Goal: Task Accomplishment & Management: Manage account settings

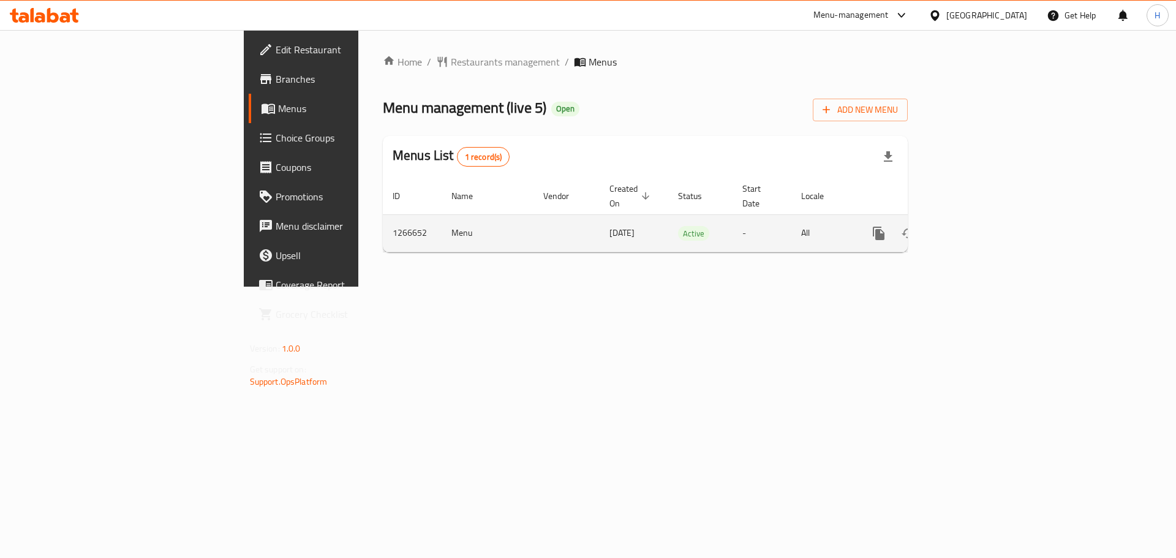
click at [981, 219] on link "enhanced table" at bounding box center [966, 233] width 29 height 29
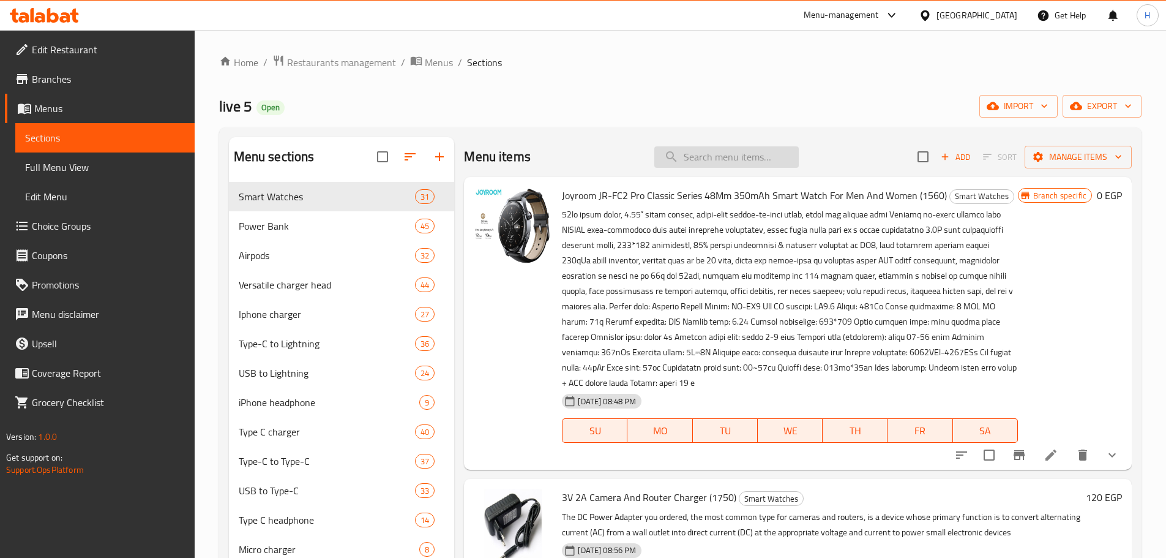
click at [752, 152] on input "search" at bounding box center [726, 156] width 144 height 21
paste input "Borofone BJ57A 20000mAh 22.5W+ Power Bank With PD20W Fast Charging, With Type C…"
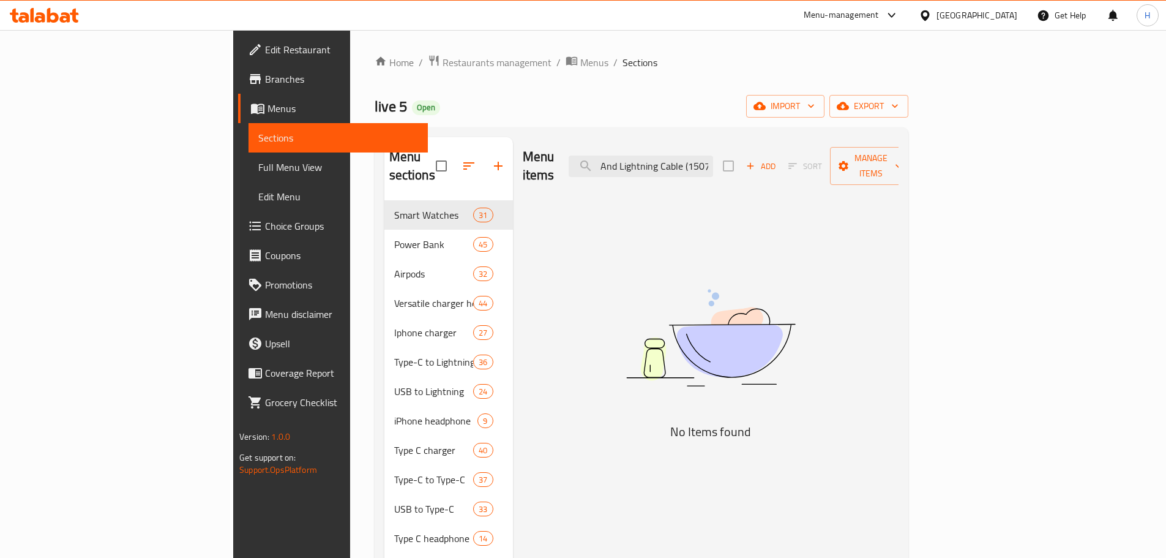
scroll to position [0, 370]
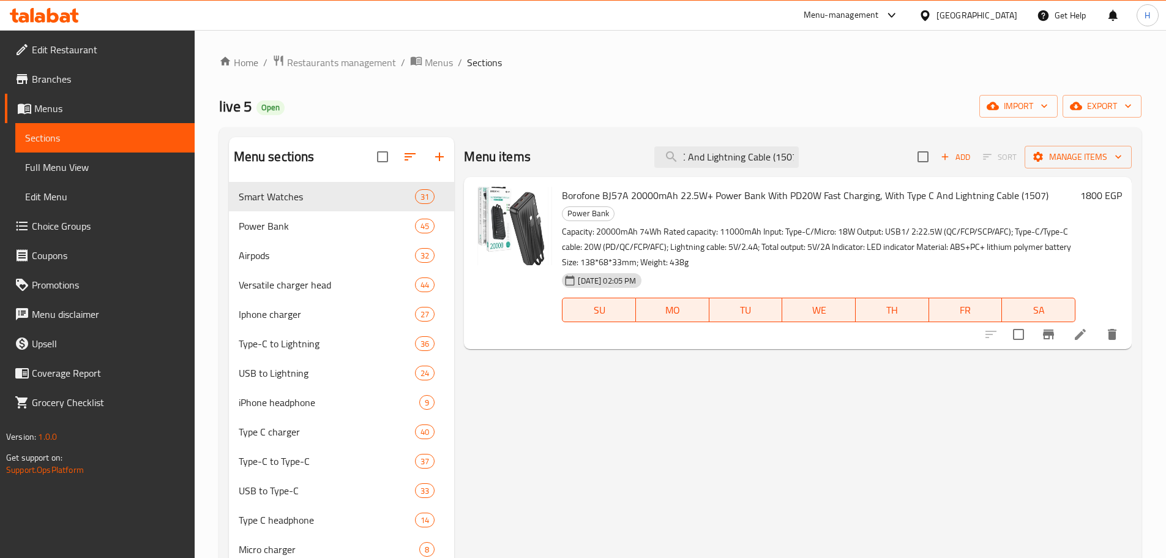
type input "Borofone BJ57A 20000mAh 22.5W+ Power Bank With PD20W Fast Charging, With Type C…"
click at [1086, 336] on icon at bounding box center [1080, 334] width 15 height 15
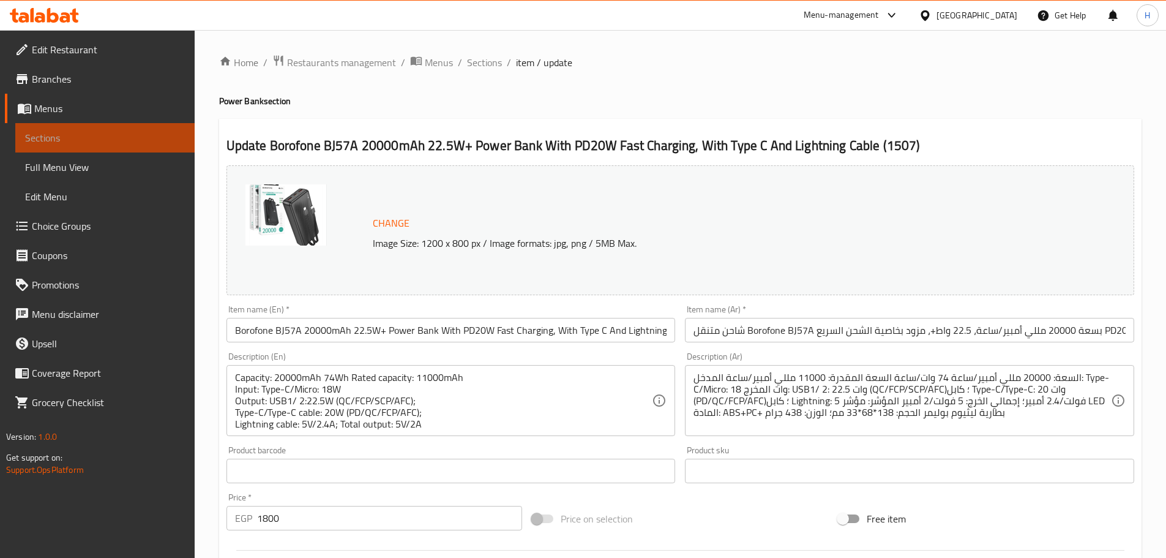
click at [168, 131] on span "Sections" at bounding box center [105, 137] width 160 height 15
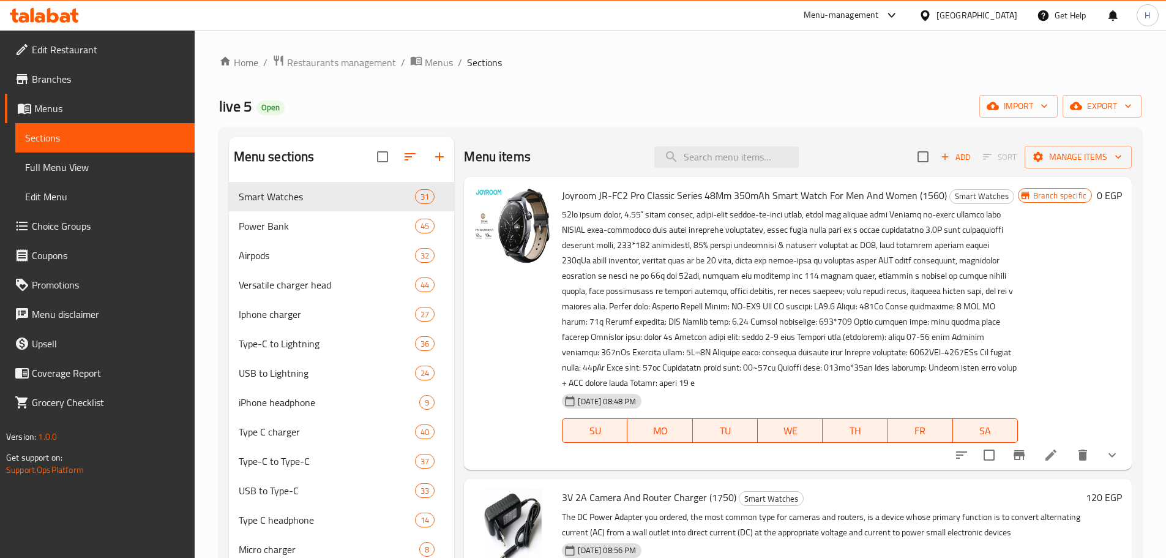
click at [160, 141] on span "Sections" at bounding box center [105, 137] width 160 height 15
click at [727, 162] on input "search" at bounding box center [726, 156] width 144 height 21
paste input "BOROFONE BJ70A Power Bank With A Capacity Of 22.5W, PD20W, 15,000mAh"
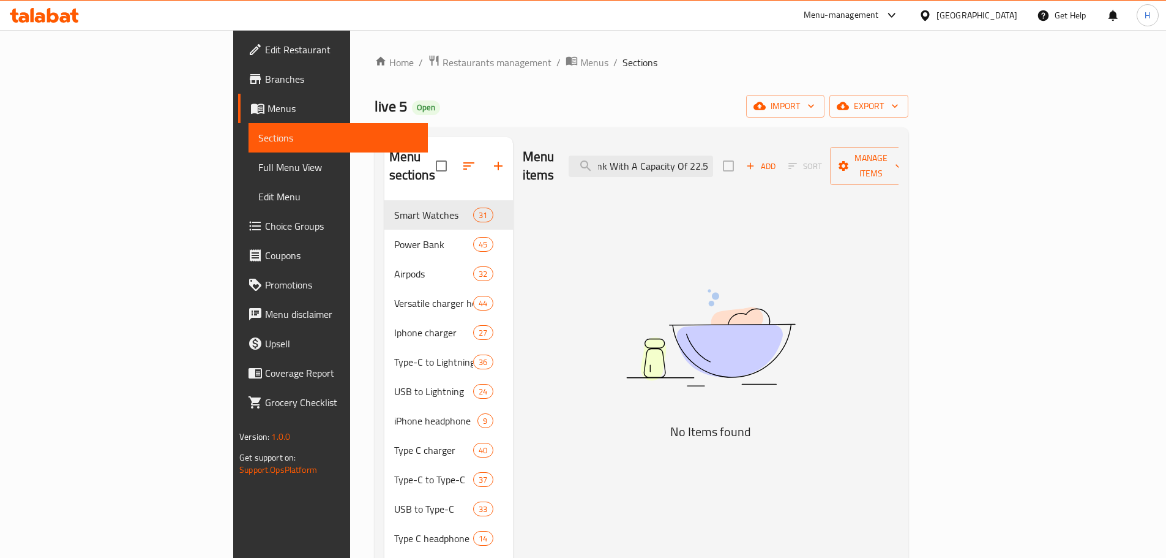
scroll to position [0, 118]
click at [687, 159] on input "BOROFONE BJ70A Power Bank With A Capacity Of 22.5" at bounding box center [641, 166] width 144 height 21
click at [713, 163] on input "BOROFONE BJ70A Power Bank With A Capacity Of 22.5" at bounding box center [641, 166] width 144 height 21
click at [713, 159] on input "BOROFONE BJ70A Power Bank With A Capacit" at bounding box center [641, 166] width 144 height 21
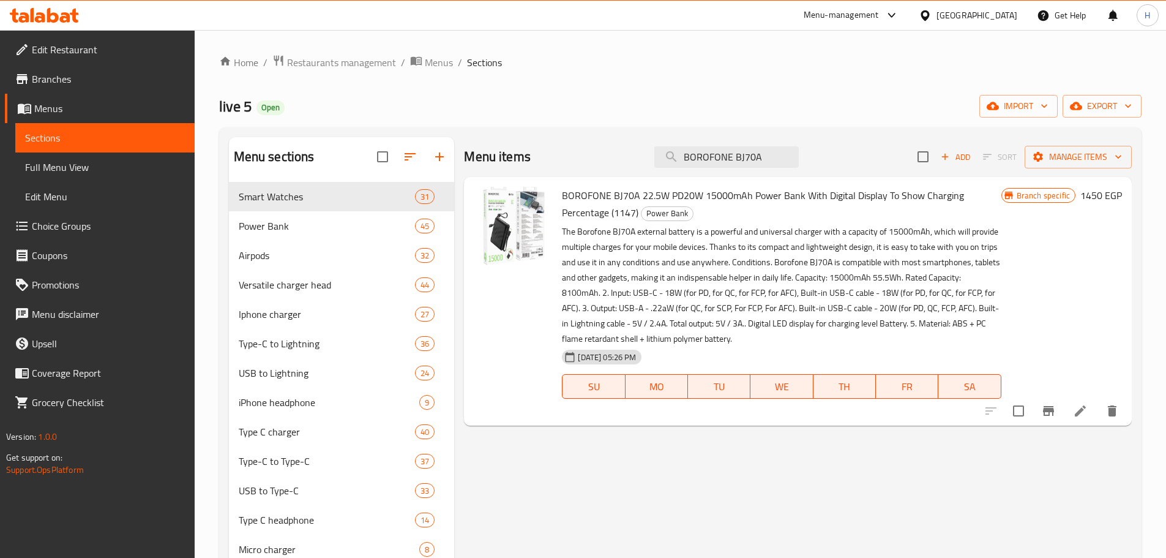
click at [841, 228] on p "The Borofone BJ70A external battery is a powerful and universal charger with a …" at bounding box center [781, 285] width 439 height 122
click at [823, 197] on span "BOROFONE BJ70A 22.5W PD20W 15000mAh Power Bank With Digital Display To Show Cha…" at bounding box center [763, 204] width 402 height 36
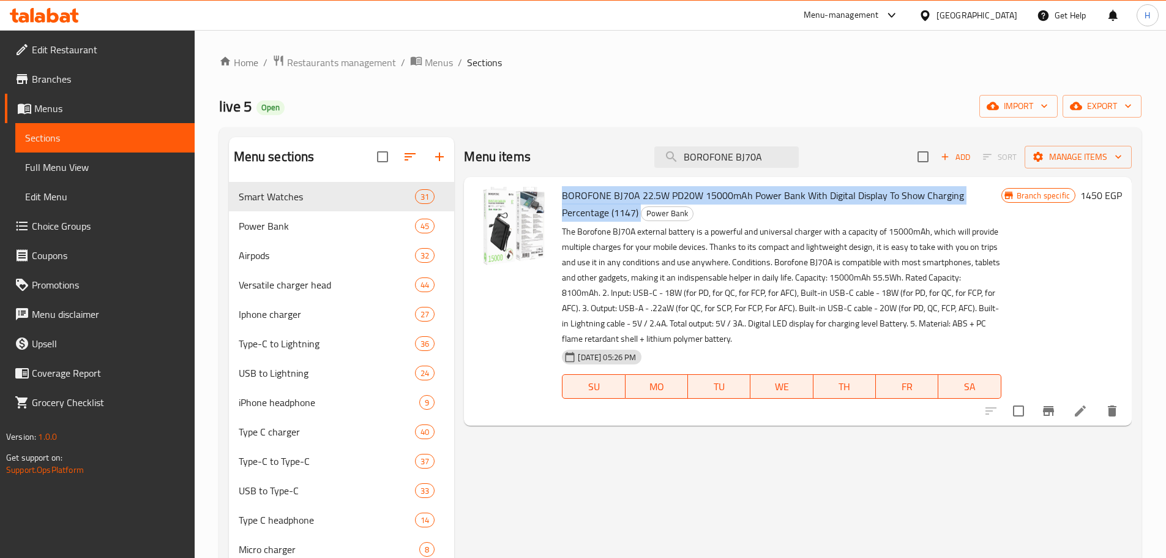
click at [823, 197] on span "BOROFONE BJ70A 22.5W PD20W 15000mAh Power Bank With Digital Display To Show Cha…" at bounding box center [763, 204] width 402 height 36
copy h6 "BOROFONE BJ70A 22.5W PD20W 15000mAh Power Bank With Digital Display To Show Cha…"
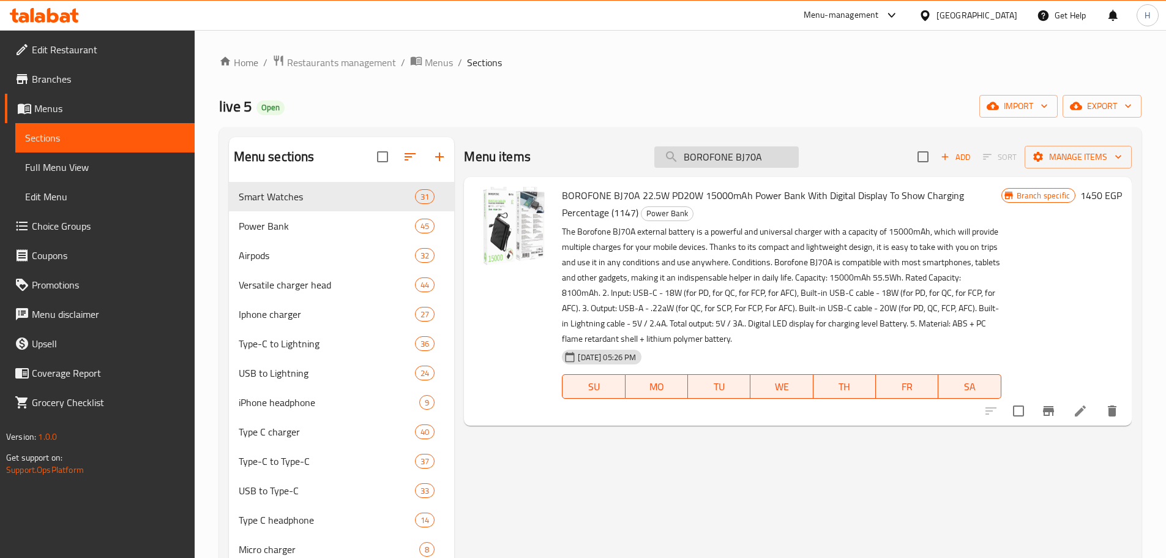
click at [722, 146] on input "BOROFONE BJ70A" at bounding box center [726, 156] width 144 height 21
click at [726, 157] on input "BOROFONE BJ70A" at bounding box center [726, 156] width 144 height 21
paste input "Power Bank With"
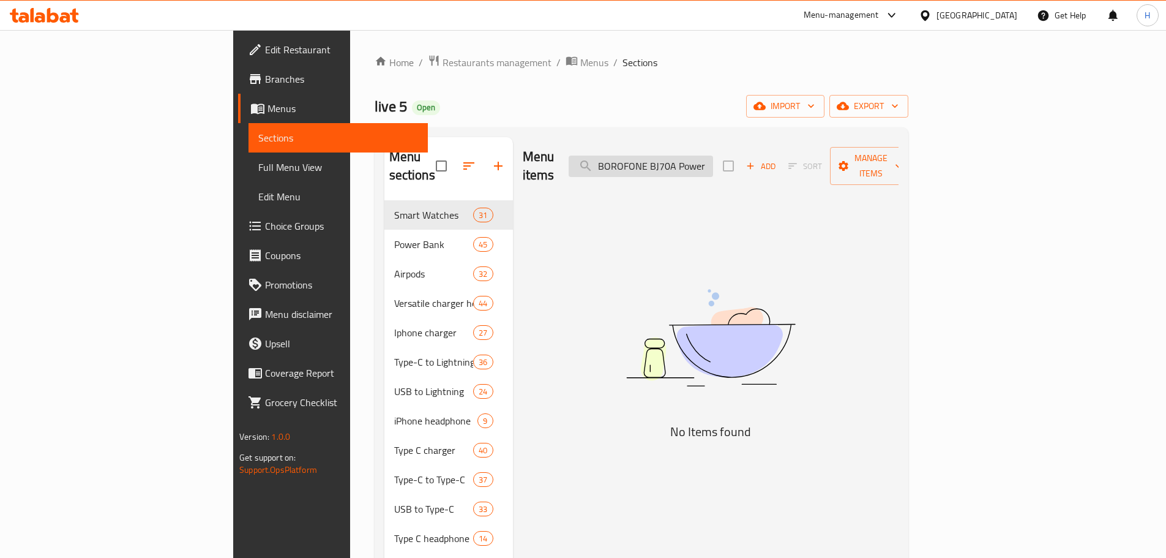
click at [713, 156] on input "BOROFONE BJ70A Power Bank With" at bounding box center [641, 166] width 144 height 21
paste input "J70A"
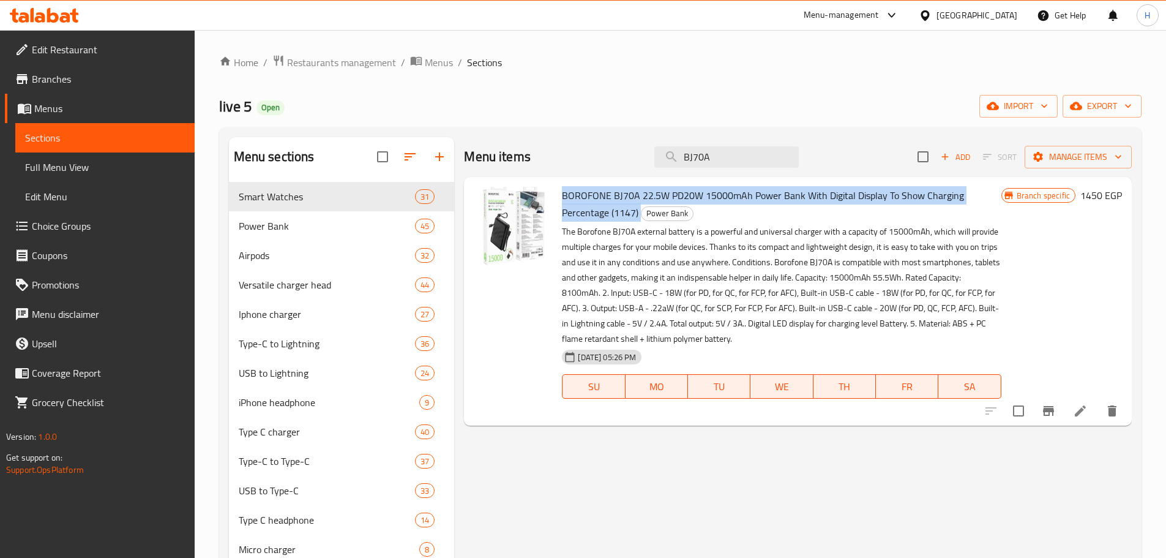
drag, startPoint x: 562, startPoint y: 192, endPoint x: 640, endPoint y: 218, distance: 82.1
click at [640, 218] on h6 "BOROFONE BJ70A 22.5W PD20W 15000mAh Power Bank With Digital Display To Show Cha…" at bounding box center [781, 204] width 439 height 34
copy h6 "BOROFONE BJ70A 22.5W PD20W 15000mAh Power Bank With Digital Display To Show Cha…"
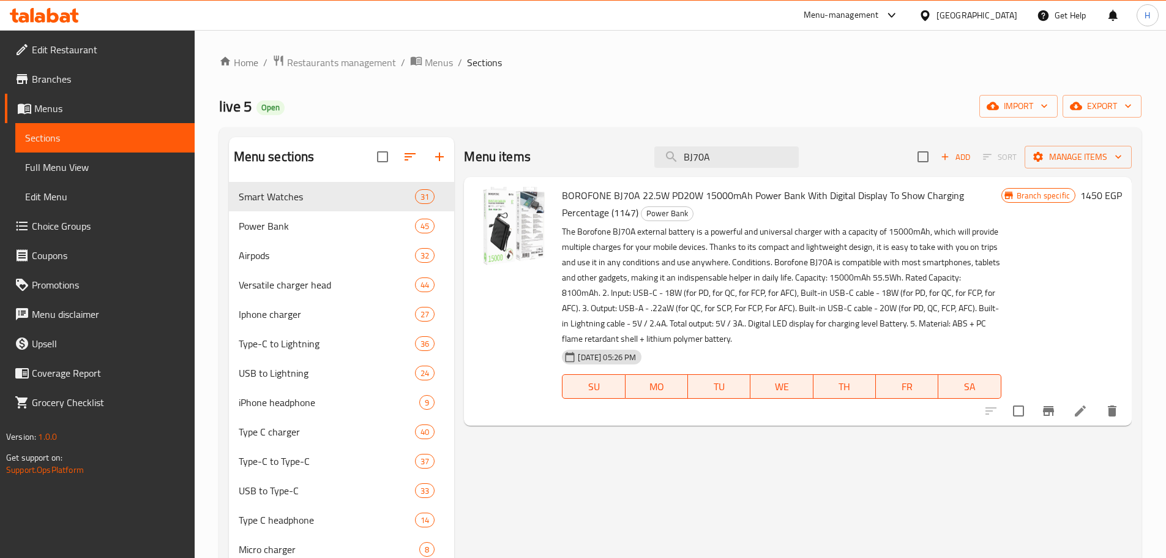
drag, startPoint x: 1043, startPoint y: 253, endPoint x: 831, endPoint y: 187, distance: 221.9
click at [1042, 253] on div "Branch specific 1450 EGP" at bounding box center [1062, 301] width 121 height 229
click at [726, 153] on input "BJ70A" at bounding box center [726, 156] width 144 height 21
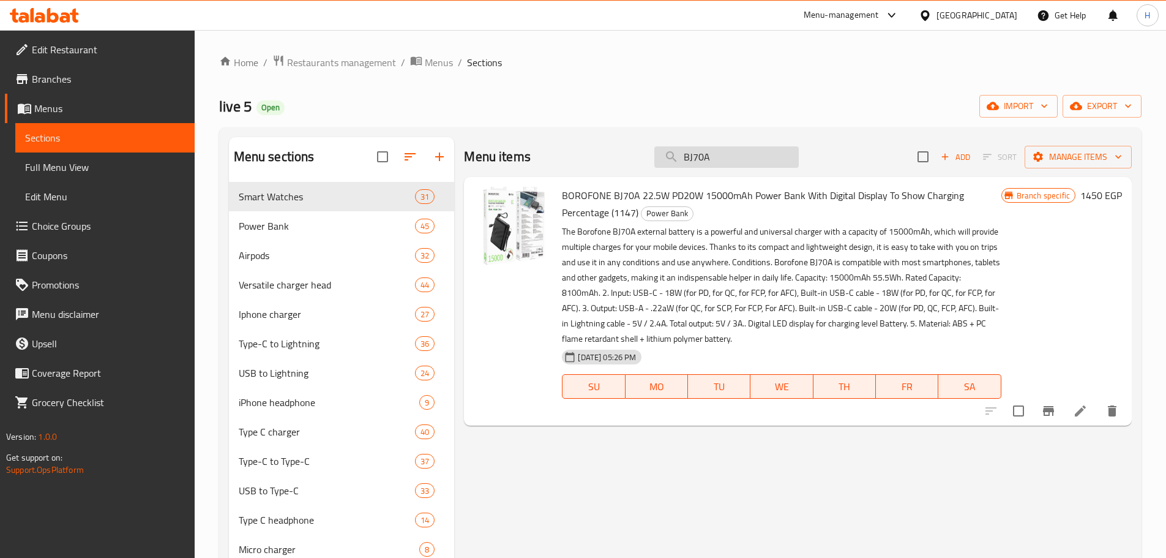
paste input "Borofone Power Bank With A Capacity Of 22.5 Watts, PD20 Watts, 15,000 MAh + An …"
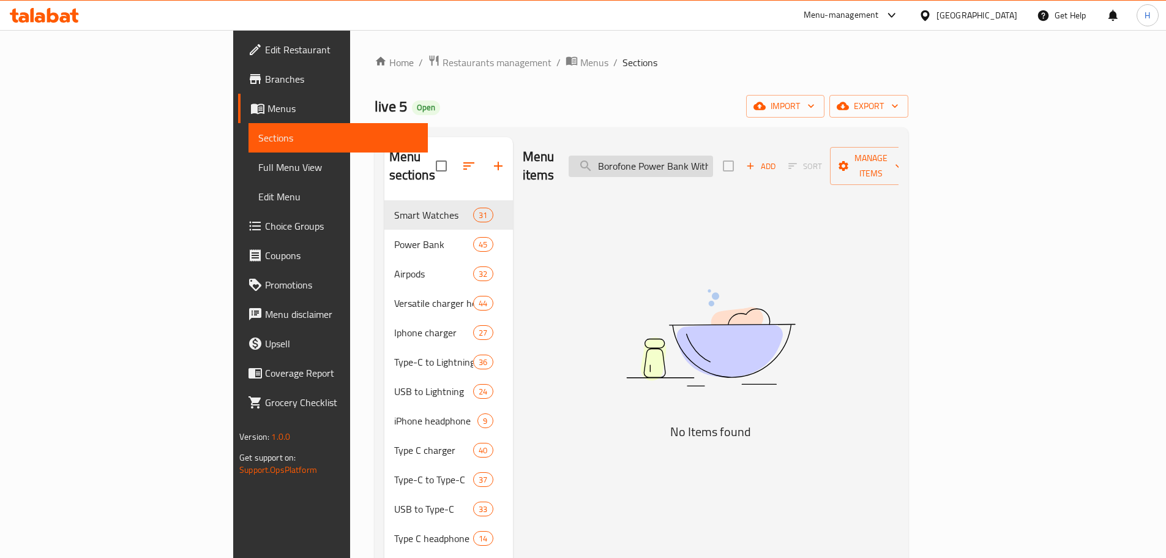
drag, startPoint x: 714, startPoint y: 168, endPoint x: 716, endPoint y: 160, distance: 8.1
click at [714, 167] on div "Menu items Borofone Power Bank With A Capacity Of 22.5 Watts, PD20 Watts, 15,00…" at bounding box center [711, 166] width 376 height 58
click at [713, 160] on input "Borofone Power Bank With A Capacity Of 22.5 Watts, PD20 Watts, 15,000 MAh + An" at bounding box center [641, 166] width 144 height 21
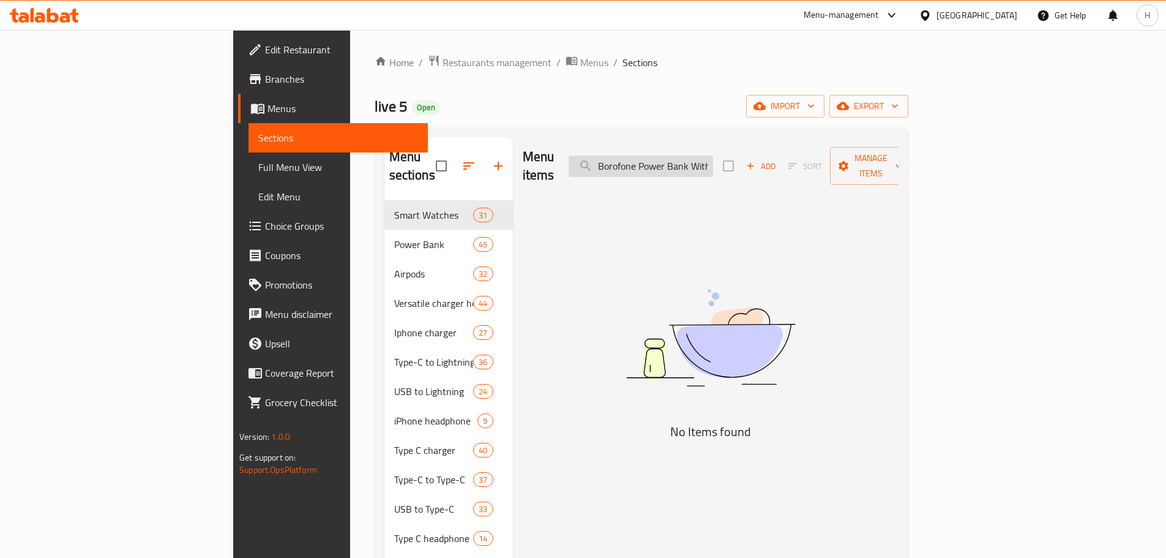
paste input "Power Bank With"
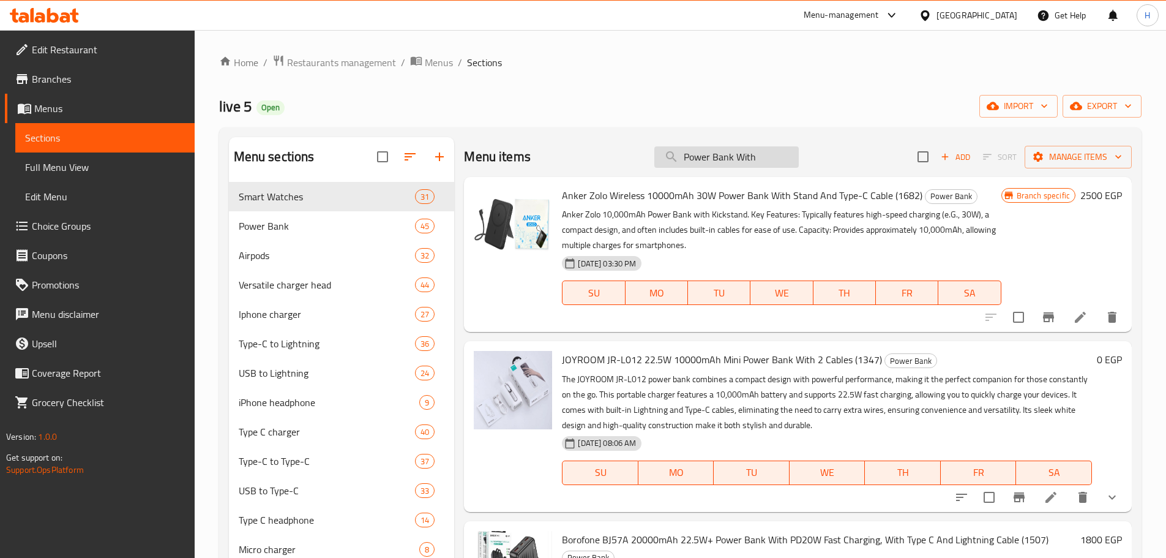
click at [749, 160] on input "Power Bank With" at bounding box center [726, 156] width 144 height 21
paste input "Borofone Power Bank With A Capacit"
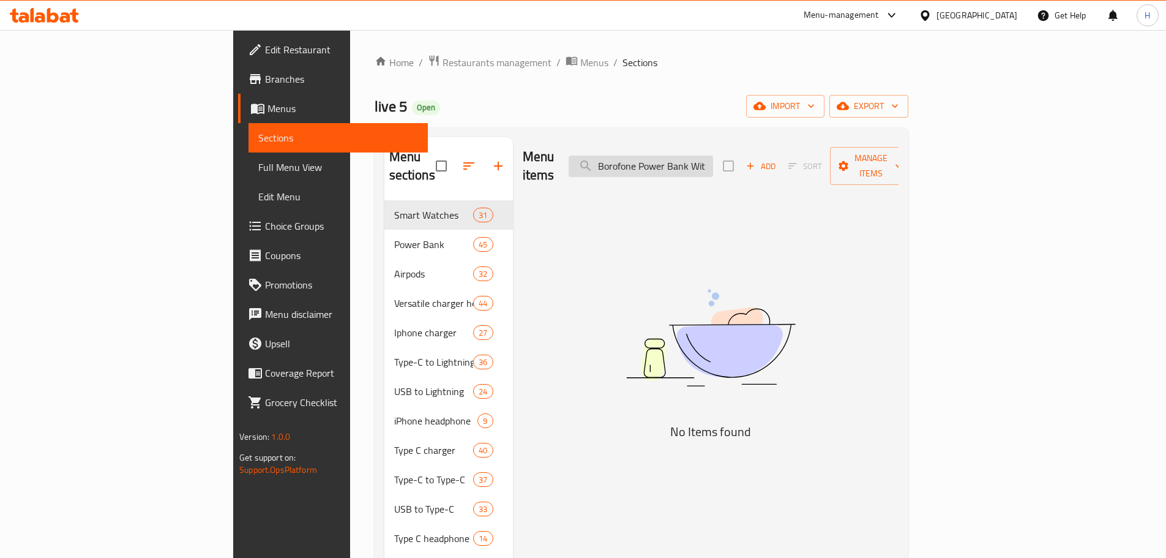
click at [713, 163] on input "Borofone Power Bank Wit" at bounding box center [641, 166] width 144 height 21
paste input "Capacity Of 22.5W"
click at [688, 156] on input "Capacity Of 22.5W" at bounding box center [641, 166] width 144 height 21
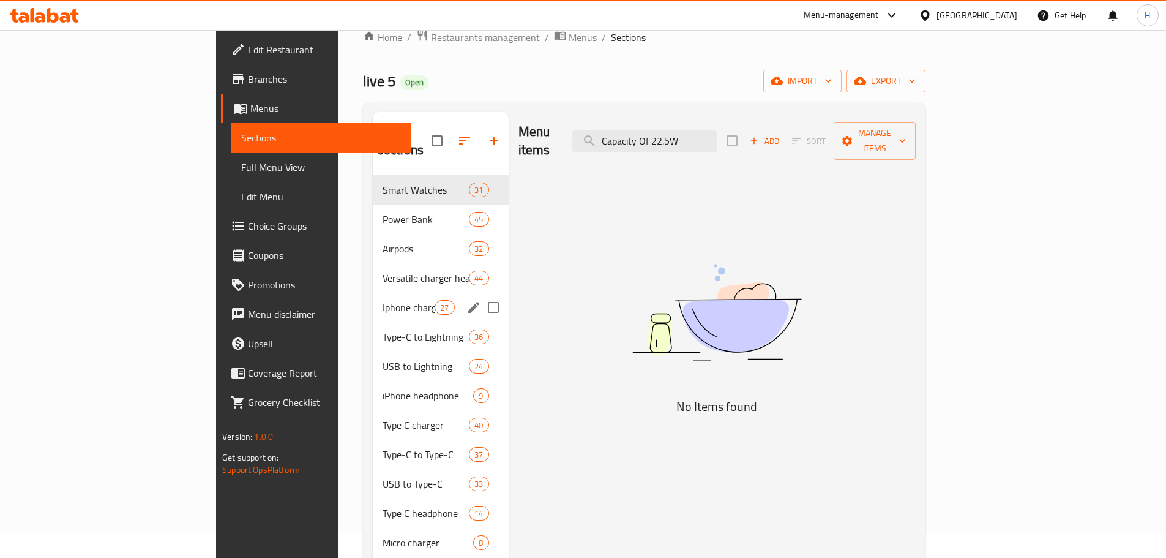
scroll to position [245, 0]
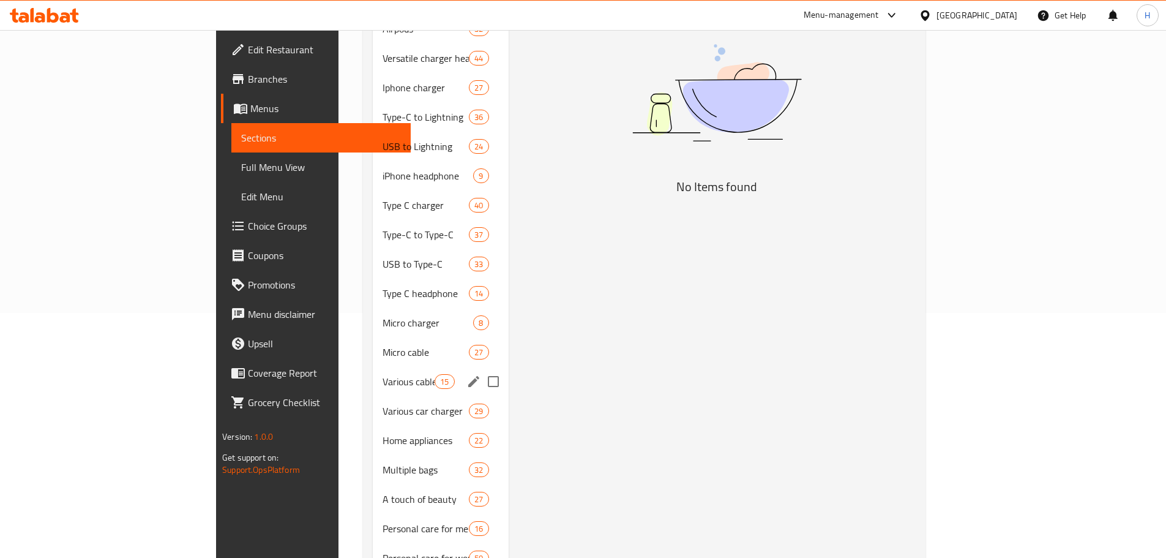
type input "Capacity Of 22.5W"
click at [383, 345] on span "Micro cable" at bounding box center [426, 352] width 86 height 15
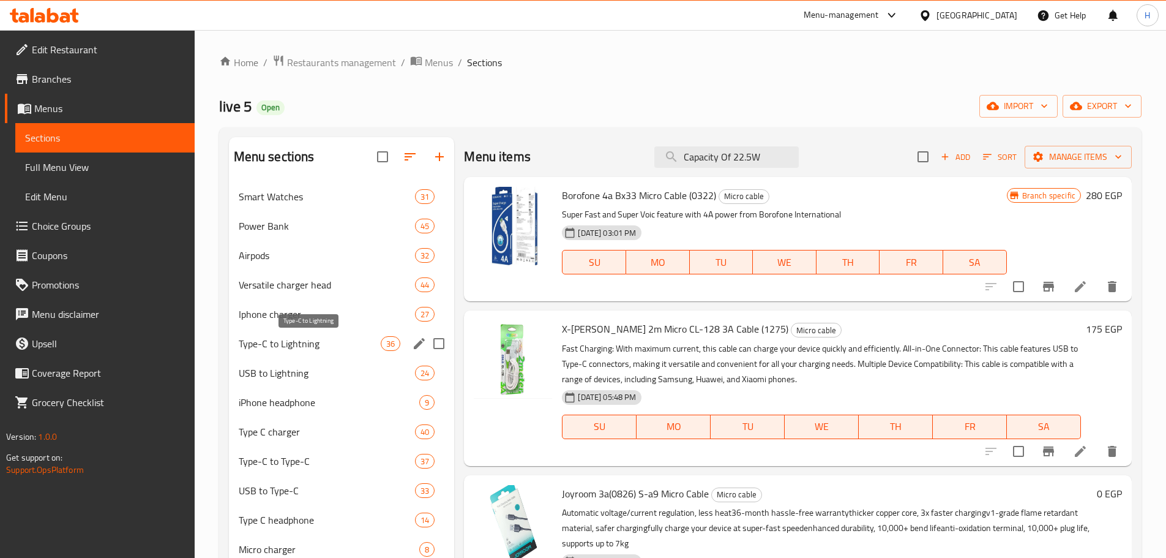
click at [301, 340] on span "Type-C to Lightning" at bounding box center [310, 343] width 143 height 15
click at [719, 155] on input "Capacity Of 22.5W" at bounding box center [726, 156] width 144 height 21
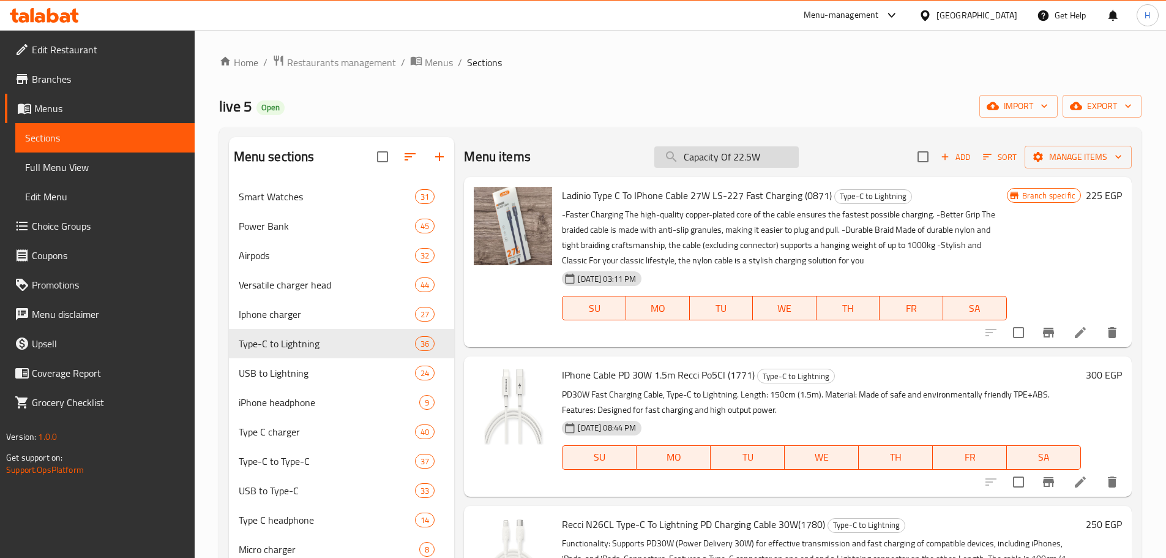
click at [719, 155] on input "Capacity Of 22.5W" at bounding box center [726, 156] width 144 height 21
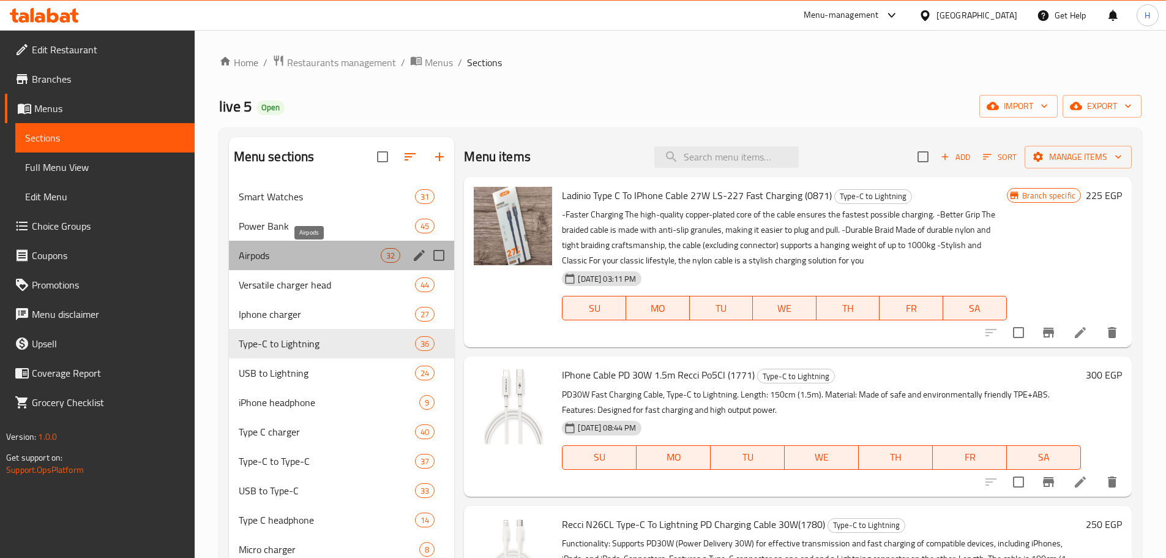
click at [253, 257] on span "Airpods" at bounding box center [310, 255] width 143 height 15
click at [301, 198] on span "Smart Watches" at bounding box center [327, 196] width 177 height 15
click at [697, 154] on input "search" at bounding box center [726, 156] width 144 height 21
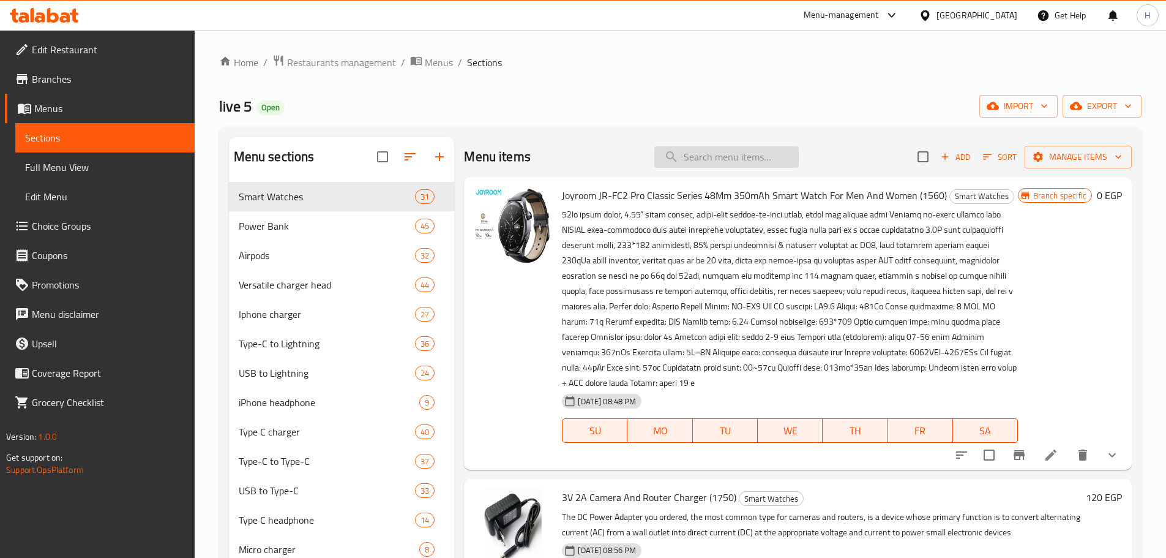
paste input "Capacity Of 22.5W"
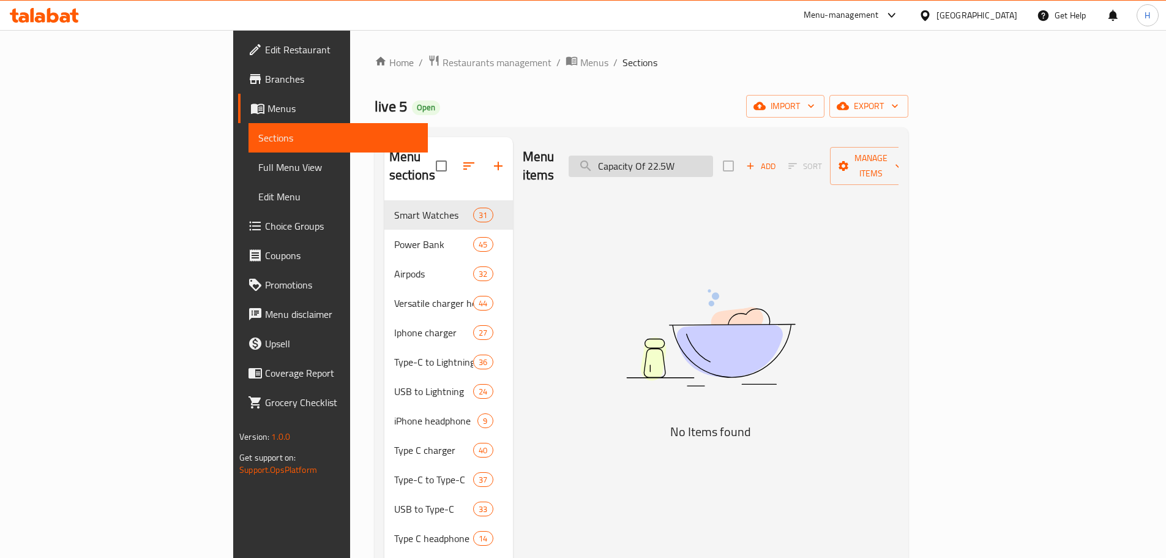
click at [713, 156] on input "Capacity Of 22.5W" at bounding box center [641, 166] width 144 height 21
paste input "Borofone BJ38"
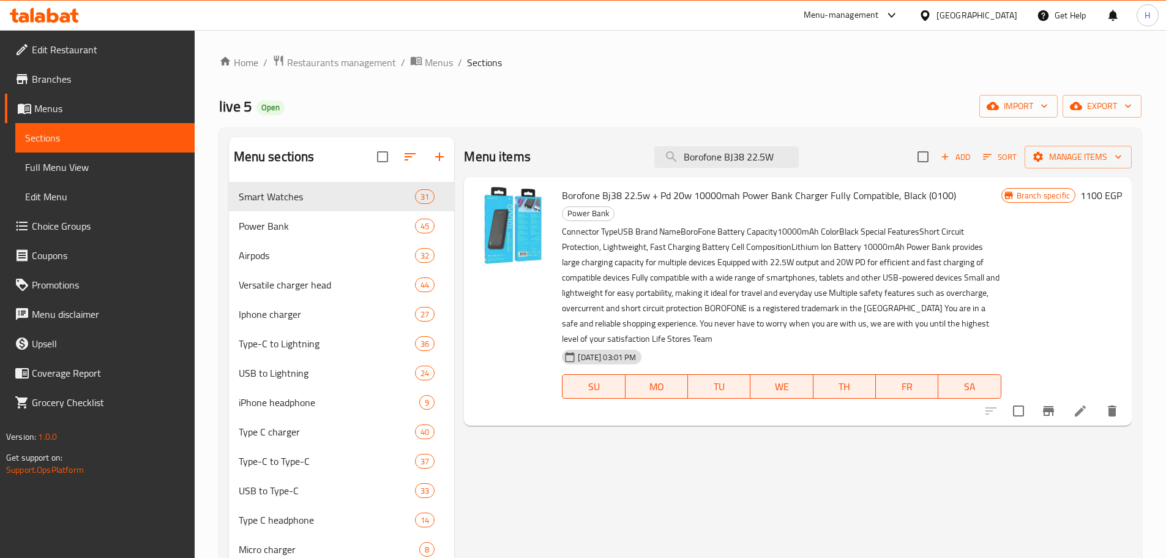
type input "Borofone BJ38 22.5W"
click at [110, 51] on span "Edit Restaurant" at bounding box center [108, 49] width 153 height 15
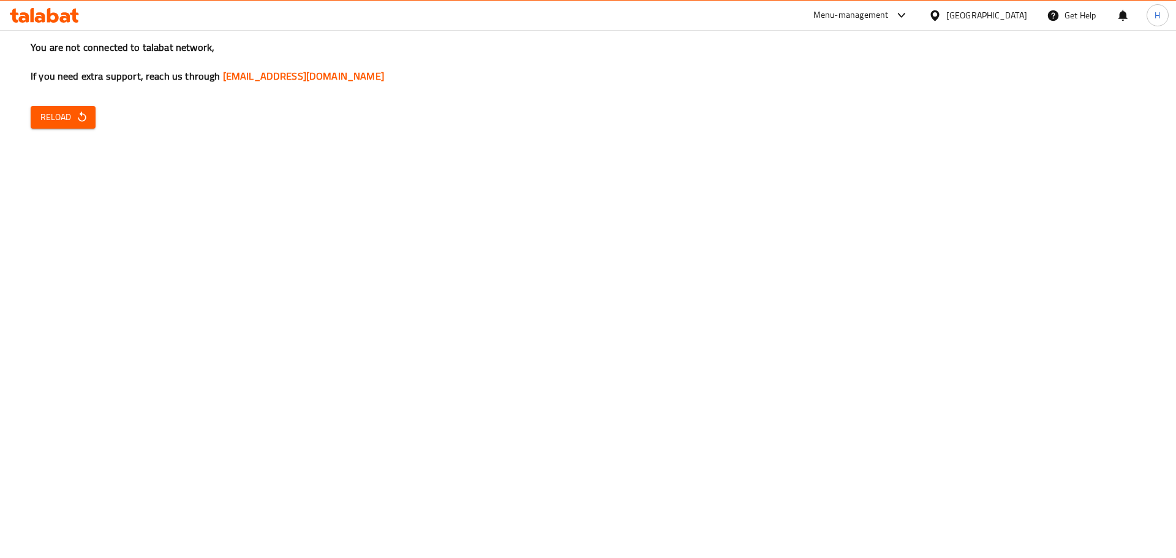
click at [99, 116] on div "You are not connected to talabat network, If you need extra support, reach us t…" at bounding box center [588, 279] width 1176 height 558
click at [86, 117] on icon "button" at bounding box center [82, 117] width 12 height 12
click at [53, 113] on span "Reload" at bounding box center [62, 117] width 45 height 15
click at [37, 115] on button "Reload" at bounding box center [63, 117] width 65 height 23
click at [79, 108] on button "Reload" at bounding box center [63, 117] width 65 height 23
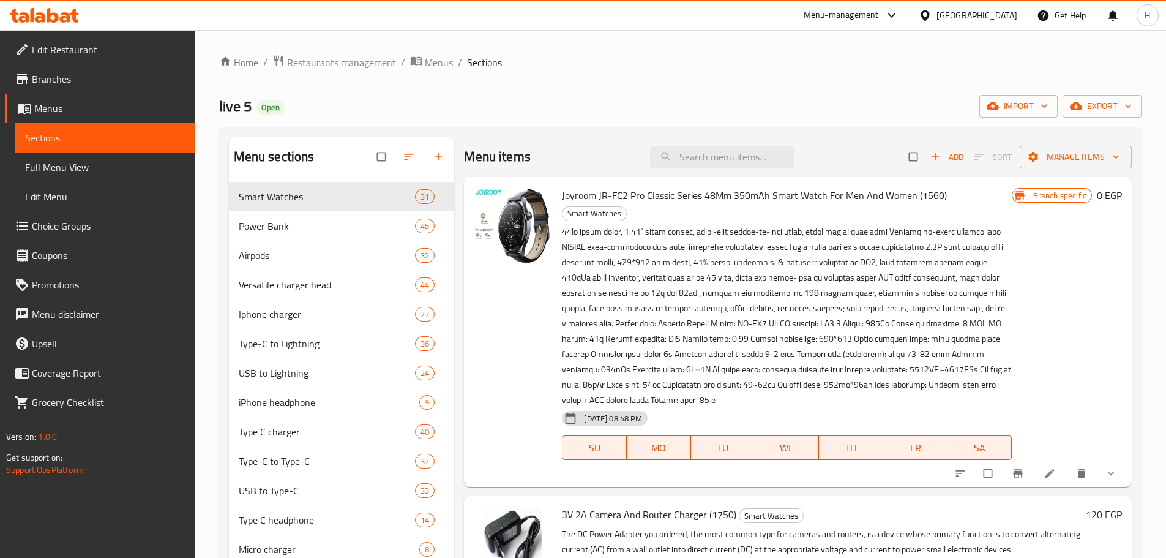
click at [78, 75] on span "Branches" at bounding box center [108, 79] width 153 height 15
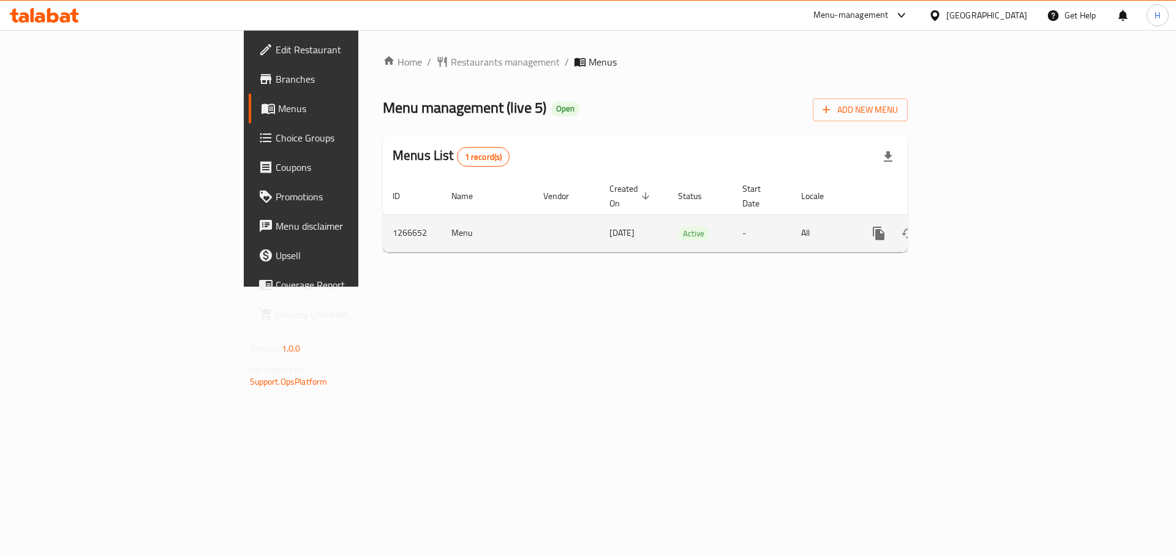
click at [981, 219] on div "enhanced table" at bounding box center [923, 233] width 118 height 29
click at [981, 219] on link "enhanced table" at bounding box center [966, 233] width 29 height 29
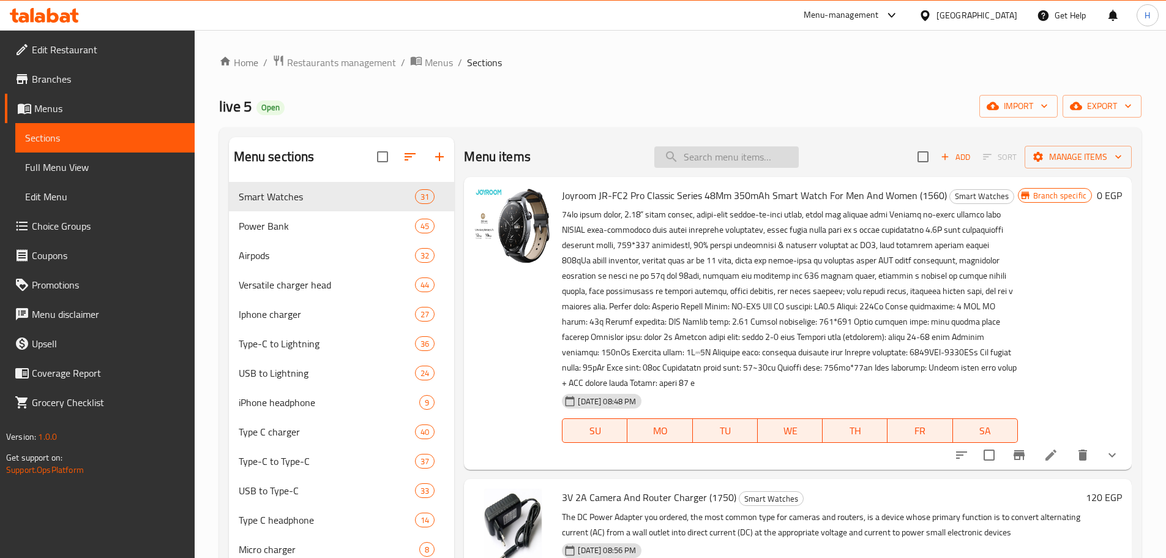
click at [767, 150] on input "search" at bounding box center [726, 156] width 144 height 21
paste input "Borofone BJ57A 20000mAh 22.5W"
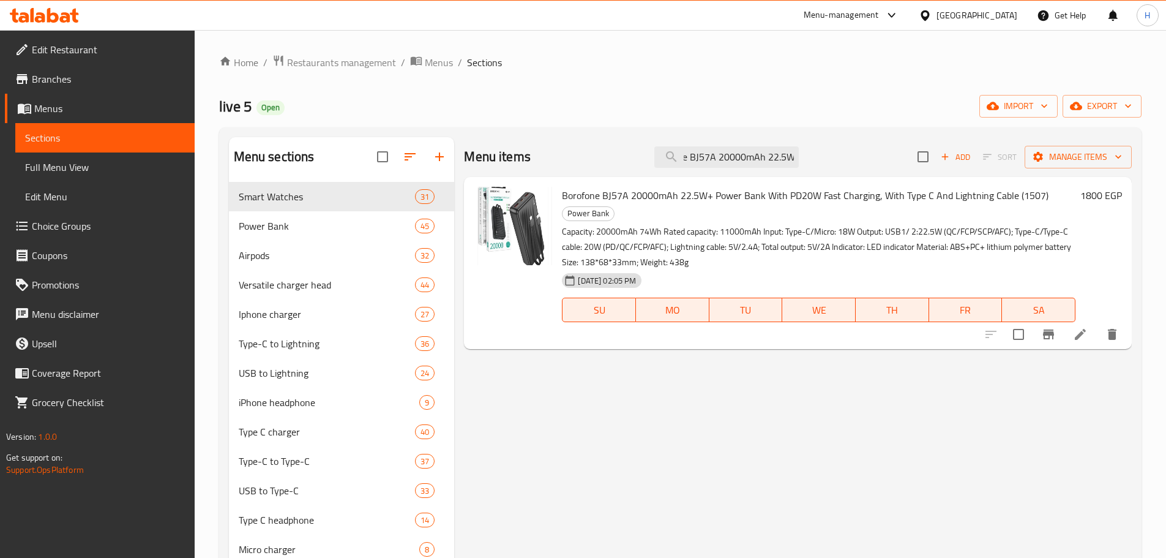
type input "Borofone BJ57A 20000mAh 22.5W"
click at [1084, 333] on icon at bounding box center [1080, 334] width 15 height 15
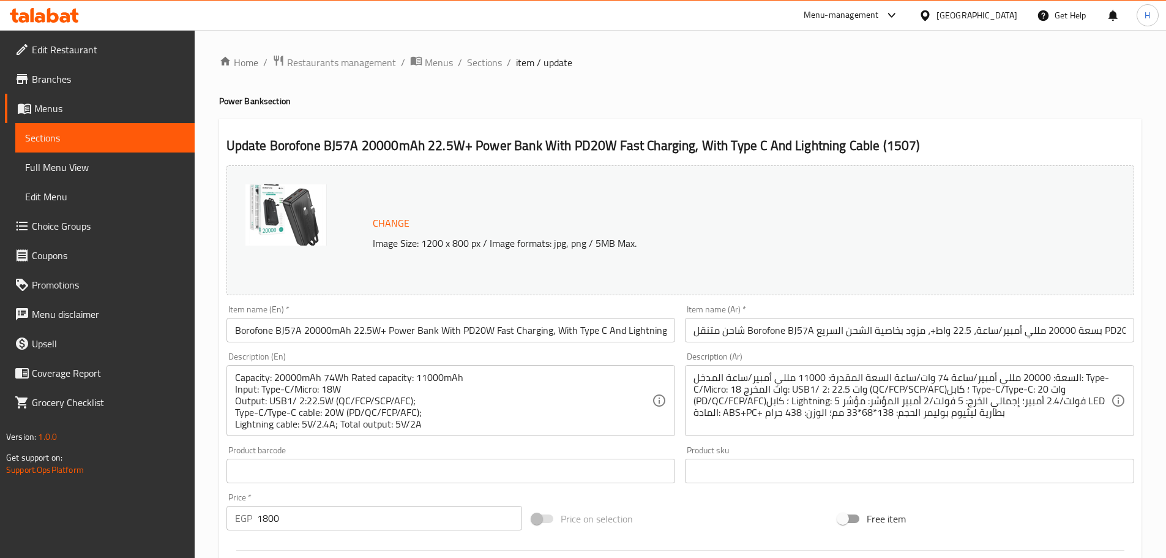
drag, startPoint x: 156, startPoint y: 135, endPoint x: 318, endPoint y: 11, distance: 204.0
click at [156, 135] on span "Sections" at bounding box center [105, 137] width 160 height 15
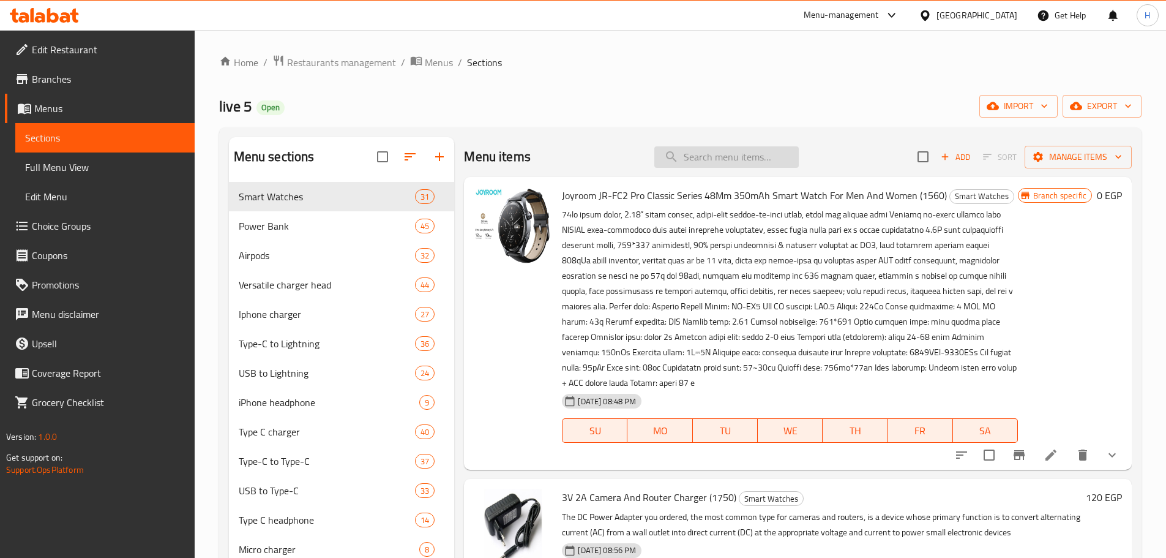
click at [713, 162] on input "search" at bounding box center [726, 156] width 144 height 21
paste input "Borofone PJ56A"
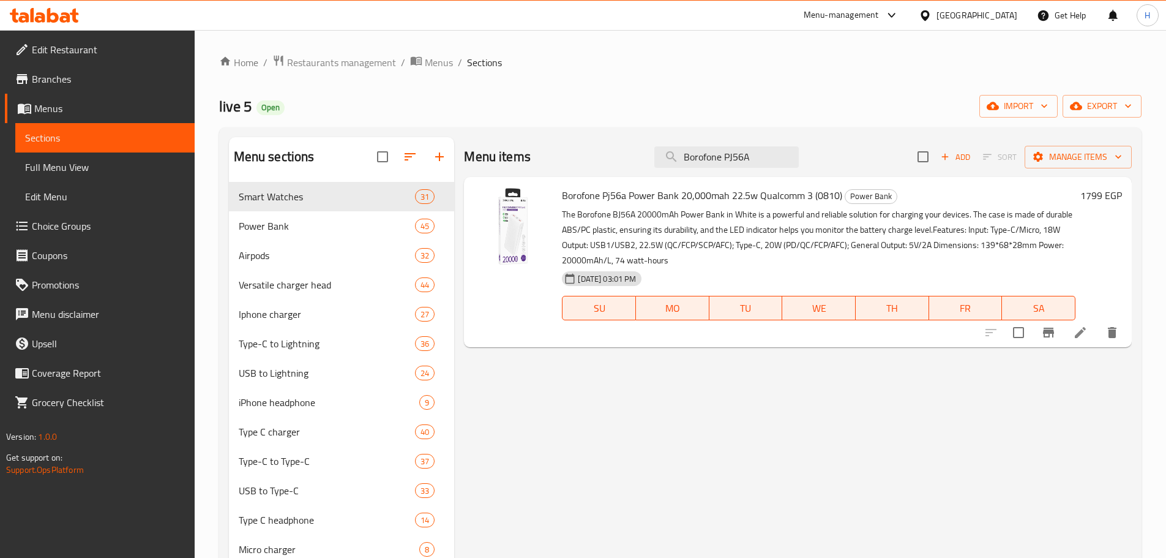
type input "Borofone PJ56A"
click at [1087, 333] on icon at bounding box center [1080, 332] width 15 height 15
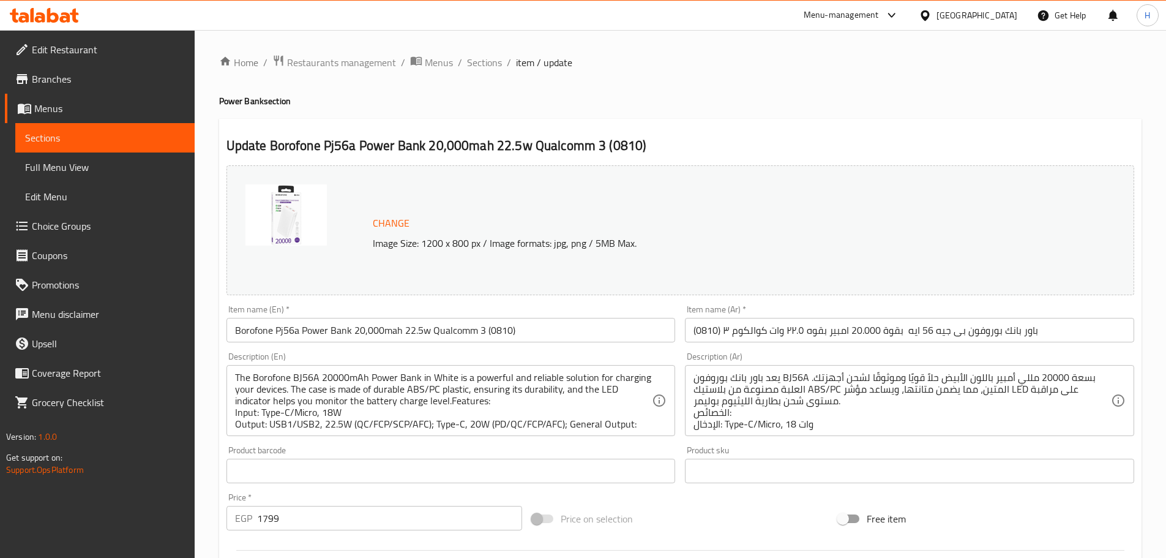
click at [143, 135] on span "Sections" at bounding box center [105, 137] width 160 height 15
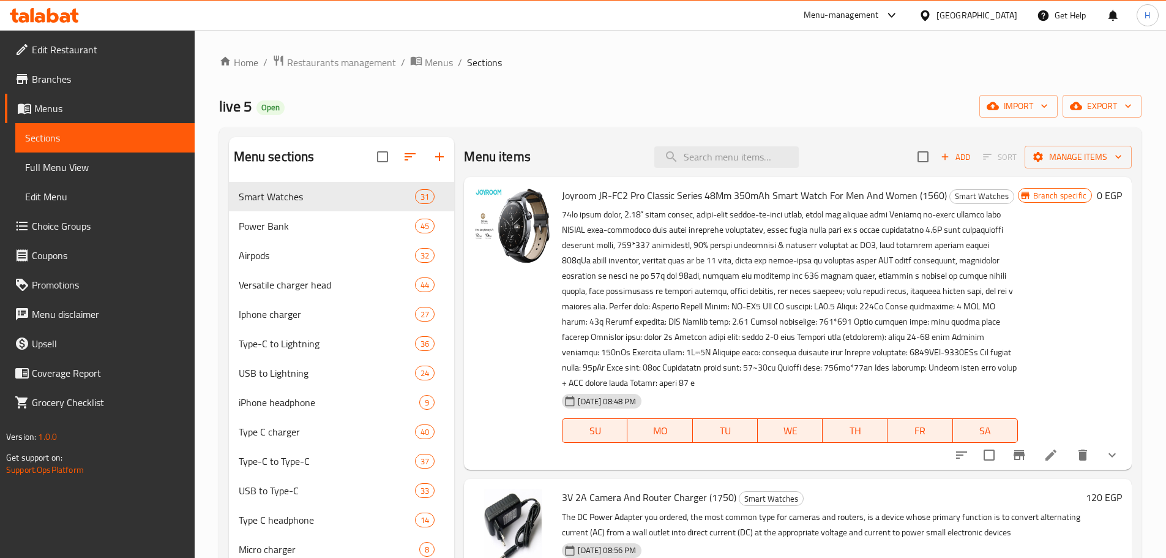
click at [730, 140] on div "Menu items Add Sort Manage items" at bounding box center [798, 157] width 668 height 40
click at [730, 146] on input "search" at bounding box center [726, 156] width 144 height 21
paste input "Borofone BJ68 10000mAh"
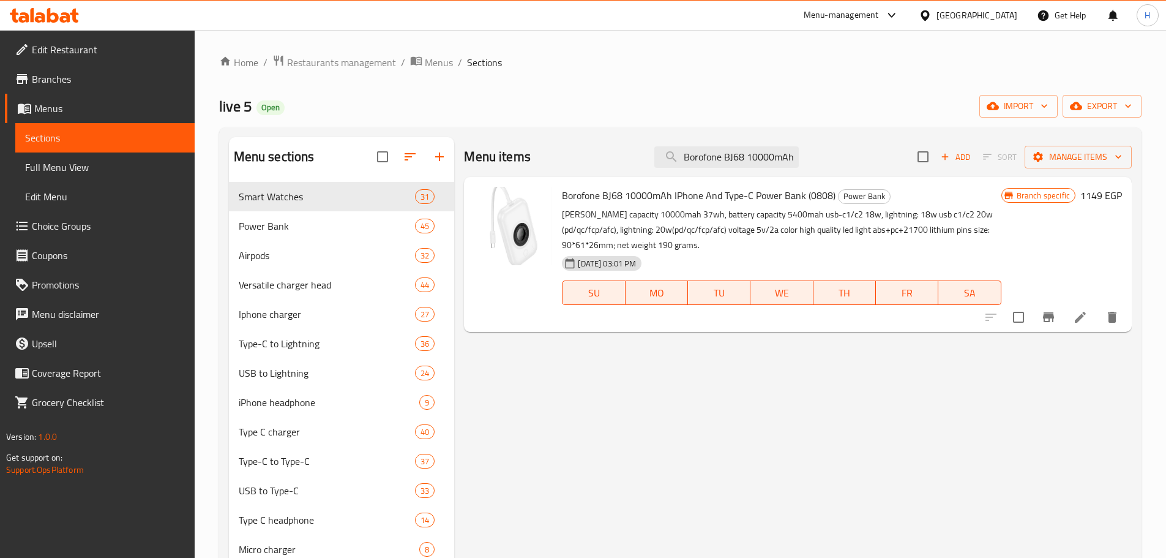
click at [1094, 194] on h6 "1149 EGP" at bounding box center [1102, 195] width 42 height 17
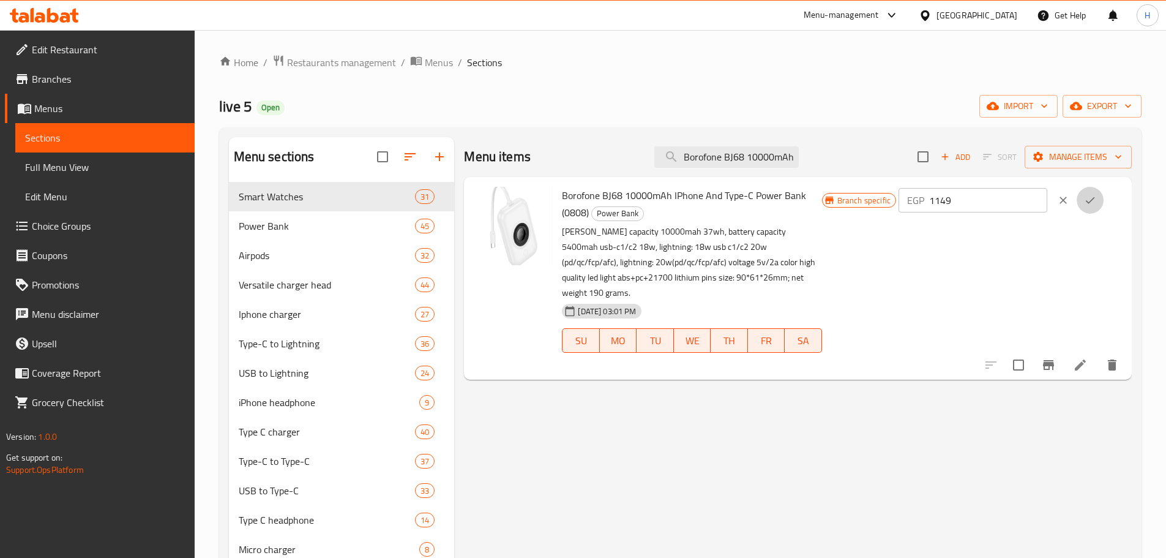
click at [1094, 194] on icon "ok" at bounding box center [1090, 200] width 12 height 12
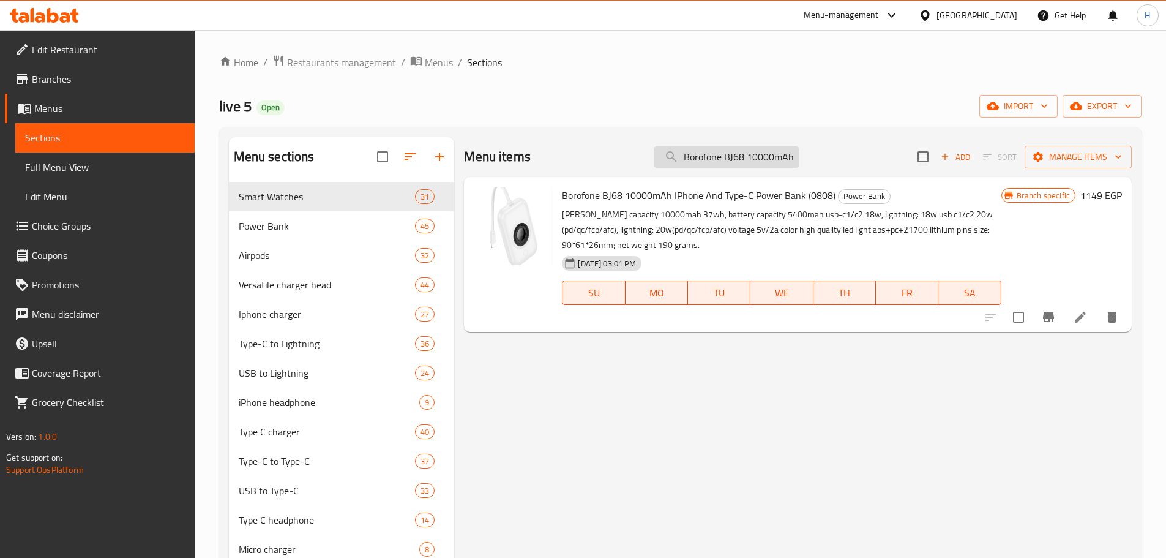
click at [721, 157] on input "Borofone BJ68 10000mAh" at bounding box center [726, 156] width 144 height 21
paste input "X-Scott 22.5W"
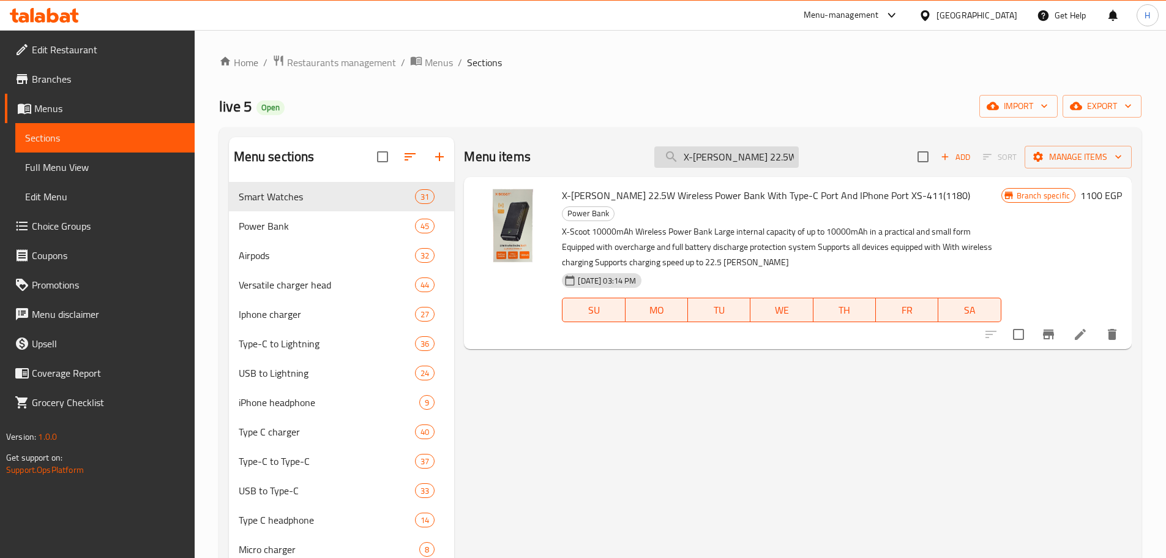
click at [737, 150] on input "X-Scott 22.5W" at bounding box center [726, 156] width 144 height 21
click at [737, 151] on input "X-Scott 22.5W" at bounding box center [726, 156] width 144 height 21
click at [737, 148] on input "X-Scott 22.5W" at bounding box center [726, 156] width 144 height 21
paste input "Borofone BJ38 22.5W"
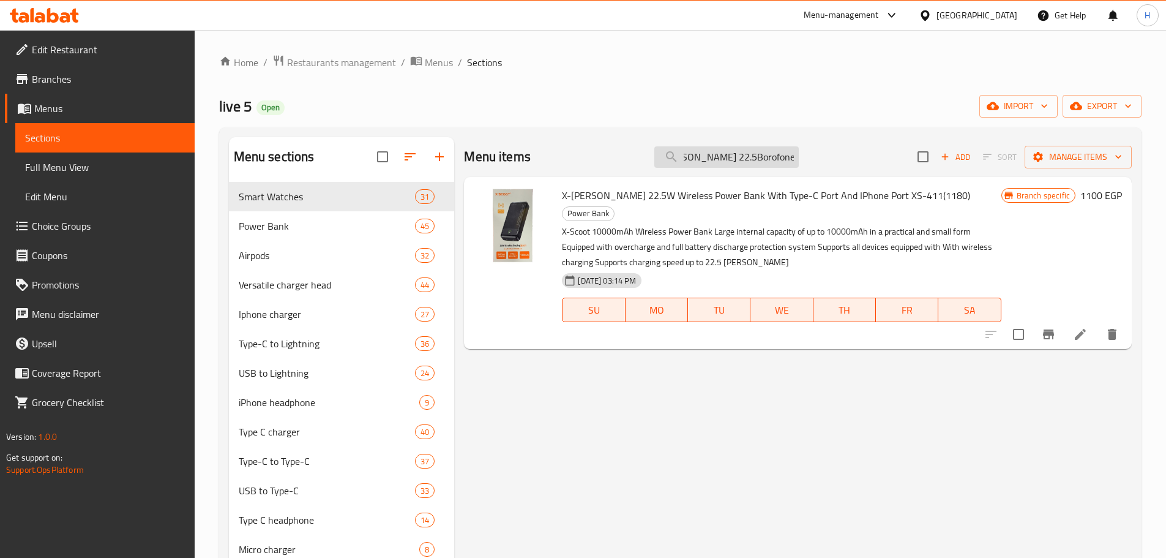
click at [738, 161] on input "X-Scott 22.5Borofone BJ38 22.5WW" at bounding box center [726, 156] width 144 height 21
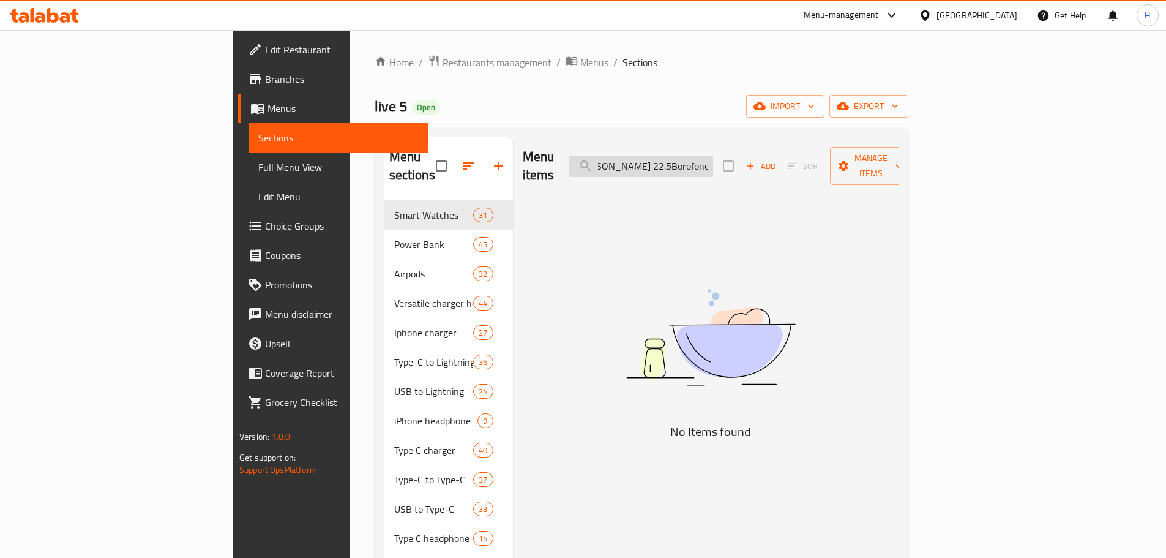
click at [713, 161] on input "X-Scott 22.5Borofone BJ38 22.5WW" at bounding box center [641, 166] width 144 height 21
paste input "Borofone BJ38 22.5"
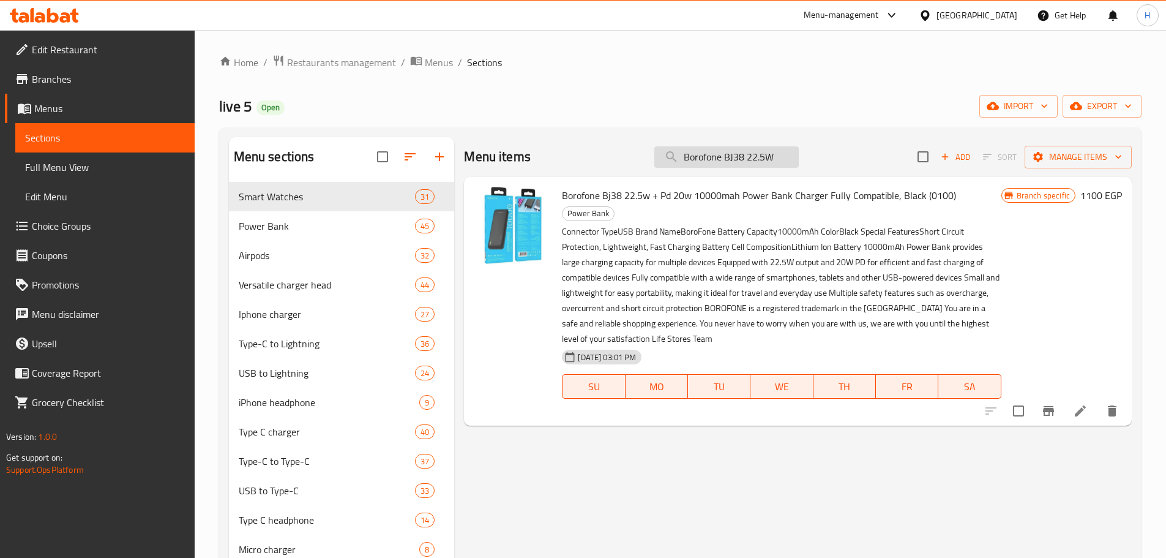
click at [740, 162] on input "Borofone BJ38 22.5W" at bounding box center [726, 156] width 144 height 21
paste input "Joyroom Original"
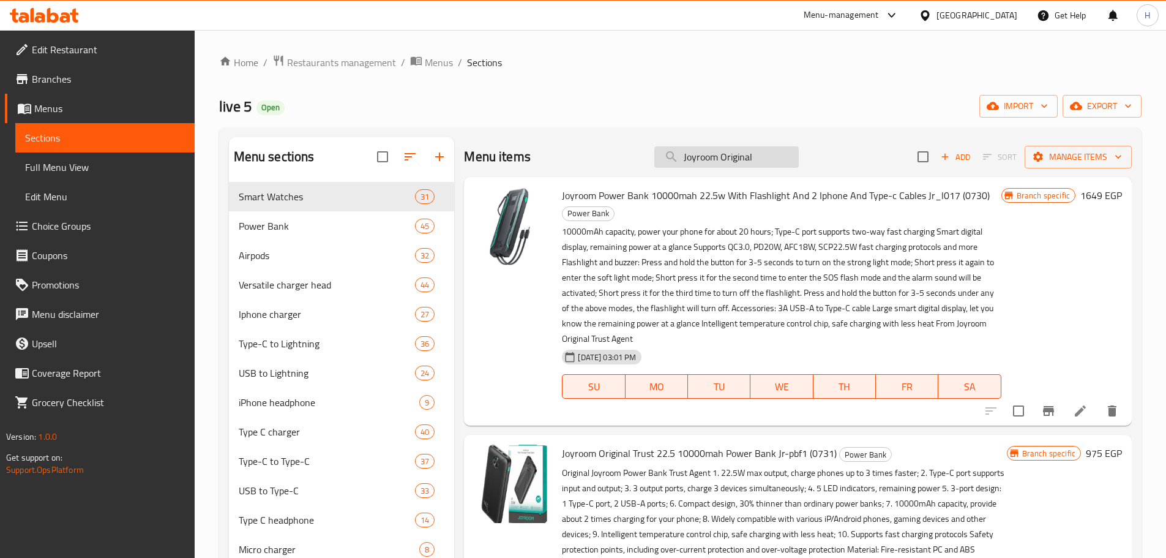
click at [735, 160] on input "Joyroom Original" at bounding box center [726, 156] width 144 height 21
paste input "Original Joyroom Power Bank"
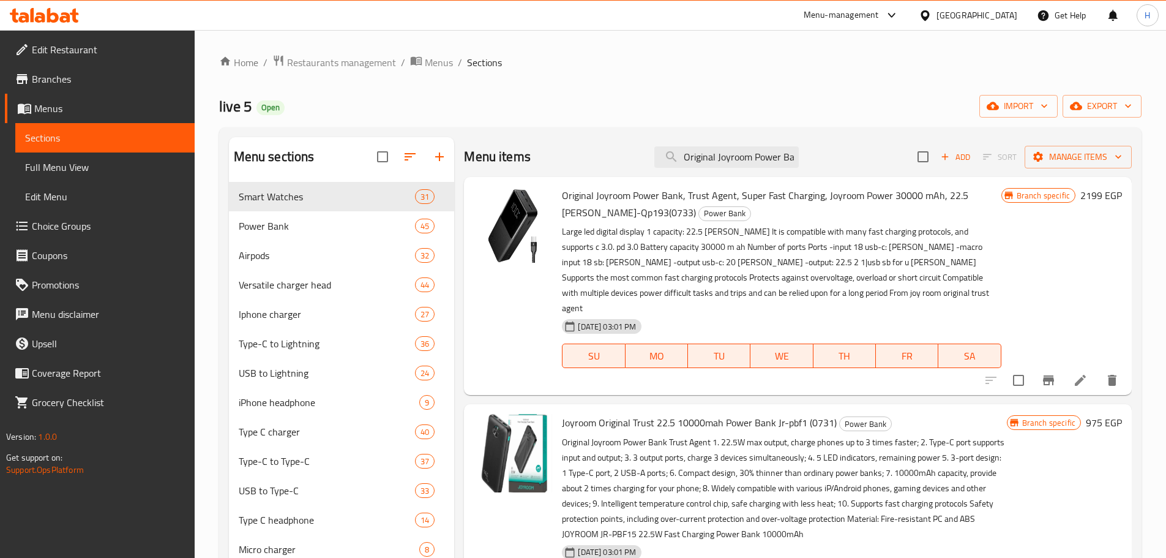
click at [956, 181] on div "Original Joyroom Power Bank, Trust Agent, Super Fast Charging, Joyroom Power 30…" at bounding box center [798, 286] width 668 height 218
click at [959, 194] on span "Original Joyroom Power Bank, Trust Agent, Super Fast Charging, Joyroom Power 30…" at bounding box center [765, 204] width 407 height 36
drag, startPoint x: 969, startPoint y: 195, endPoint x: 1125, endPoint y: 320, distance: 199.9
click at [969, 196] on span "Original Joyroom Power Bank, Trust Agent, Super Fast Charging, Joyroom Power 30…" at bounding box center [765, 204] width 407 height 36
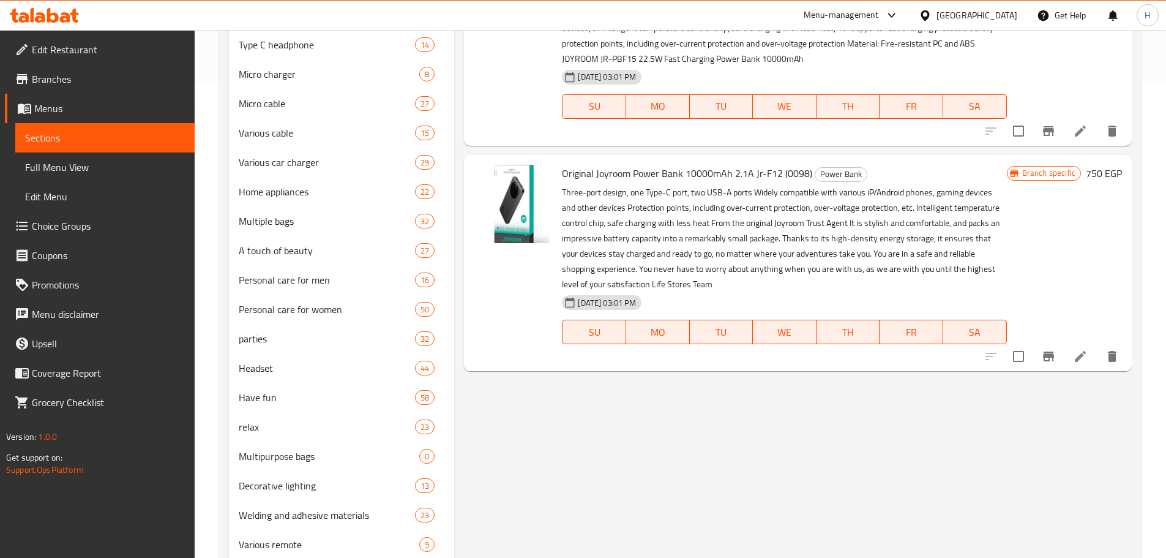
scroll to position [490, 0]
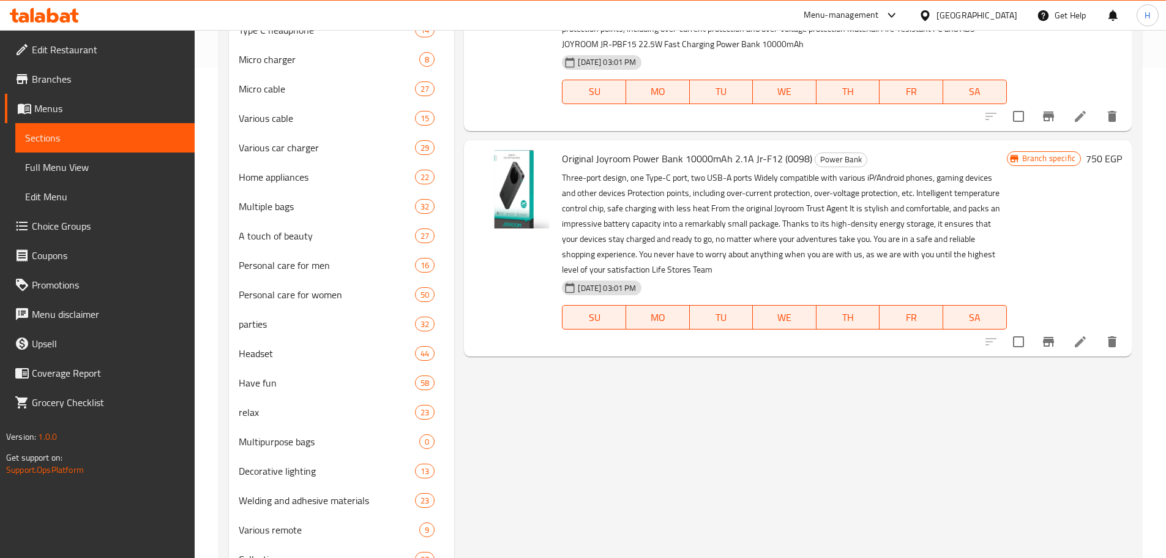
click at [782, 251] on p "Three-port design, one Type-C port, two USB-A ports Widely compatible with vari…" at bounding box center [784, 223] width 444 height 107
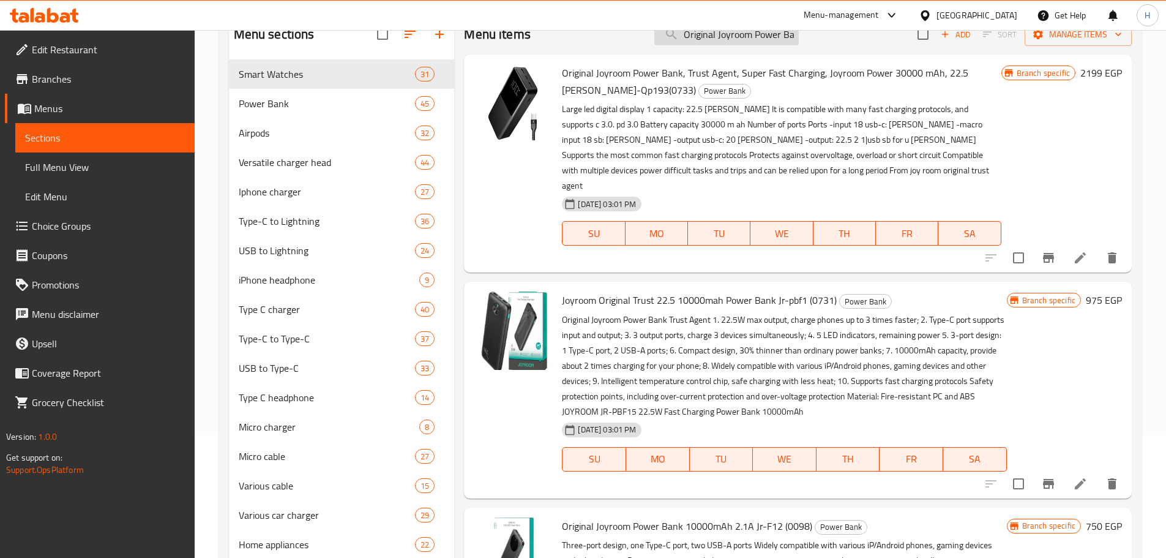
scroll to position [0, 0]
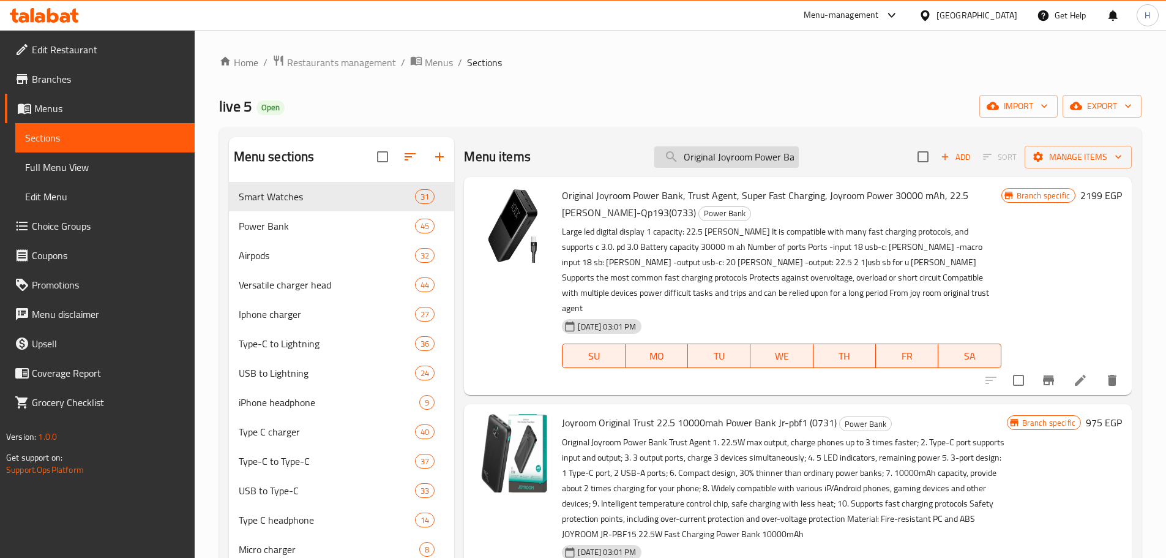
click at [739, 163] on input "Original Joyroom Power Bank" at bounding box center [726, 156] width 144 height 21
paste input "1724114261;828923646"
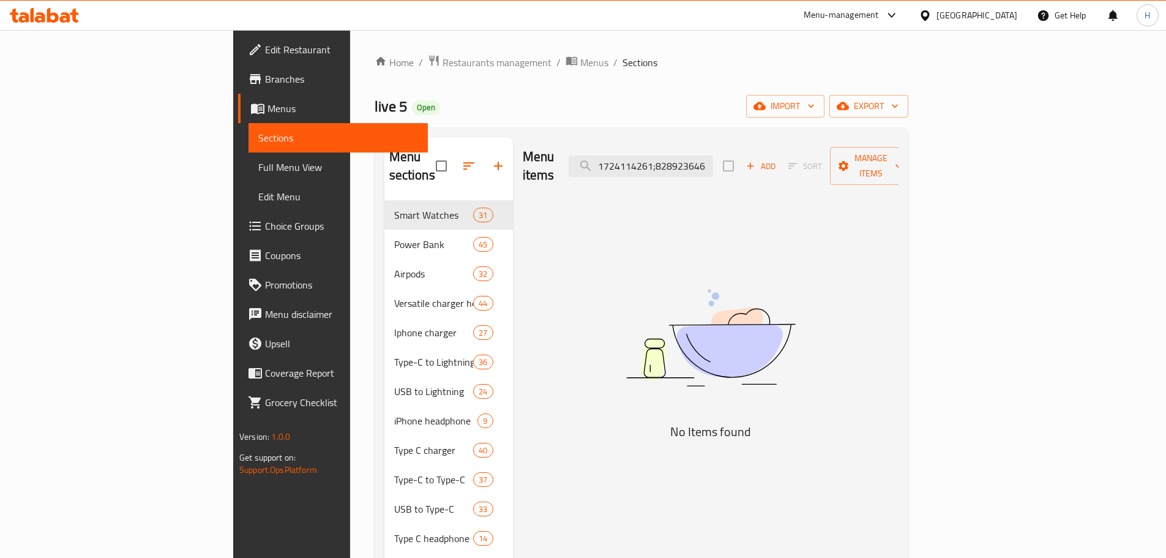
drag, startPoint x: 738, startPoint y: 157, endPoint x: 863, endPoint y: 167, distance: 125.3
click at [863, 167] on div "Menu items 1724114261;828923646 Add Sort Manage items" at bounding box center [711, 166] width 376 height 58
click at [713, 163] on input "172411426" at bounding box center [641, 166] width 144 height 21
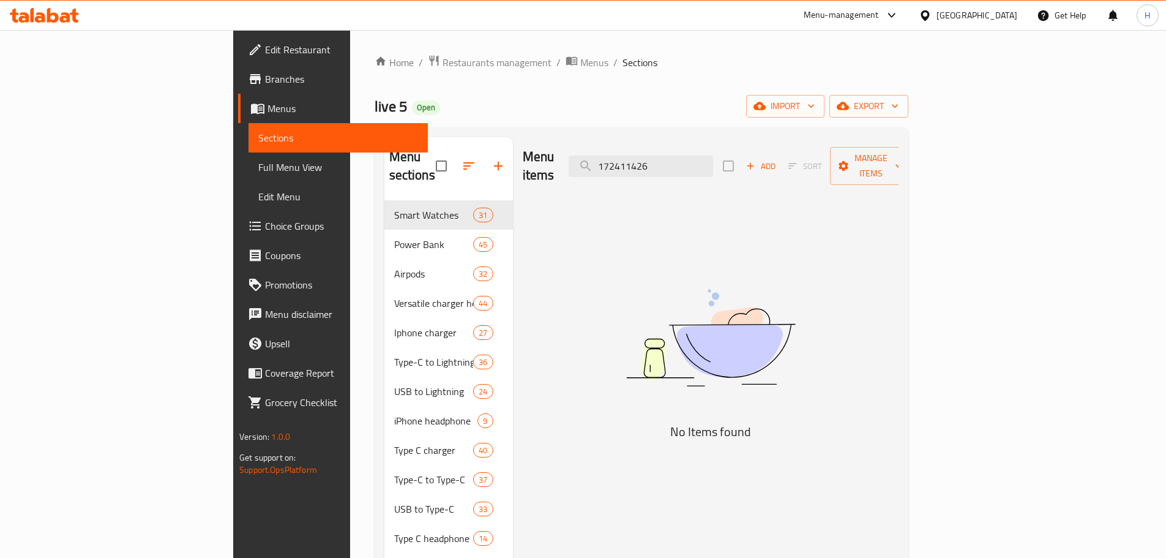
type input "172411426"
click at [265, 73] on span "Branches" at bounding box center [341, 79] width 153 height 15
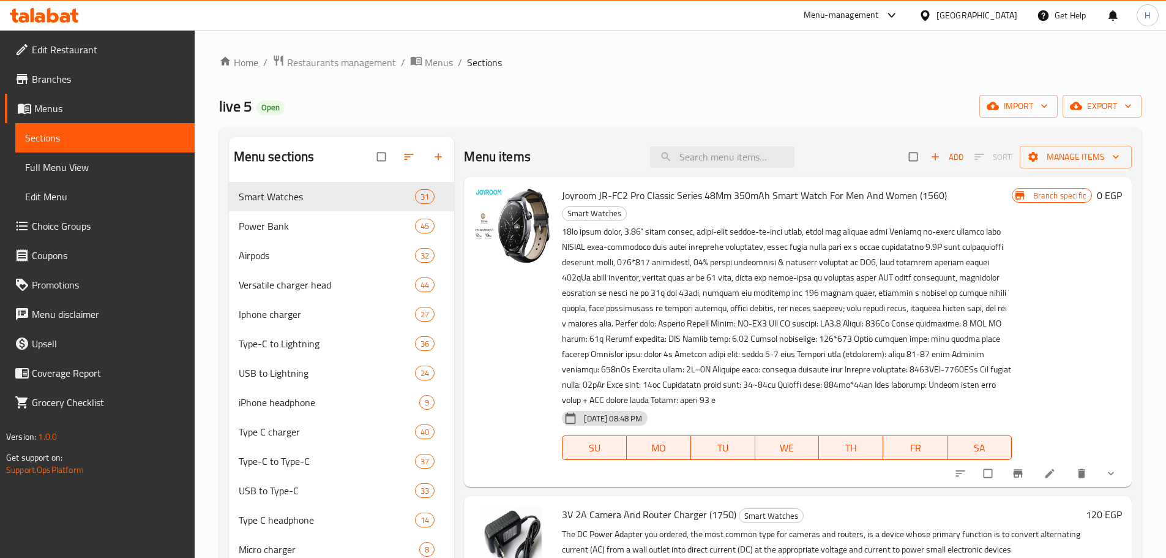
click at [68, 23] on div at bounding box center [44, 15] width 69 height 15
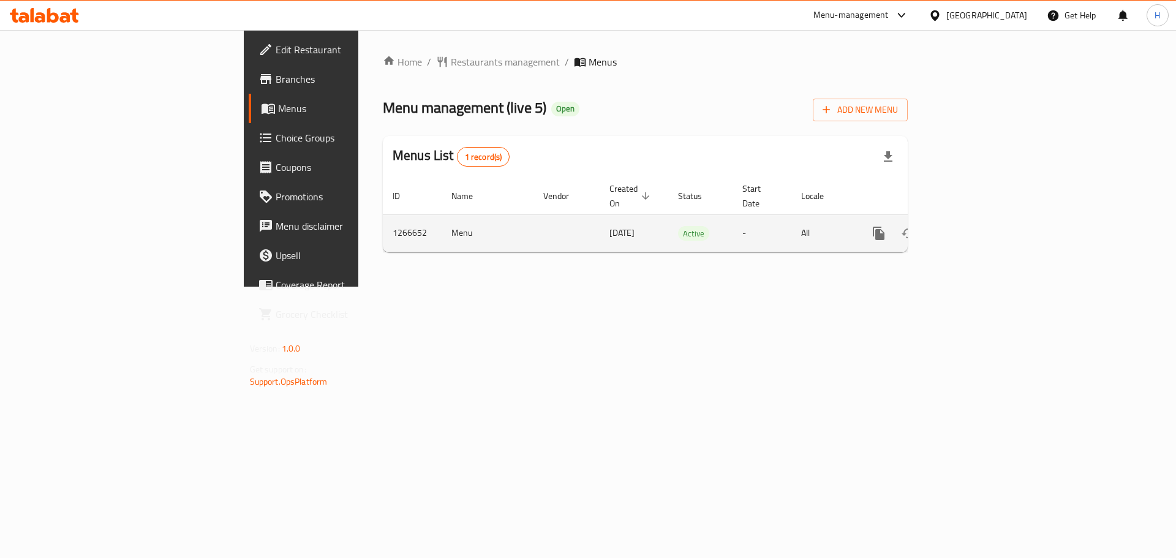
click at [991, 223] on td "enhanced table" at bounding box center [922, 232] width 137 height 37
click at [981, 222] on link "enhanced table" at bounding box center [966, 233] width 29 height 29
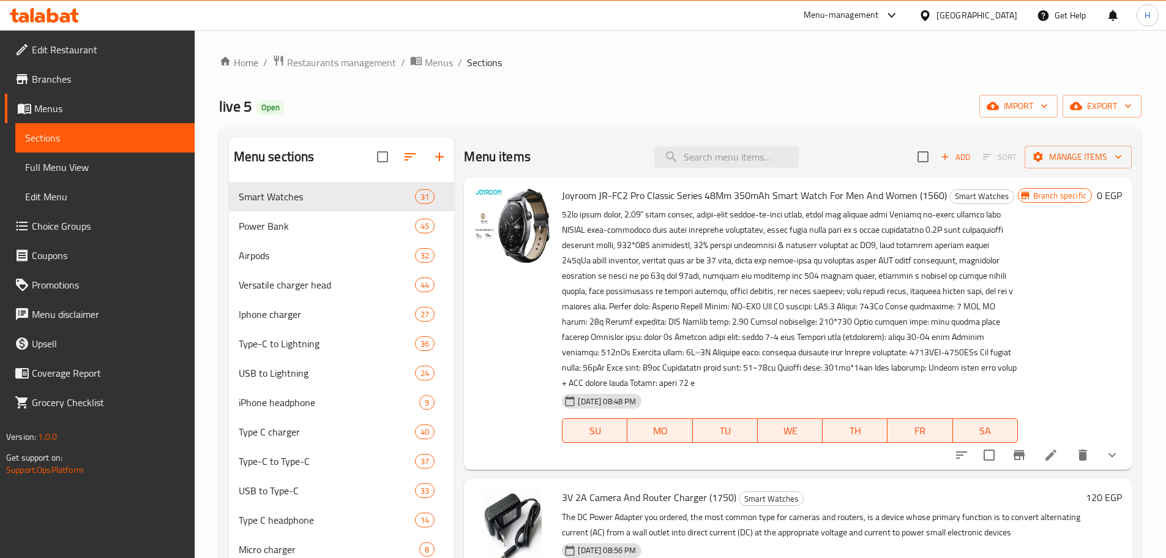
click at [748, 168] on div "Menu items Add Sort Manage items" at bounding box center [798, 157] width 668 height 40
click at [747, 163] on input "search" at bounding box center [726, 156] width 144 height 21
paste input "OYROOM JR-L012 22.5W 10000mAh"
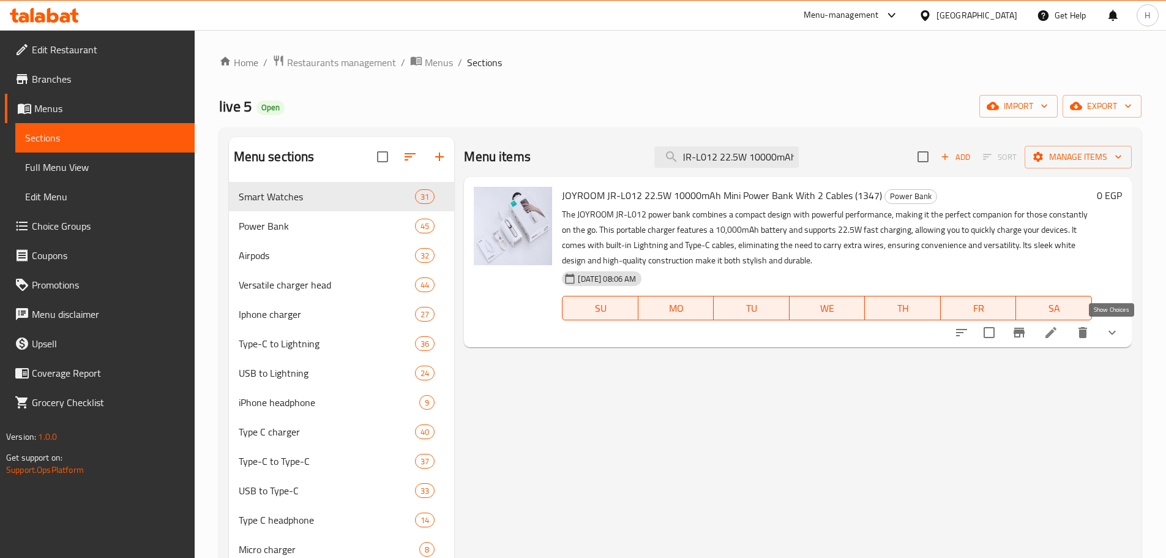
type input "OYROOM JR-L012 22.5W 10000mAh"
click at [1112, 338] on icon "show more" at bounding box center [1112, 332] width 15 height 15
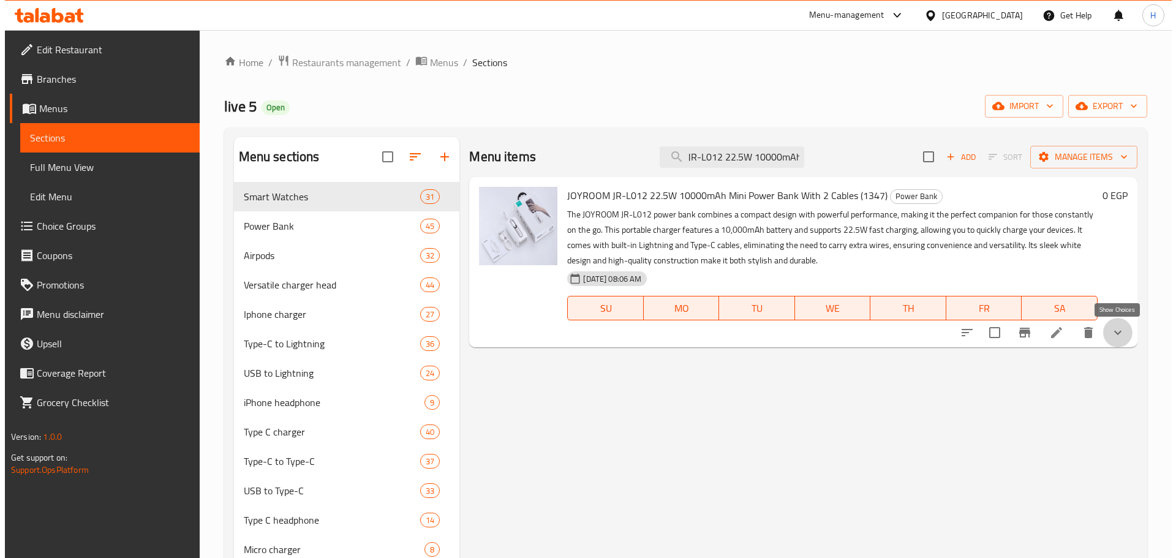
scroll to position [0, 0]
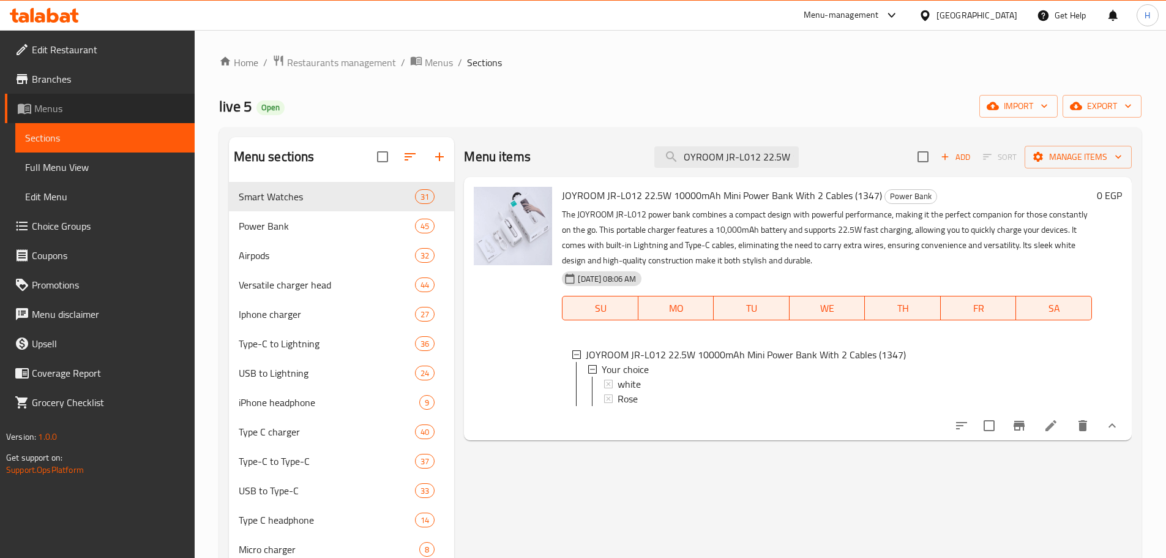
click at [142, 96] on link "Menus" at bounding box center [100, 108] width 190 height 29
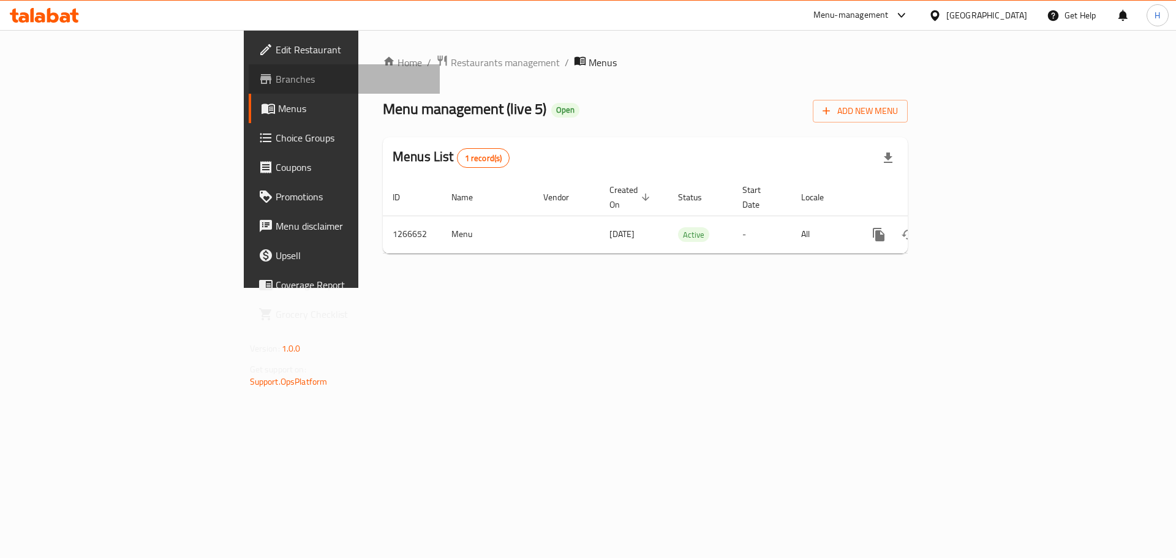
click at [249, 89] on link "Branches" at bounding box center [345, 78] width 192 height 29
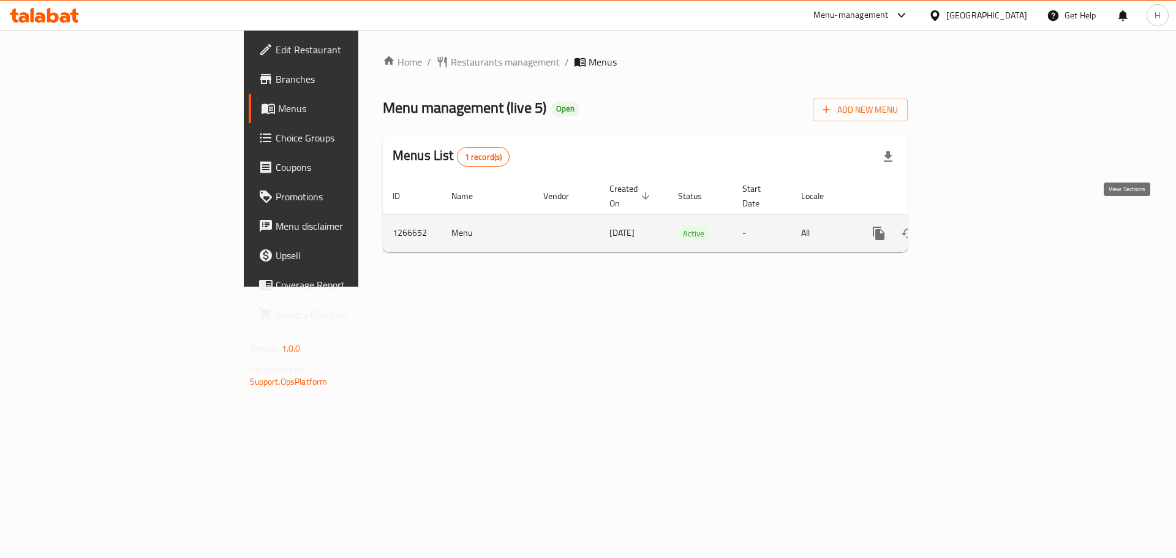
click at [974, 226] on icon "enhanced table" at bounding box center [966, 233] width 15 height 15
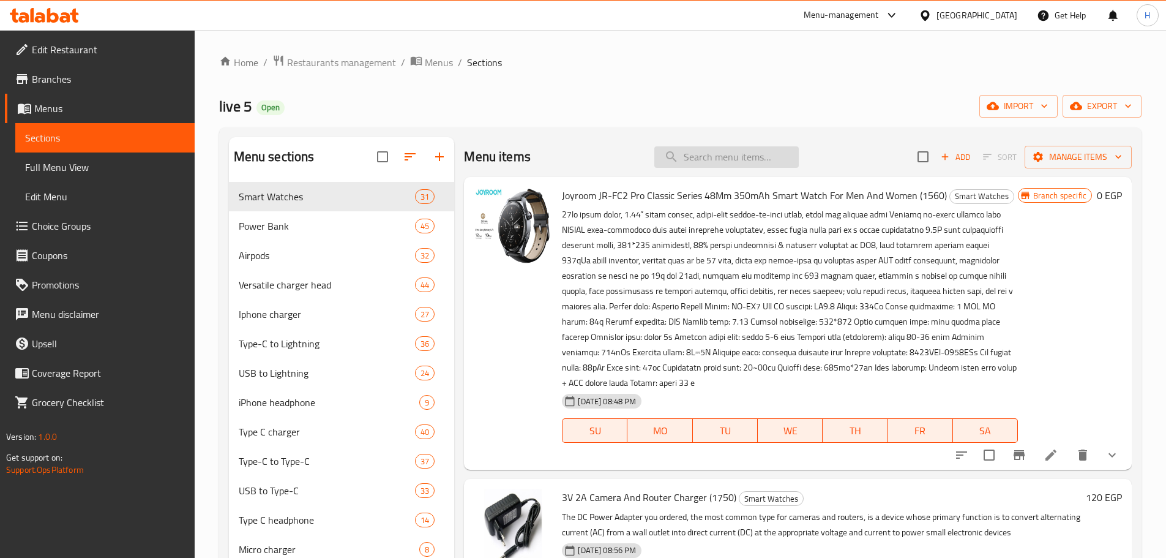
click at [770, 158] on input "search" at bounding box center [726, 156] width 144 height 21
paste input "Original joyroom power bank"
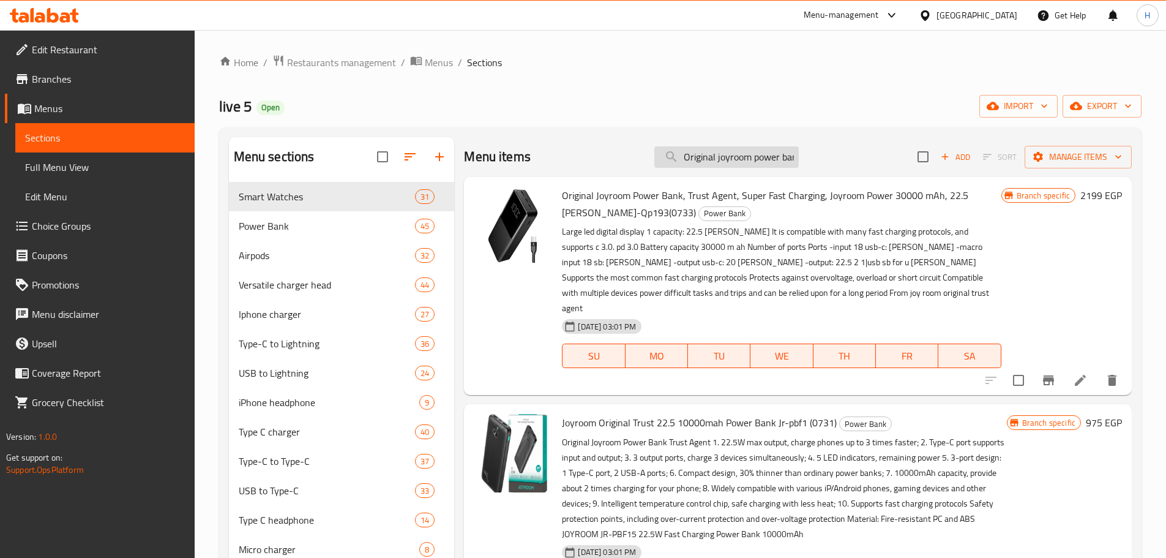
click at [732, 154] on input "Original joyroom power bank" at bounding box center [726, 156] width 144 height 21
paste input "X-[PERSON_NAME] 22.5W Wireless"
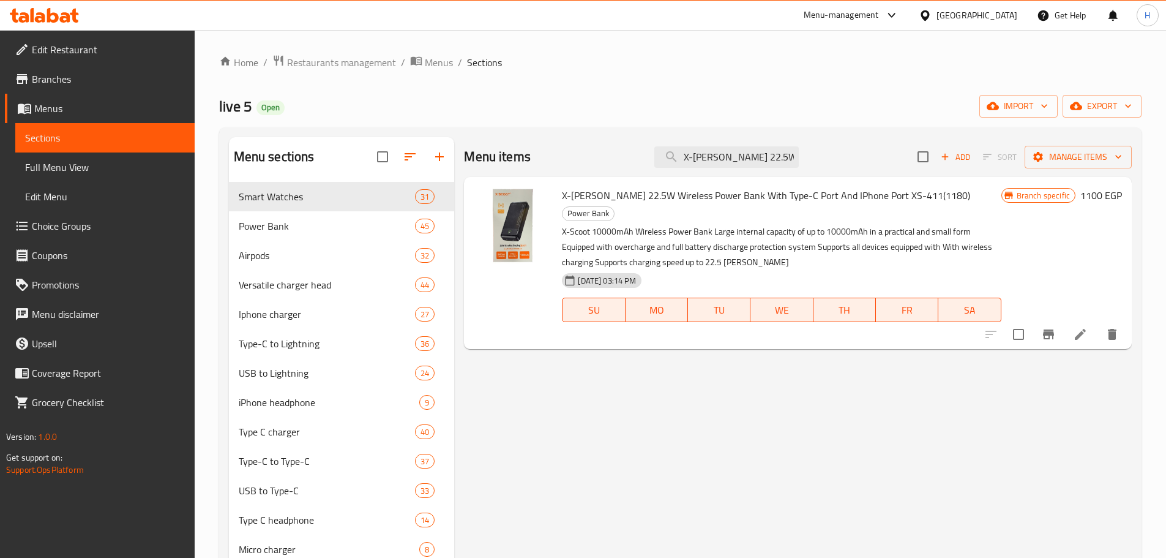
type input "X-[PERSON_NAME] 22.5W Wireless"
click at [56, 18] on icon at bounding box center [53, 15] width 12 height 15
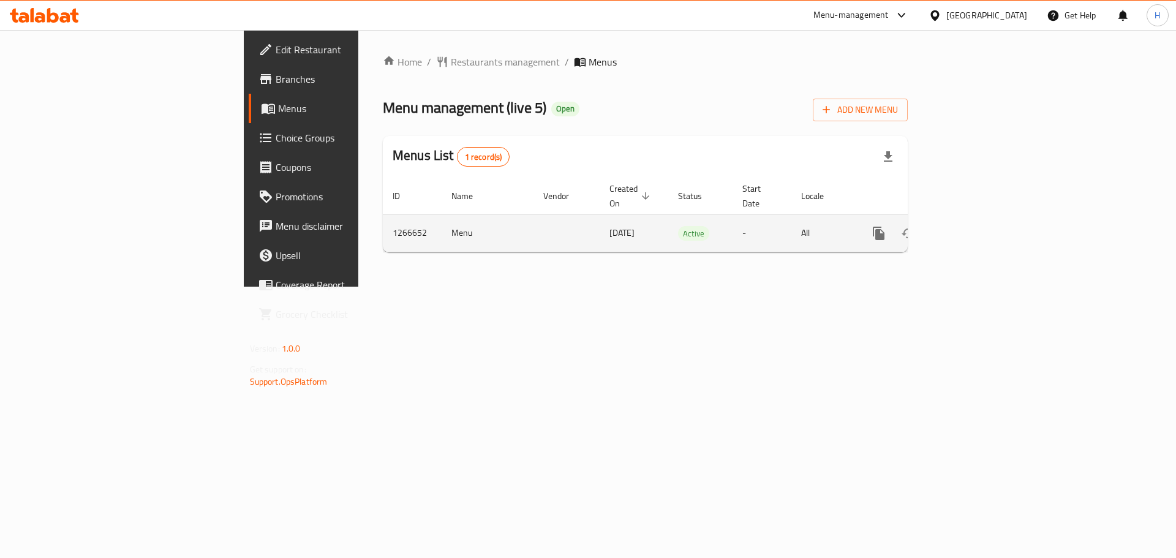
click at [981, 233] on div "enhanced table" at bounding box center [923, 233] width 118 height 29
click at [981, 227] on link "enhanced table" at bounding box center [966, 233] width 29 height 29
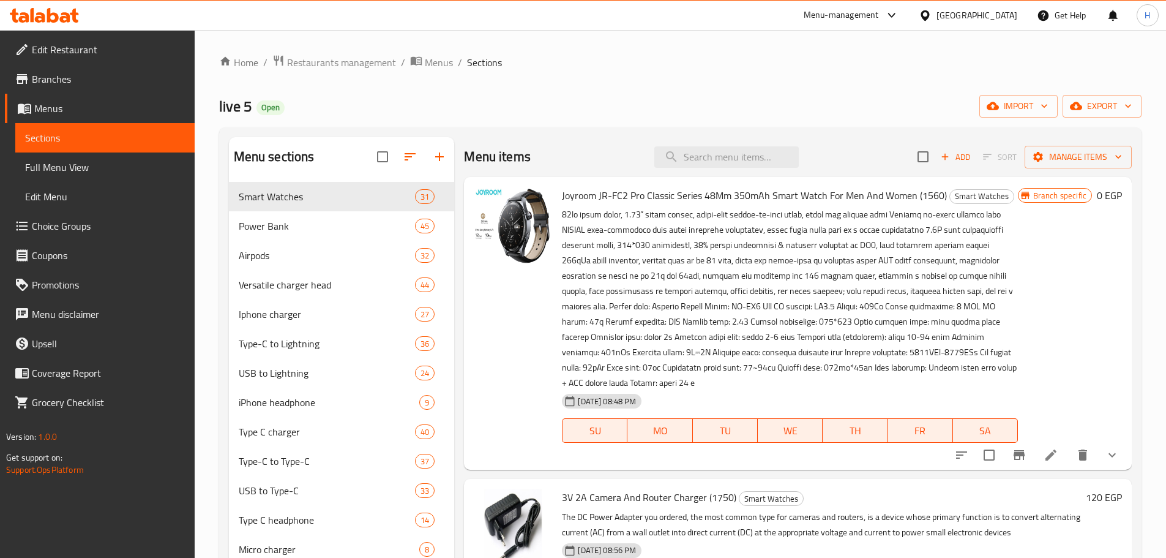
click at [676, 170] on div "Menu items Add Sort Manage items" at bounding box center [798, 157] width 668 height 40
click at [688, 156] on input "search" at bounding box center [726, 156] width 144 height 21
paste input "X-Scott 22.5W Wireless Power"
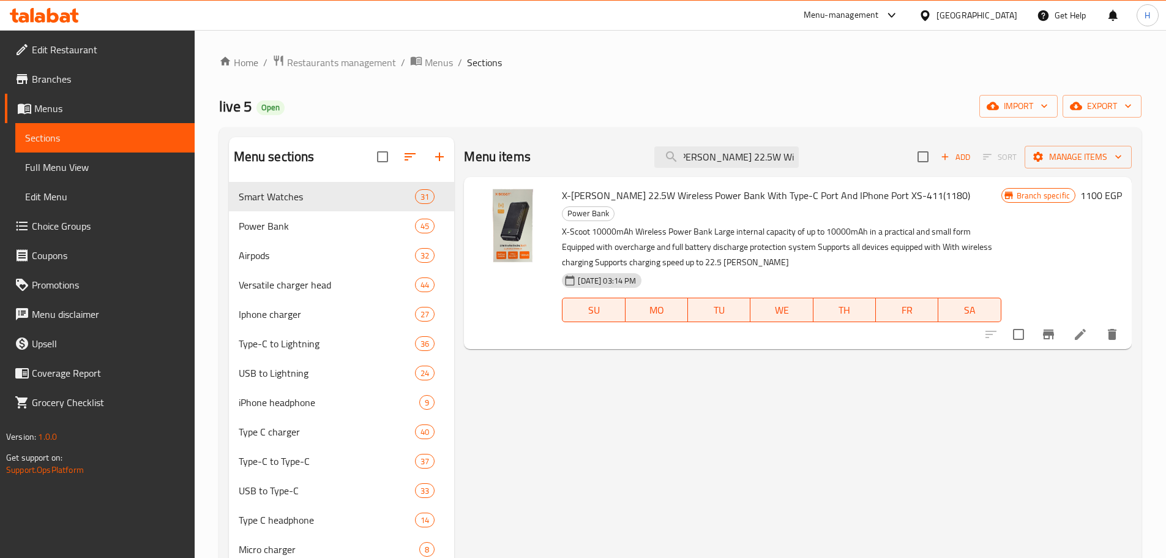
type input "X-Scott 22.5W Wireless Power"
click at [692, 194] on span "X-Scott 22.5W Wireless Power Bank With Type-C Port And IPhone Port XS-411(1180)" at bounding box center [766, 195] width 408 height 18
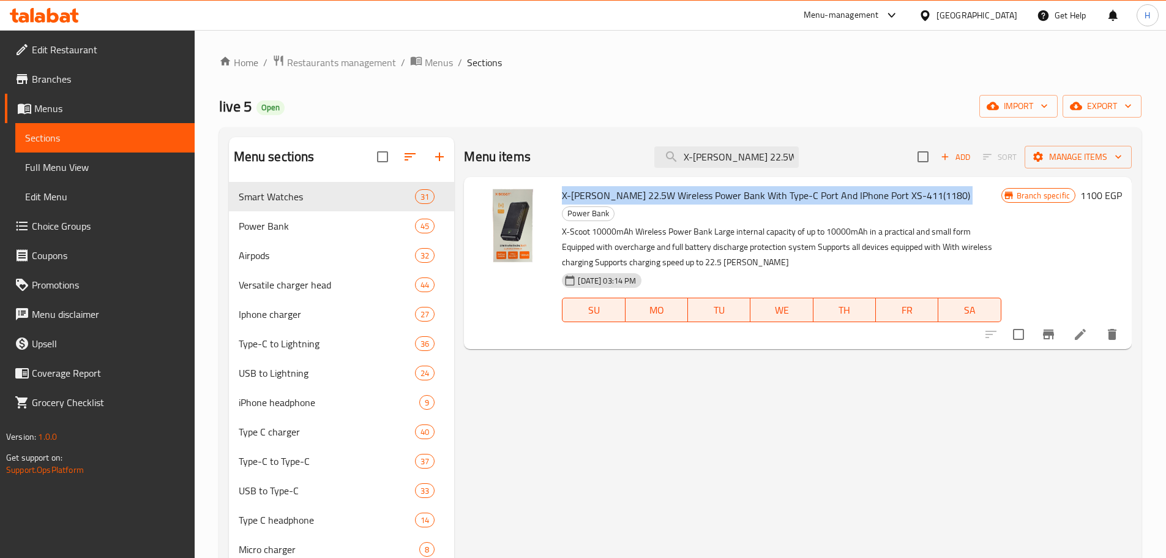
click at [692, 194] on span "X-Scott 22.5W Wireless Power Bank With Type-C Port And IPhone Port XS-411(1180)" at bounding box center [766, 195] width 408 height 18
copy h6 "X-Scott 22.5W Wireless Power Bank With Type-C Port And IPhone Port XS-411(1180)"
click at [1054, 327] on icon "Branch-specific-item" at bounding box center [1048, 334] width 15 height 15
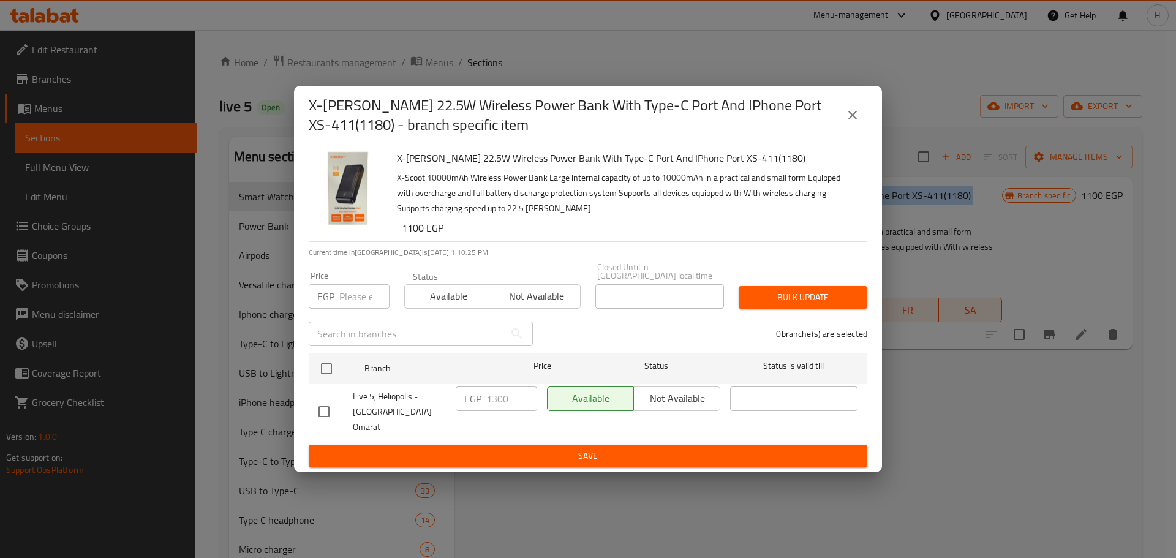
click at [861, 123] on button "close" at bounding box center [852, 114] width 29 height 29
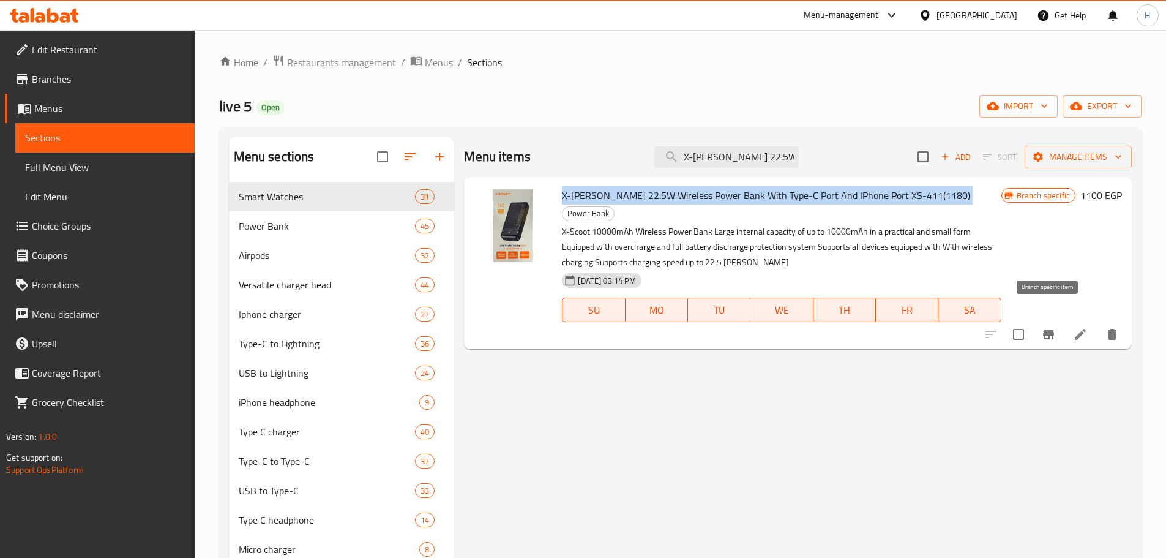
click at [1043, 327] on icon "Branch-specific-item" at bounding box center [1048, 334] width 15 height 15
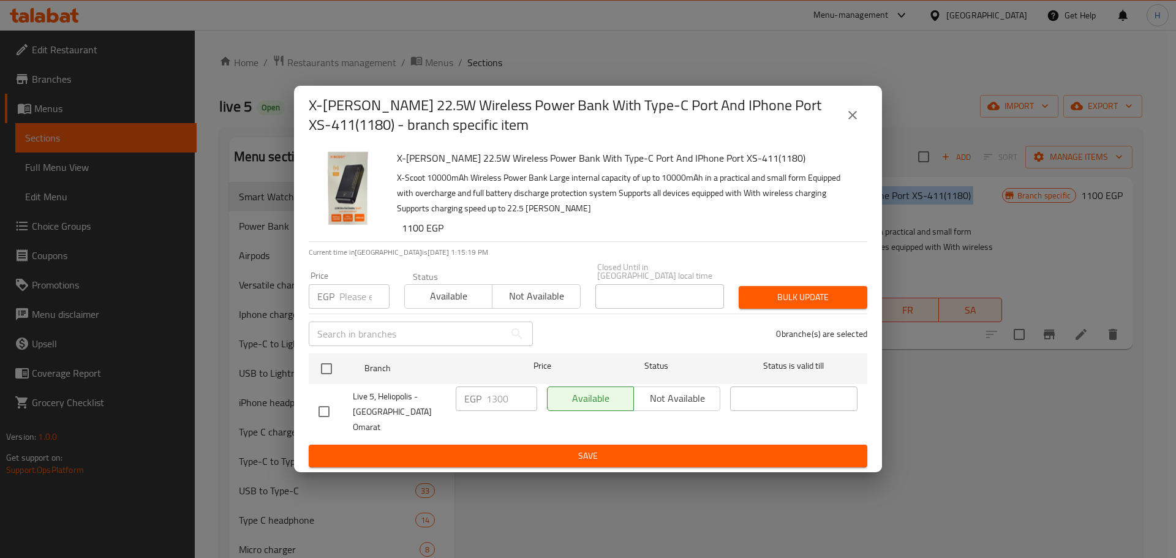
click at [854, 122] on icon "close" at bounding box center [852, 115] width 15 height 15
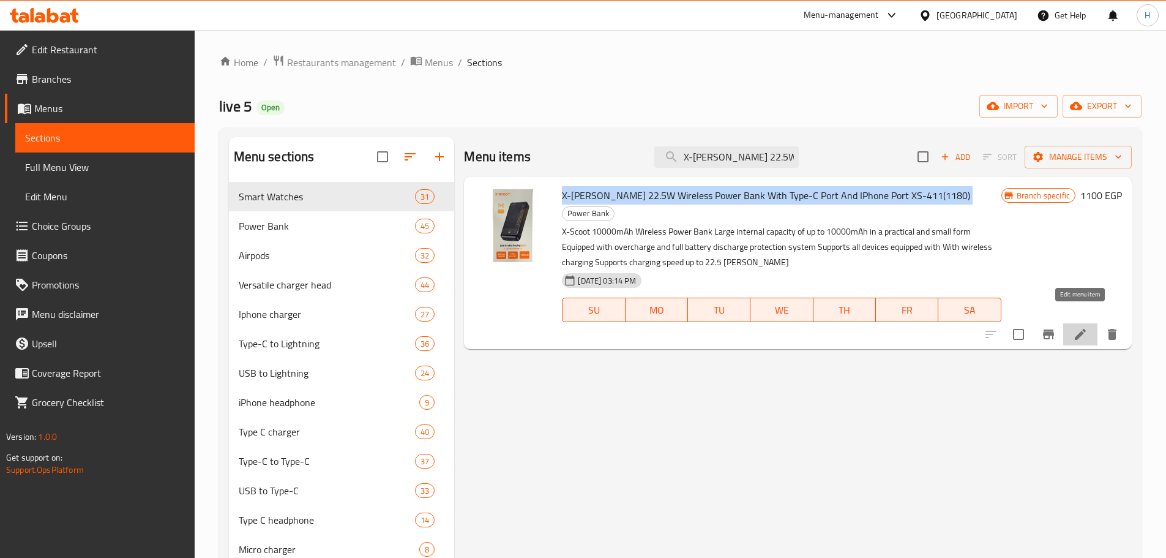
click at [1082, 327] on icon at bounding box center [1080, 334] width 15 height 15
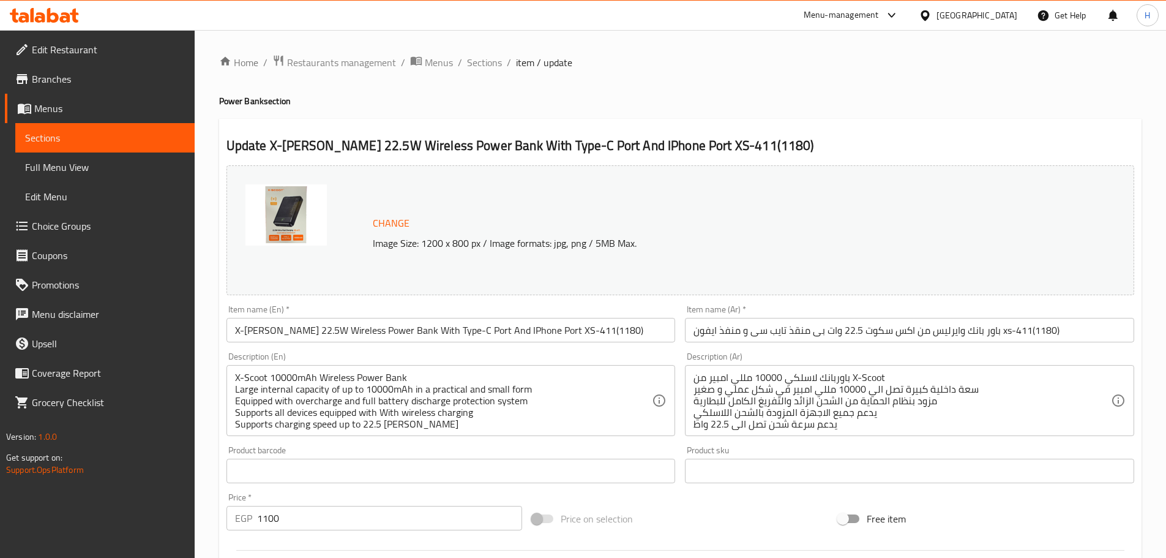
click at [171, 136] on span "Sections" at bounding box center [105, 137] width 160 height 15
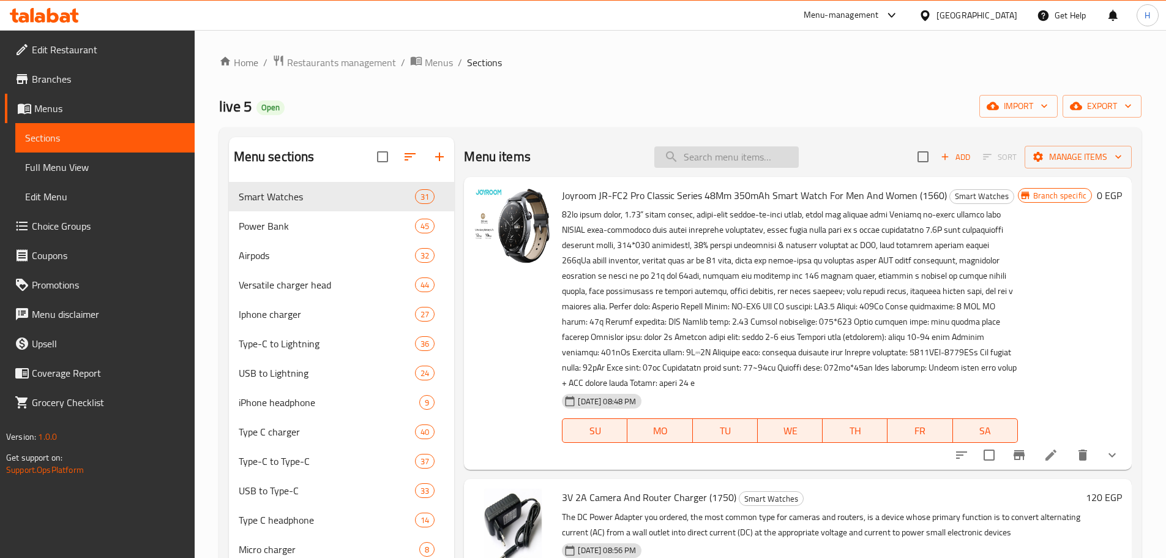
click at [708, 146] on input "search" at bounding box center [726, 156] width 144 height 21
paste input "Borofone PJ56A Power"
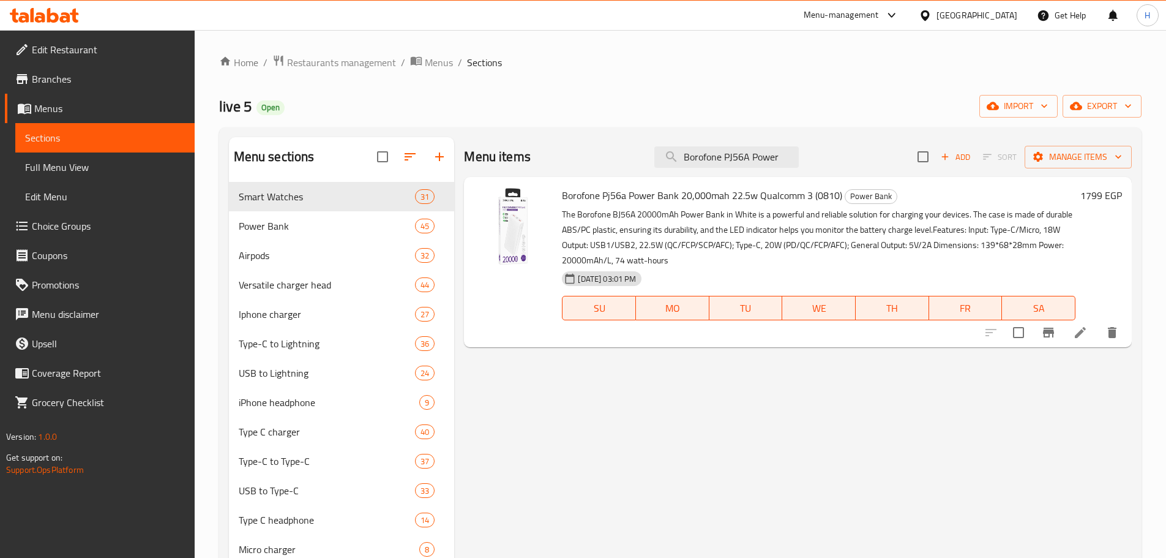
type input "Borofone PJ56A Power"
click at [1061, 332] on button "Branch-specific-item" at bounding box center [1048, 332] width 29 height 29
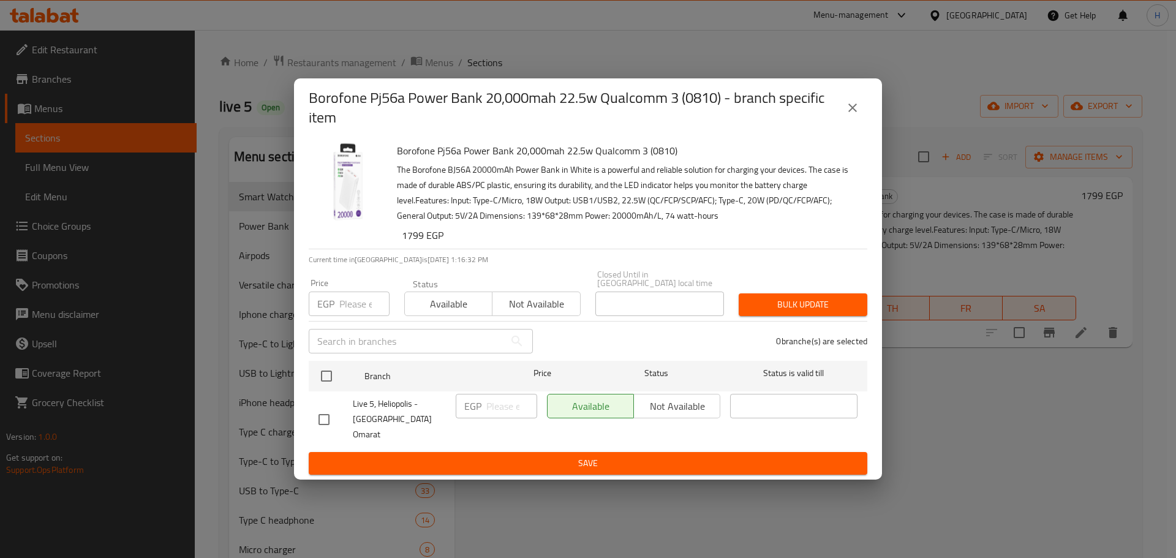
click at [857, 115] on icon "close" at bounding box center [852, 107] width 15 height 15
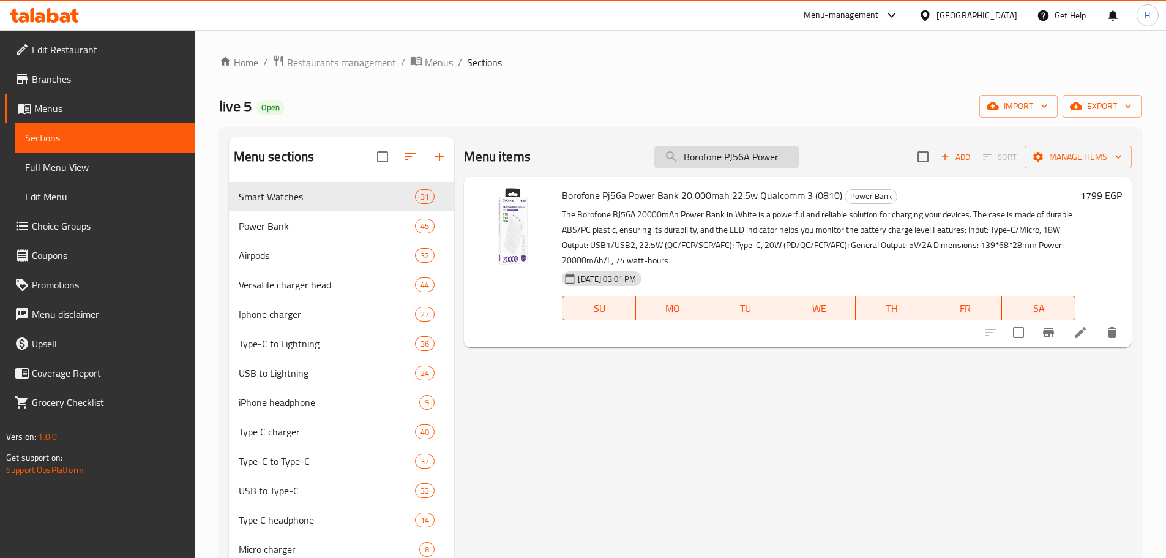
click at [741, 147] on input "Borofone PJ56A Power" at bounding box center [726, 156] width 144 height 21
paste input "BJ68 10000mAh"
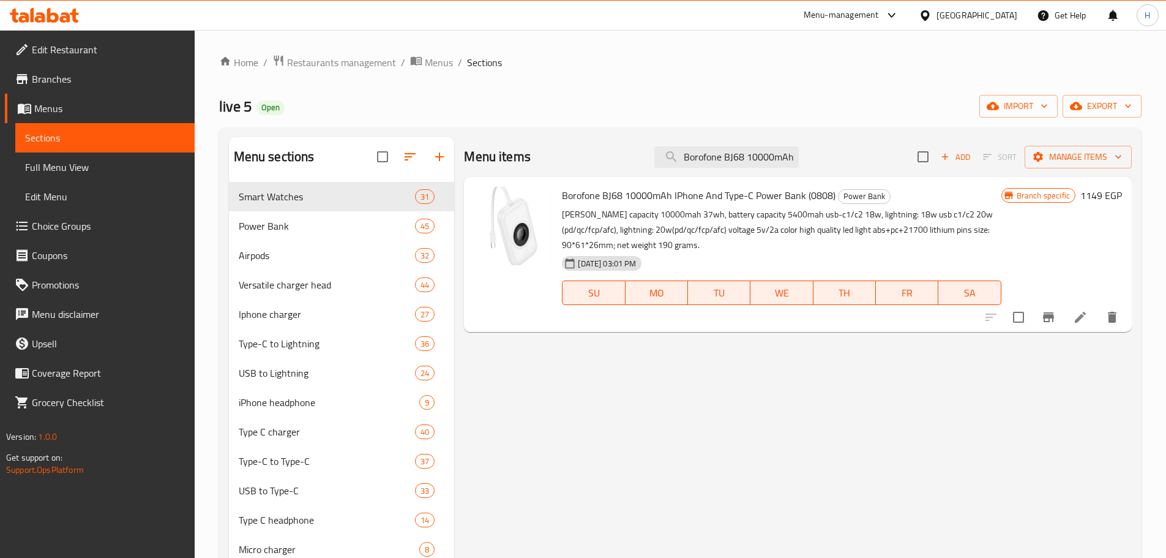
type input "Borofone BJ68 10000mAh"
click at [1041, 314] on icon "Branch-specific-item" at bounding box center [1048, 317] width 15 height 15
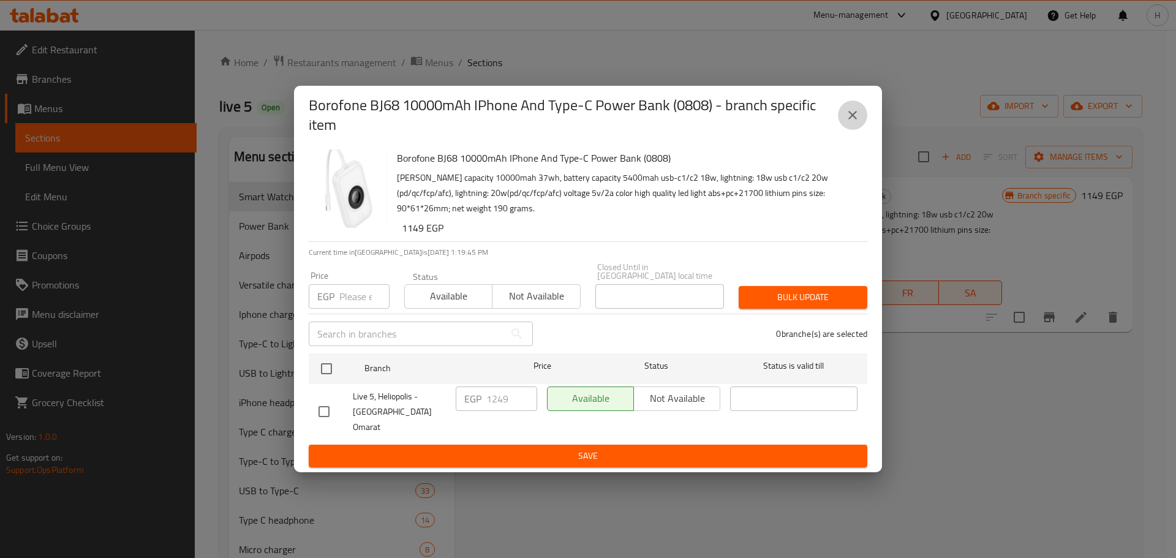
click at [849, 122] on icon "close" at bounding box center [852, 115] width 15 height 15
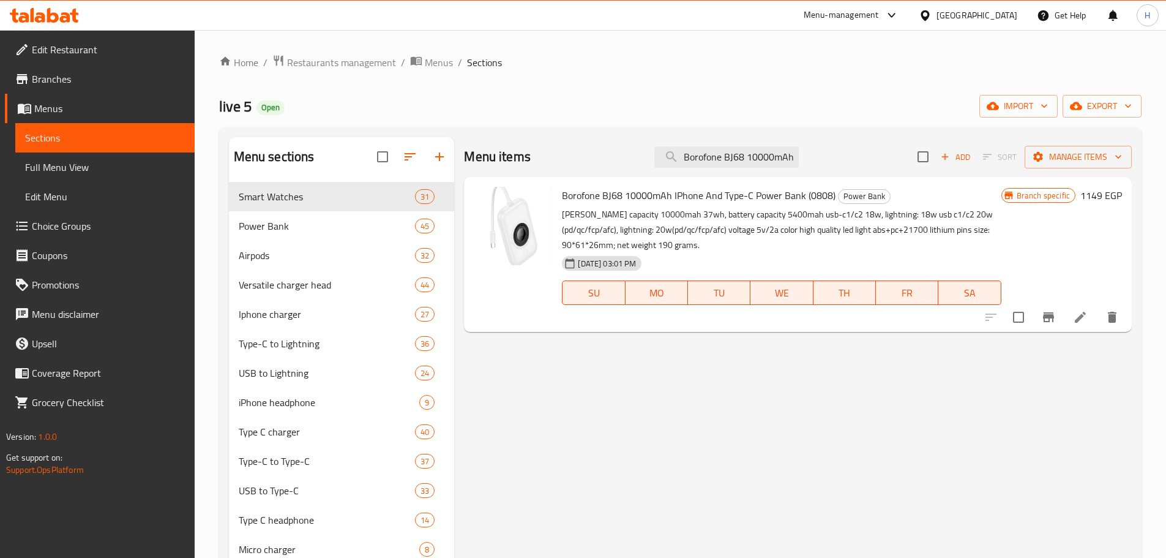
click at [1090, 317] on li at bounding box center [1080, 317] width 34 height 22
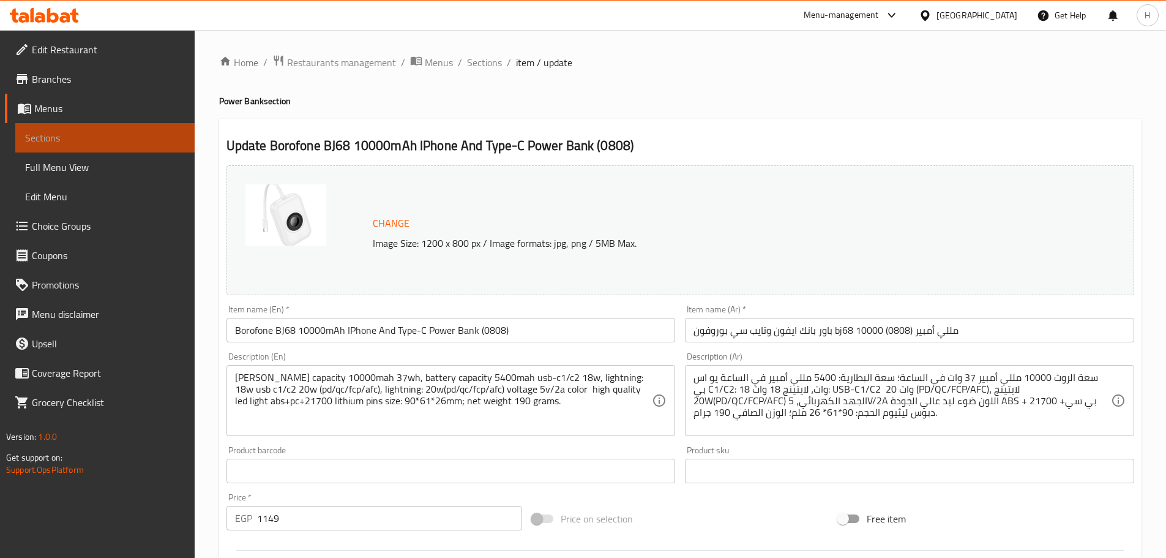
click at [179, 137] on span "Sections" at bounding box center [105, 137] width 160 height 15
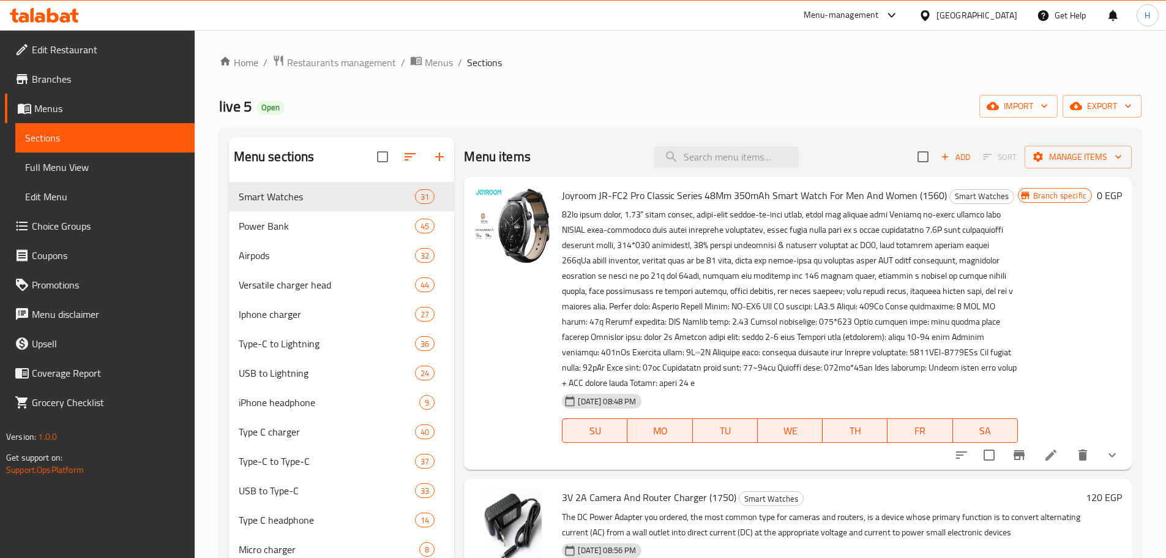
click at [688, 145] on div "Menu items Add Sort Manage items" at bounding box center [798, 157] width 668 height 40
click at [699, 154] on input "search" at bounding box center [726, 156] width 144 height 21
paste input "X-Scott 22.5W Wireless"
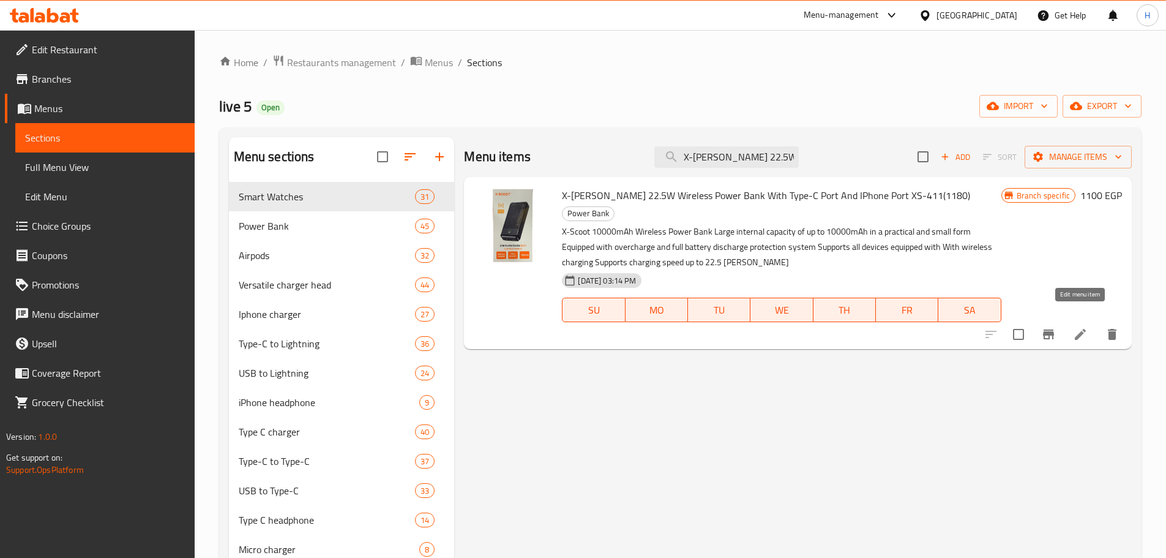
type input "X-Scott 22.5W Wireless"
click at [1078, 327] on icon at bounding box center [1080, 334] width 15 height 15
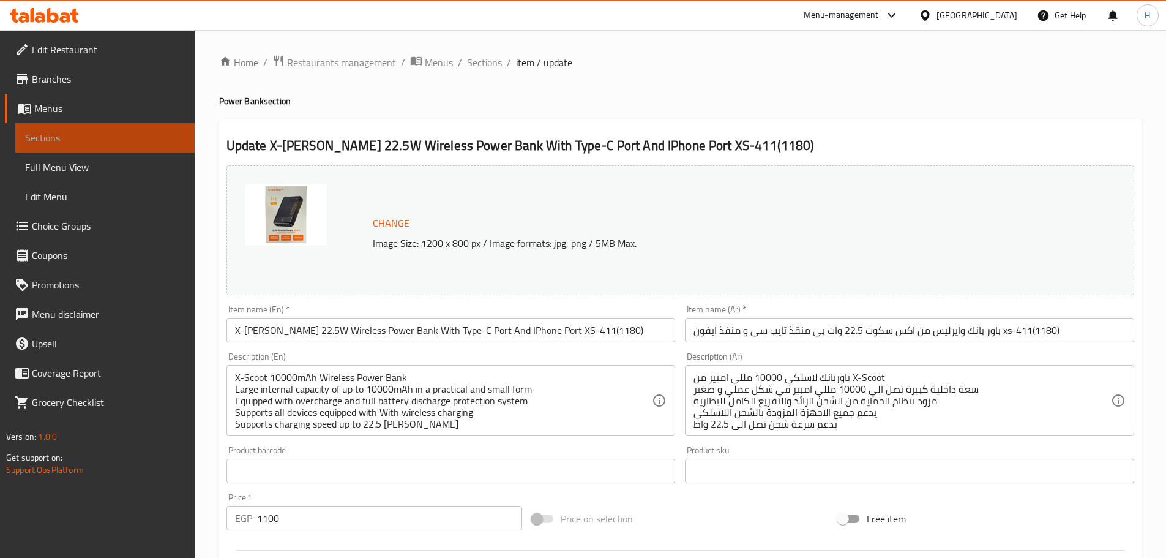
click at [151, 133] on span "Sections" at bounding box center [105, 137] width 160 height 15
click at [160, 141] on span "Sections" at bounding box center [105, 137] width 160 height 15
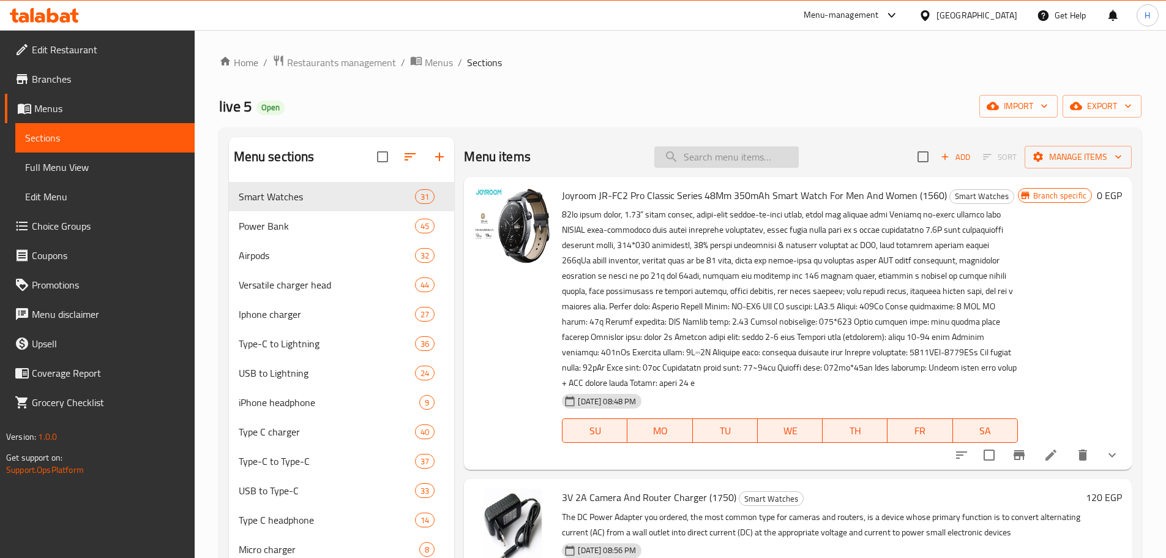
click at [715, 160] on input "search" at bounding box center [726, 156] width 144 height 21
paste input "1066825642"
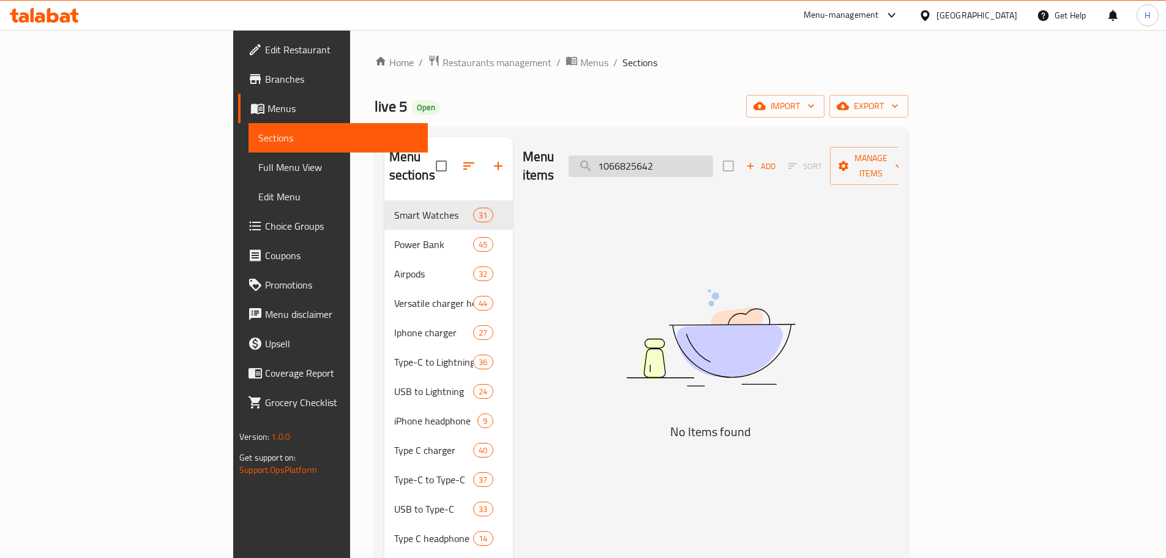
click at [695, 156] on input "1066825642" at bounding box center [641, 166] width 144 height 21
paste input "Borofone BJ38 22.5W"
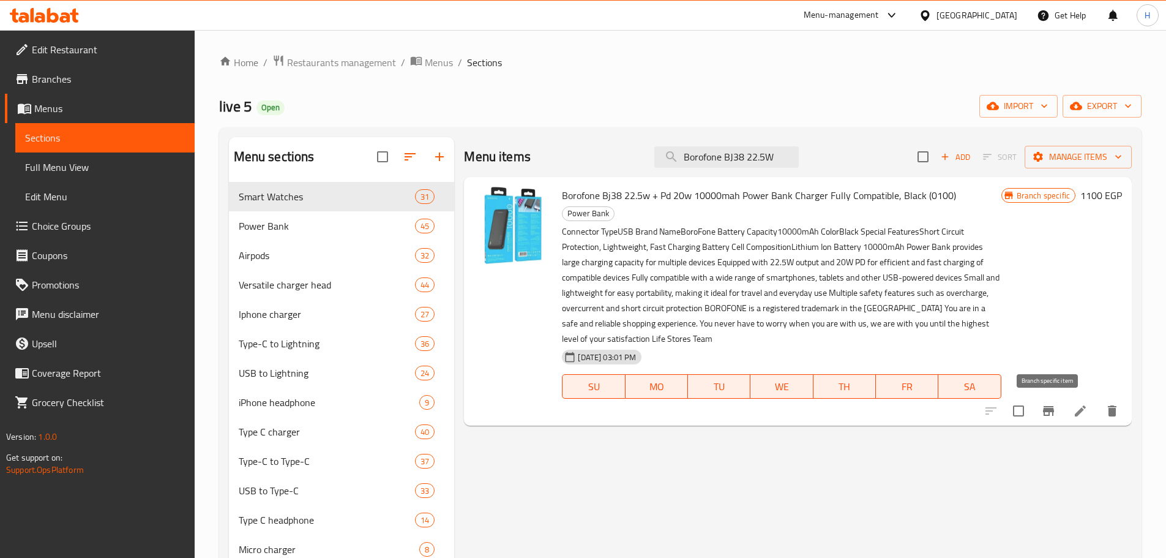
type input "Borofone BJ38 22.5W"
click at [1054, 416] on icon "Branch-specific-item" at bounding box center [1048, 410] width 15 height 15
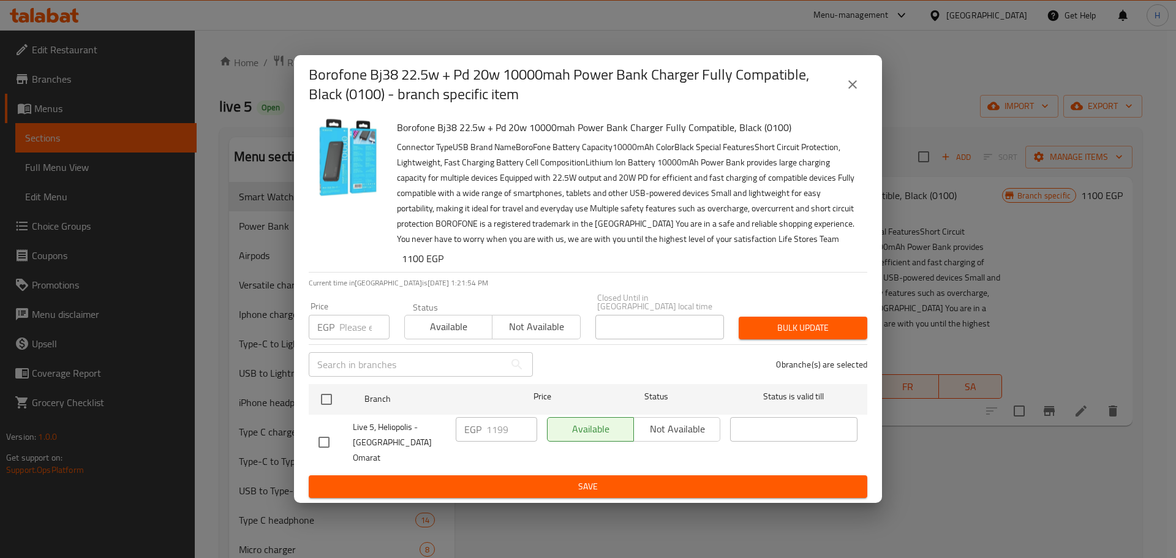
click at [849, 89] on icon "close" at bounding box center [852, 84] width 9 height 9
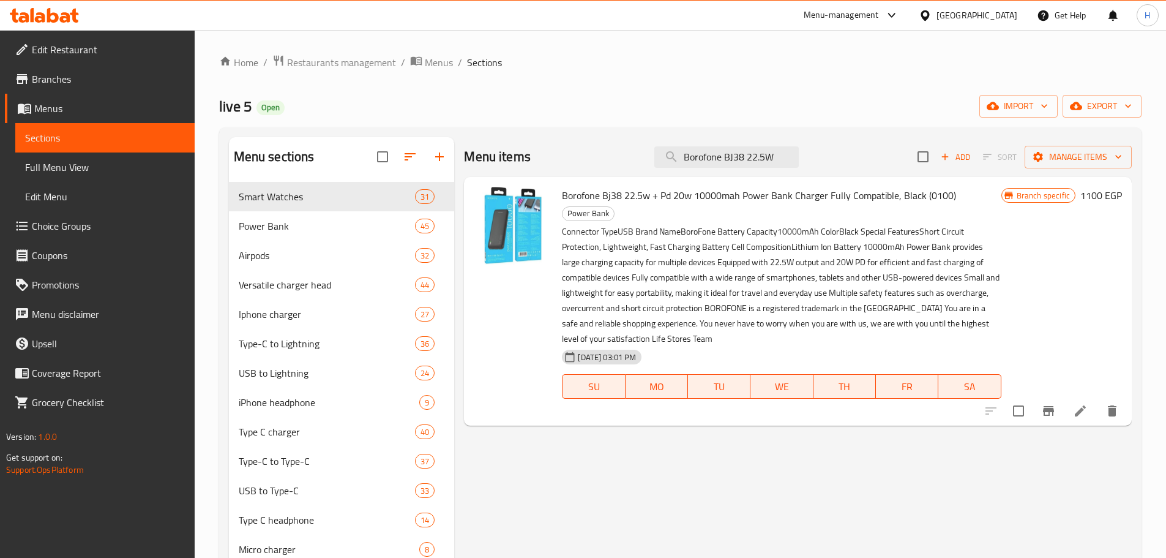
click at [1085, 413] on icon at bounding box center [1080, 410] width 15 height 15
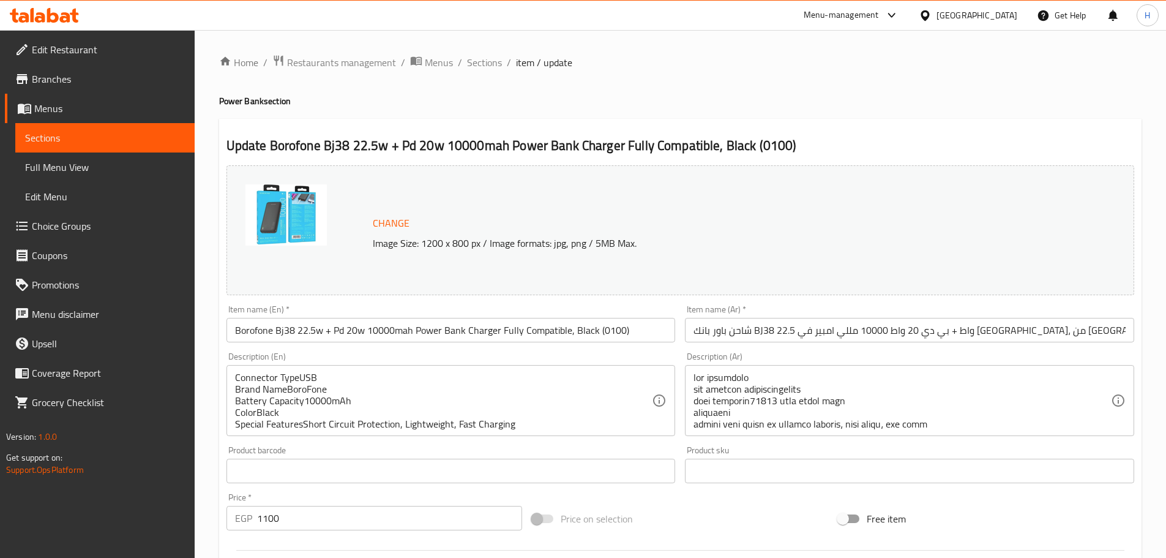
click at [181, 137] on span "Sections" at bounding box center [105, 137] width 160 height 15
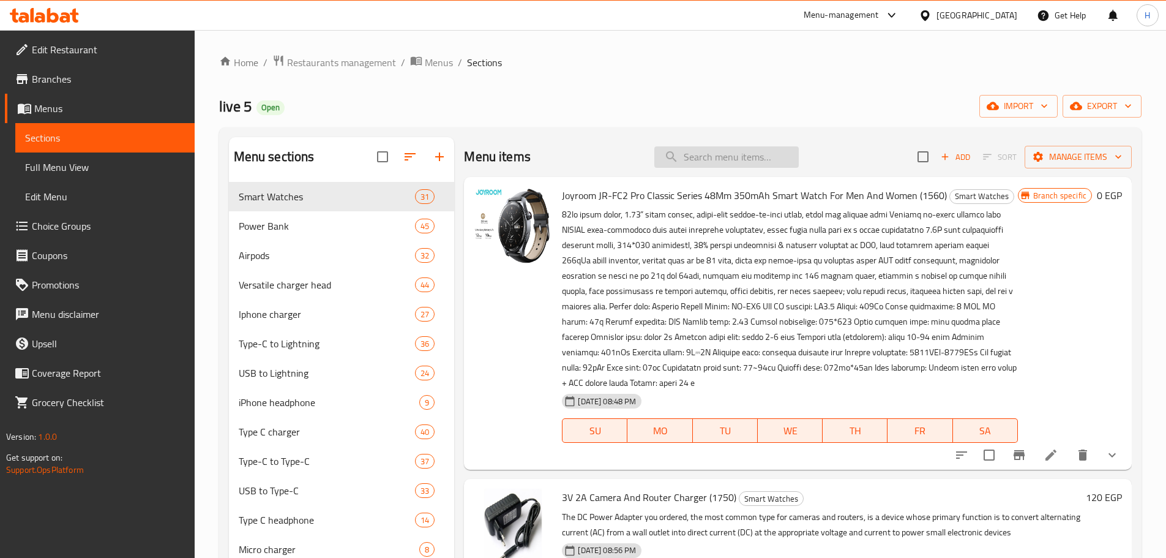
click at [699, 159] on input "search" at bounding box center [726, 156] width 144 height 21
paste input "Joyroom Original Trust"
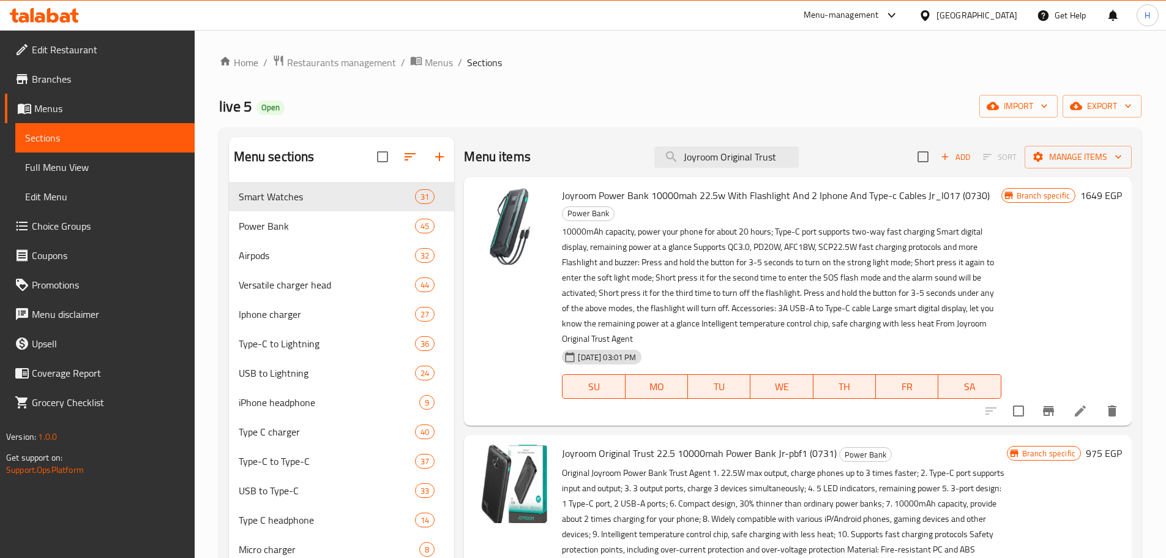
type input "Joyroom Original Trust"
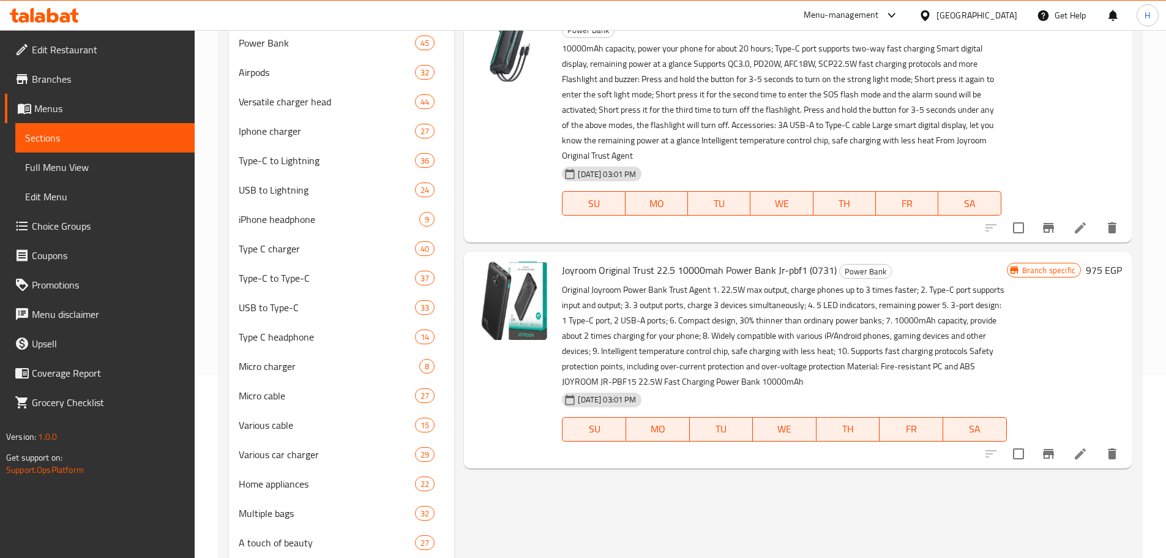
scroll to position [184, 0]
click at [1048, 456] on icon "Branch-specific-item" at bounding box center [1048, 453] width 15 height 15
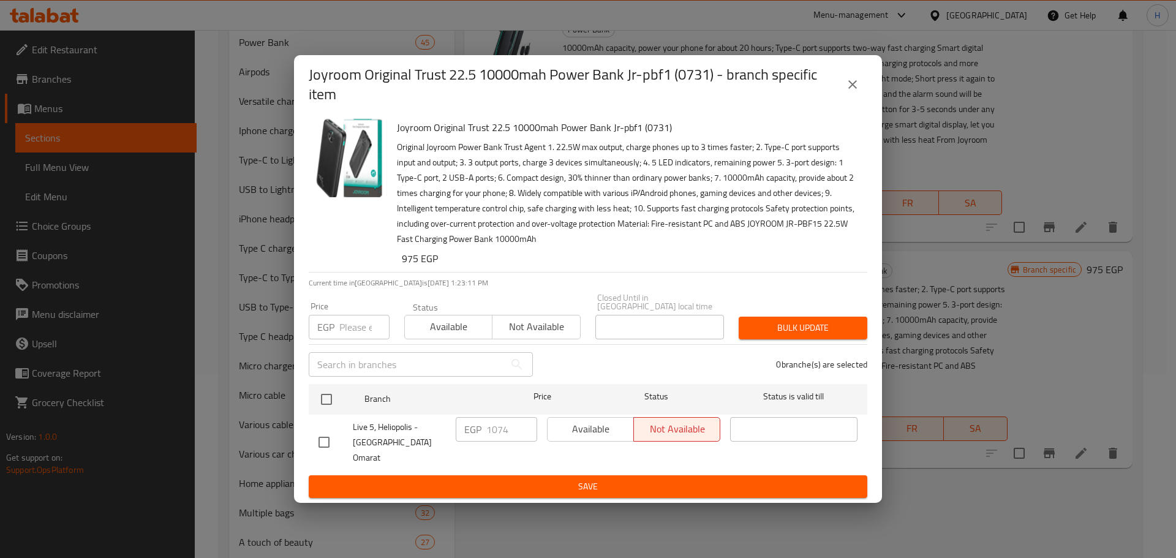
click at [841, 94] on button "close" at bounding box center [852, 84] width 29 height 29
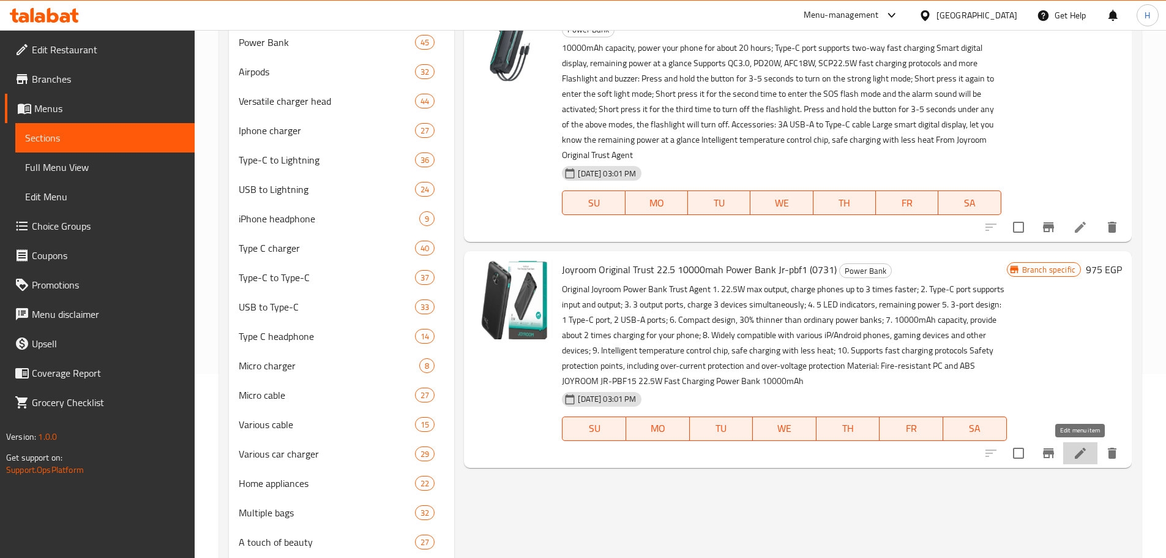
click at [1086, 446] on icon at bounding box center [1080, 453] width 15 height 15
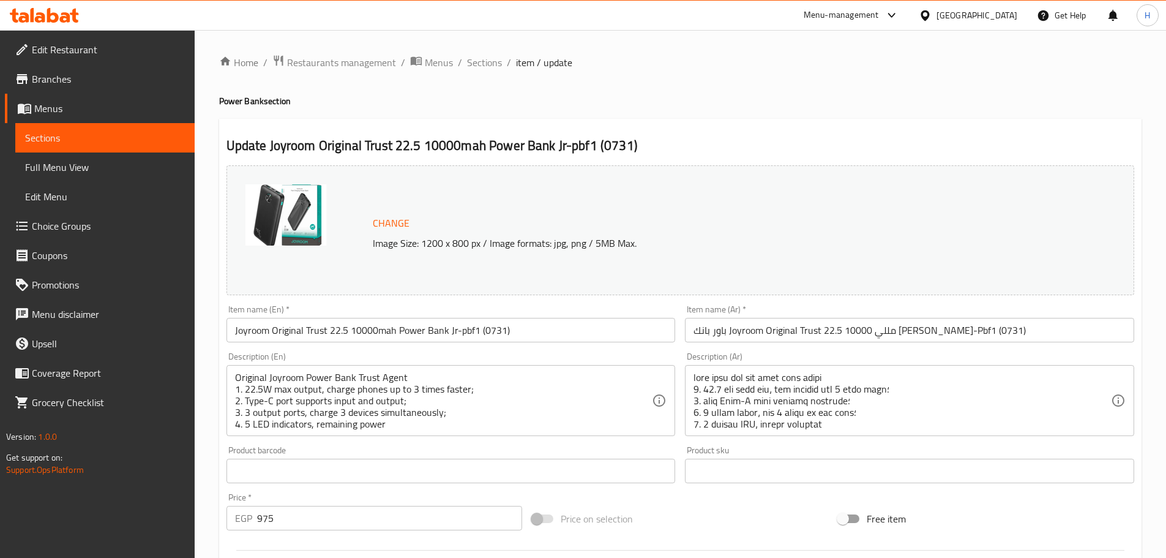
click at [830, 131] on div "Update Joyroom Original Trust 22.5 10000mah Power Bank Jr-pbf1 (0731) Change Im…" at bounding box center [680, 484] width 923 height 730
click at [490, 63] on span "Sections" at bounding box center [484, 62] width 35 height 15
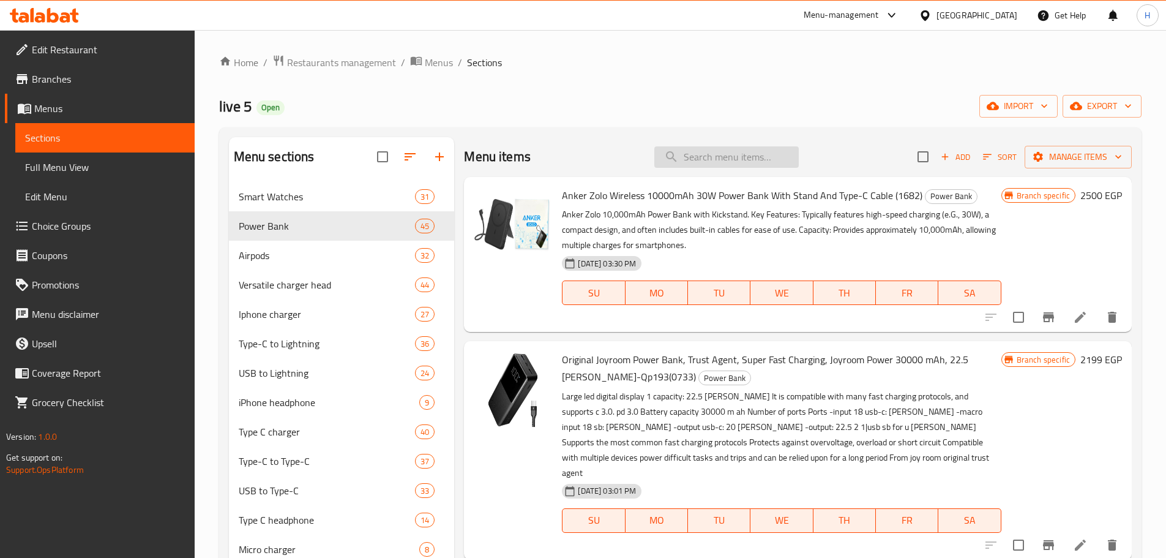
click at [726, 162] on input "search" at bounding box center [726, 156] width 144 height 21
paste input "(0098)."
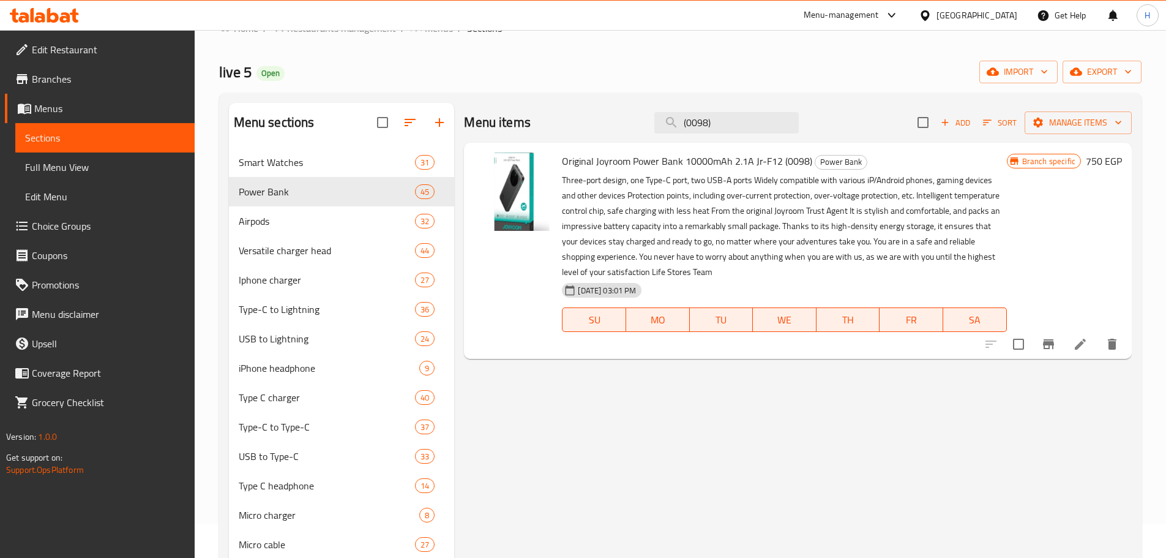
scroll to position [61, 0]
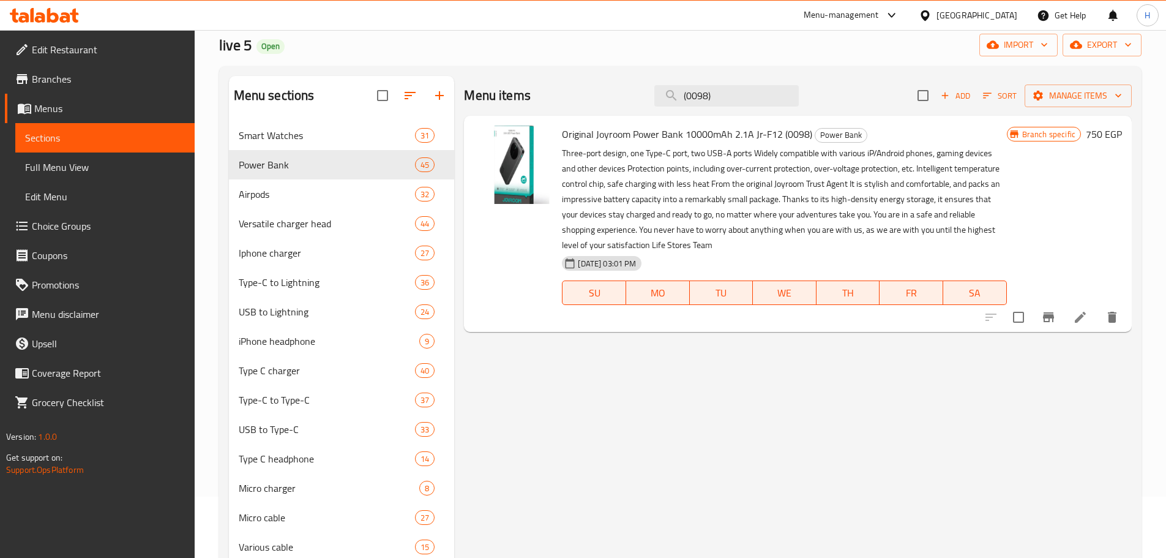
type input "(0098)"
click at [1084, 313] on icon at bounding box center [1080, 317] width 11 height 11
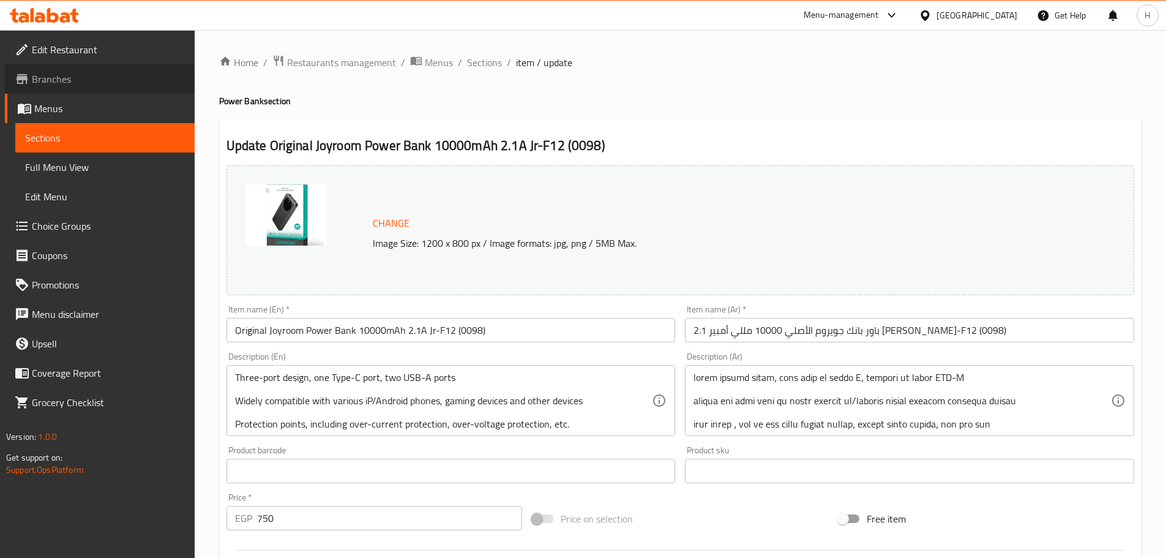
click at [106, 86] on link "Branches" at bounding box center [100, 78] width 190 height 29
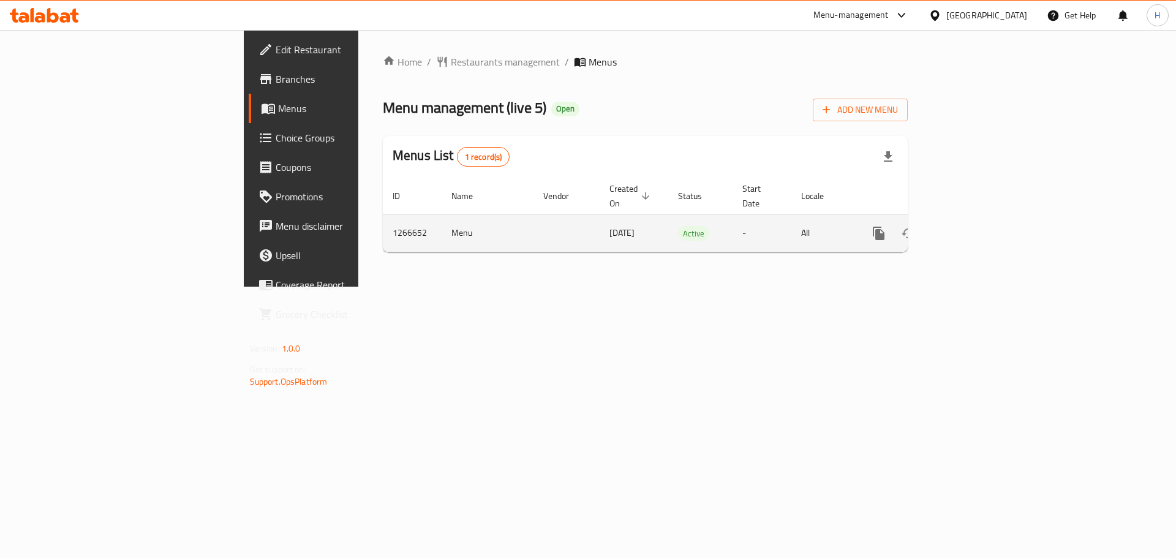
click at [981, 228] on link "enhanced table" at bounding box center [966, 233] width 29 height 29
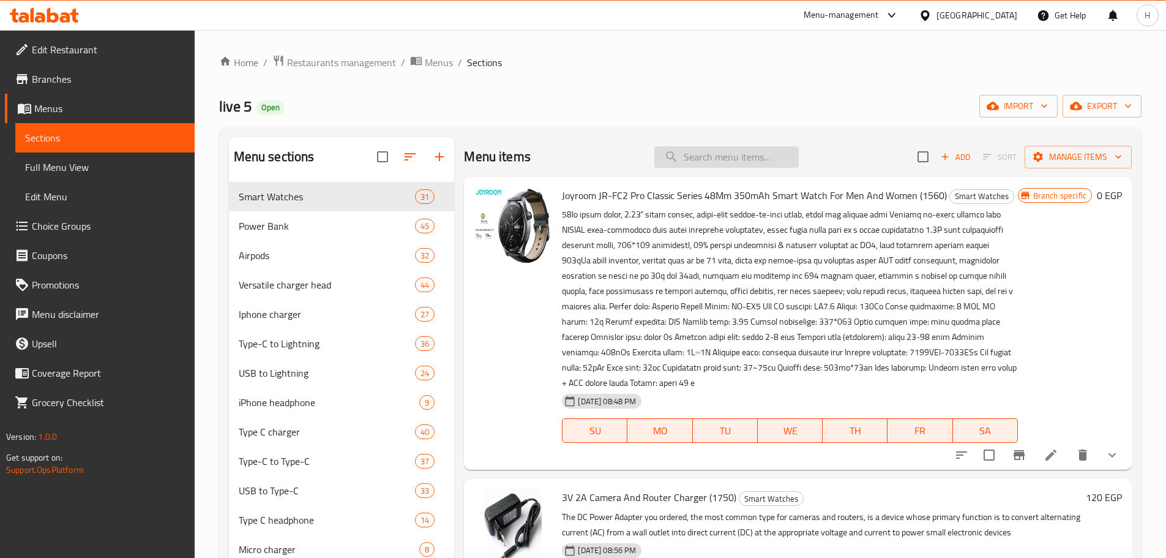
click at [749, 154] on input "search" at bounding box center [726, 156] width 144 height 21
paste input "Borofone PJ56A Power Bank 20,000mAh 22.5W Qualcomm 3 (0810)."
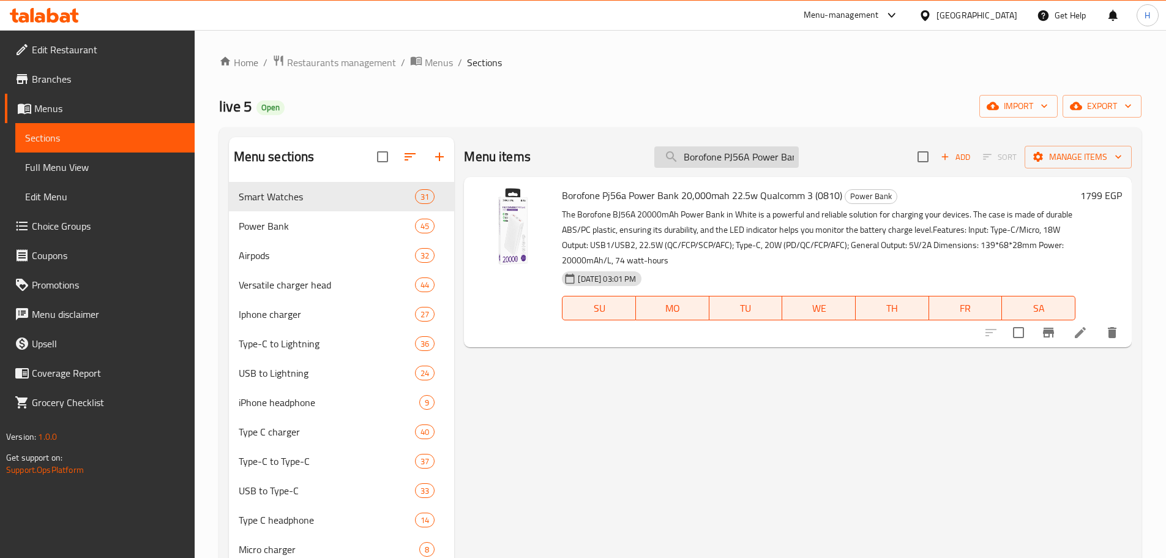
click at [707, 159] on input "Borofone PJ56A Power Bank 20,000mAh 22.5W Qualcomm 3 (0810)" at bounding box center [726, 156] width 144 height 21
click at [762, 151] on input "Borofone PJ56A Power Bank 20,000mAh 22.5W Qualcomm 3 (0810)" at bounding box center [726, 156] width 144 height 21
paste input "orofone BJ68 10000mAh iPhone And Type-C Power Bank (0808)."
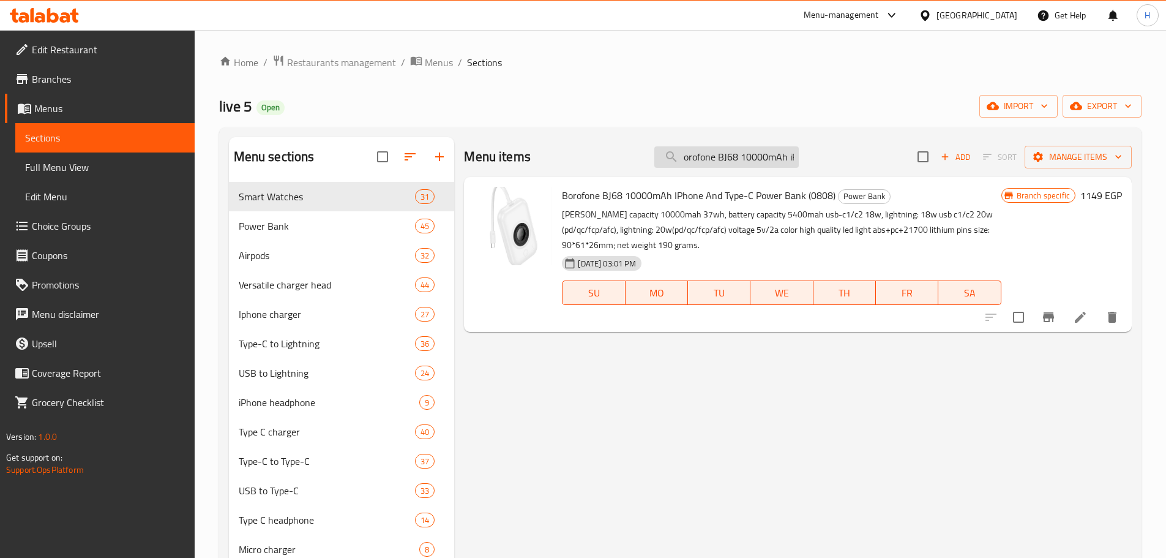
click at [726, 160] on input "orofone BJ68 10000mAh iPhone And Type-C Power Bank (0808)" at bounding box center [726, 156] width 144 height 21
paste input "X-[PERSON_NAME] 22.5W Wireless"
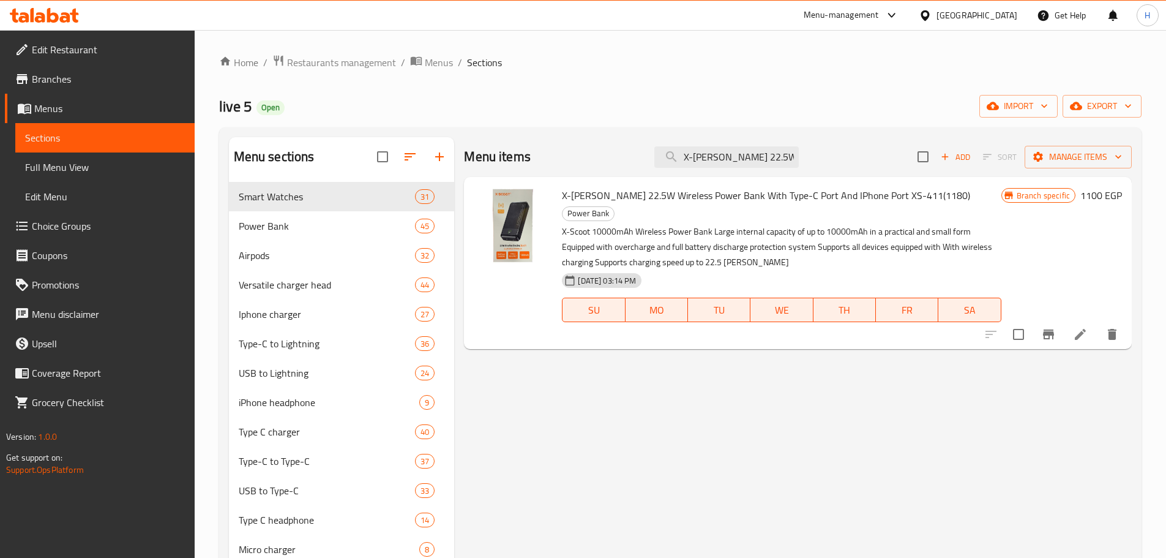
type input "X-[PERSON_NAME] 22.5W Wireless"
click at [1074, 327] on icon at bounding box center [1080, 334] width 15 height 15
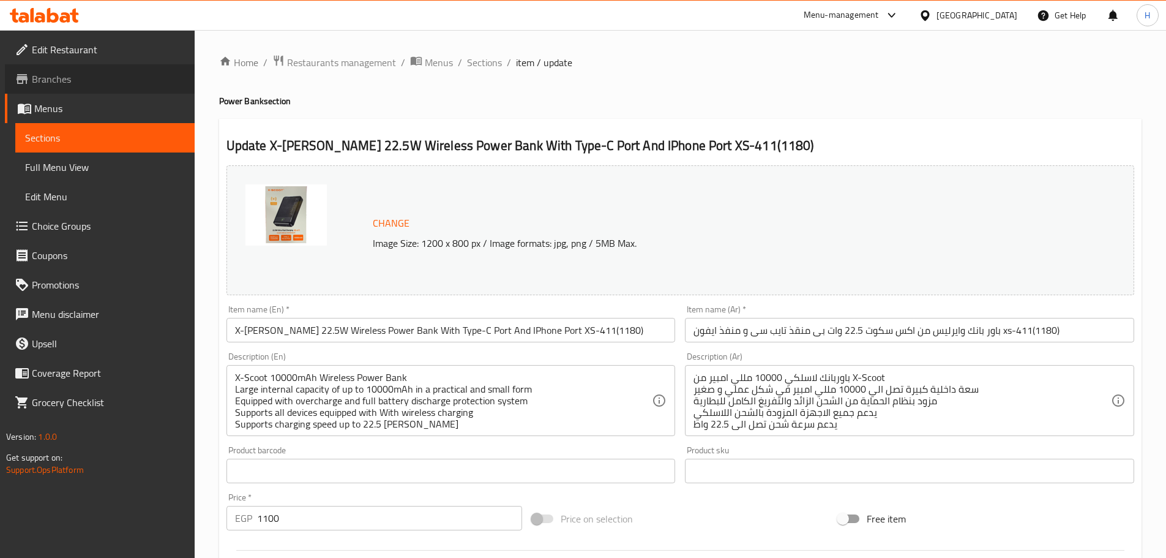
click at [83, 79] on span "Branches" at bounding box center [108, 79] width 153 height 15
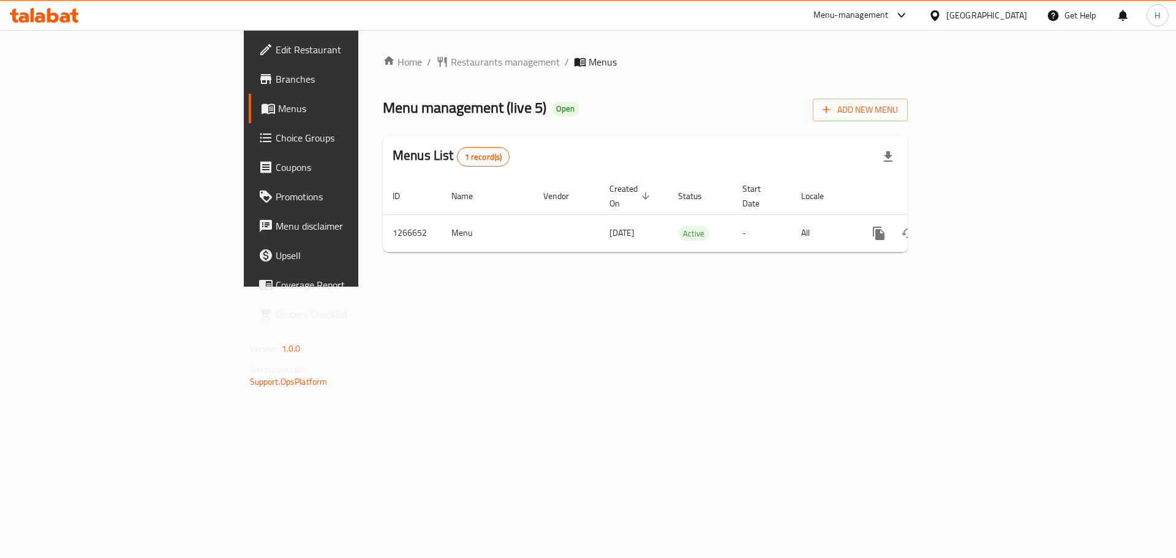
click at [48, 7] on div at bounding box center [44, 15] width 89 height 24
click at [50, 11] on icon at bounding box center [53, 15] width 12 height 15
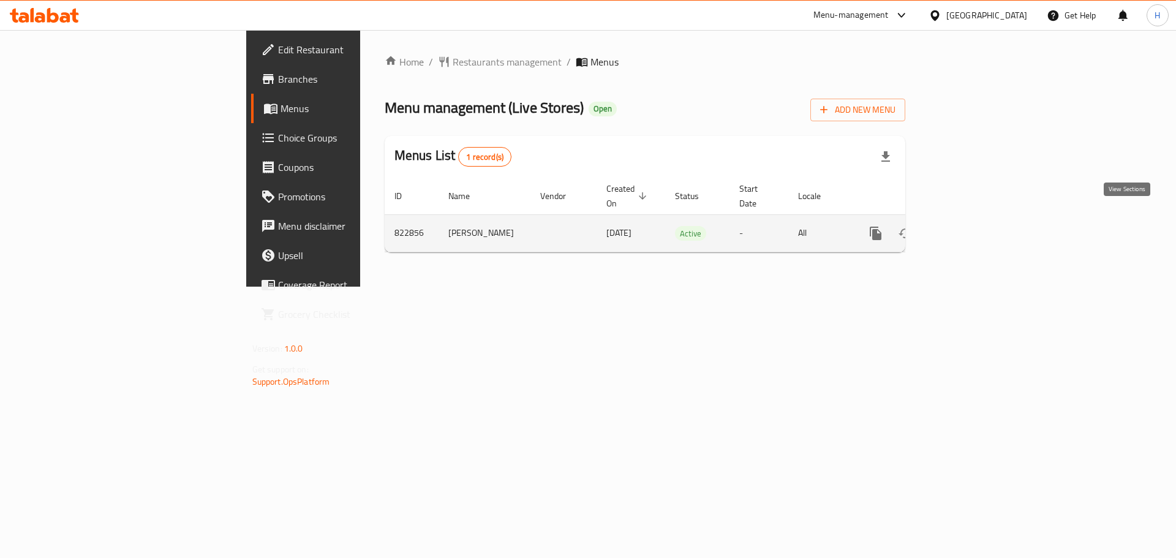
click at [971, 226] on icon "enhanced table" at bounding box center [963, 233] width 15 height 15
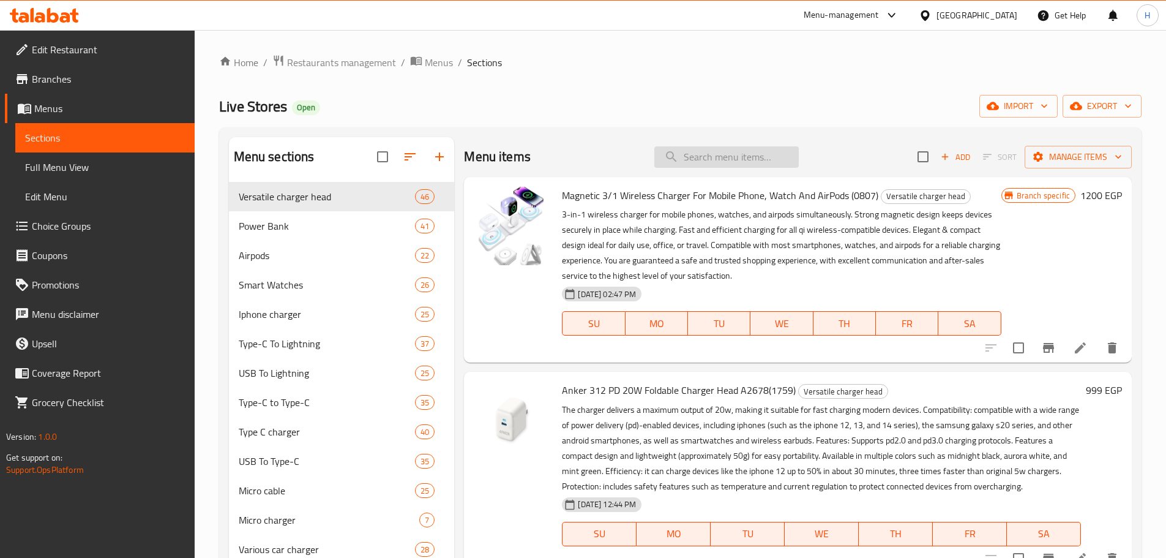
click at [765, 151] on input "search" at bounding box center [726, 156] width 144 height 21
paste input "Borofone BJ57A"
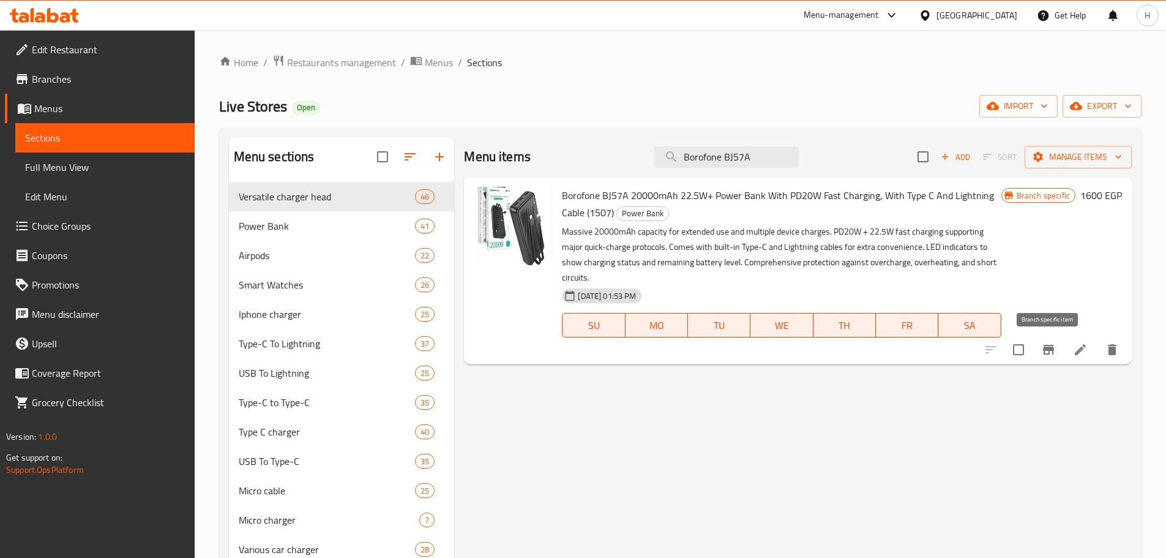
type input "Borofone BJ57A"
click at [1050, 338] on button "Branch-specific-item" at bounding box center [1048, 349] width 29 height 29
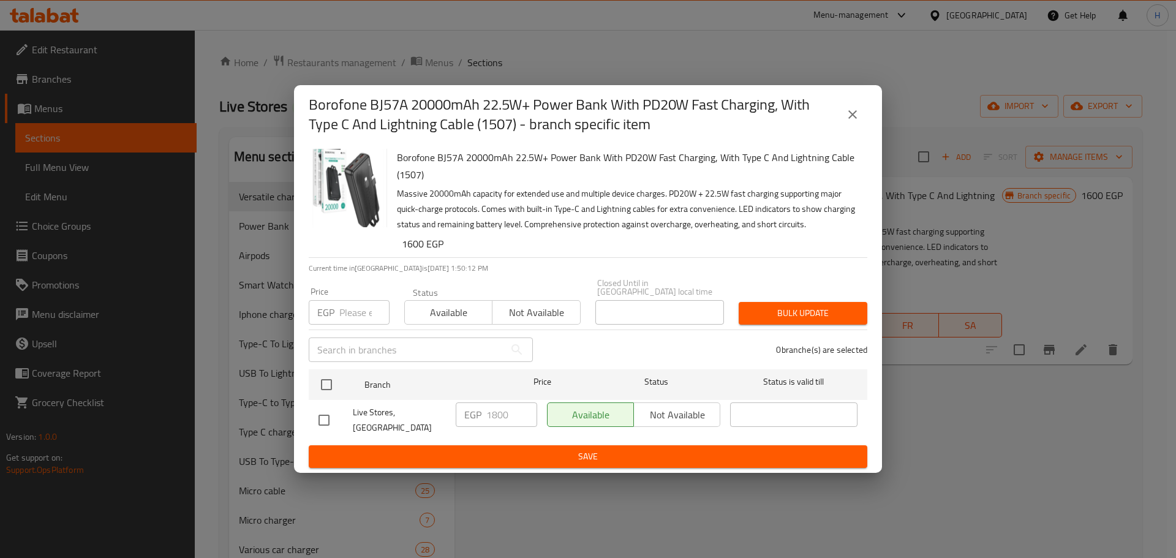
click at [854, 122] on icon "close" at bounding box center [852, 114] width 15 height 15
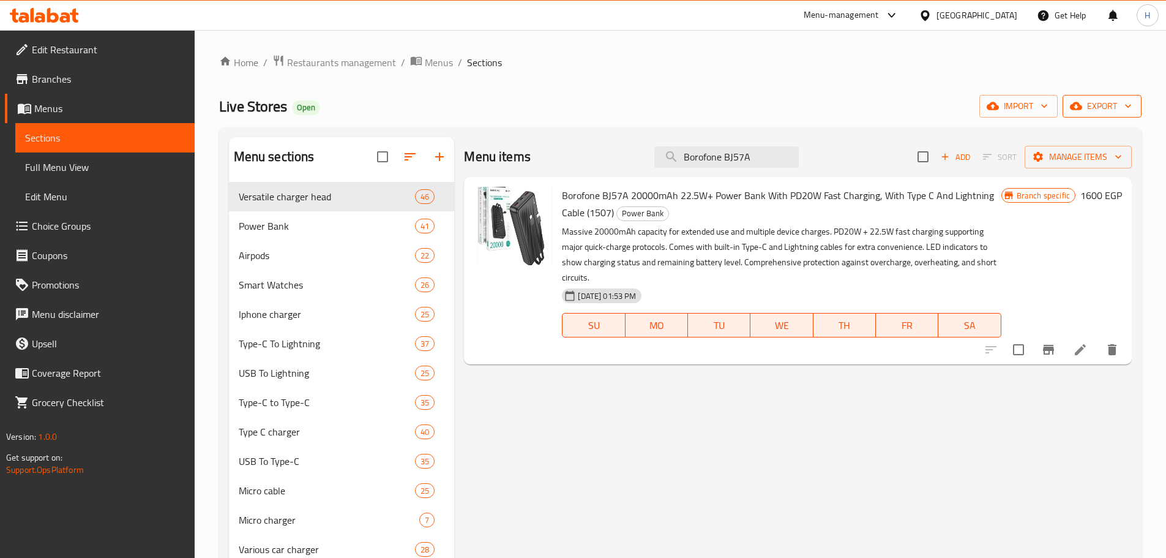
click at [1124, 110] on icon "button" at bounding box center [1128, 106] width 12 height 12
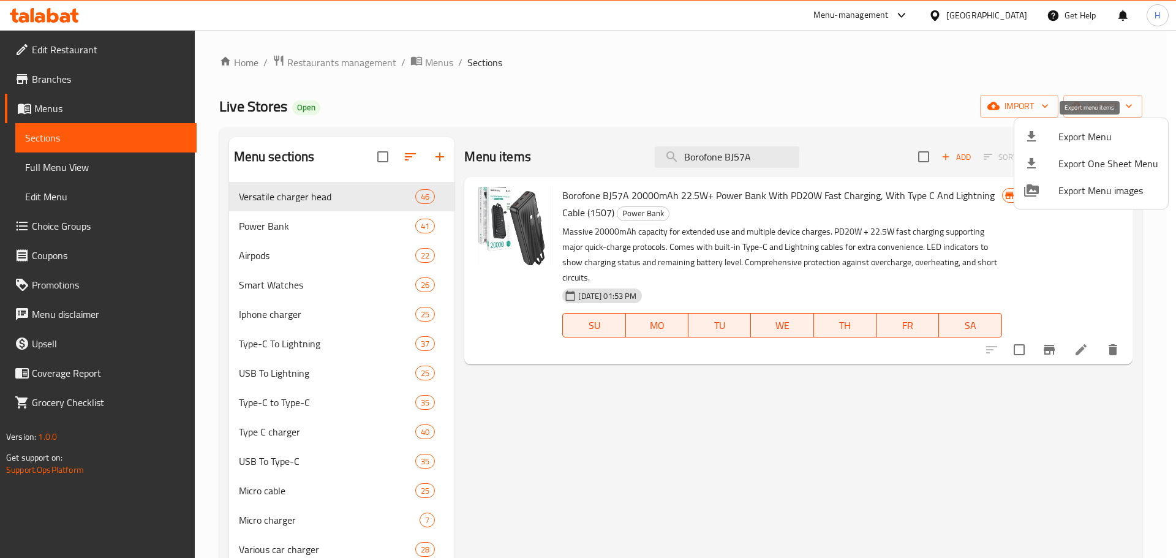
click at [1054, 137] on div at bounding box center [1041, 136] width 34 height 15
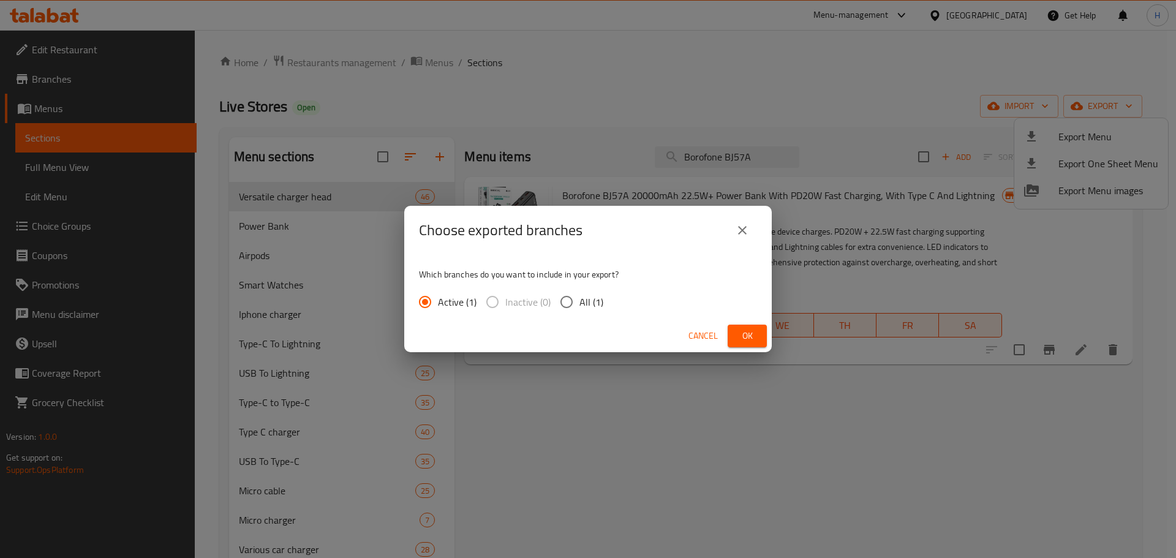
drag, startPoint x: 594, startPoint y: 302, endPoint x: 610, endPoint y: 306, distance: 15.7
click at [594, 303] on span "All (1)" at bounding box center [591, 301] width 24 height 15
click at [579, 303] on input "All (1)" at bounding box center [566, 302] width 26 height 26
radio input "true"
click at [743, 330] on span "Ok" at bounding box center [747, 335] width 20 height 15
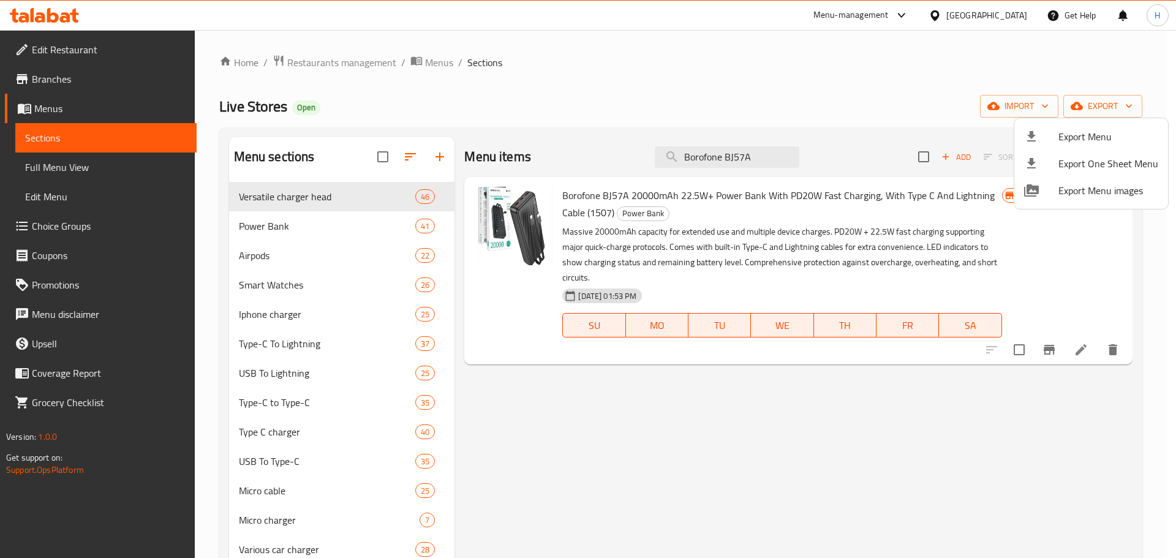
click at [1079, 345] on div at bounding box center [588, 279] width 1176 height 558
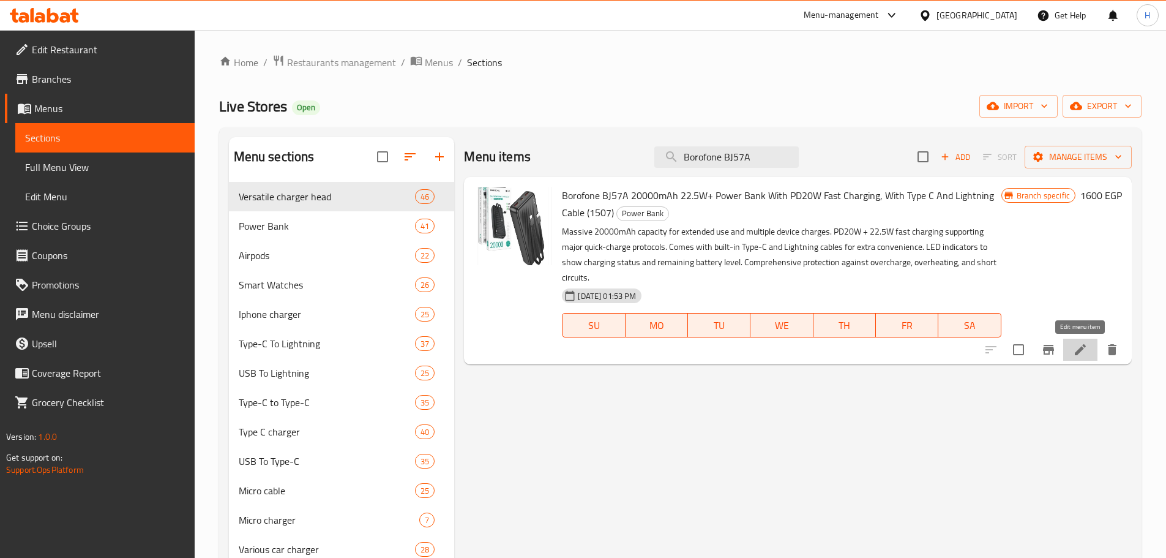
click at [1079, 345] on icon at bounding box center [1080, 349] width 15 height 15
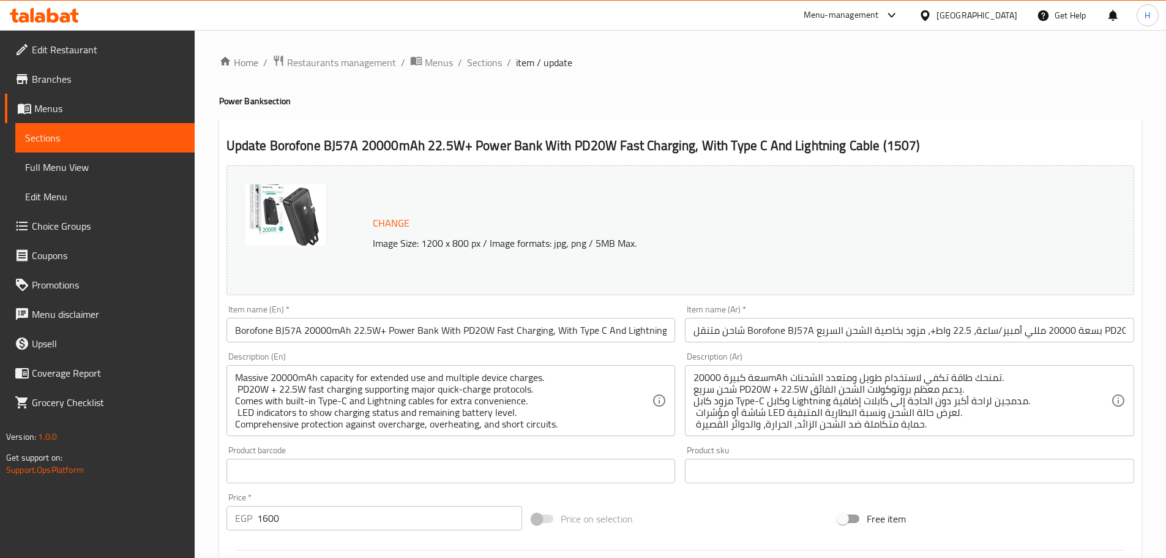
click at [88, 135] on span "Sections" at bounding box center [105, 137] width 160 height 15
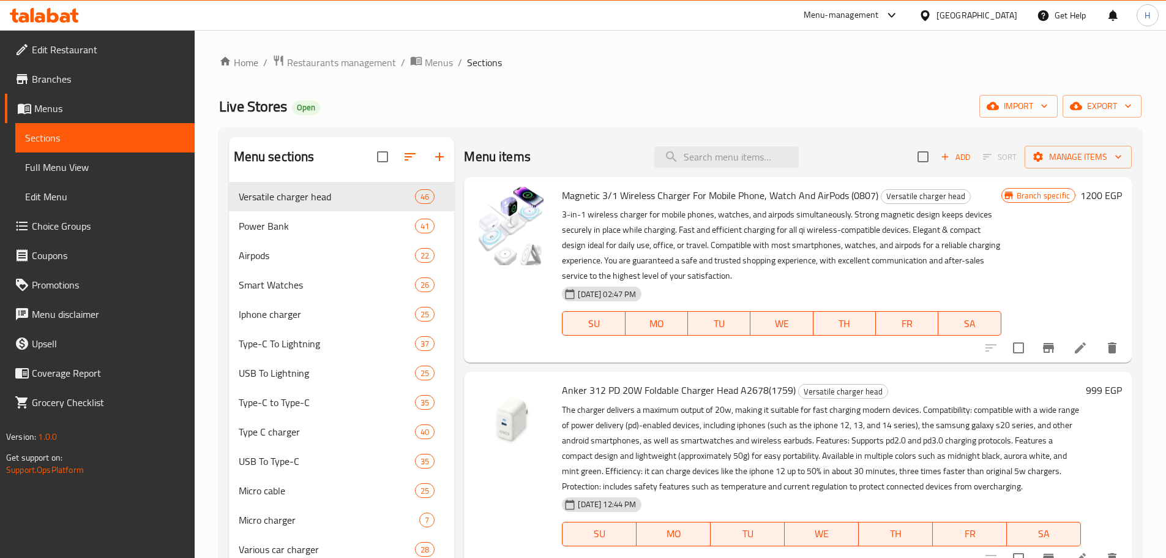
click at [733, 143] on div "Menu items Add Sort Manage items" at bounding box center [798, 157] width 668 height 40
click at [742, 151] on input "search" at bounding box center [726, 156] width 144 height 21
paste input "BOROFONE BJ70A Powe"
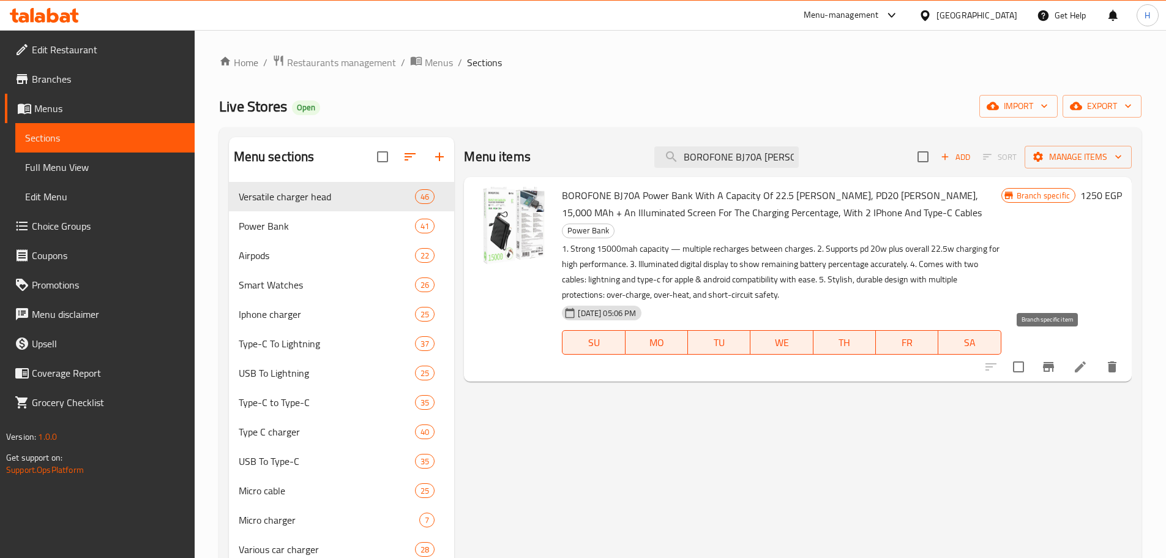
type input "BOROFONE BJ70A Powe"
click at [1048, 359] on icon "Branch-specific-item" at bounding box center [1048, 366] width 15 height 15
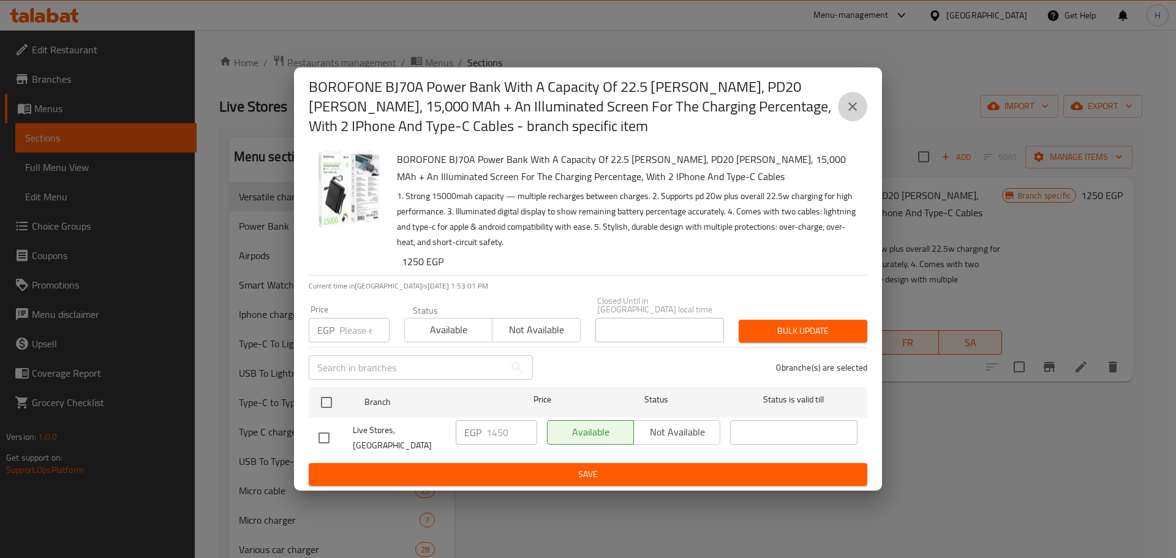
click at [850, 112] on icon "close" at bounding box center [852, 106] width 15 height 15
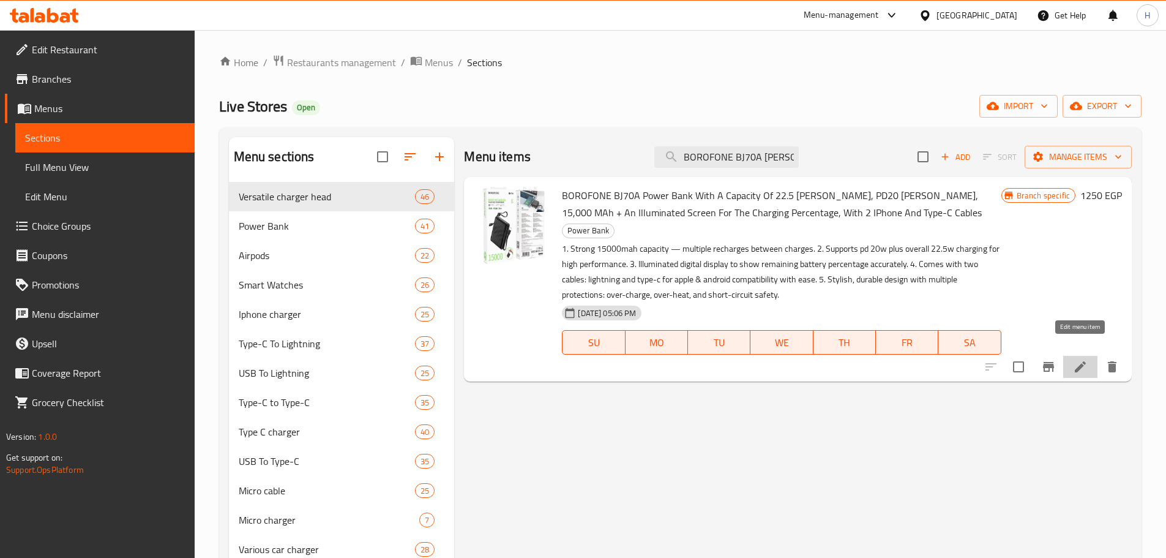
click at [1087, 359] on icon at bounding box center [1080, 366] width 15 height 15
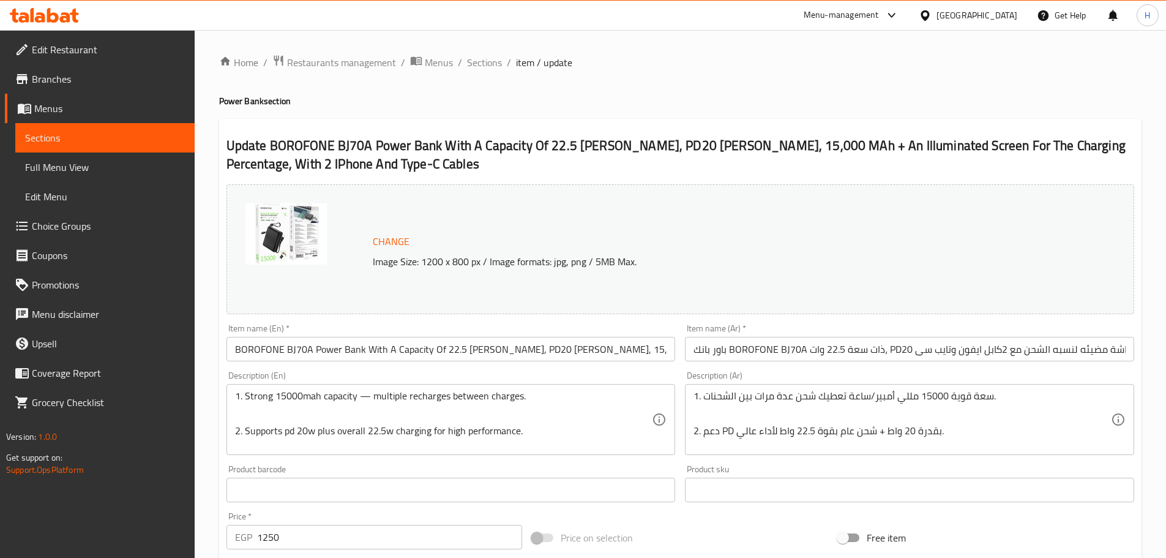
click at [607, 362] on div "Item name (En)   * BOROFONE BJ70A Power Bank With A Capacity Of 22.5 Watts, PD2…" at bounding box center [451, 342] width 459 height 47
click at [607, 353] on input "BOROFONE BJ70A Power Bank With A Capacity Of 22.5 Watts, PD20 Watts, 15,000 MAh…" at bounding box center [451, 349] width 449 height 24
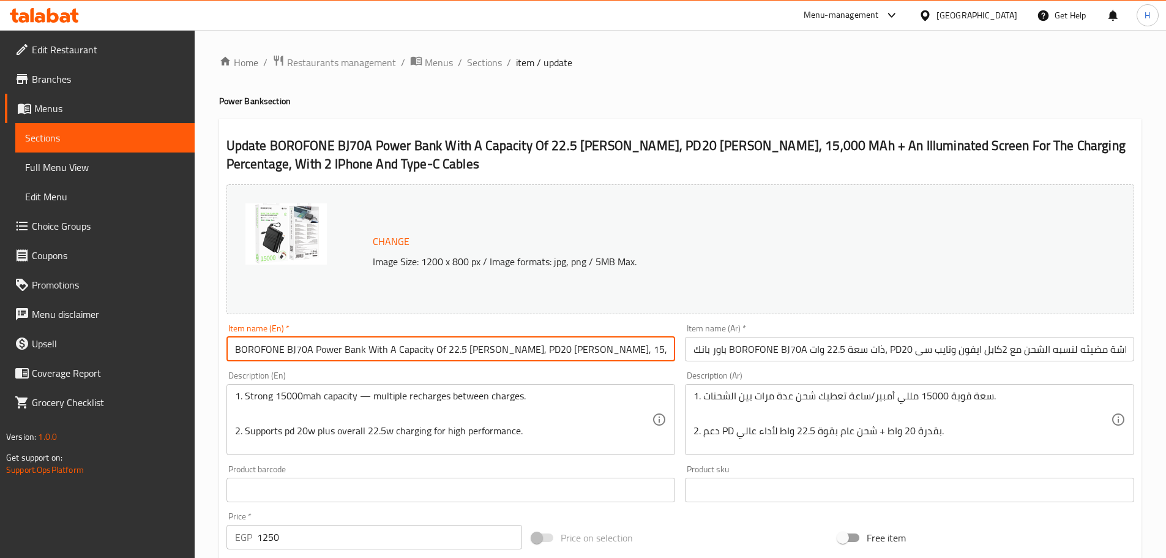
click at [607, 353] on input "BOROFONE BJ70A Power Bank With A Capacity Of 22.5 Watts, PD20 Watts, 15,000 MAh…" at bounding box center [451, 349] width 449 height 24
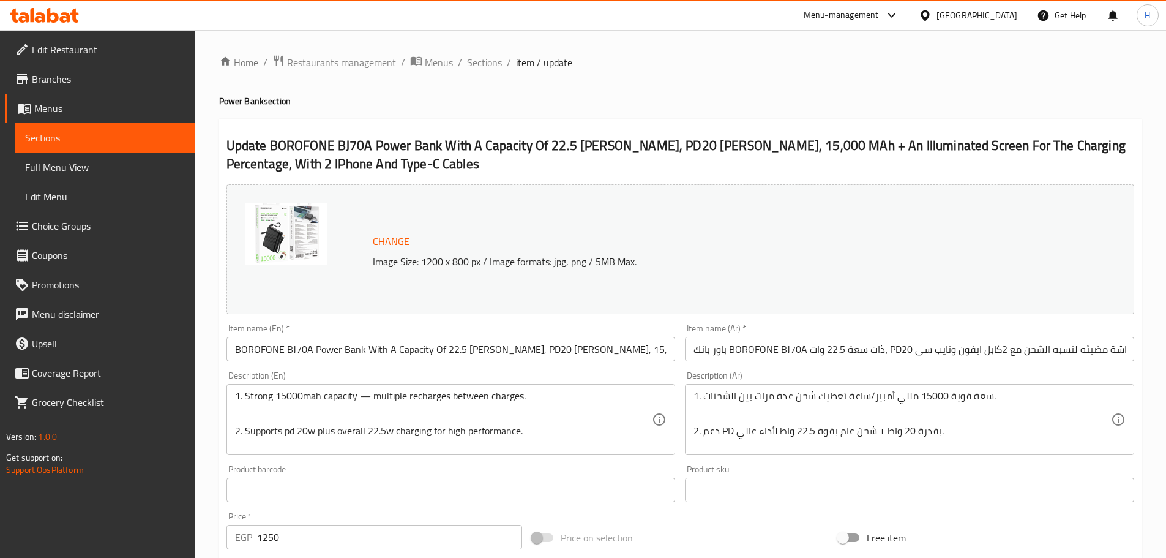
drag, startPoint x: 445, startPoint y: 64, endPoint x: 444, endPoint y: 6, distance: 58.8
click at [445, 64] on span "Menus" at bounding box center [439, 62] width 28 height 15
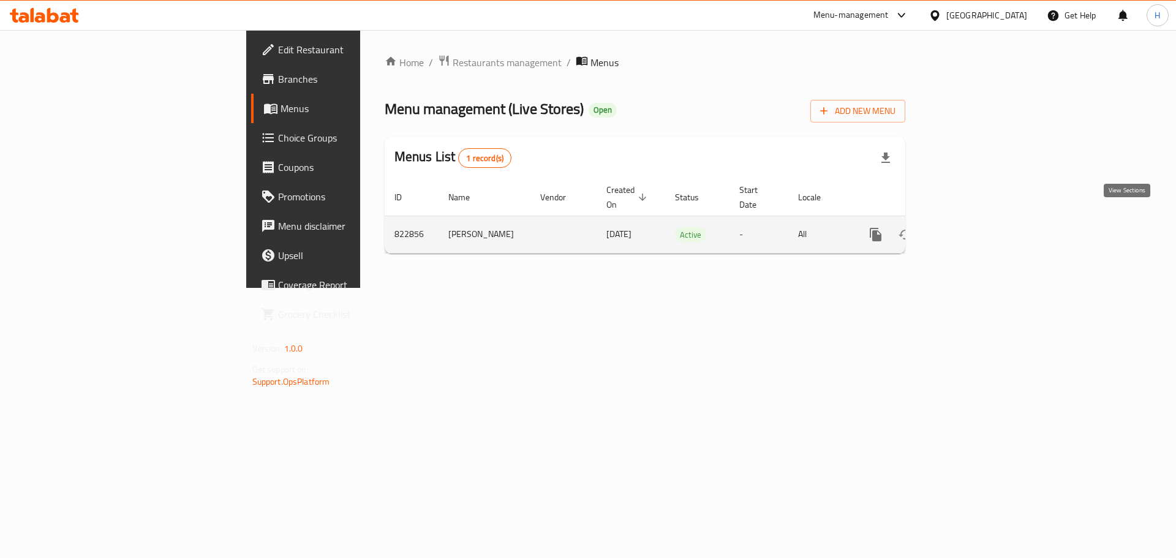
click at [971, 227] on icon "enhanced table" at bounding box center [963, 234] width 15 height 15
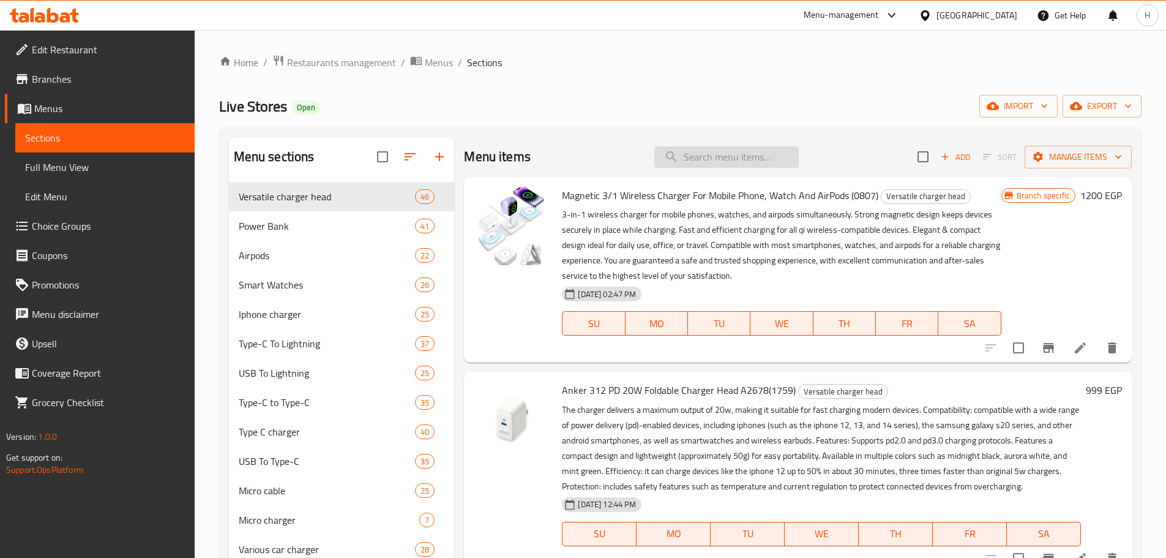
click at [730, 154] on input "search" at bounding box center [726, 156] width 144 height 21
click at [742, 157] on input "search" at bounding box center [726, 156] width 144 height 21
paste input "An Illuminated Screen For The Charging"
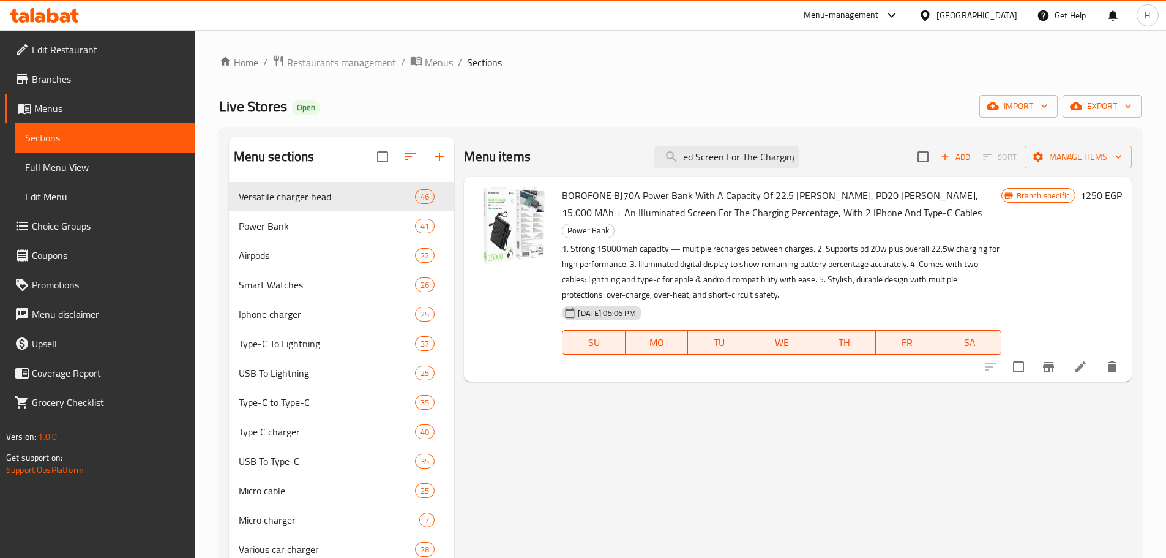
type input "An Illuminated Screen For The Charging"
click at [1080, 358] on li at bounding box center [1080, 367] width 34 height 22
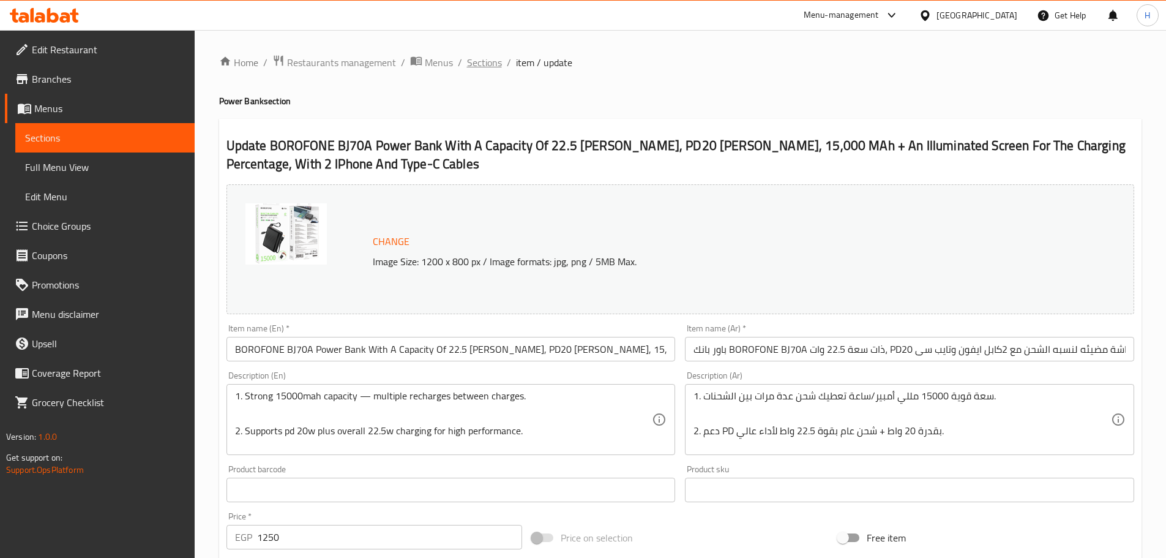
click at [484, 64] on span "Sections" at bounding box center [484, 62] width 35 height 15
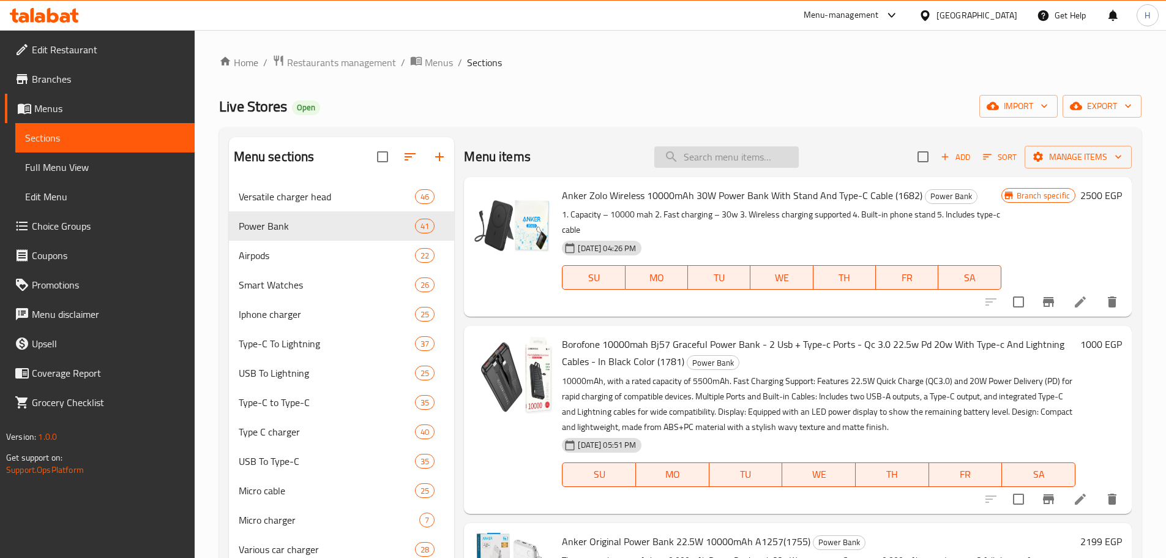
click at [702, 148] on input "search" at bounding box center [726, 156] width 144 height 21
paste input "BOROFONE BJ70A Power Bank With"
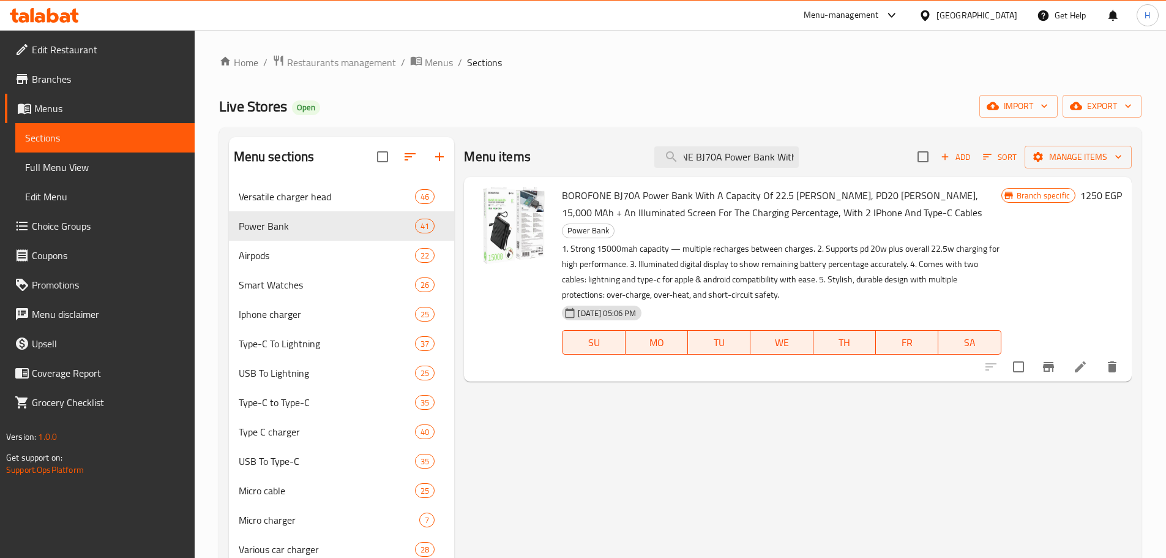
click at [762, 214] on span "BOROFONE BJ70A Power Bank With A Capacity Of 22.5 Watts, PD20 Watts, 15,000 MAh…" at bounding box center [772, 204] width 420 height 36
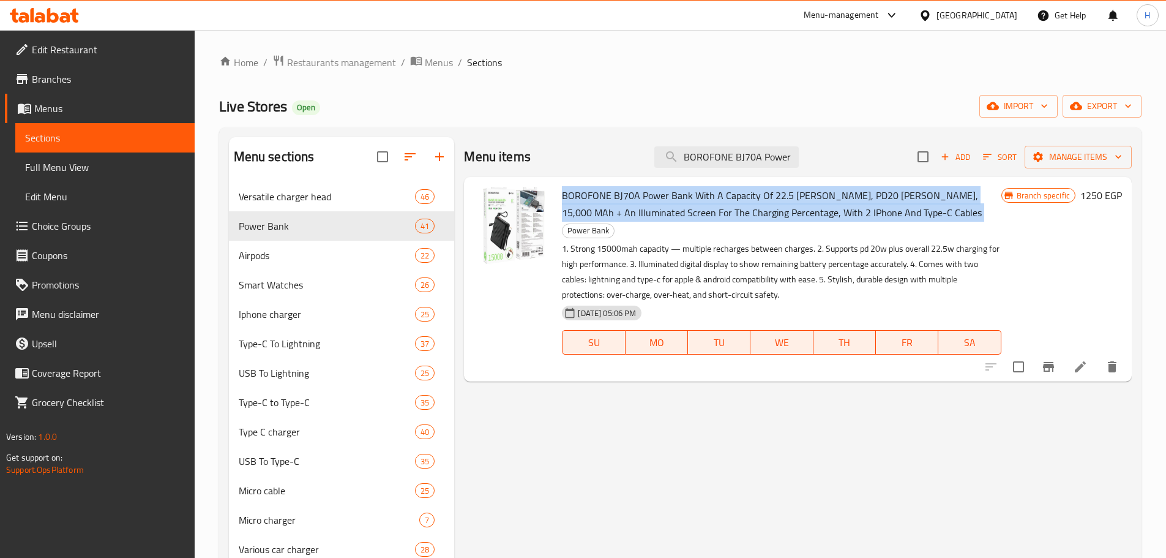
click at [762, 214] on span "BOROFONE BJ70A Power Bank With A Capacity Of 22.5 Watts, PD20 Watts, 15,000 MAh…" at bounding box center [772, 204] width 420 height 36
click at [1051, 362] on icon "Branch-specific-item" at bounding box center [1048, 367] width 11 height 10
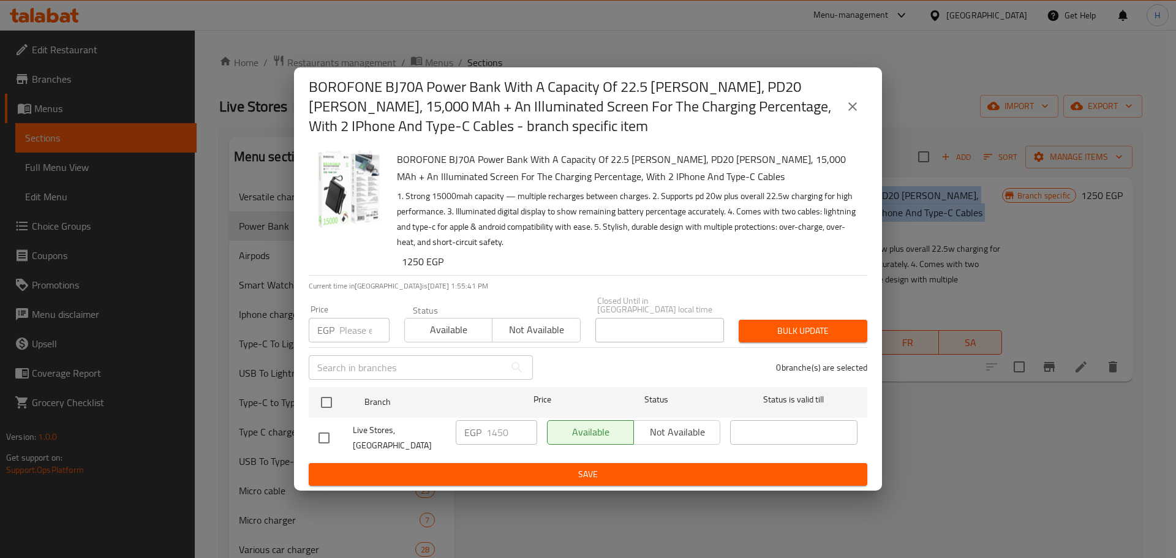
click at [860, 111] on button "close" at bounding box center [852, 106] width 29 height 29
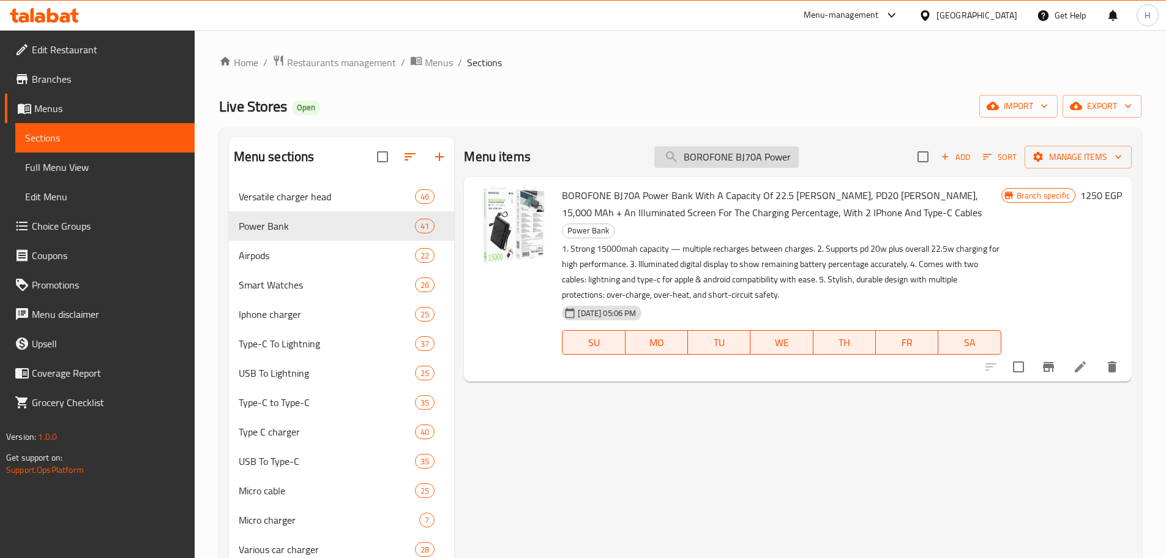
click at [716, 152] on input "BOROFONE BJ70A Power Bank With" at bounding box center [726, 156] width 144 height 21
click at [716, 151] on input "BOROFONE BJ70A Power Bank With" at bounding box center [726, 156] width 144 height 21
paste input "orofone BJ38 22.5W"
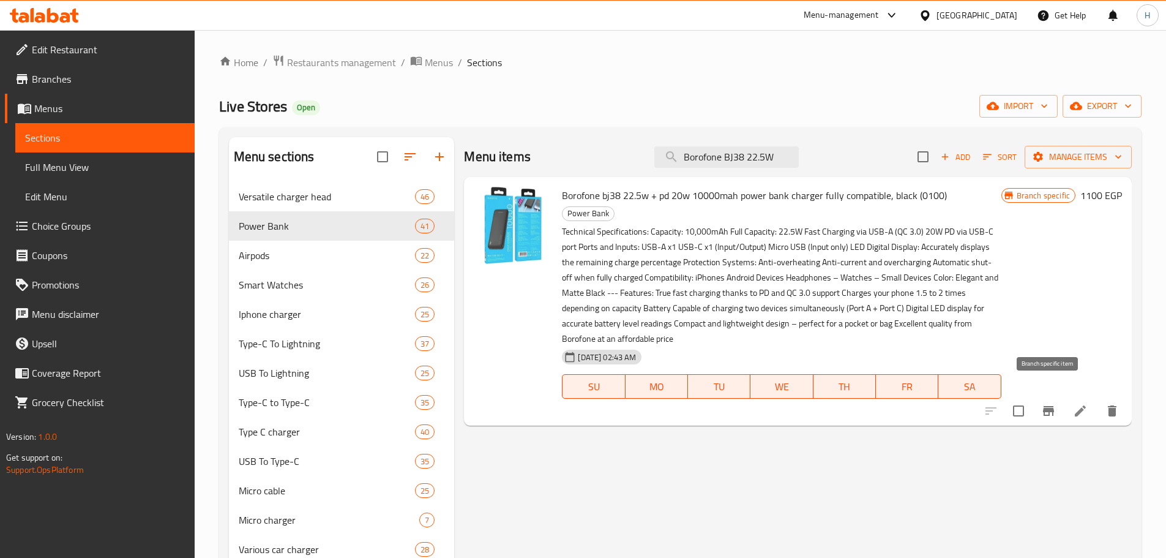
click at [1054, 403] on icon "Branch-specific-item" at bounding box center [1048, 410] width 15 height 15
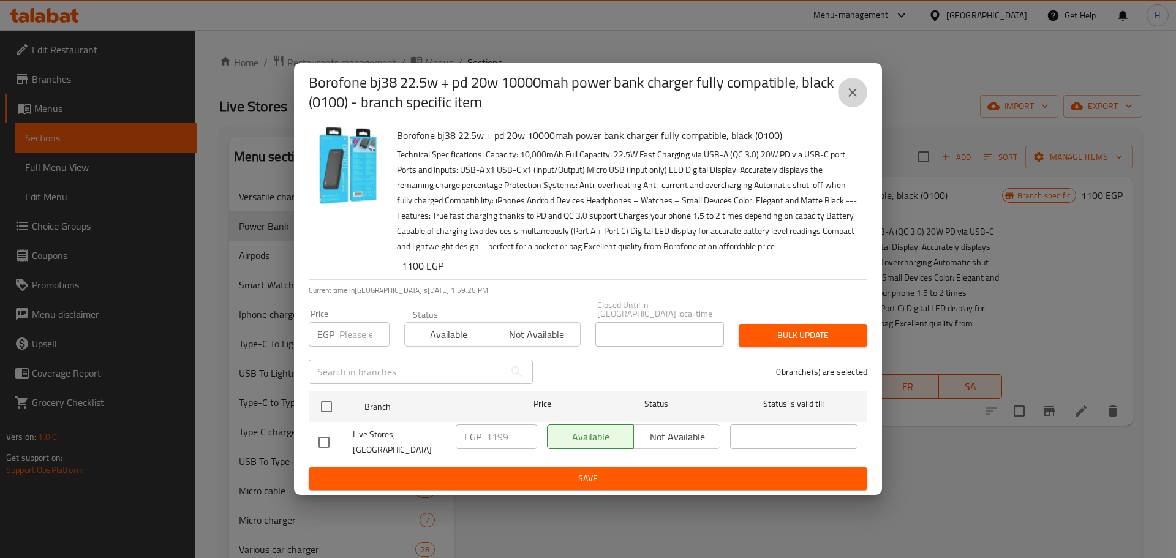
click at [842, 100] on button "close" at bounding box center [852, 92] width 29 height 29
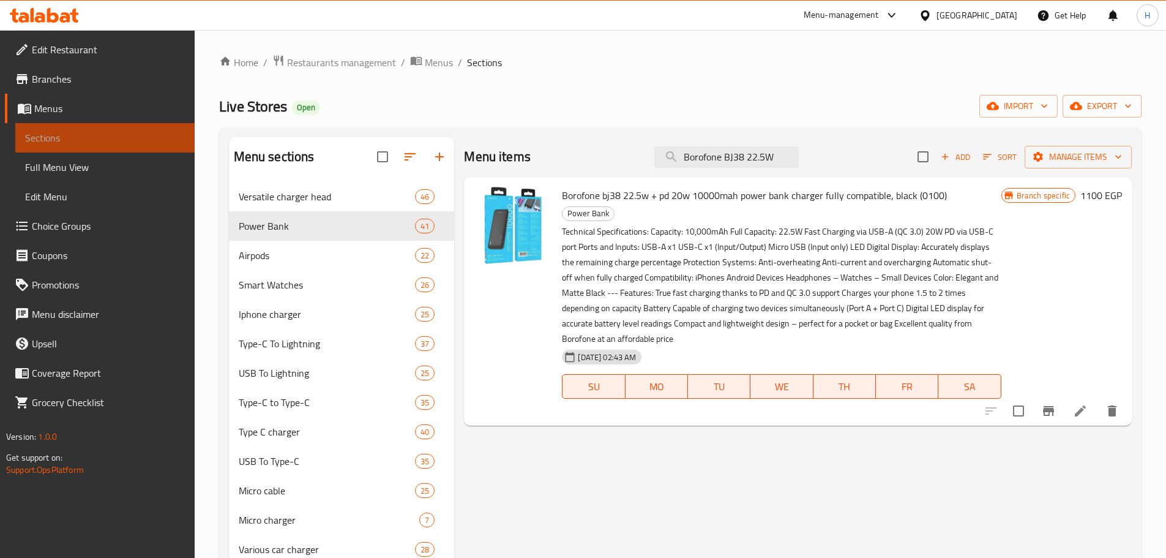
click at [131, 142] on span "Sections" at bounding box center [105, 137] width 160 height 15
click at [712, 140] on div "Menu items Borofone BJ38 22.5W Add Sort Manage items" at bounding box center [798, 157] width 668 height 40
click at [730, 159] on input "Borofone BJ38 22.5W" at bounding box center [726, 156] width 144 height 21
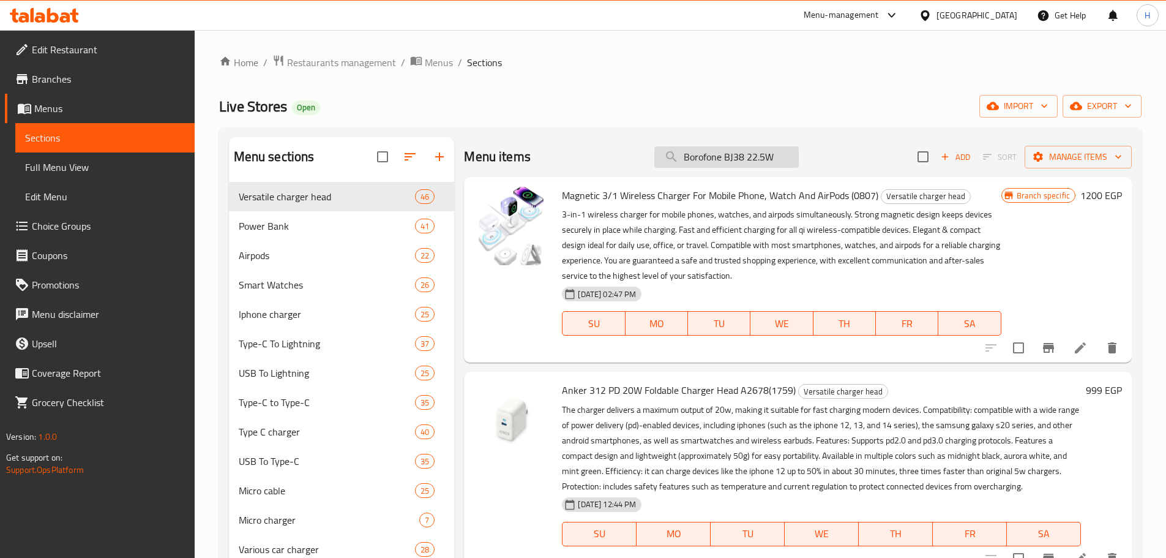
click at [730, 160] on input "Borofone BJ38 22.5W" at bounding box center [726, 156] width 144 height 21
type input "Borofone 22.5W"
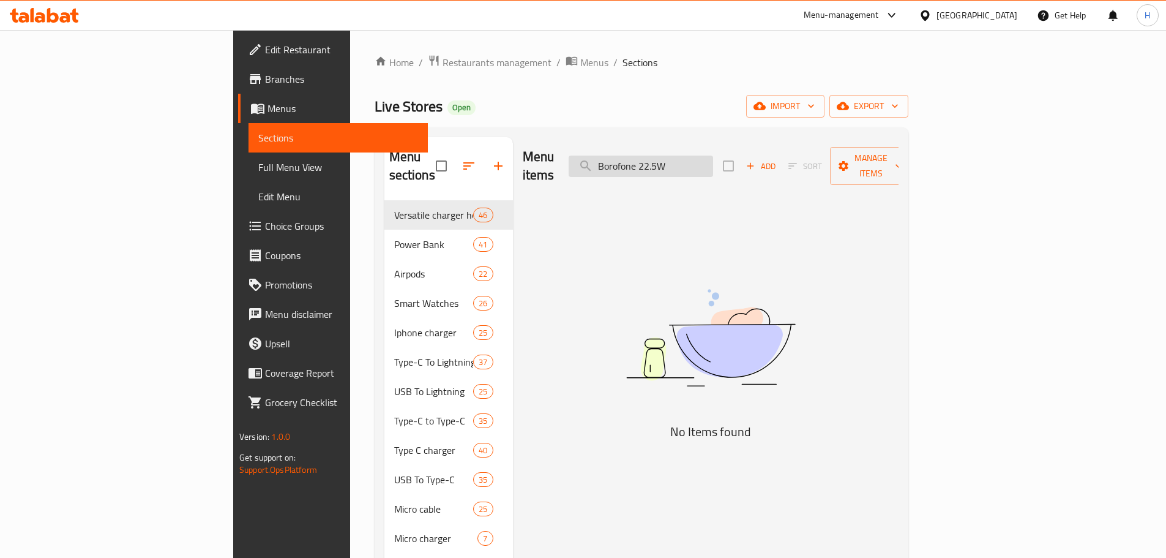
click at [713, 163] on input "Borofone 22.5W" at bounding box center [641, 166] width 144 height 21
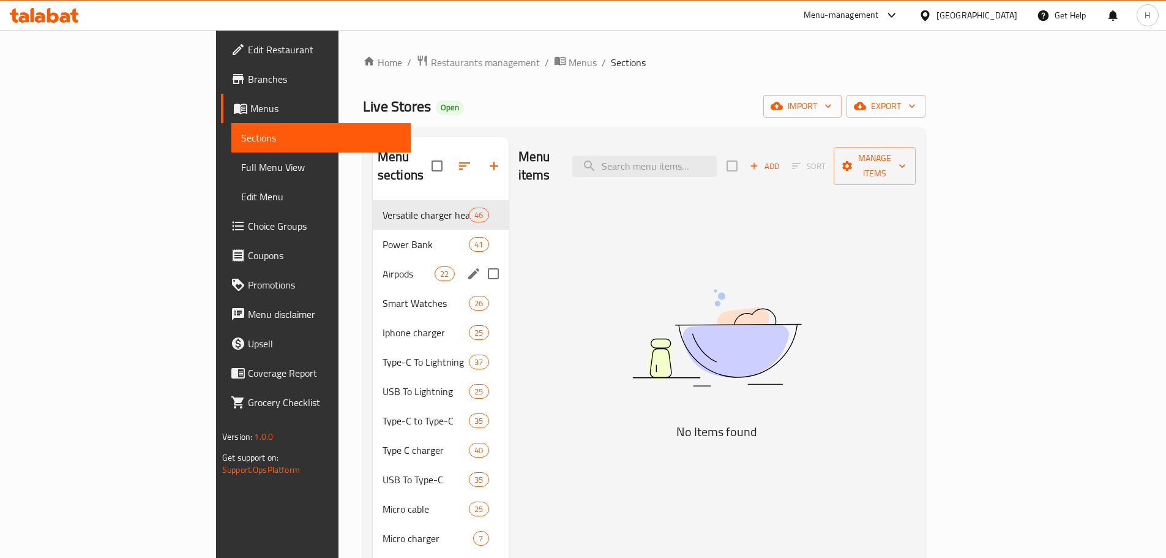
click at [383, 237] on span "Power Bank" at bounding box center [426, 244] width 86 height 15
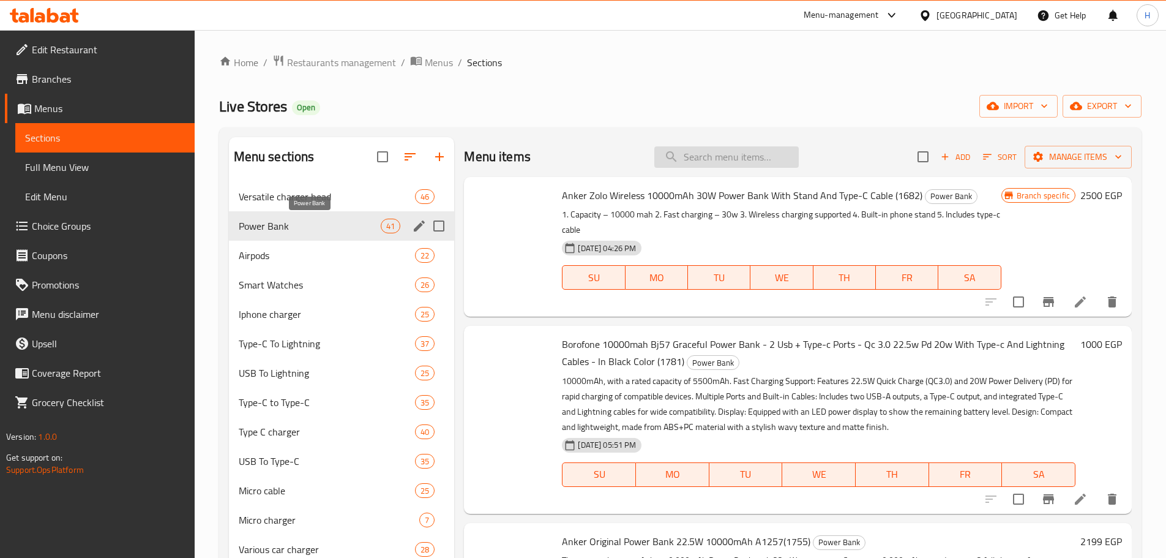
click at [768, 165] on input "search" at bounding box center [726, 156] width 144 height 21
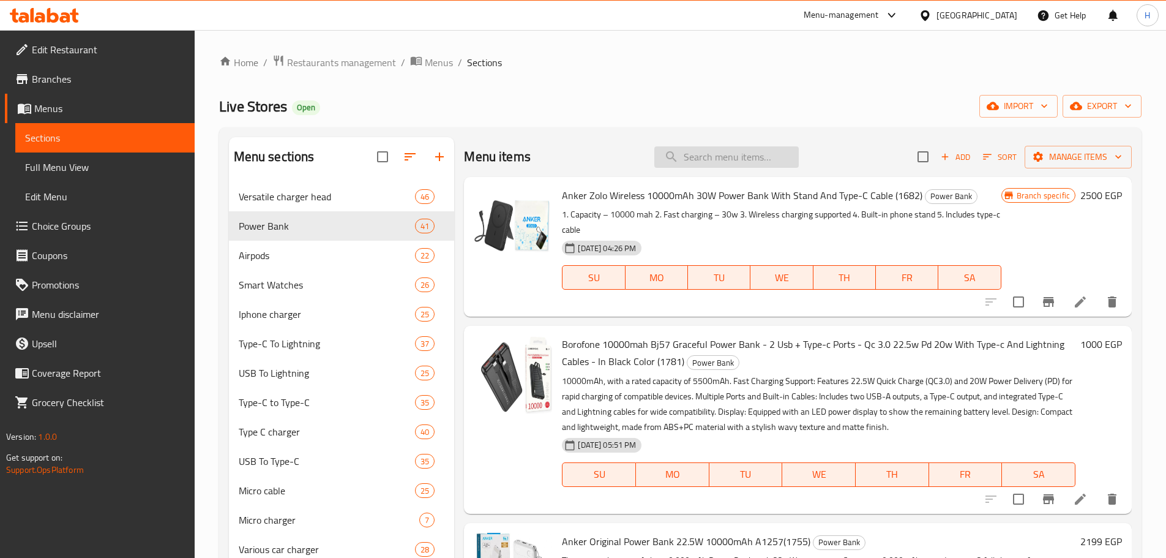
click at [758, 152] on input "search" at bounding box center [726, 156] width 144 height 21
paste input "Borofone BJ38 22.5W"
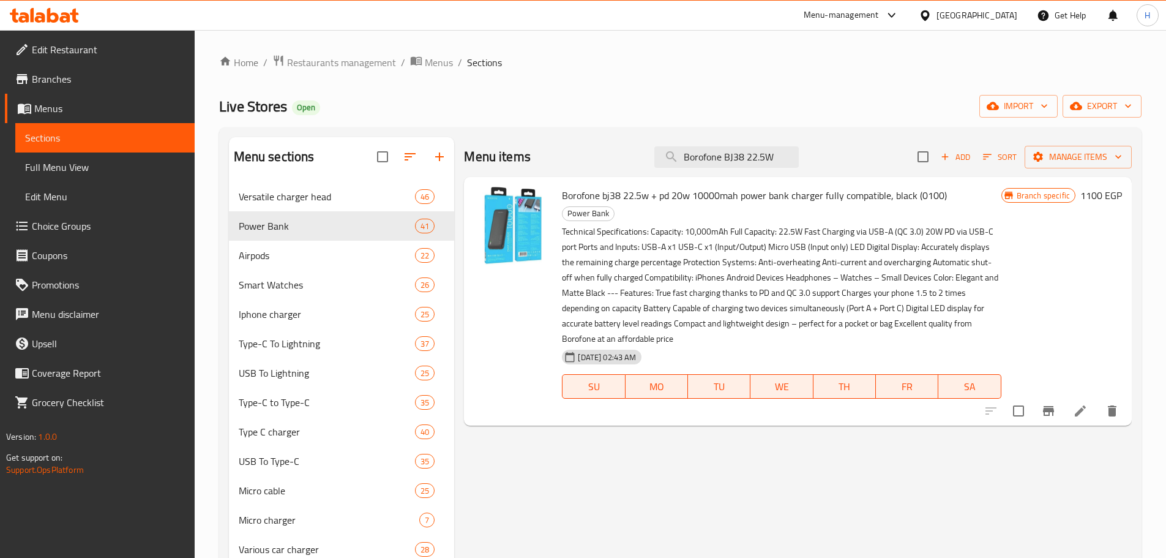
type input "Borofone BJ38 22.5W"
click at [1046, 403] on icon "Branch-specific-item" at bounding box center [1048, 410] width 15 height 15
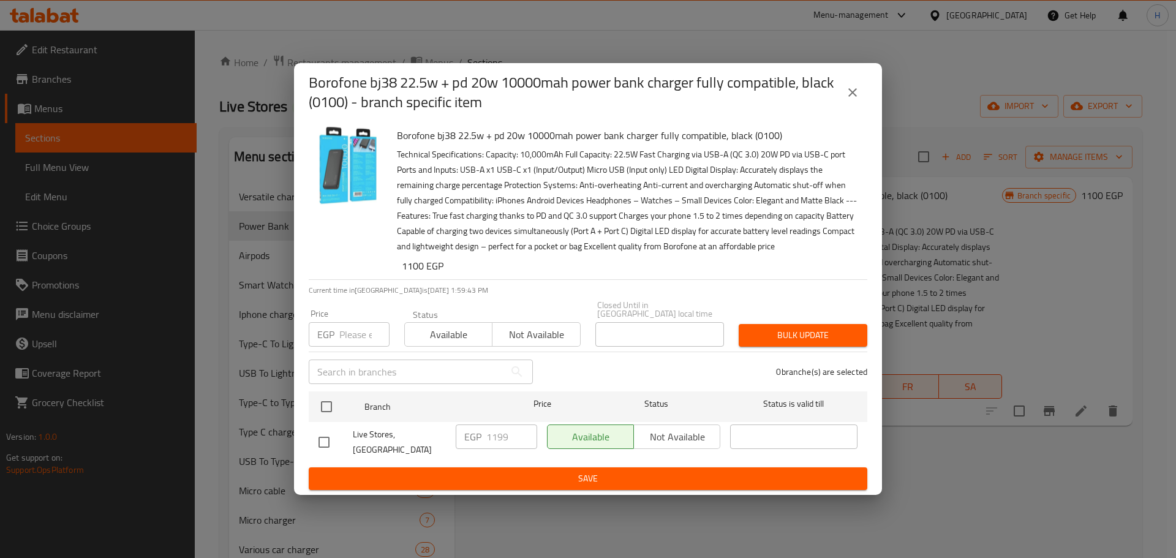
click at [864, 99] on button "close" at bounding box center [852, 92] width 29 height 29
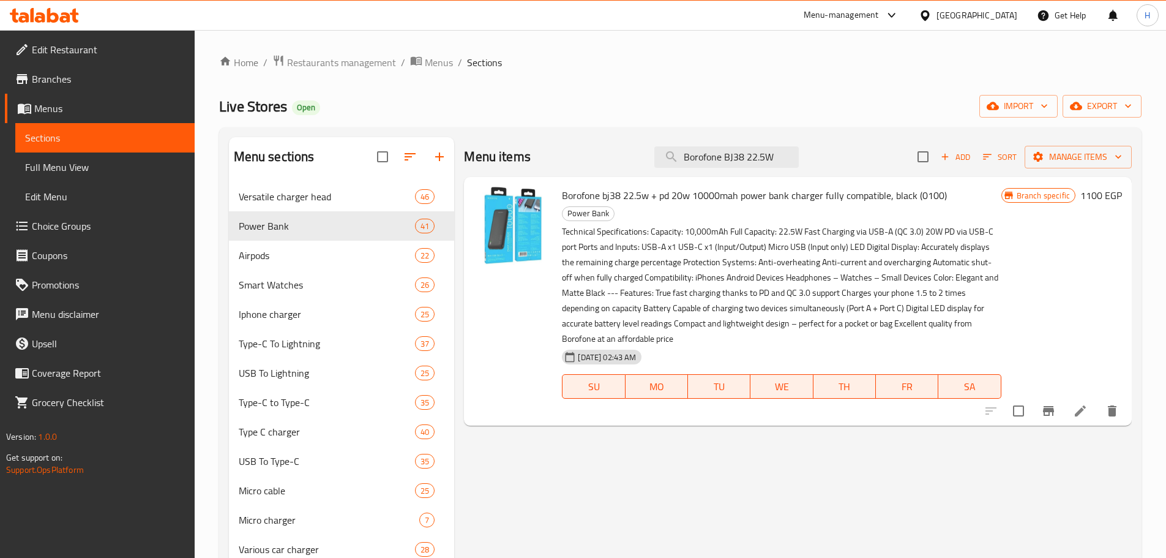
click at [1079, 403] on icon at bounding box center [1080, 410] width 15 height 15
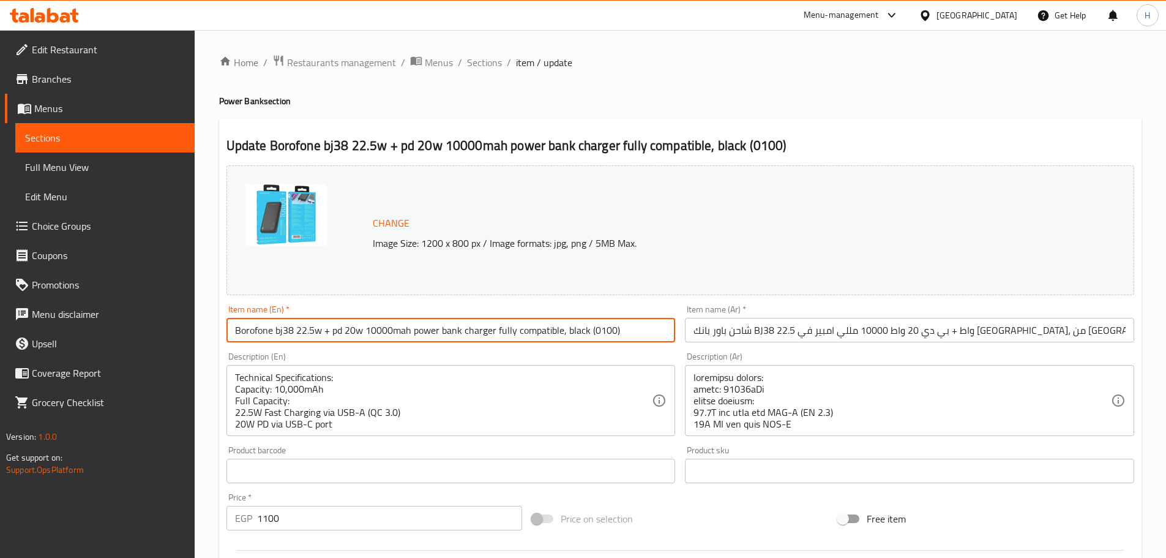
click at [272, 325] on input "Borofone bj38 22.5w + pd 20w 10000mah power bank charger fully compatible, blac…" at bounding box center [451, 330] width 449 height 24
click at [124, 127] on link "Sections" at bounding box center [104, 137] width 179 height 29
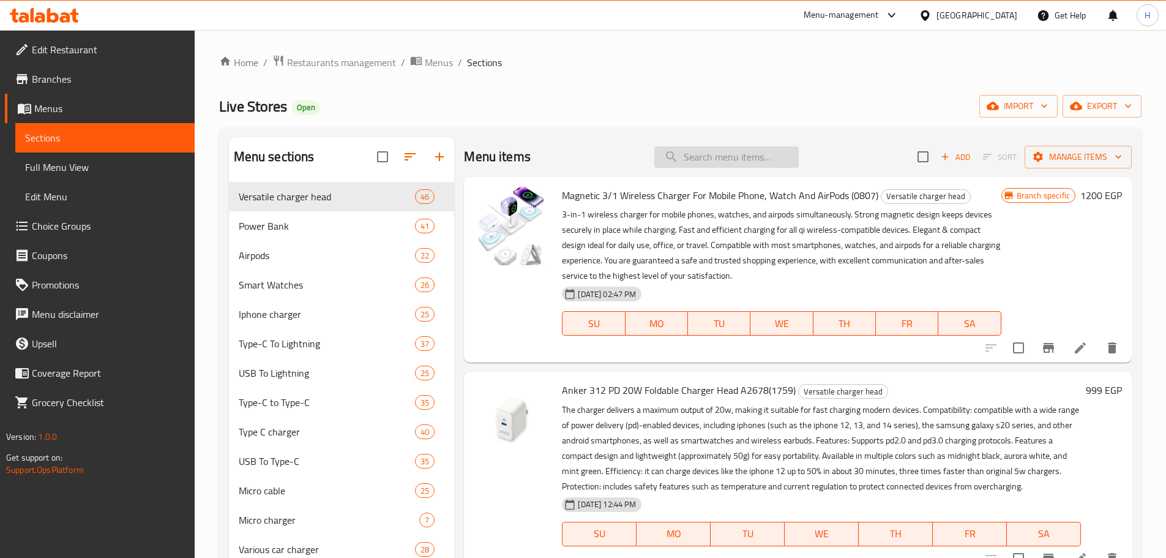
click at [729, 151] on input "search" at bounding box center [726, 156] width 144 height 21
paste input "Borofone Power Bank With A Capacity"
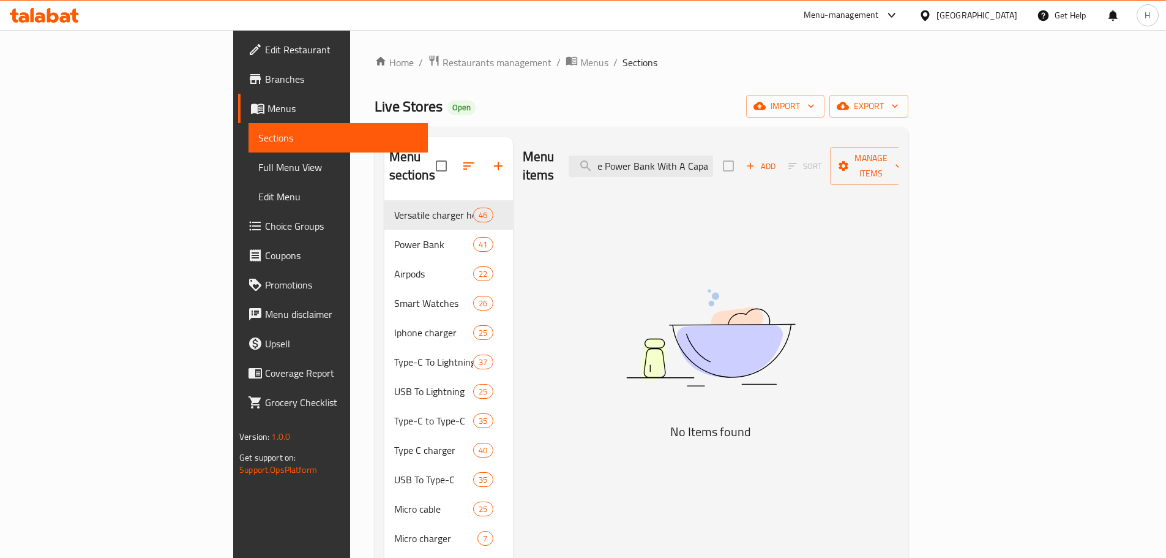
scroll to position [0, 32]
type input "Borofone Power Bank With A Capa"
click at [47, 21] on icon at bounding box center [53, 15] width 12 height 15
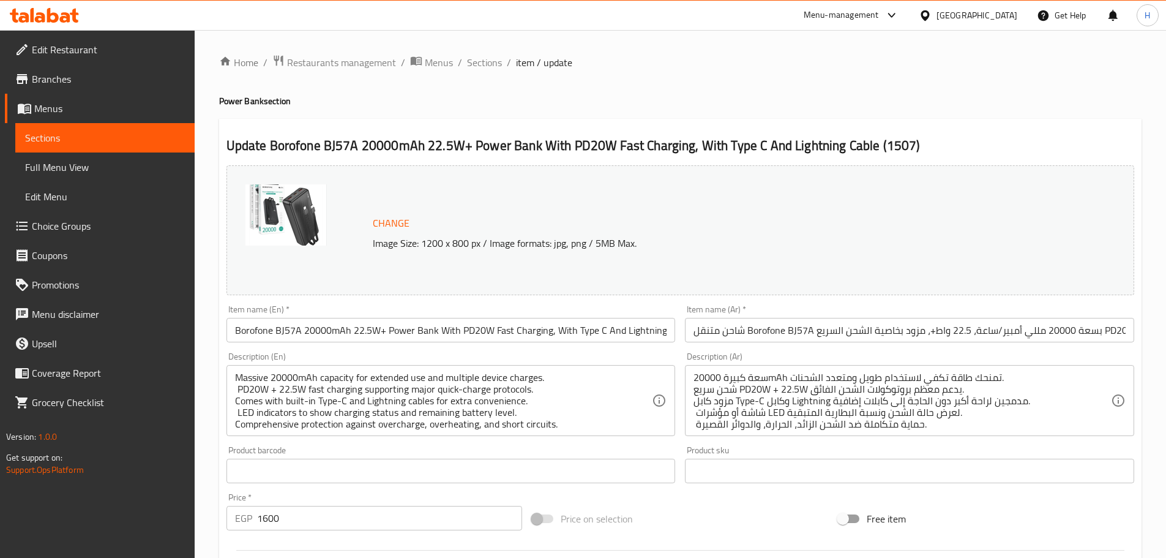
click at [605, 341] on input "Borofone BJ57A 20000mAh 22.5W+ Power Bank With PD20W Fast Charging, With Type C…" at bounding box center [451, 330] width 449 height 24
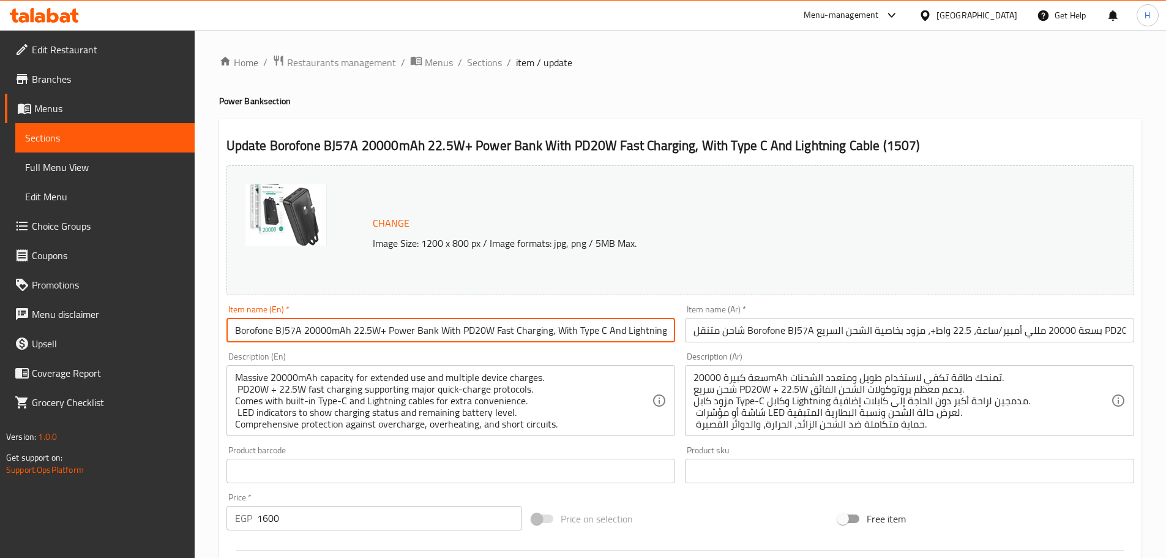
click at [48, 76] on span "Branches" at bounding box center [108, 79] width 153 height 15
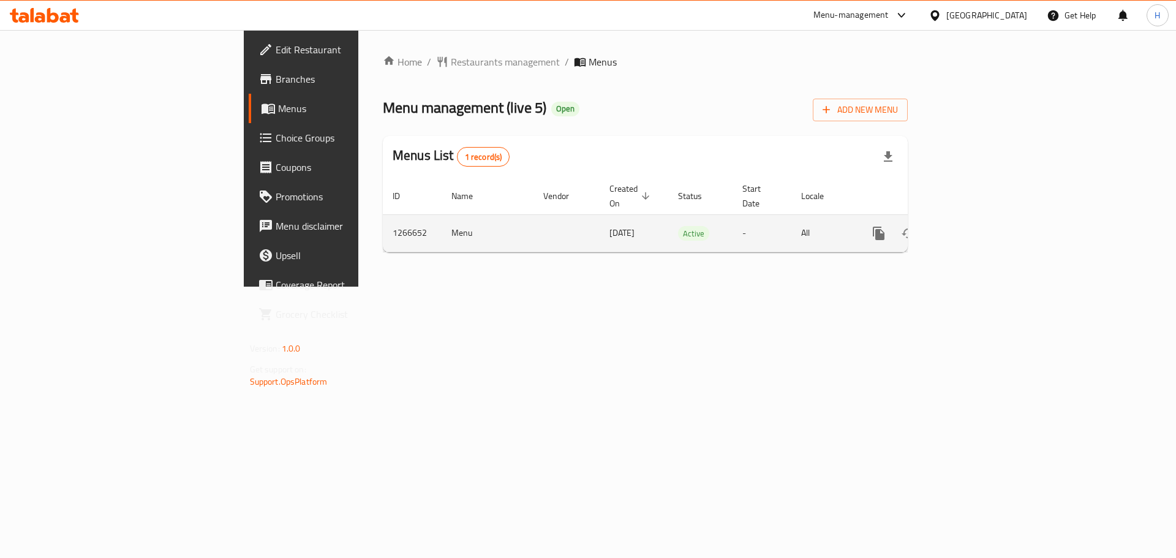
click at [991, 214] on td "enhanced table" at bounding box center [922, 232] width 137 height 37
click at [981, 219] on link "enhanced table" at bounding box center [966, 233] width 29 height 29
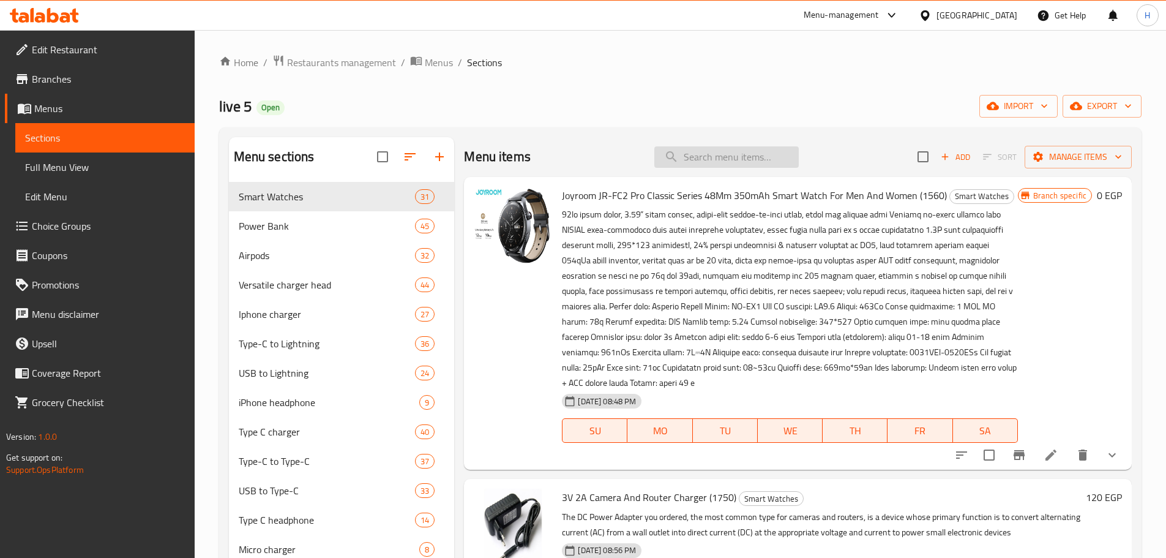
click at [730, 158] on input "search" at bounding box center [726, 156] width 144 height 21
paste input "687389"
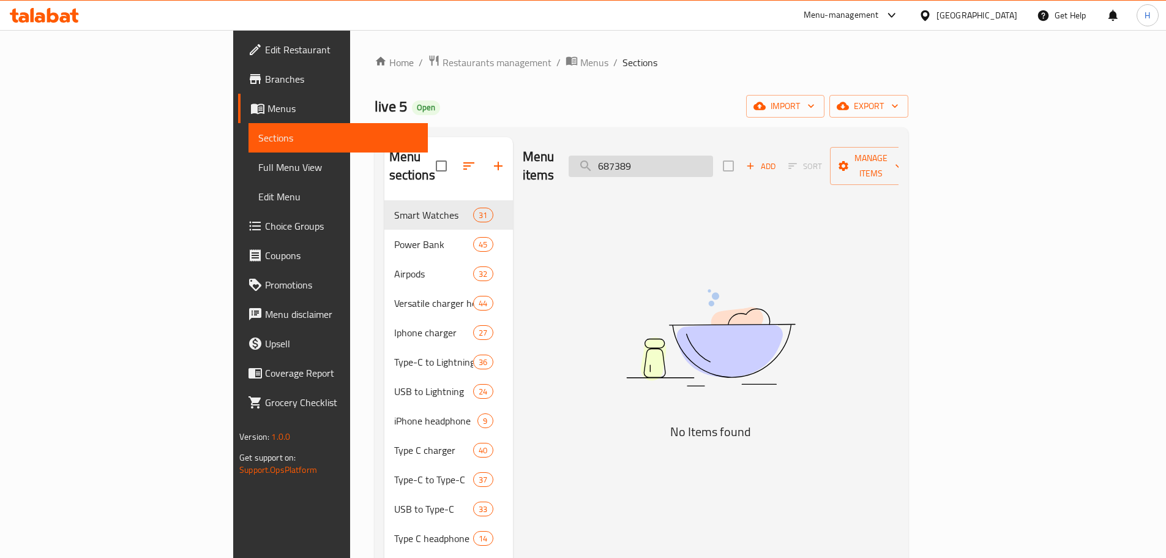
click at [713, 160] on input "687389" at bounding box center [641, 166] width 144 height 21
paste input "Borofone Power Bank With A Capacity"
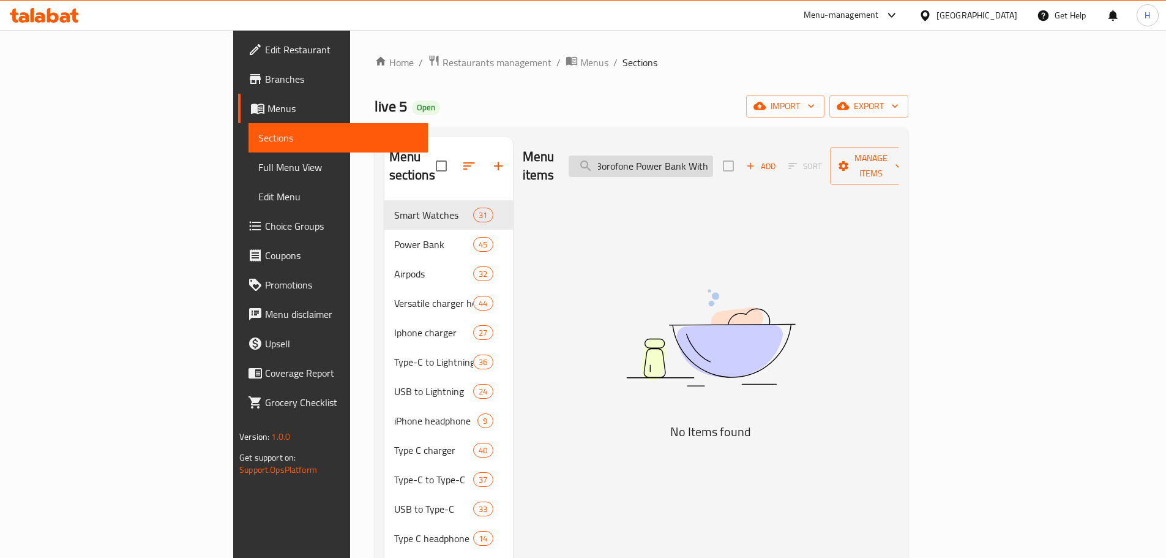
click at [681, 156] on input "Borofone Power Bank With" at bounding box center [641, 166] width 144 height 21
click at [713, 156] on input "Borofone Power Bank With" at bounding box center [641, 166] width 144 height 21
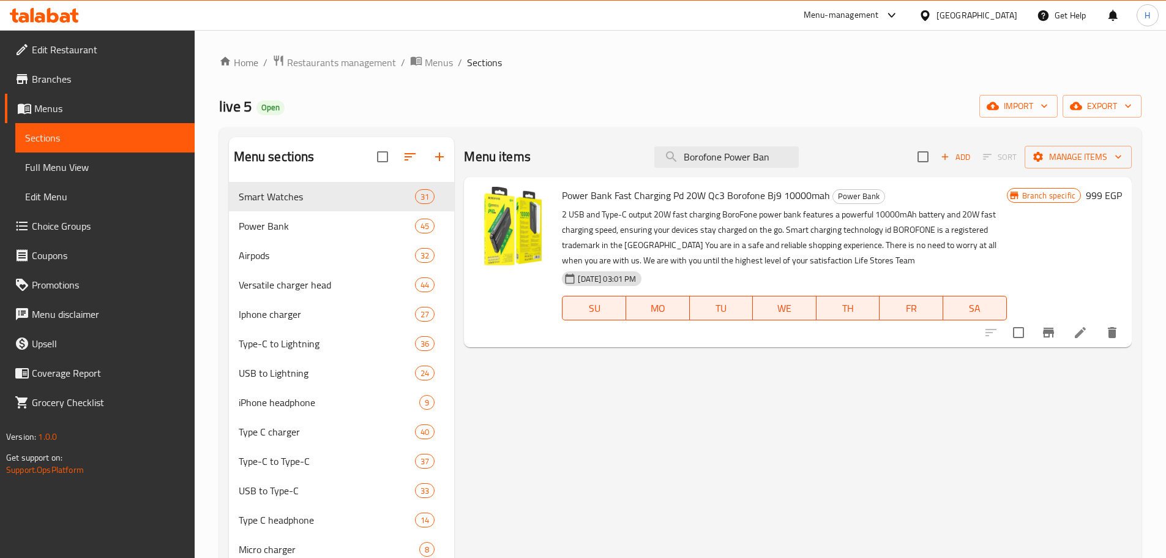
type input "Borofone Power Ban"
drag, startPoint x: 768, startPoint y: 195, endPoint x: 830, endPoint y: 198, distance: 61.9
click at [830, 198] on h6 "Power Bank Fast Charging Pd 20W Qc3 Borofone Bj9 10000mah Power Bank" at bounding box center [784, 195] width 444 height 17
copy h6 "Bj9 10000mah"
click at [755, 154] on input "Borofone Power Ban" at bounding box center [726, 156] width 144 height 21
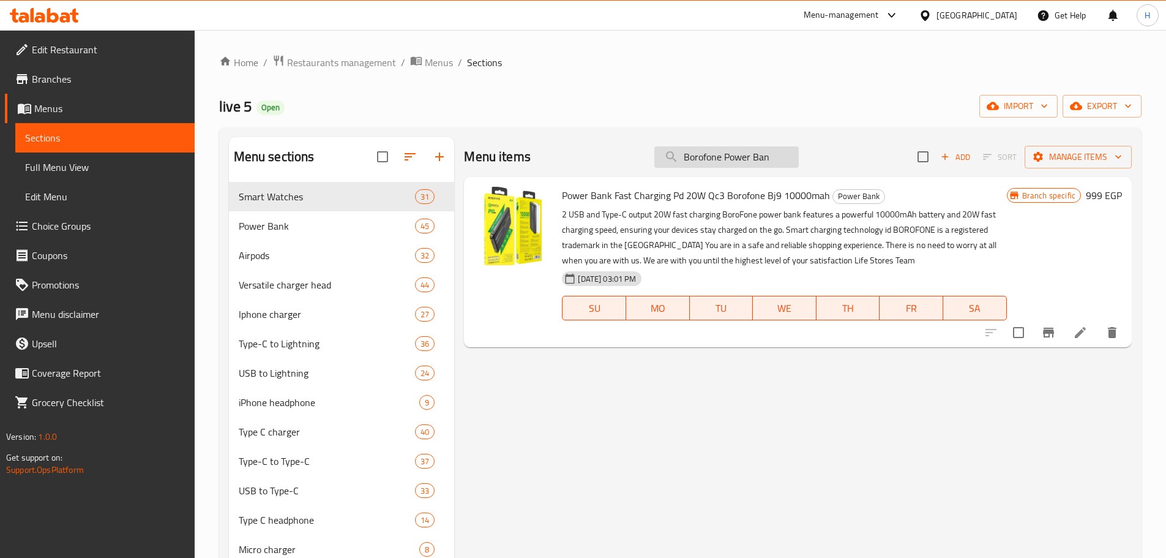
click at [755, 154] on input "Borofone Power Ban" at bounding box center [726, 156] width 144 height 21
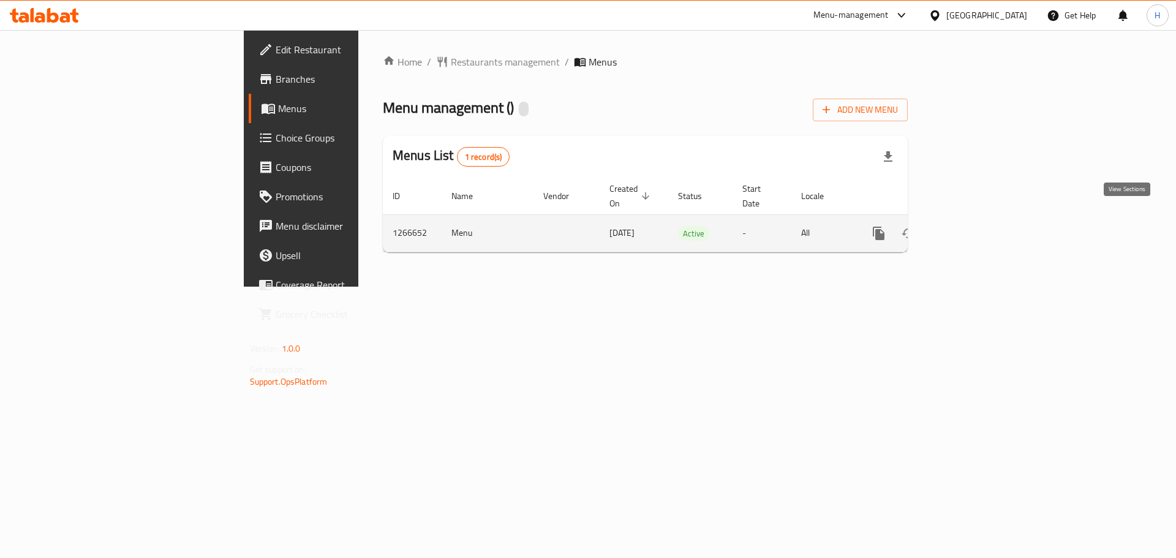
click at [974, 226] on icon "enhanced table" at bounding box center [966, 233] width 15 height 15
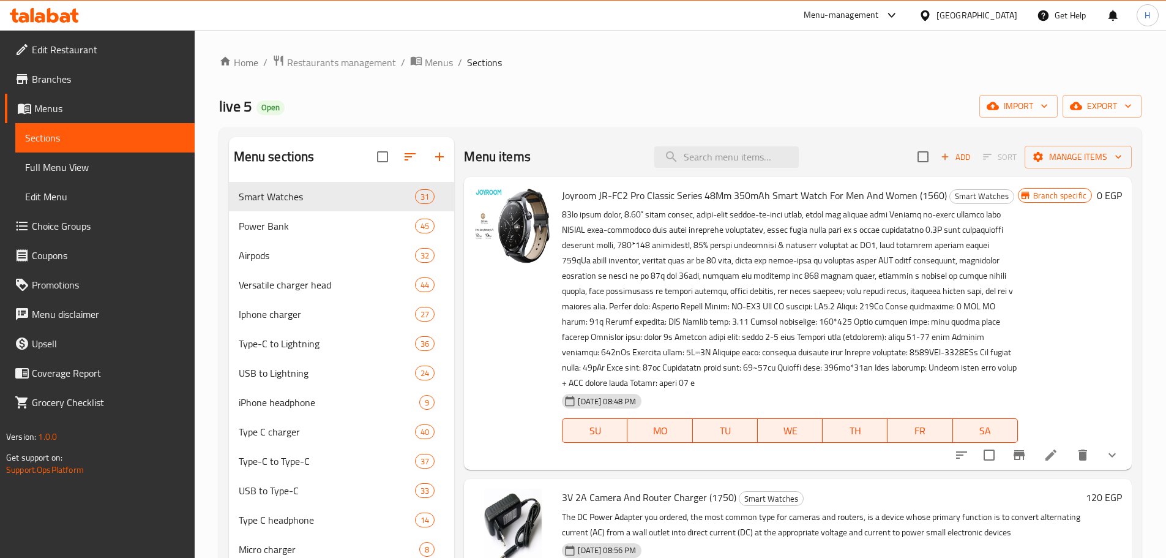
click at [1104, 111] on span "export" at bounding box center [1102, 106] width 59 height 15
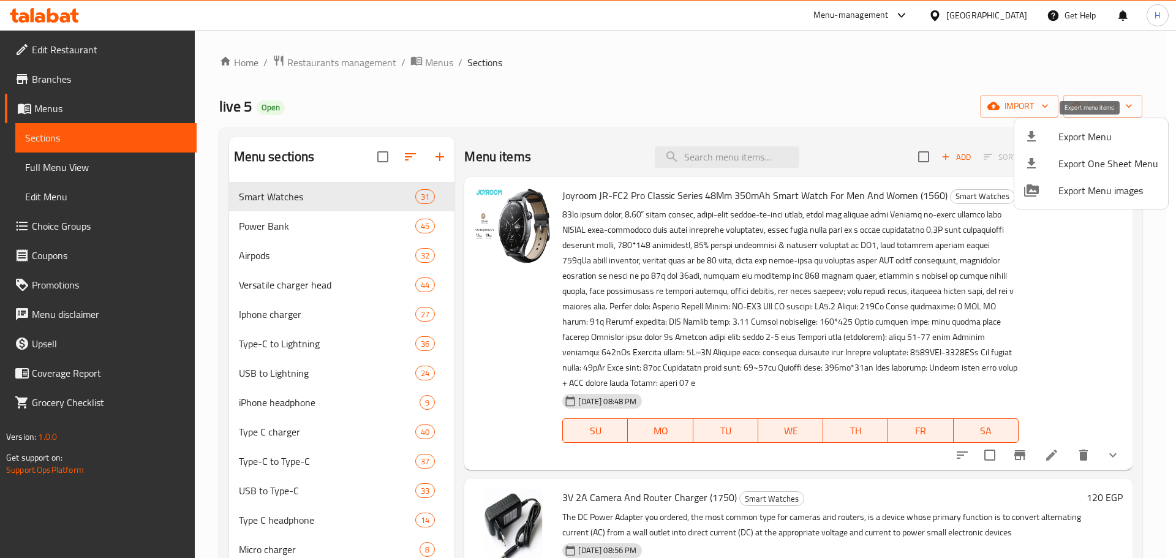
click at [1051, 148] on li "Export Menu" at bounding box center [1091, 136] width 154 height 27
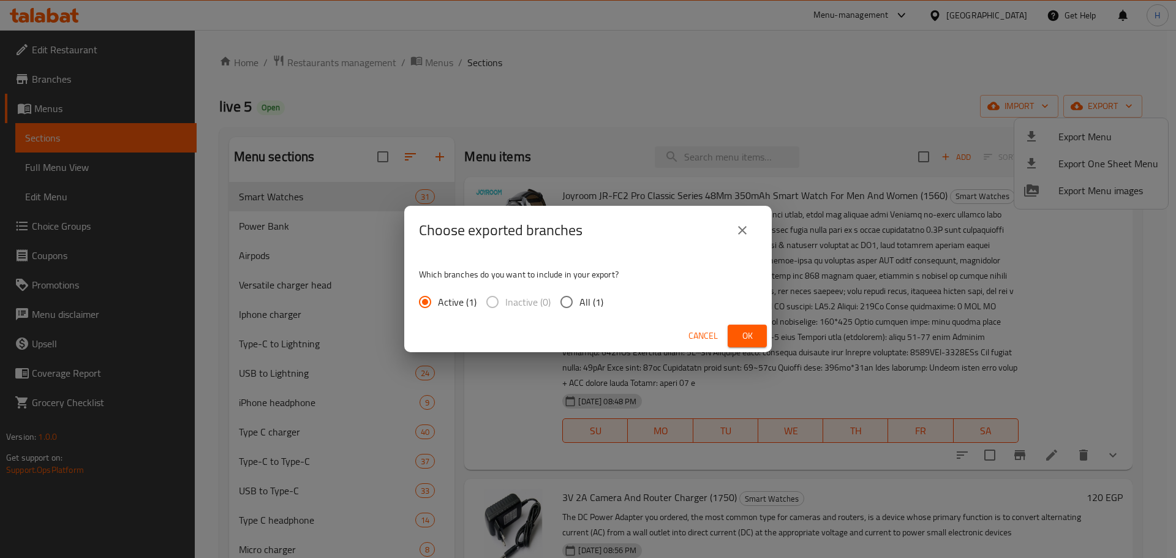
click at [590, 291] on label "All (1)" at bounding box center [578, 302] width 50 height 26
click at [579, 291] on input "All (1)" at bounding box center [566, 302] width 26 height 26
radio input "true"
click at [743, 334] on span "Ok" at bounding box center [747, 335] width 20 height 15
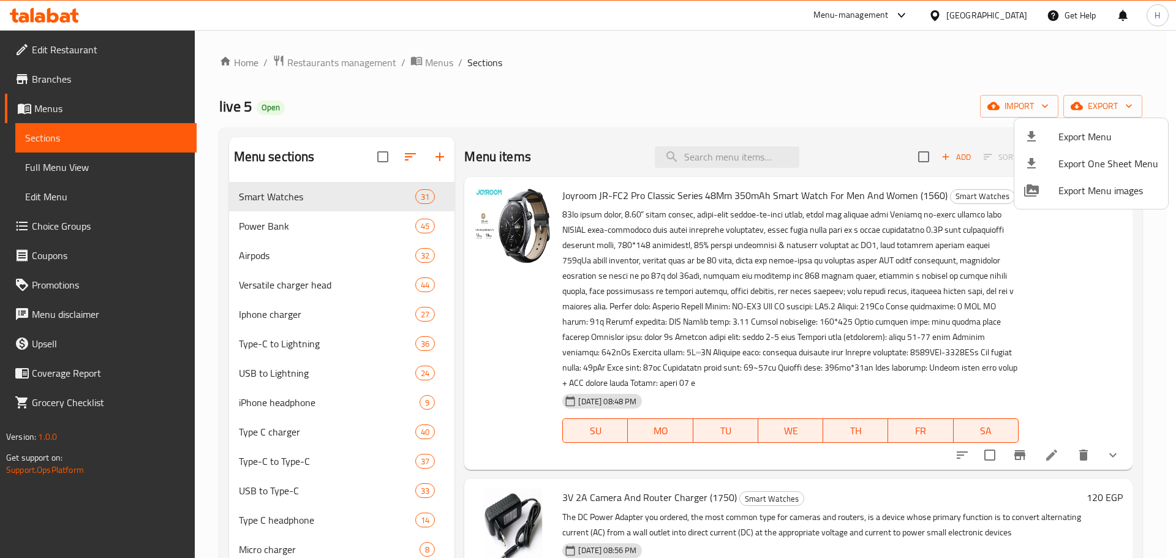
click at [831, 126] on div at bounding box center [588, 279] width 1176 height 558
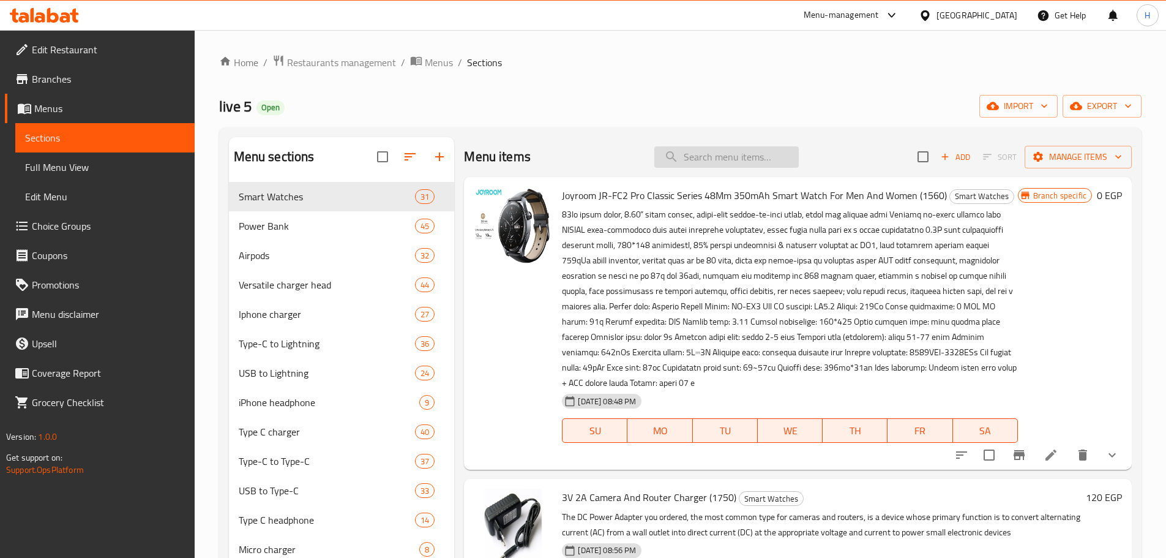
click at [774, 157] on input "search" at bounding box center [726, 156] width 144 height 21
paste input "Borofone Power Ban"
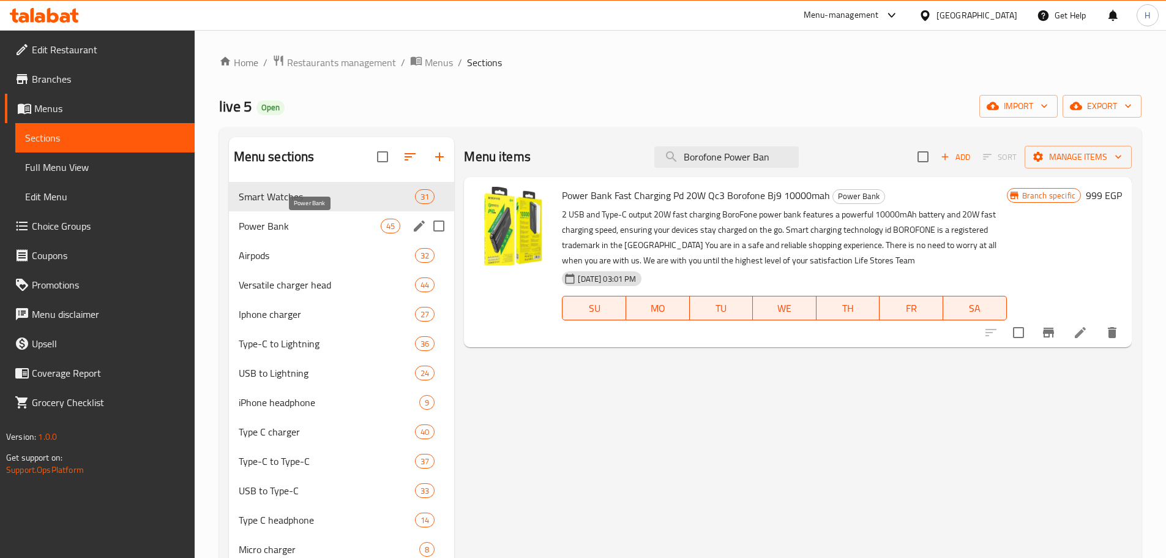
type input "Borofone Power Ban"
click at [317, 227] on span "Power Bank" at bounding box center [310, 226] width 143 height 15
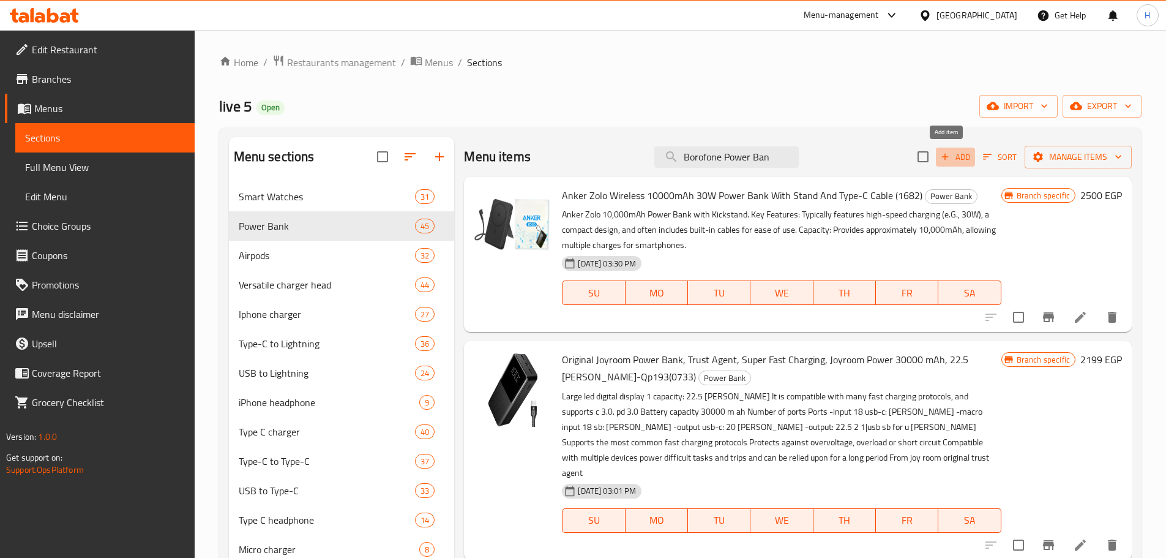
click at [954, 151] on span "Add" at bounding box center [955, 157] width 33 height 14
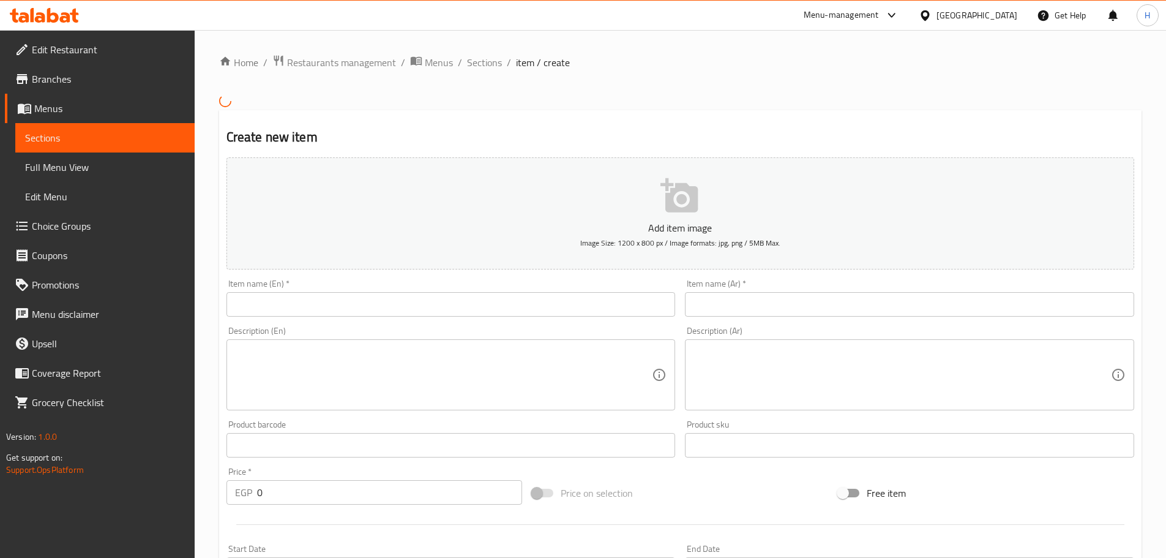
click at [590, 306] on input "text" at bounding box center [451, 304] width 449 height 24
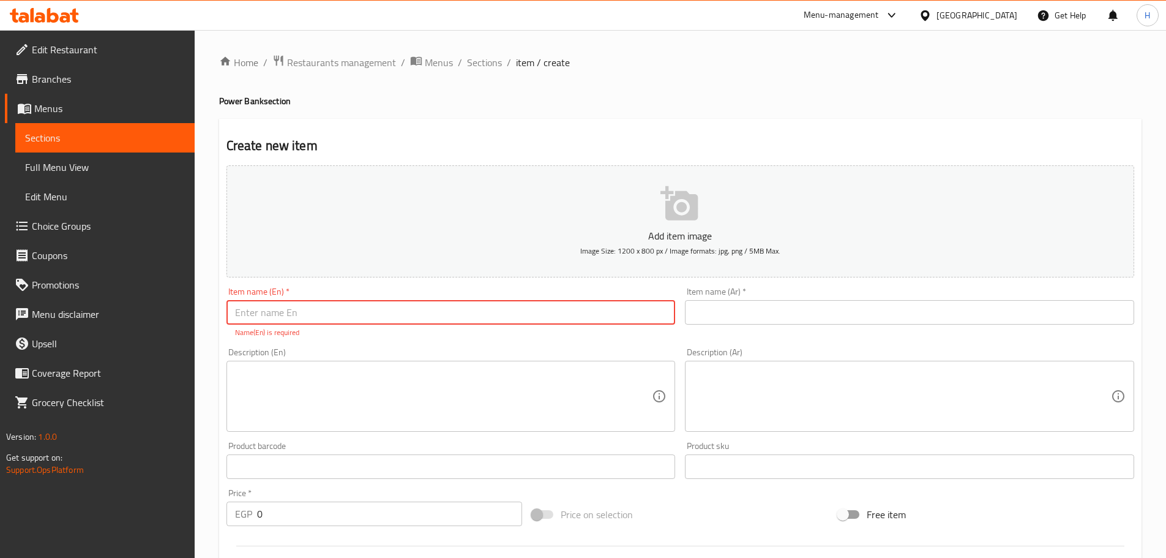
paste input "Borofone Power Bank With A Capacity Of 22.5 Watts, PD20 Watts, 15,000 MAh + An …"
type input "Borofone Power Bank With A Capacity Of 22.5 Watts, PD20 Watts, 15,000 MAh + An …"
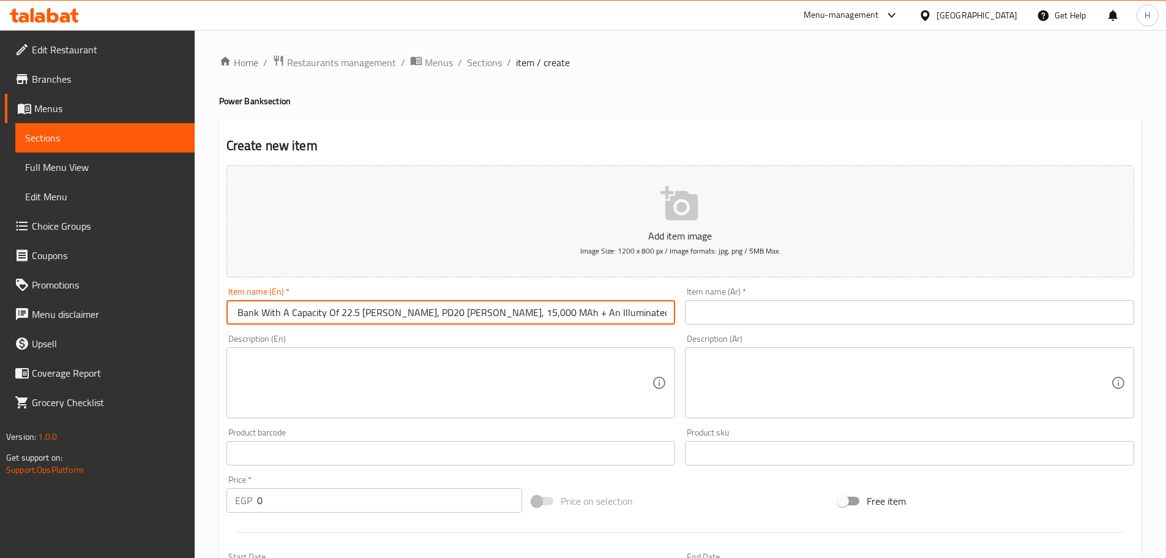
scroll to position [0, 0]
click at [900, 308] on input "text" at bounding box center [909, 312] width 449 height 24
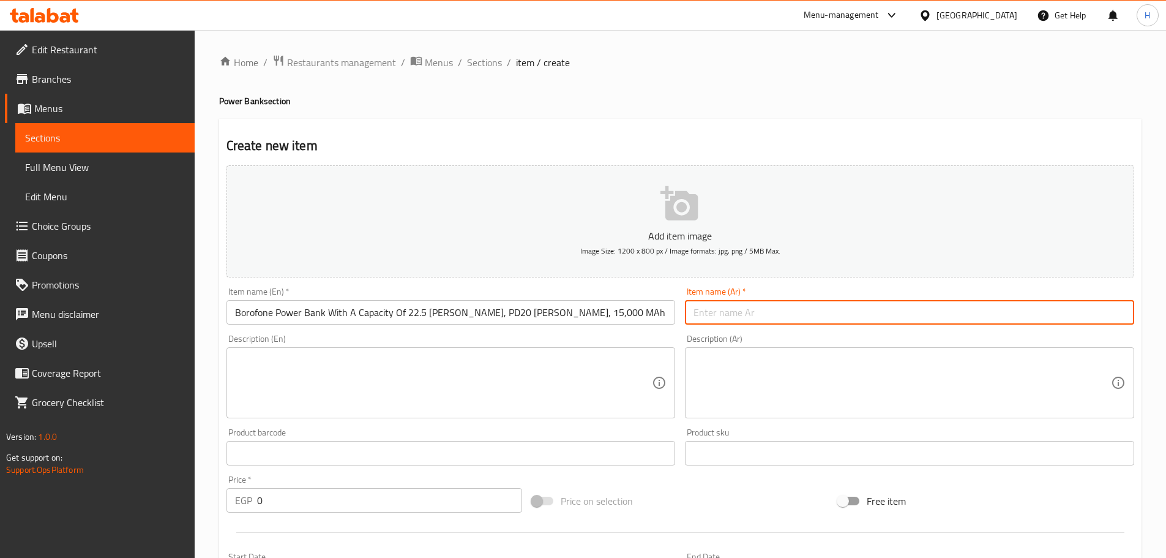
paste input "باور بانك بوروفون بسعة 22.5 واط، PD20 واط، 15000 مللي أمبير + شاشة مضيئة للشحن"
type input "باور بانك بوروفون بسعة 22.5 واط، PD20 واط، 15000 مللي أمبير + شاشة مضيئة للشحن"
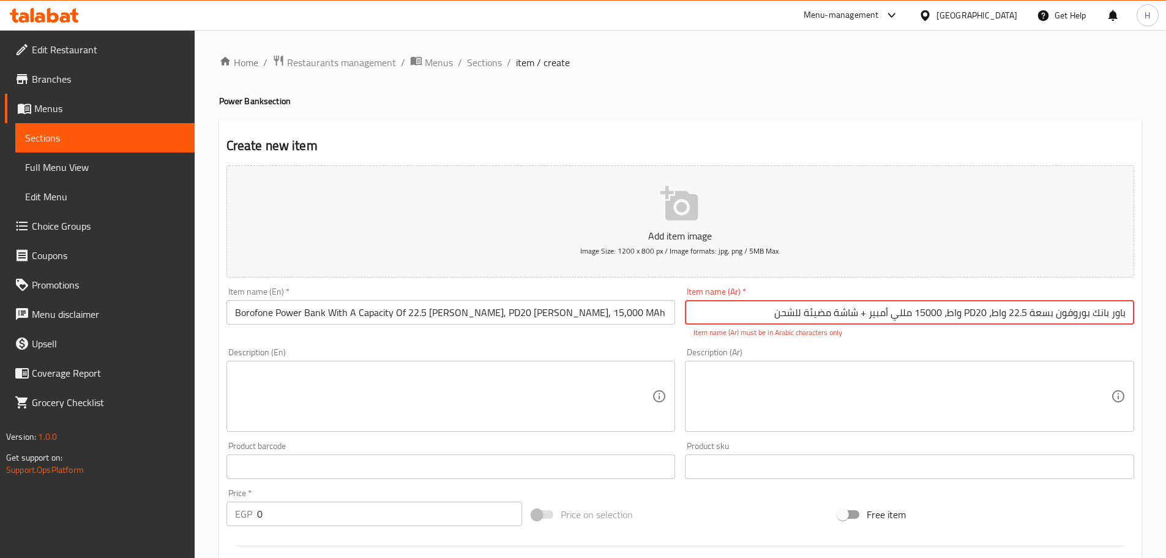
click at [857, 332] on p "Item name (Ar) must be in Arabic characters only" at bounding box center [910, 332] width 432 height 11
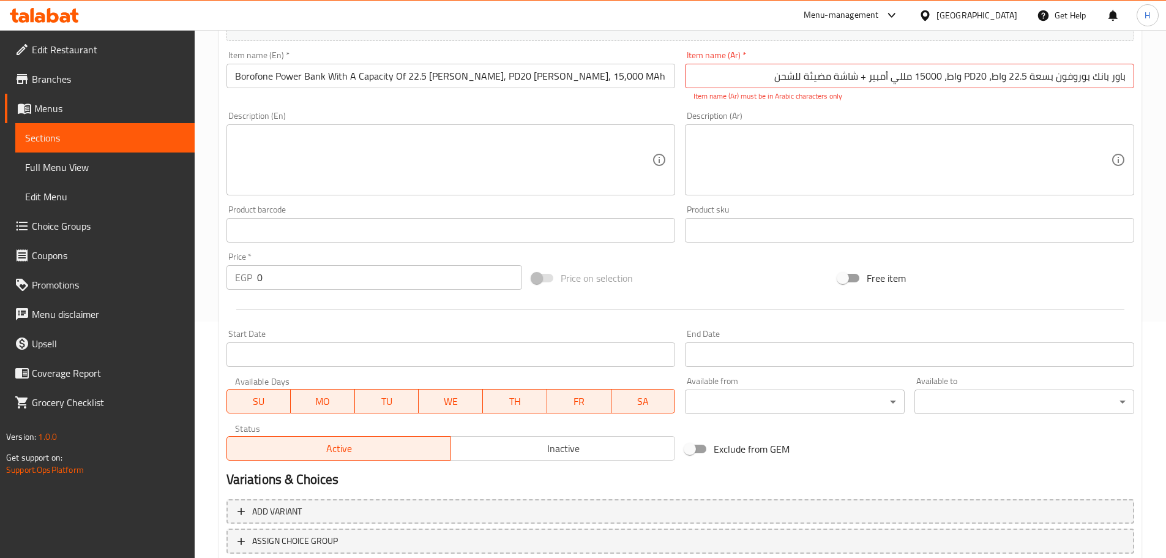
scroll to position [264, 0]
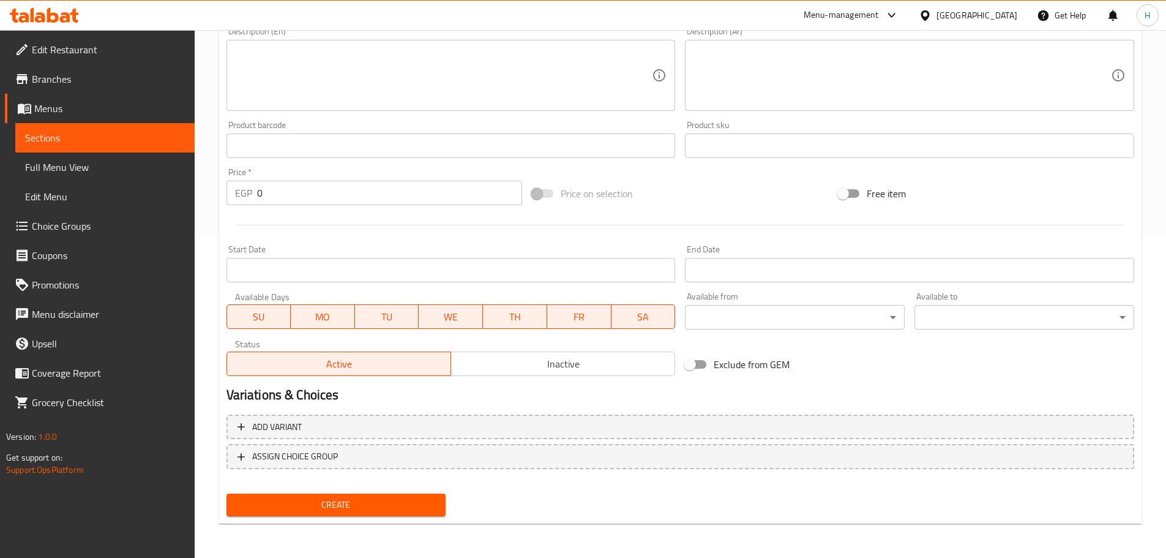
click at [438, 501] on button "Create" at bounding box center [337, 504] width 220 height 23
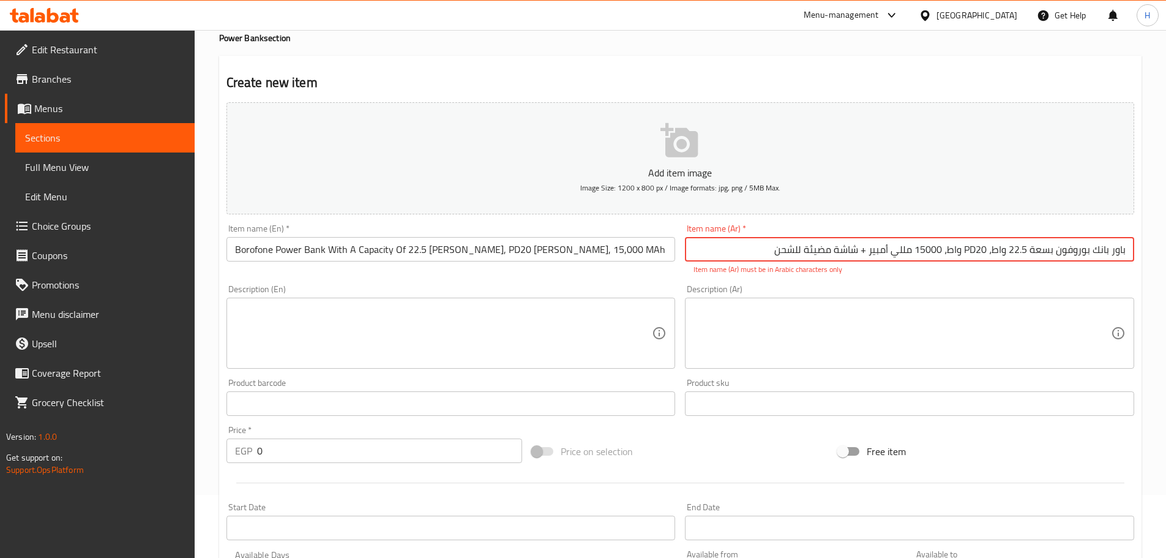
scroll to position [55, 0]
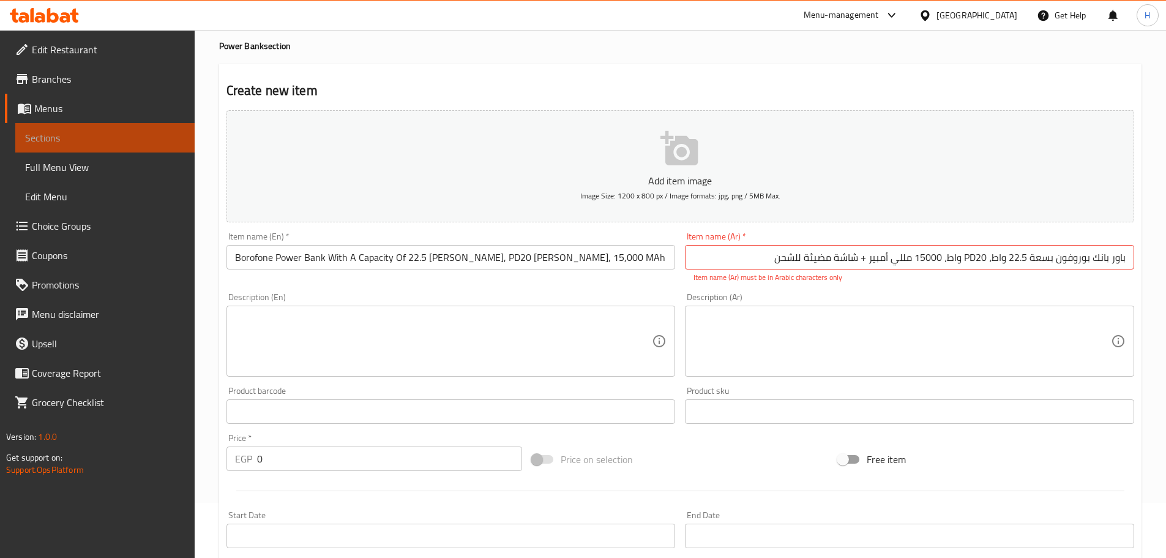
click at [167, 137] on span "Sections" at bounding box center [105, 137] width 160 height 15
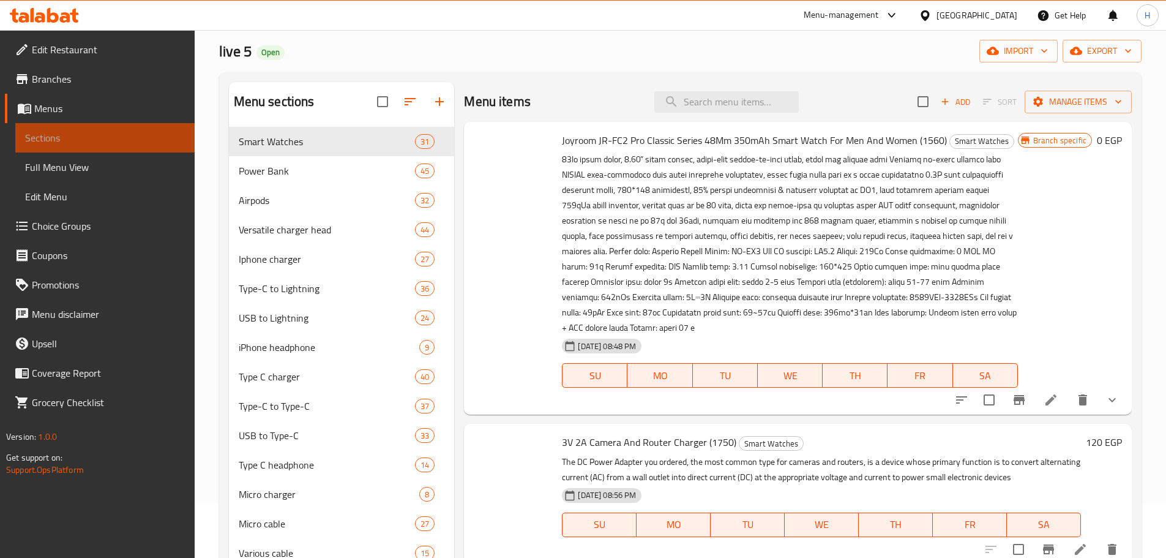
click at [152, 131] on span "Sections" at bounding box center [105, 137] width 160 height 15
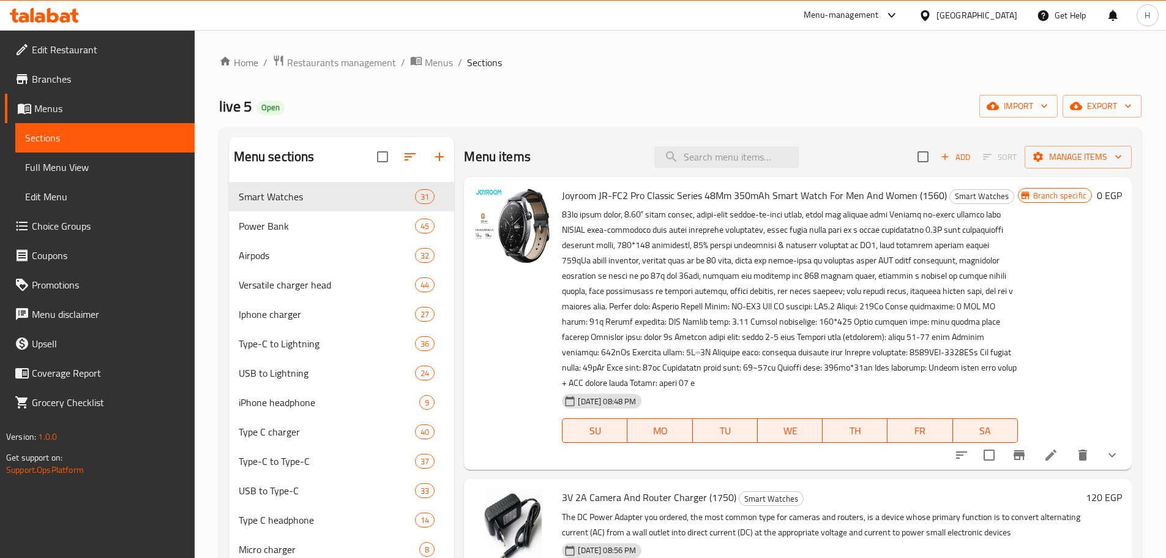
click at [693, 168] on div "Menu items Add Sort Manage items" at bounding box center [798, 157] width 668 height 40
click at [341, 233] on span "Power Bank" at bounding box center [310, 226] width 143 height 15
click at [284, 234] on div "Power Bank 45" at bounding box center [342, 225] width 226 height 29
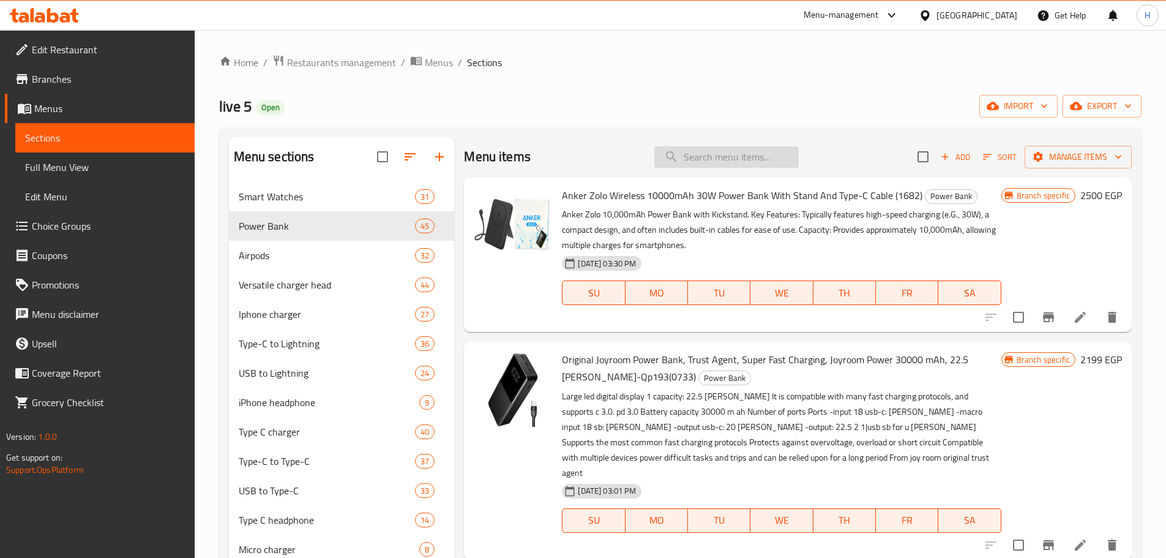
click at [761, 163] on input "search" at bounding box center [726, 156] width 144 height 21
paste input "باور بانك بوروفون بسعة 22.5 واط، PD20 واط، 15000 مللي أمبير + شاشة مضيئة للشحن"
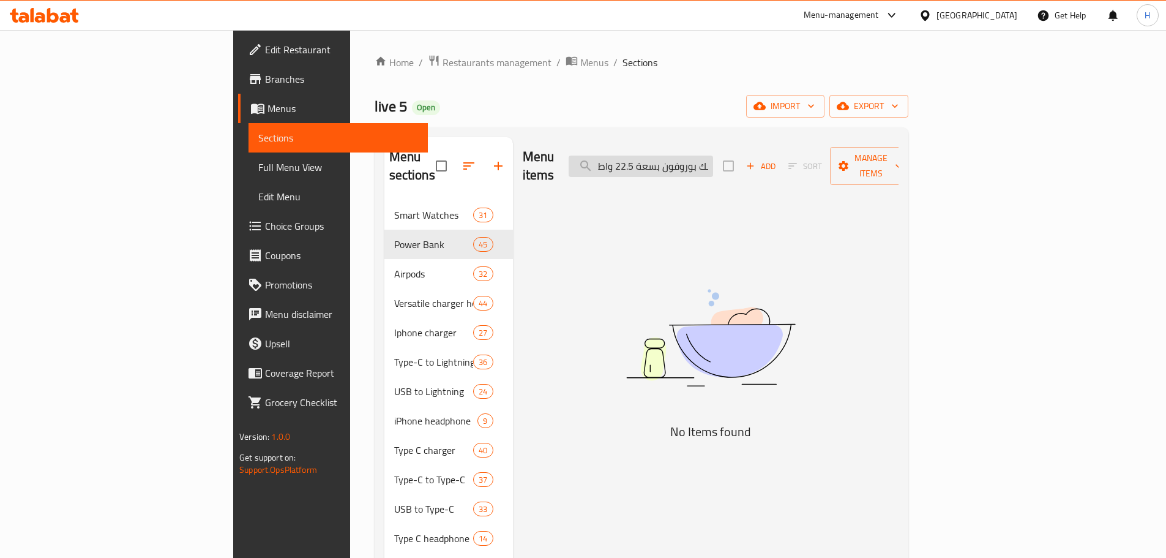
click at [697, 159] on input "باور بانك بوروفون بسعة 22.5 واط، PD20 واط، 15000 مللي أمبير + شاشة مضيئة للشحن" at bounding box center [641, 166] width 144 height 21
paste input "Illuminated"
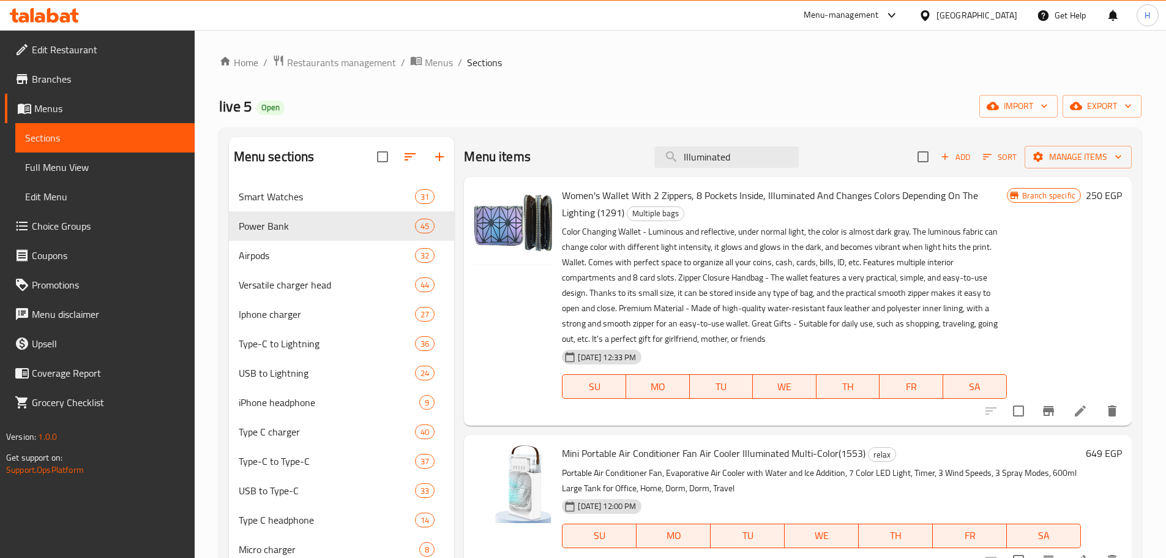
type input "Illuminated"
click at [1066, 411] on li at bounding box center [1080, 411] width 34 height 22
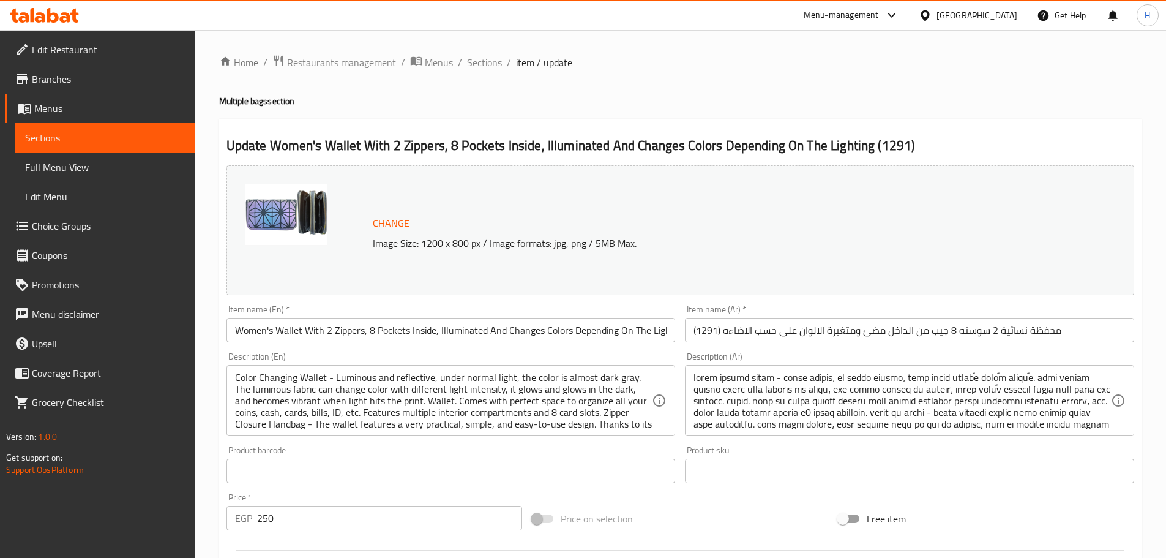
click at [853, 334] on input "محفظة نسائية 2 سوسته 8 جيب من الداخل مضئ ومتغيرة الالوان على حسب الاضاءه (1291)" at bounding box center [909, 330] width 449 height 24
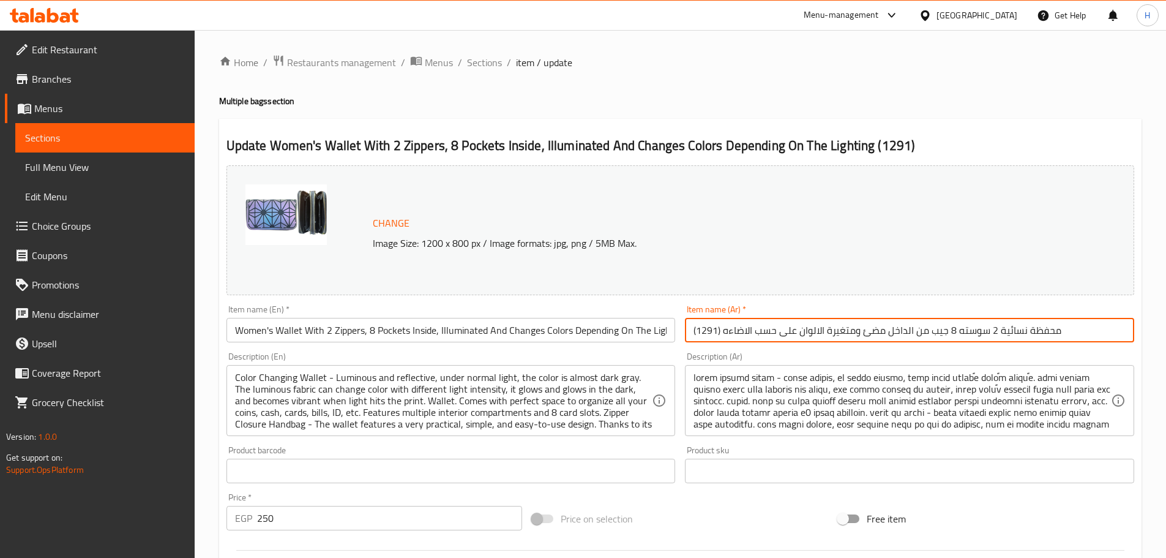
click at [156, 126] on link "Sections" at bounding box center [104, 137] width 179 height 29
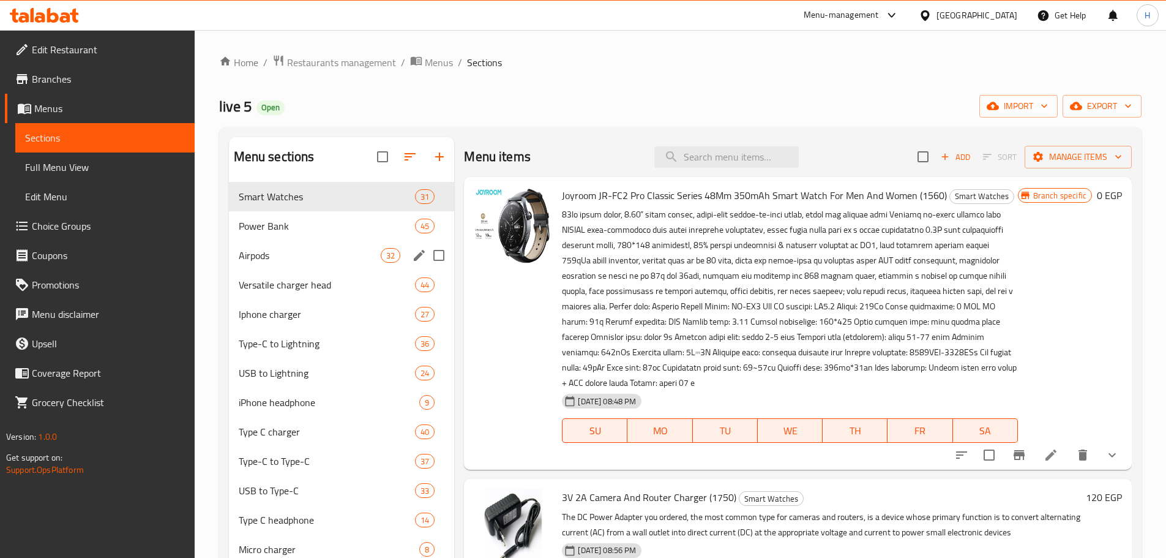
click at [291, 232] on span "Power Bank" at bounding box center [327, 226] width 177 height 15
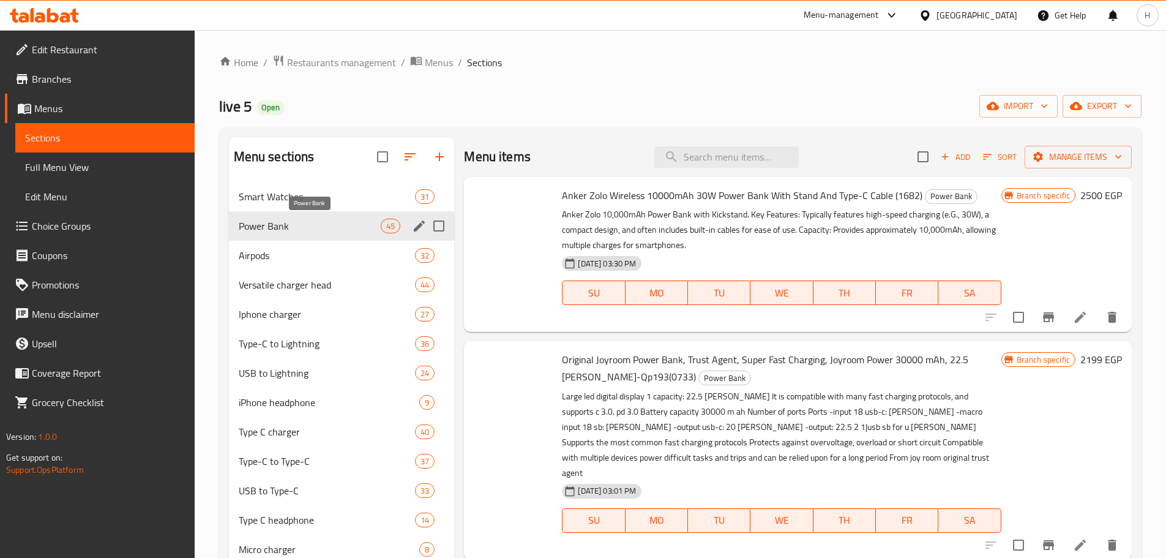
click at [351, 220] on span "Power Bank" at bounding box center [310, 226] width 143 height 15
click at [440, 223] on input "Menu sections" at bounding box center [439, 226] width 26 height 26
checkbox input "true"
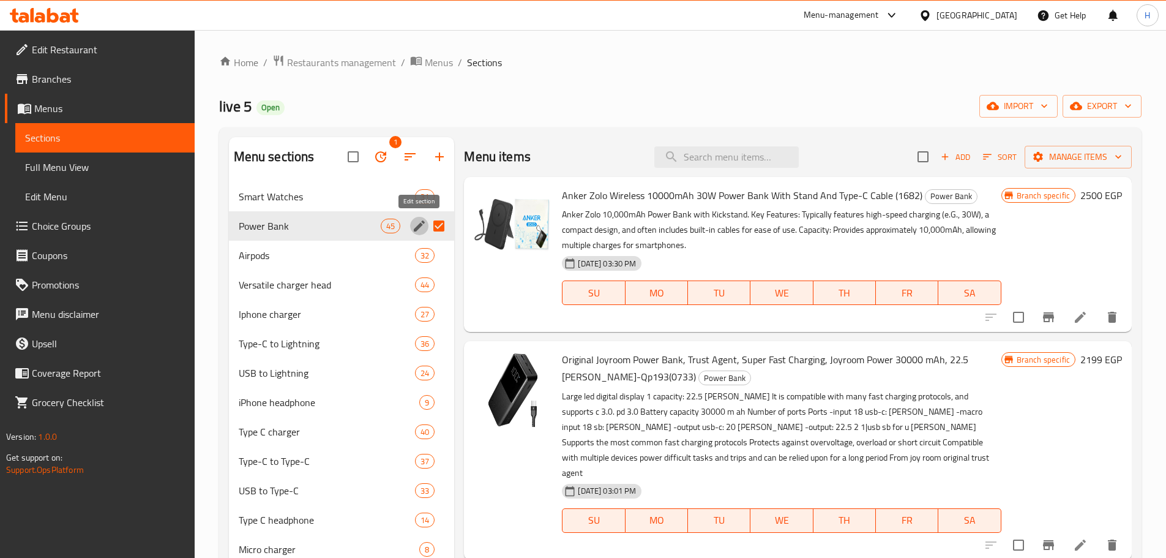
click at [423, 230] on icon "edit" at bounding box center [419, 226] width 15 height 15
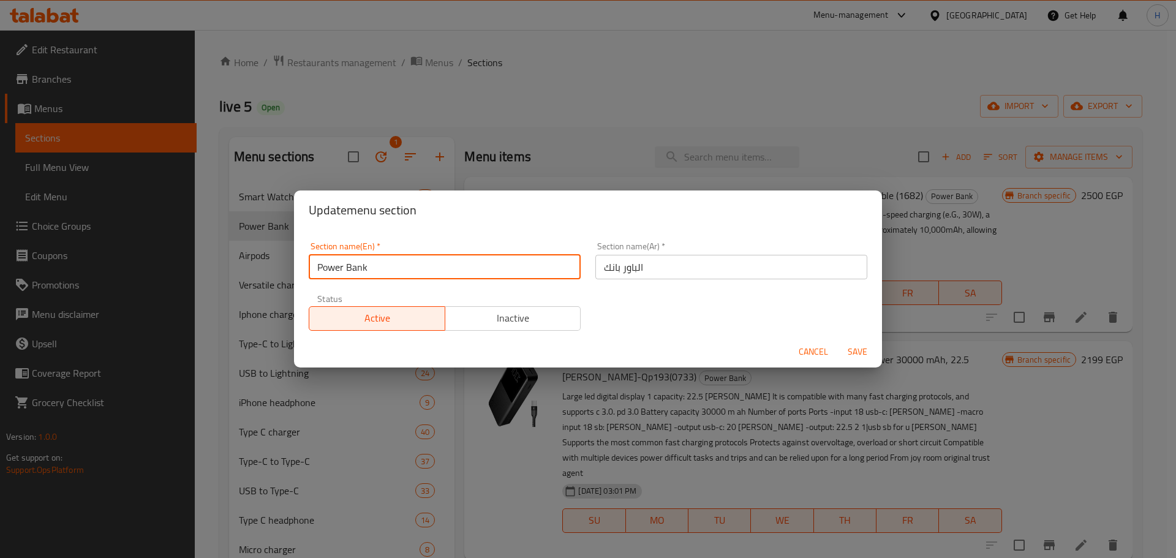
click at [408, 268] on input "Power Bank" at bounding box center [445, 267] width 272 height 24
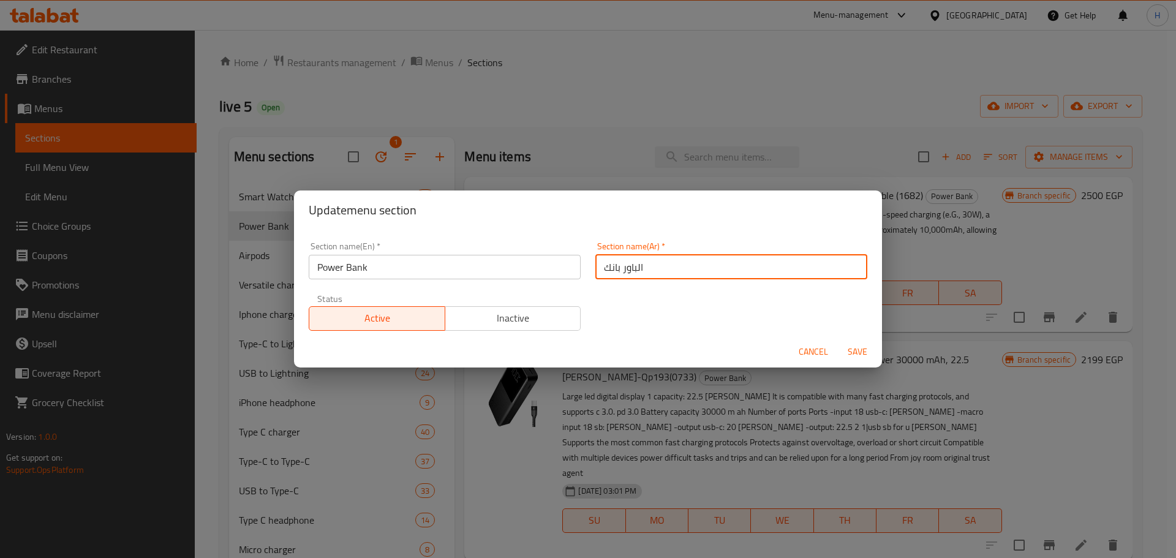
click at [629, 265] on input "الباور بانك" at bounding box center [731, 267] width 272 height 24
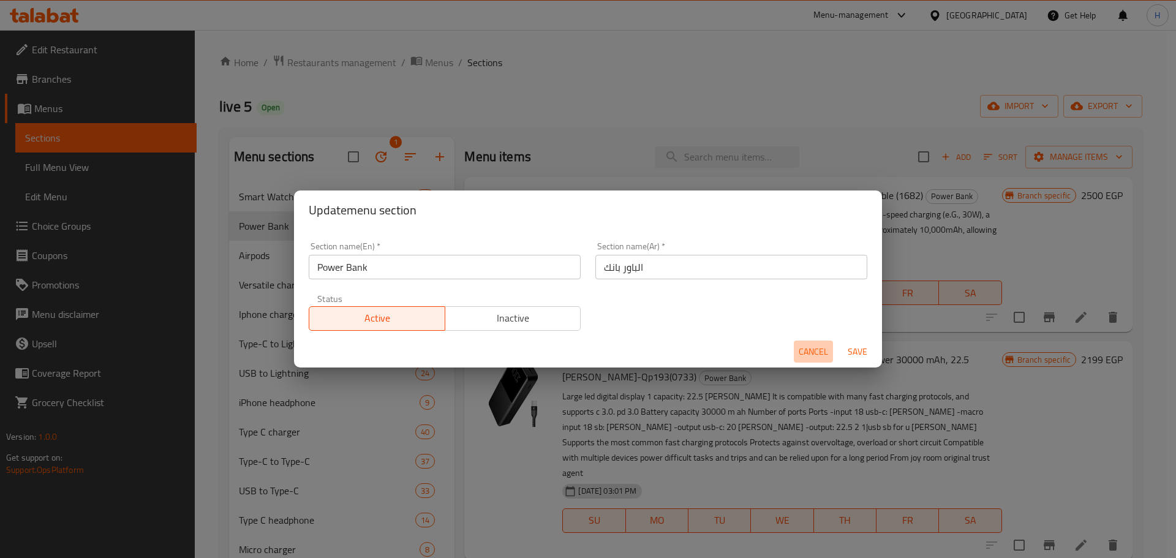
click at [812, 347] on span "Cancel" at bounding box center [812, 351] width 29 height 15
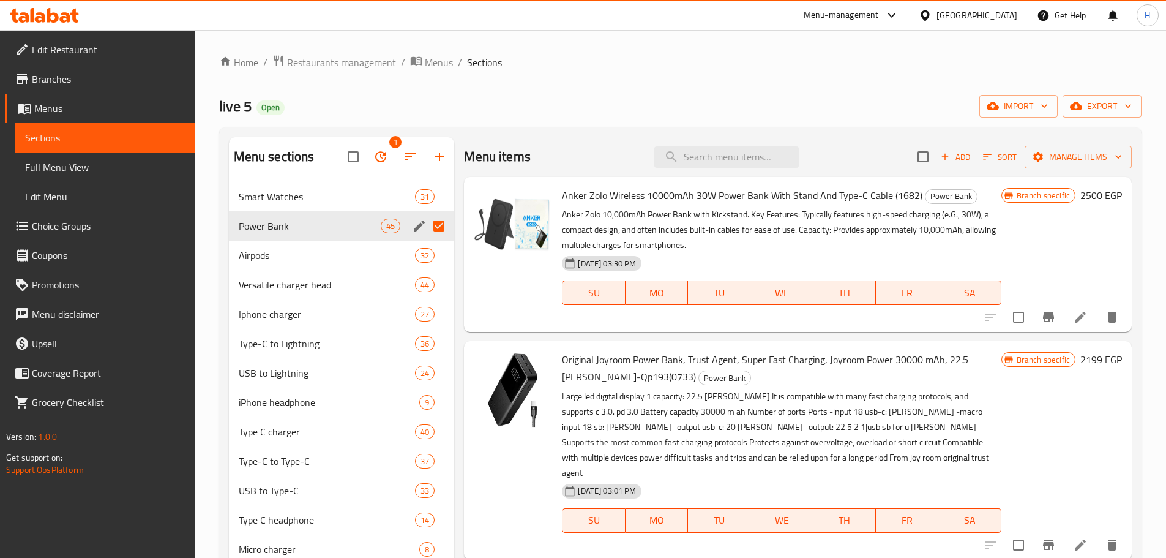
click at [1075, 315] on icon at bounding box center [1080, 317] width 11 height 11
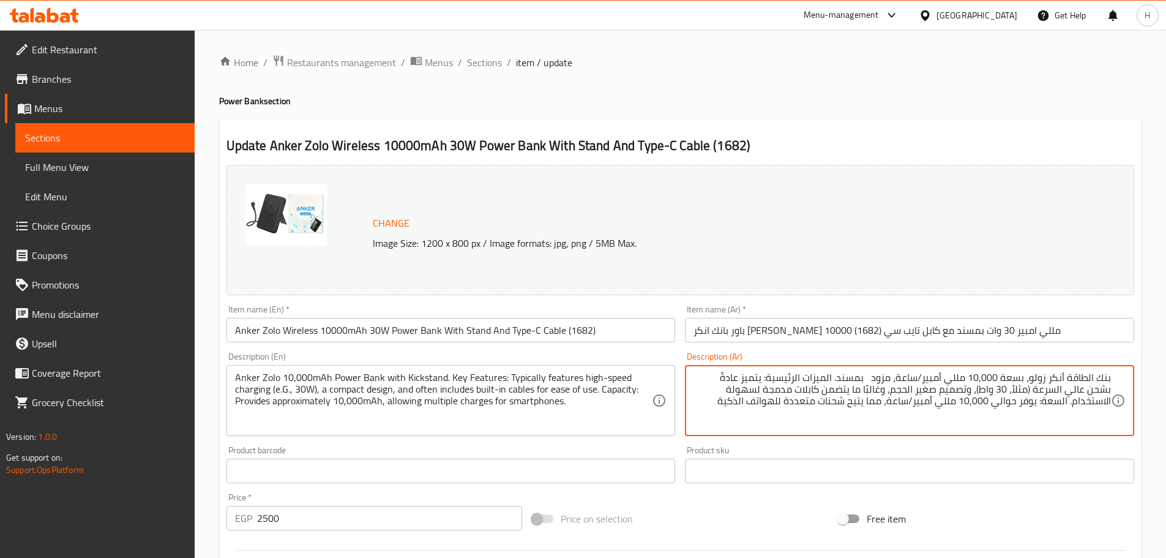
click at [1104, 405] on textarea "بنك الطاقة أنكر زولو، بسعة 10,000 مللي أمبير/ساعة، مزود بمسند. الميزات الرئيسية…" at bounding box center [903, 401] width 418 height 58
click at [161, 135] on span "Sections" at bounding box center [105, 137] width 160 height 15
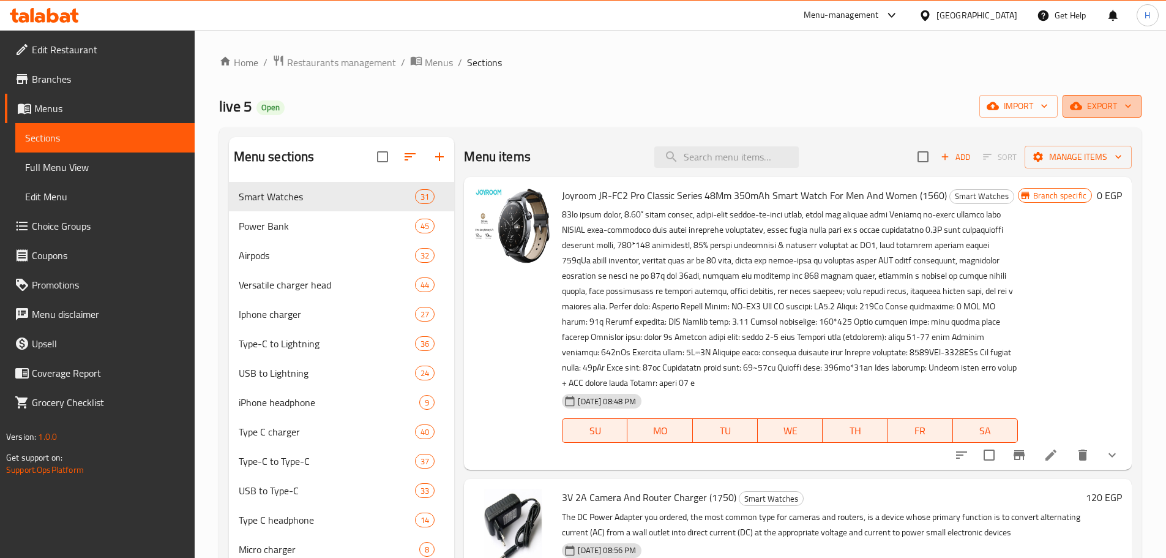
click at [1084, 104] on span "export" at bounding box center [1102, 106] width 59 height 15
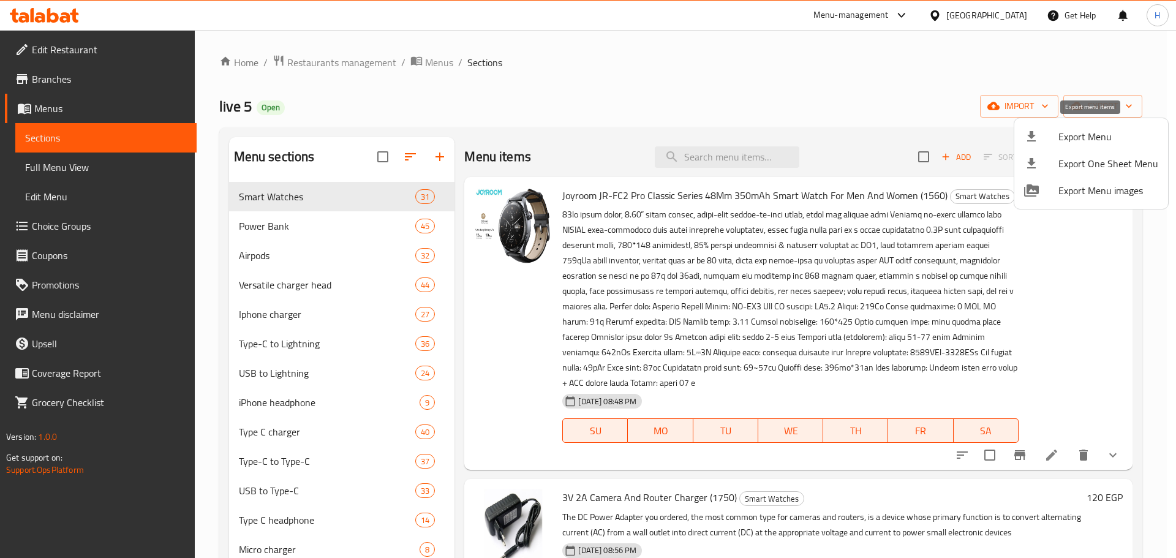
click at [1033, 135] on icon at bounding box center [1031, 136] width 9 height 10
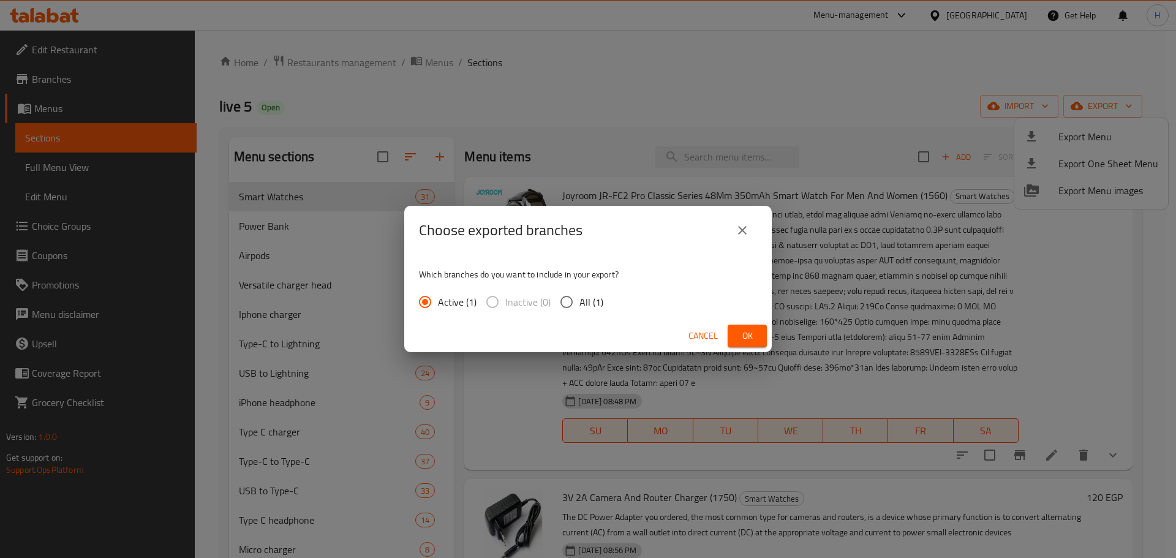
click at [723, 236] on div "Choose exported branches" at bounding box center [588, 230] width 338 height 29
drag, startPoint x: 730, startPoint y: 234, endPoint x: 743, endPoint y: 229, distance: 14.0
click at [730, 234] on button "close" at bounding box center [741, 230] width 29 height 29
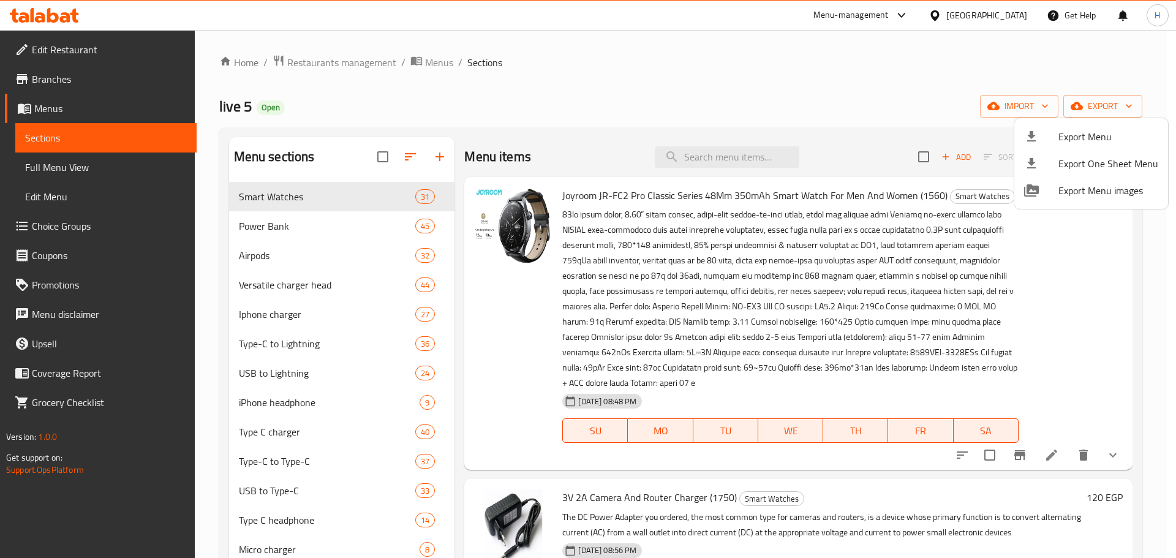
click at [998, 91] on div at bounding box center [588, 279] width 1176 height 558
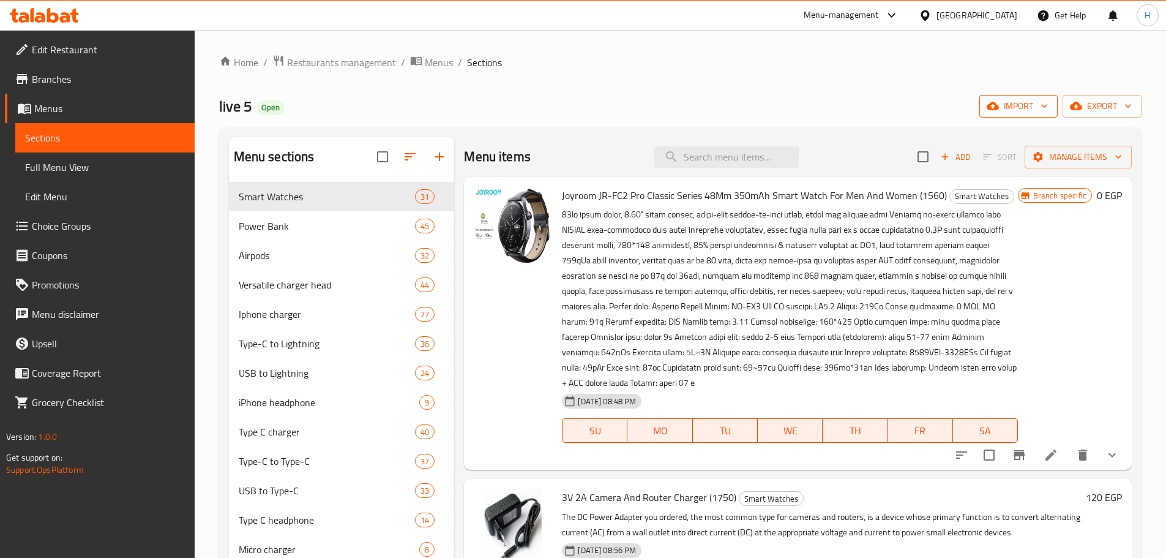
click at [1016, 111] on span "import" at bounding box center [1018, 106] width 59 height 15
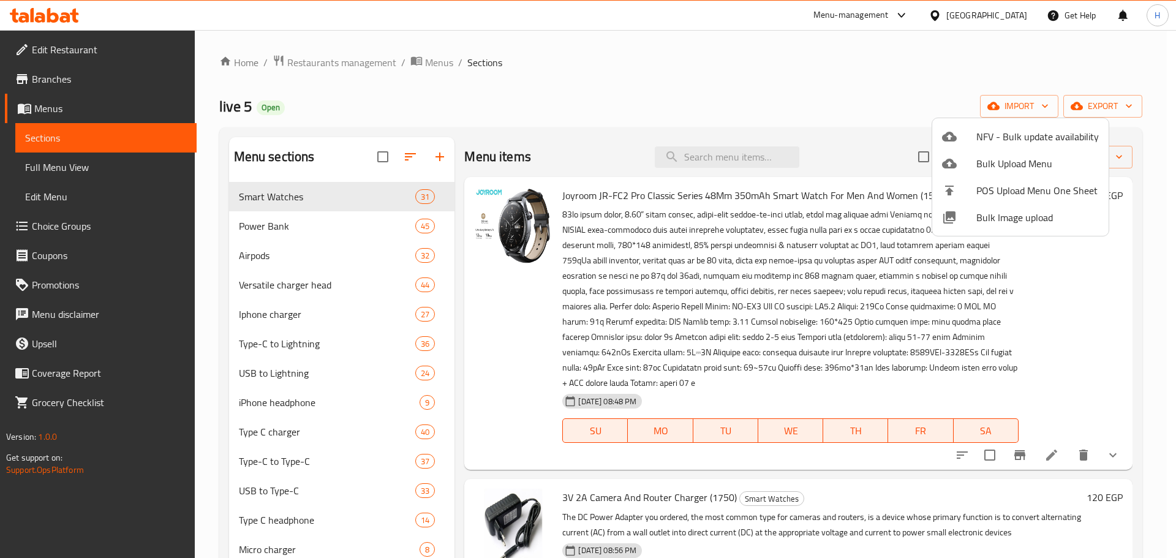
drag, startPoint x: 1023, startPoint y: 133, endPoint x: 713, endPoint y: 104, distance: 311.8
click at [713, 104] on div "NFV - Bulk update availability Bulk Upload Menu POS Upload Menu One Sheet Bulk …" at bounding box center [588, 279] width 1176 height 558
click at [715, 103] on div at bounding box center [588, 279] width 1176 height 558
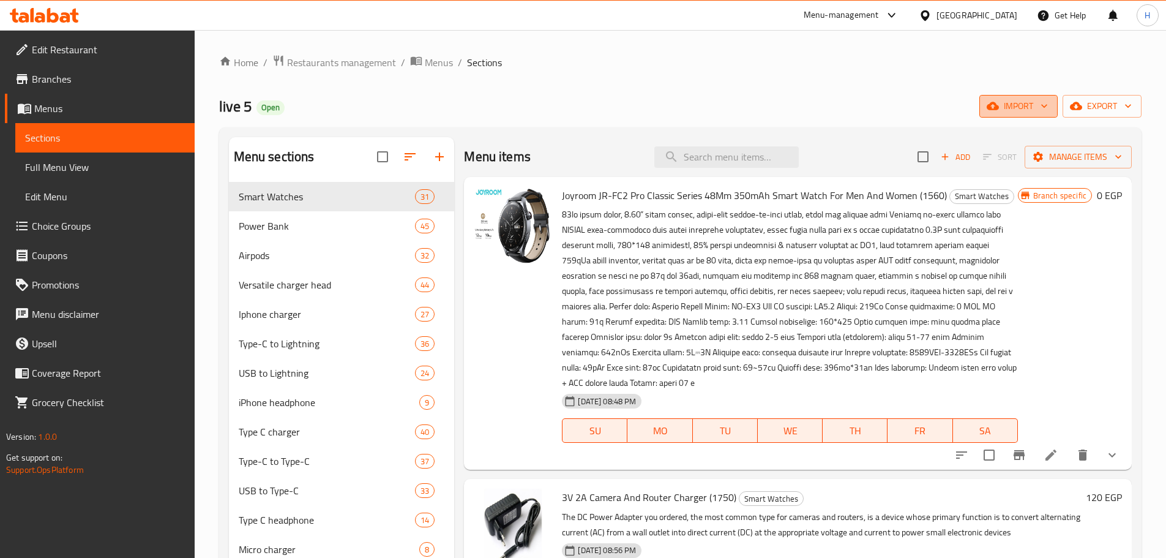
click at [991, 111] on icon "button" at bounding box center [993, 106] width 12 height 12
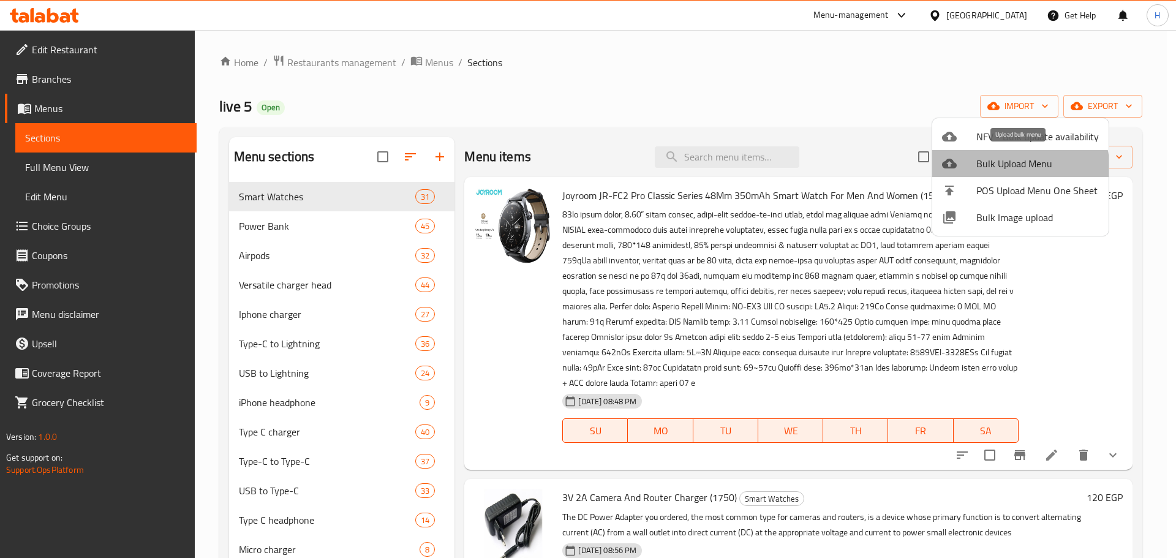
click at [997, 171] on span "Bulk Upload Menu" at bounding box center [1037, 163] width 122 height 15
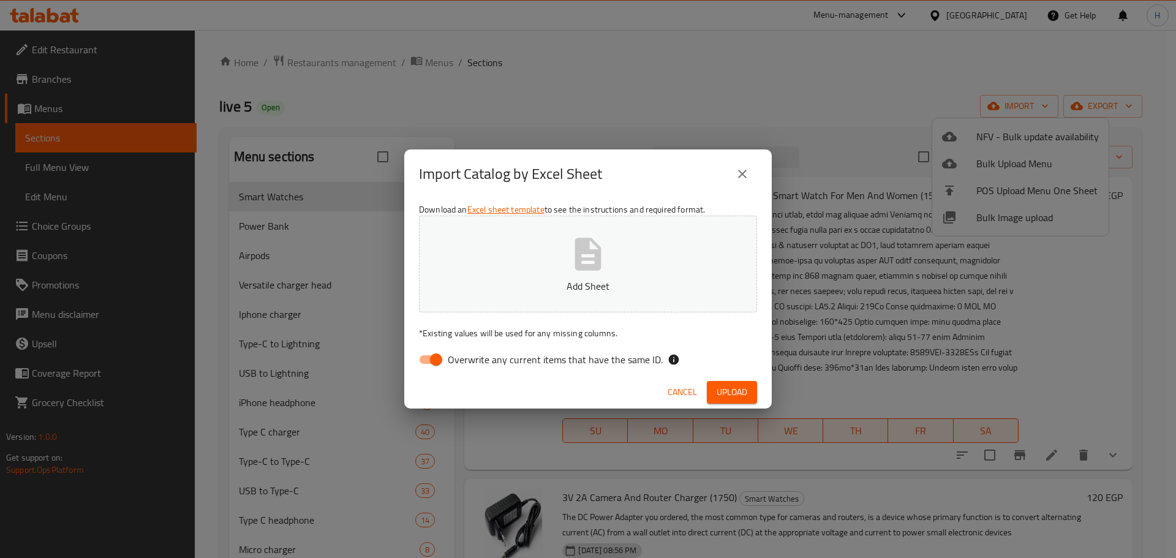
click at [528, 362] on span "Overwrite any current items that have the same ID." at bounding box center [555, 359] width 215 height 15
click at [471, 362] on input "Overwrite any current items that have the same ID." at bounding box center [436, 359] width 70 height 23
checkbox input "false"
click at [578, 269] on icon "button" at bounding box center [588, 254] width 26 height 32
click at [733, 392] on span "Upload" at bounding box center [731, 391] width 31 height 15
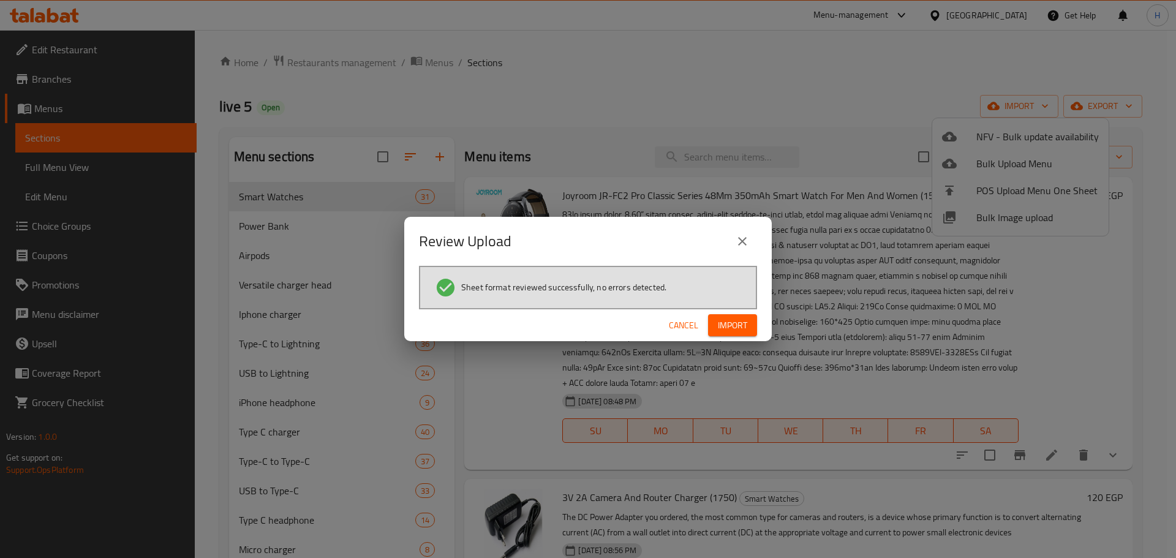
click at [748, 323] on button "Import" at bounding box center [732, 325] width 49 height 23
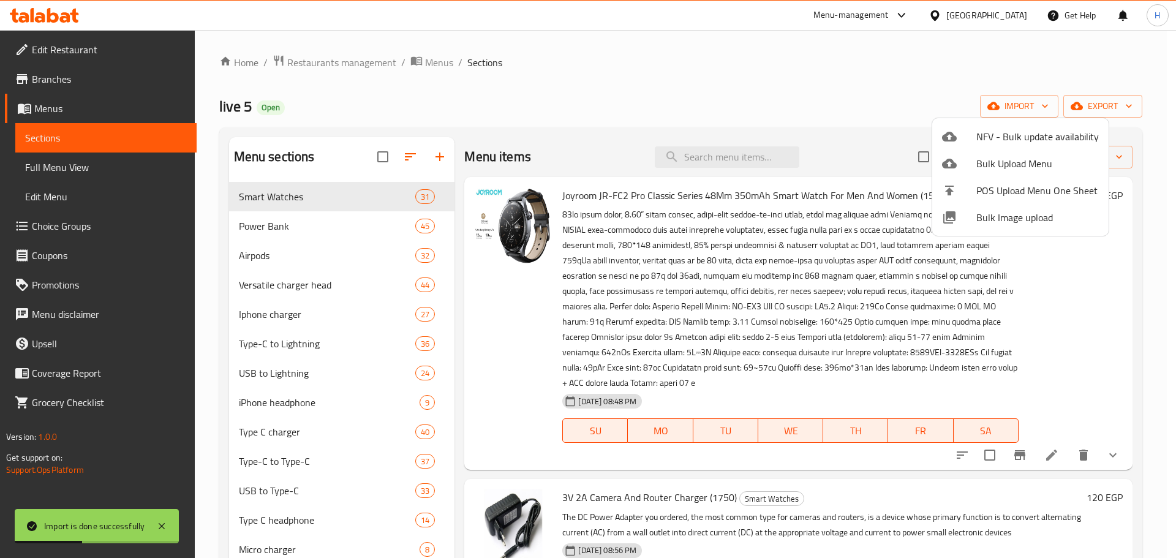
click at [218, 317] on div at bounding box center [588, 279] width 1176 height 558
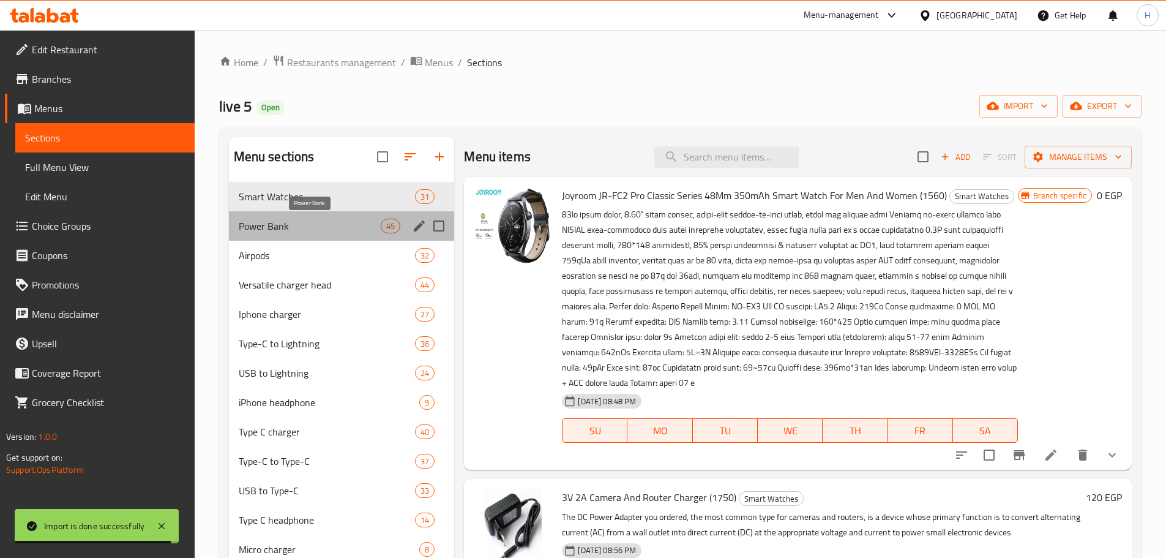
click at [301, 225] on span "Power Bank" at bounding box center [310, 226] width 143 height 15
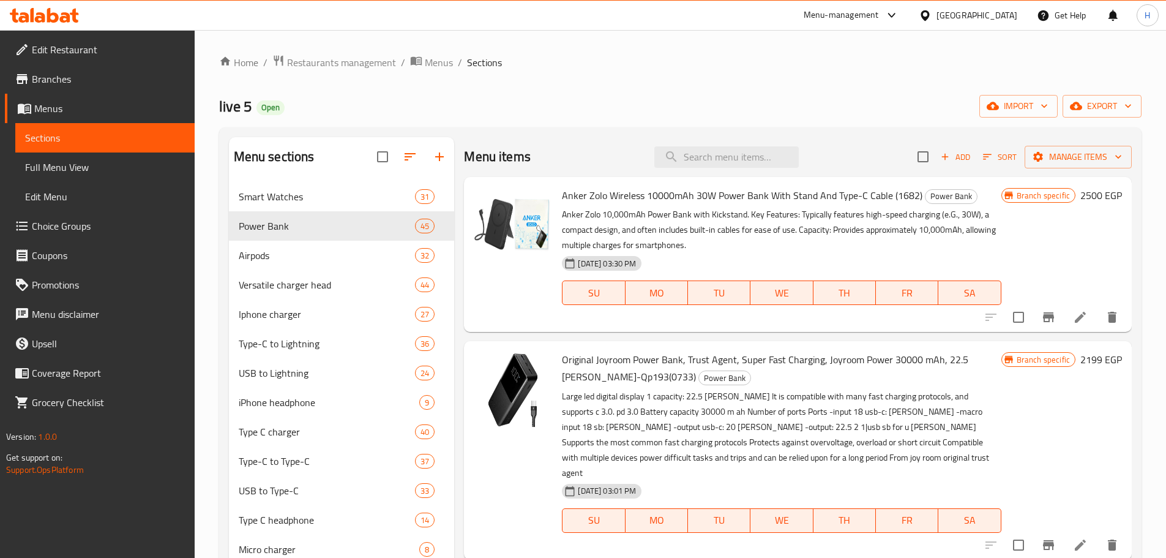
click at [937, 199] on span "Power Bank" at bounding box center [951, 196] width 51 height 14
copy span "Power Bank"
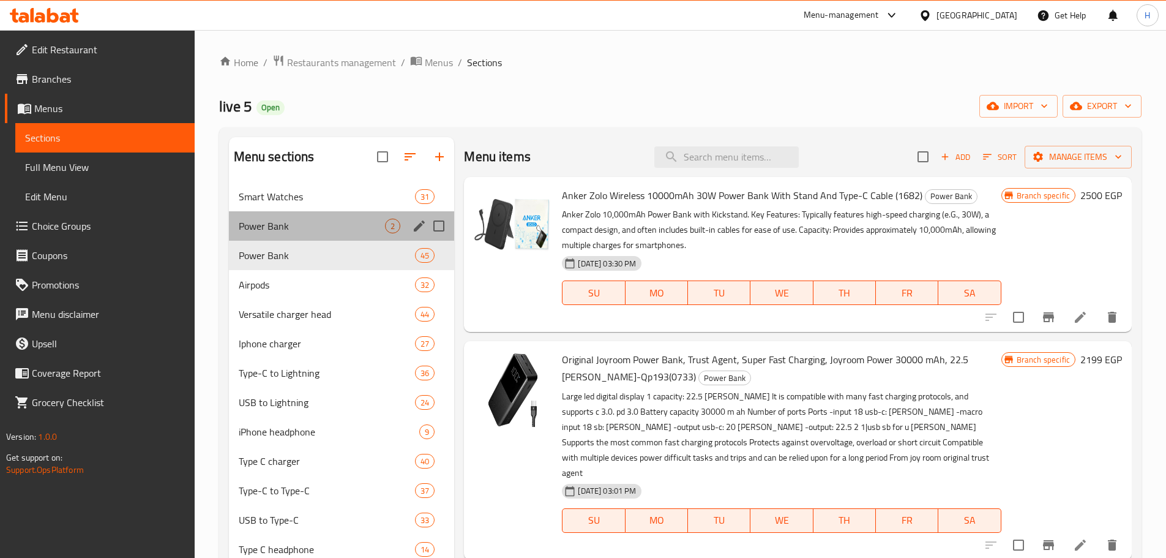
click at [304, 232] on span "Power Bank" at bounding box center [312, 226] width 147 height 15
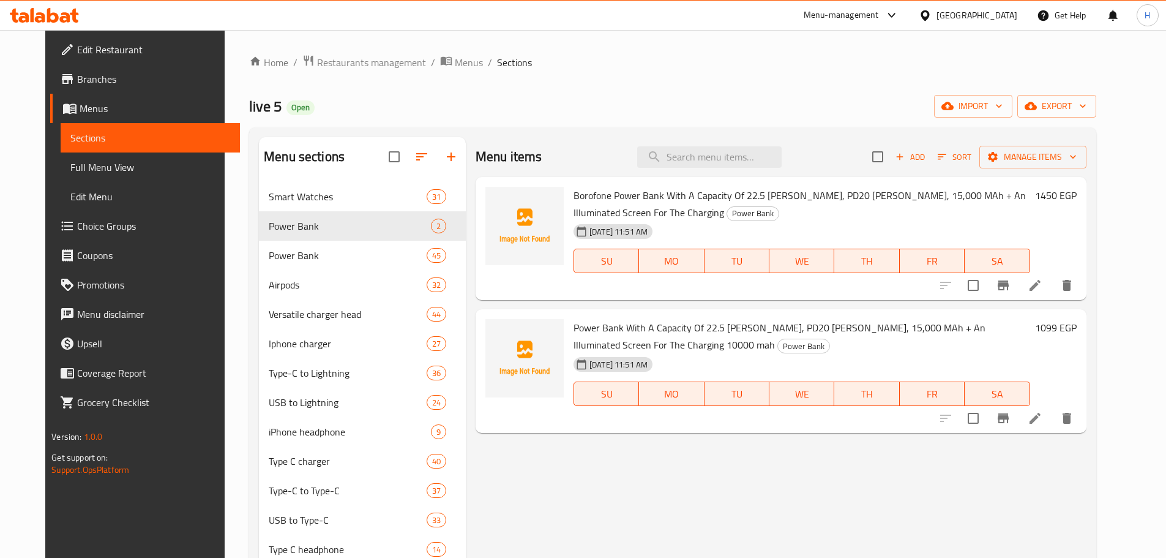
click at [986, 406] on input "checkbox" at bounding box center [974, 418] width 26 height 26
checkbox input "true"
click at [986, 294] on input "checkbox" at bounding box center [974, 285] width 26 height 26
checkbox input "true"
click at [1061, 165] on button "Manage items" at bounding box center [1033, 157] width 107 height 23
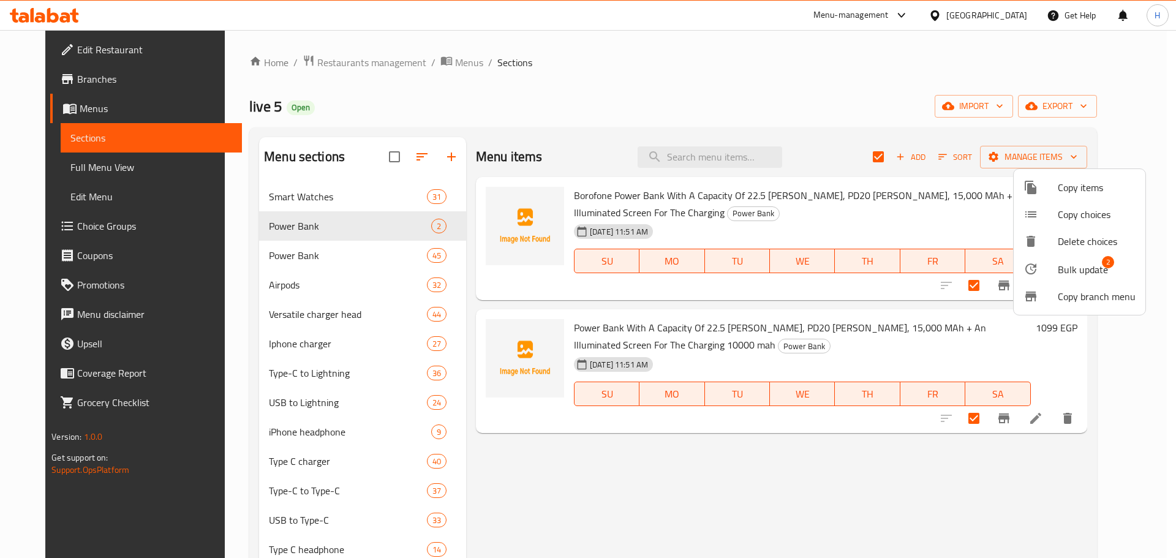
click at [1084, 272] on span "Bulk update" at bounding box center [1082, 269] width 50 height 15
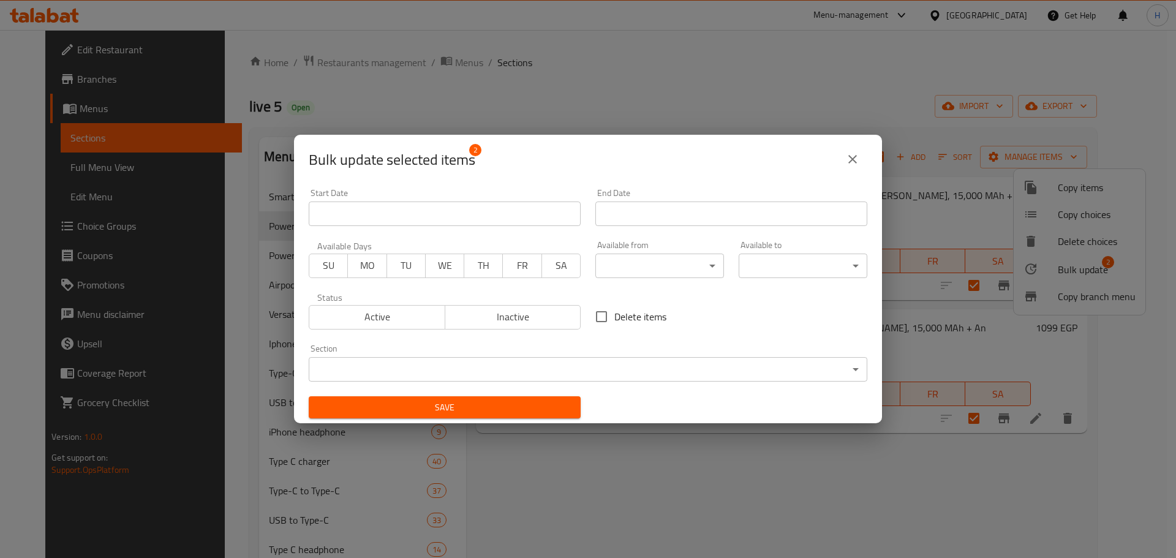
scroll to position [2, 0]
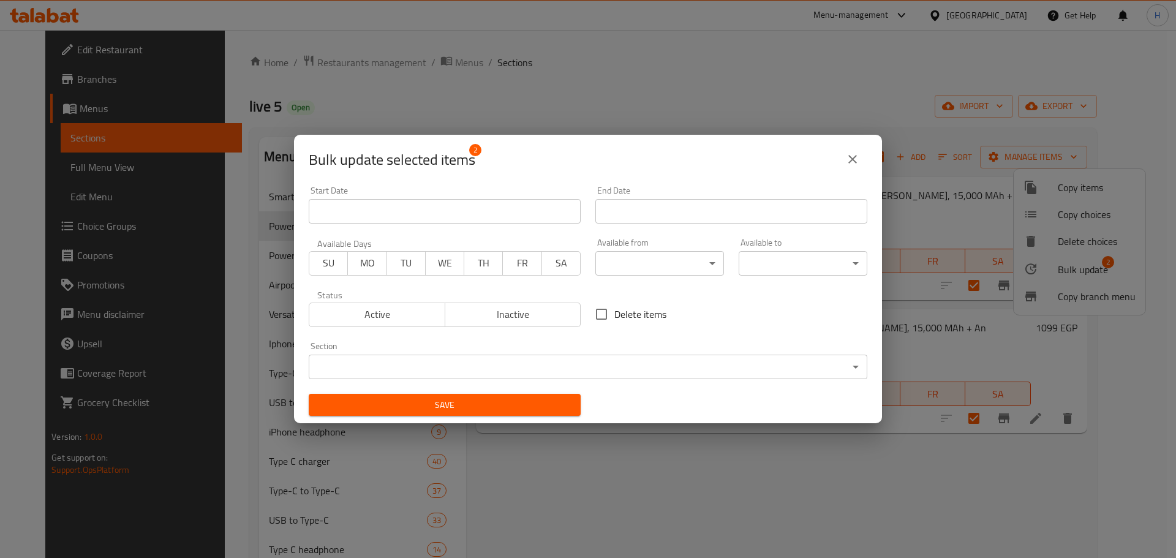
click at [438, 363] on body "​ Menu-management Egypt Get Help H Edit Restaurant Branches Menus Sections Full…" at bounding box center [588, 294] width 1176 height 528
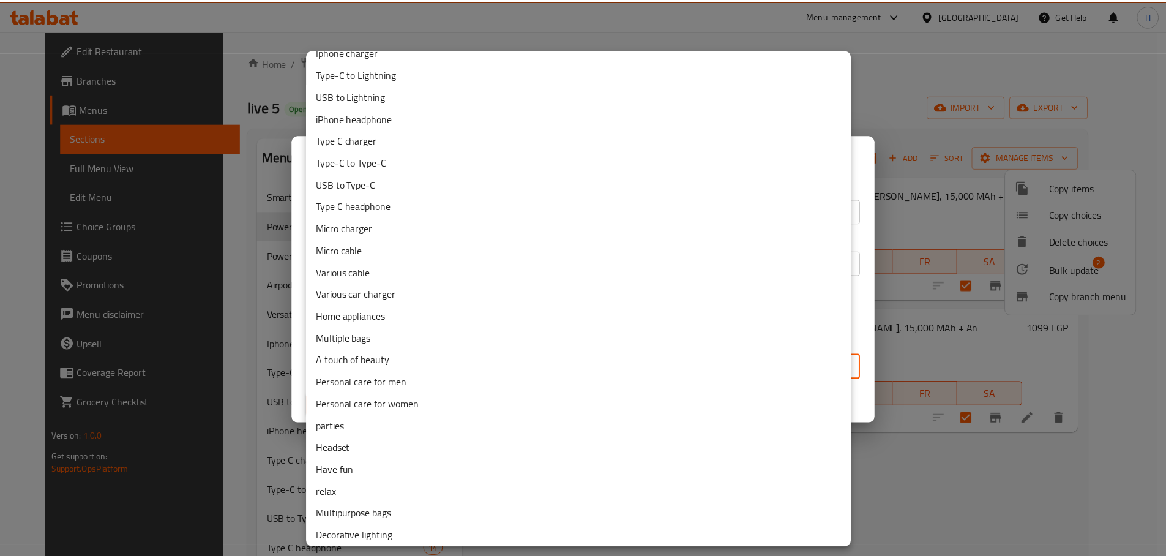
scroll to position [0, 0]
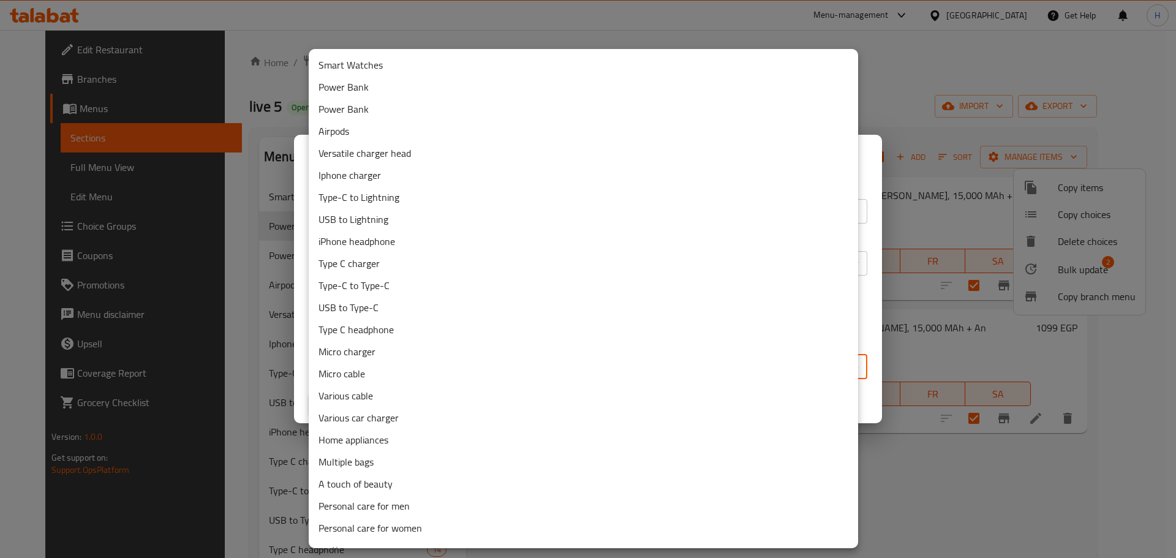
click at [375, 103] on li "Power Bank" at bounding box center [583, 109] width 549 height 22
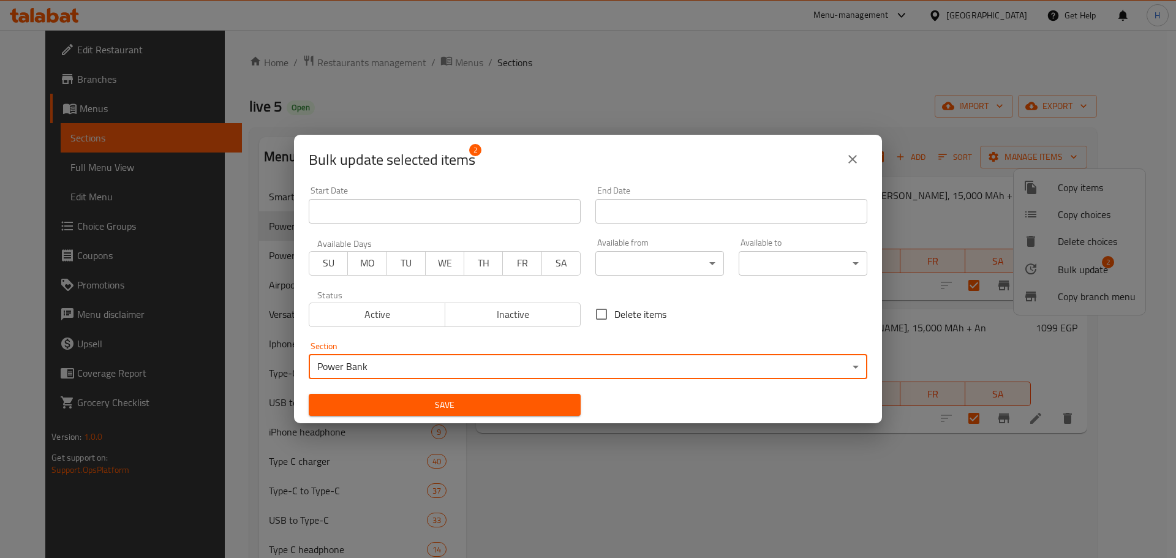
click at [522, 395] on button "Save" at bounding box center [445, 405] width 272 height 23
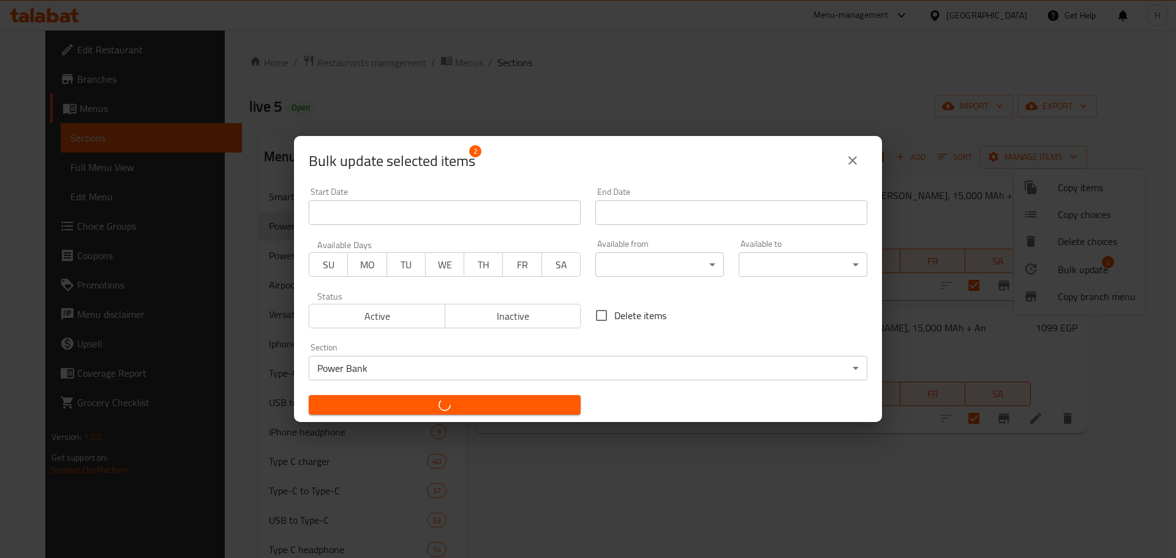
checkbox input "false"
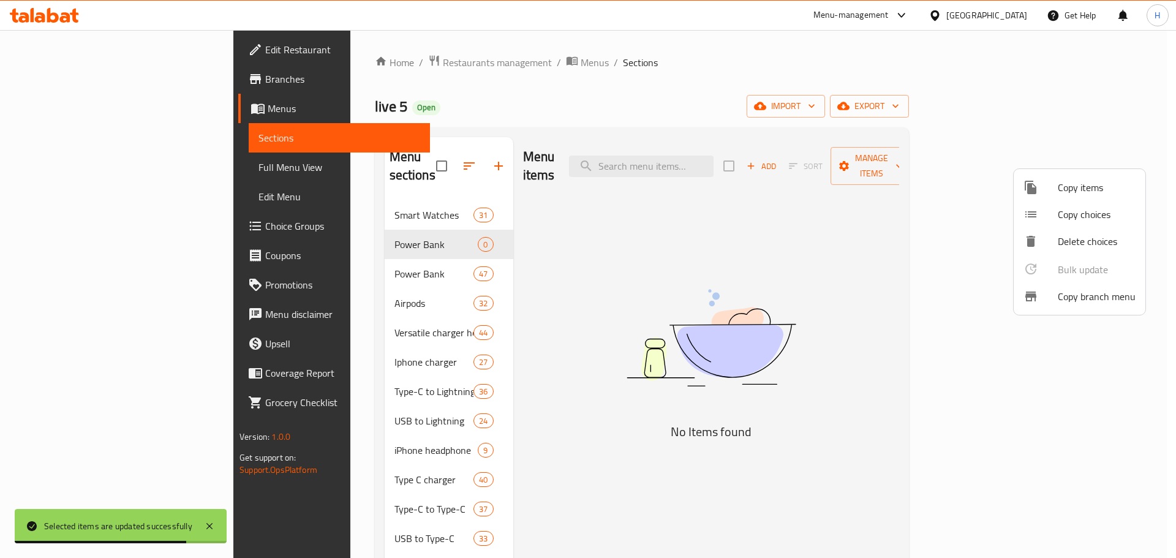
click at [367, 228] on div at bounding box center [588, 279] width 1176 height 558
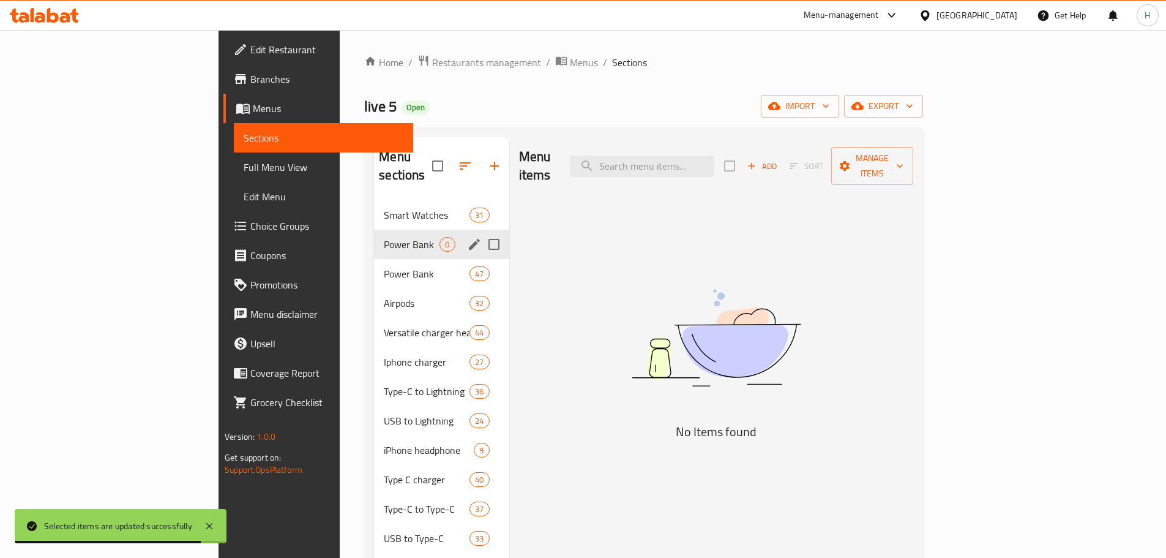
click at [384, 237] on span "Power Bank" at bounding box center [412, 244] width 56 height 15
click at [481, 231] on input "Menu sections" at bounding box center [494, 244] width 26 height 26
checkbox input "true"
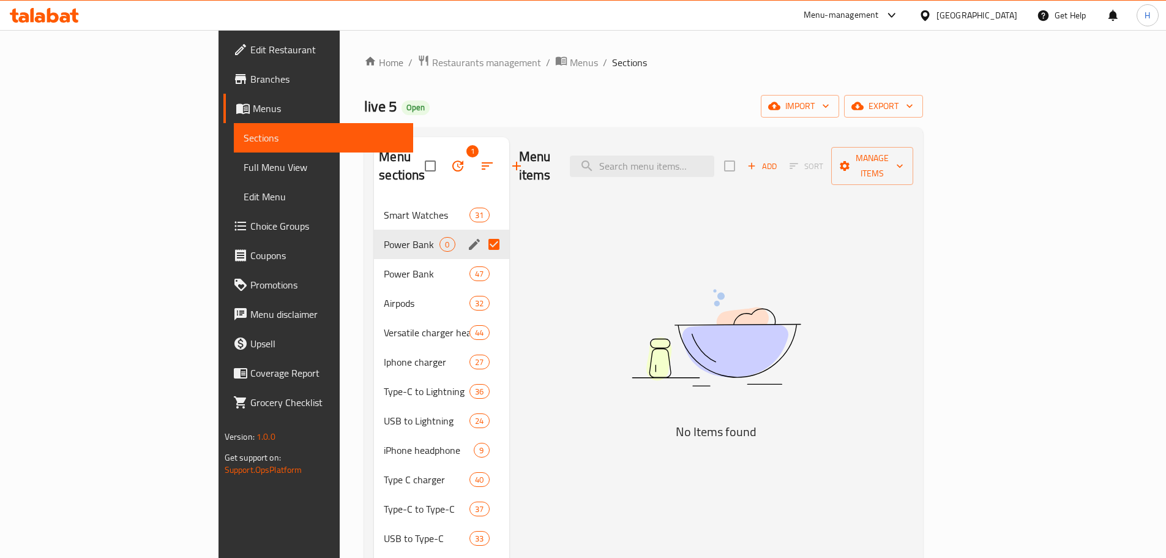
click at [452, 160] on icon "button" at bounding box center [457, 165] width 11 height 11
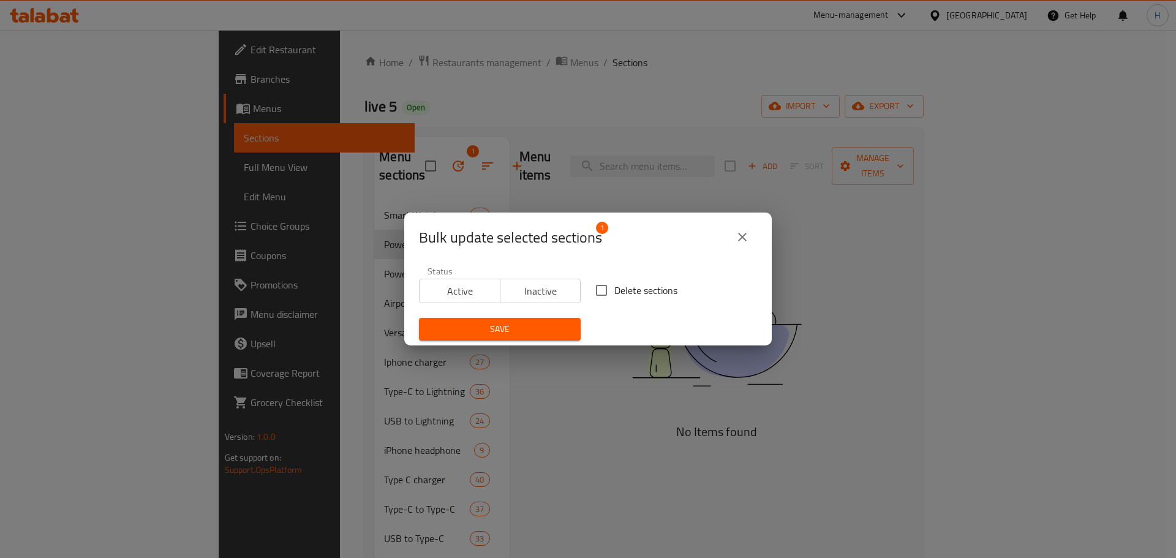
click at [598, 298] on input "Delete sections" at bounding box center [601, 290] width 26 height 26
checkbox input "true"
click at [567, 324] on button "Save" at bounding box center [500, 329] width 162 height 23
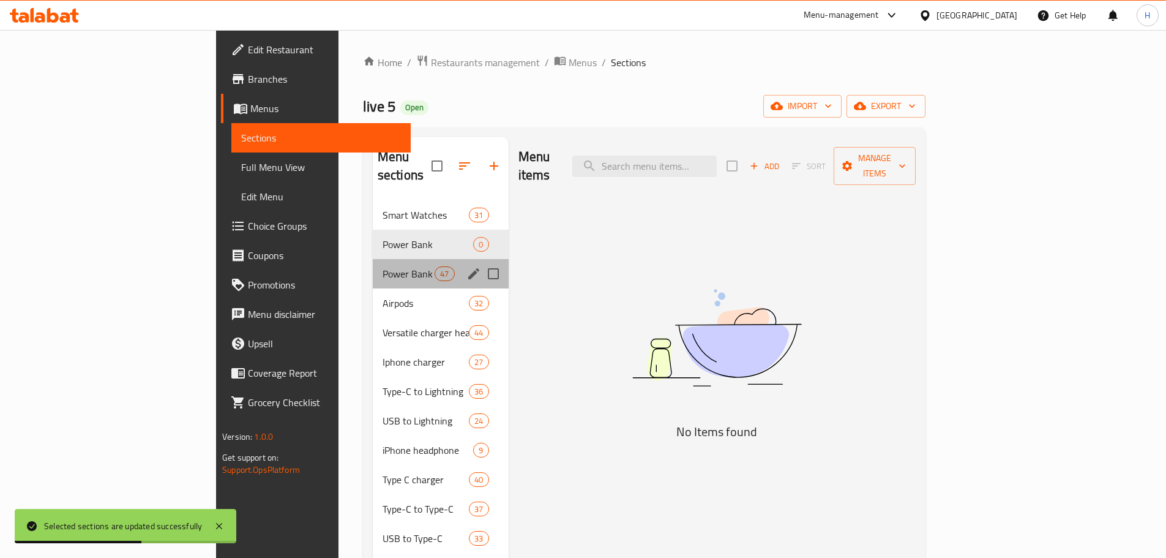
click at [373, 259] on div "Power Bank 47" at bounding box center [441, 273] width 136 height 29
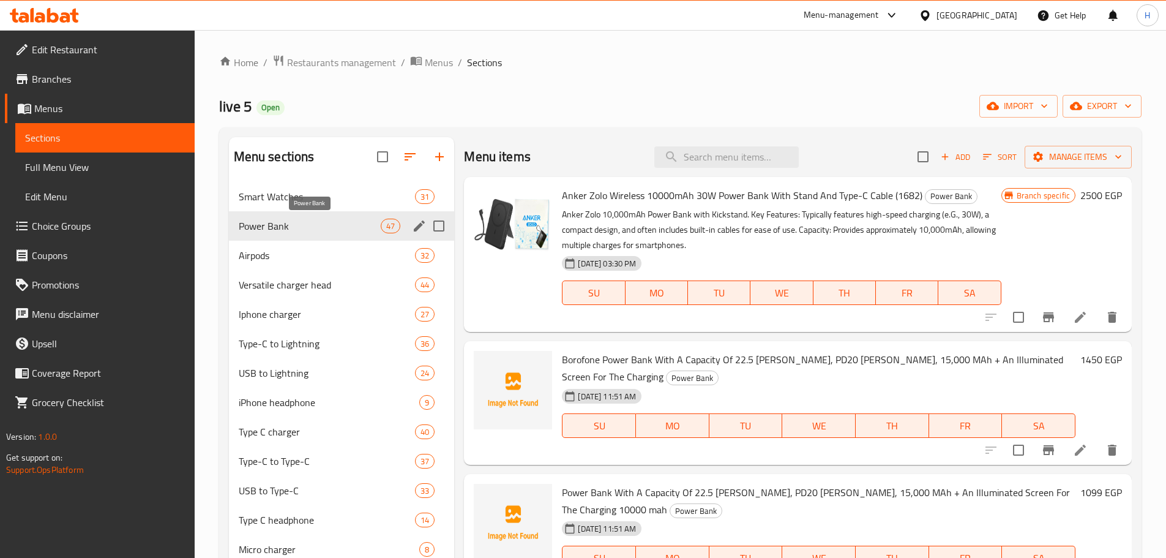
click at [308, 224] on span "Power Bank" at bounding box center [310, 226] width 143 height 15
click at [735, 159] on input "search" at bounding box center [726, 156] width 144 height 21
paste input "Borofone Power Bank With A Capacity Of 22.5 Watts, PD20 Watts, 15,000 MAh + An …"
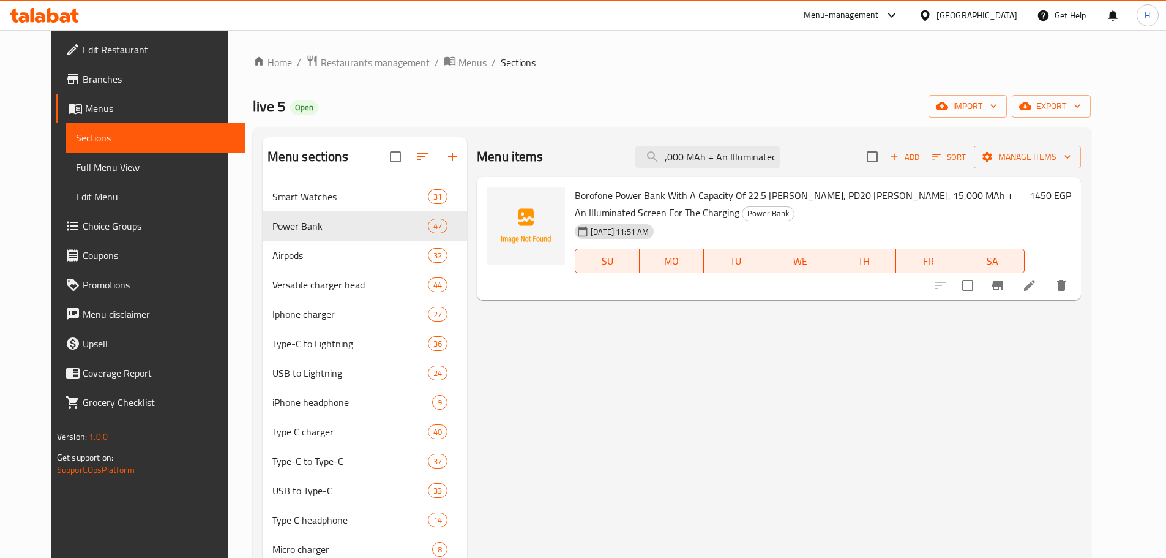
type input "Borofone Power Bank With A Capacity Of 22.5 Watts, PD20 Watts, 15,000 MAh + An …"
click at [1047, 287] on li at bounding box center [1030, 285] width 34 height 22
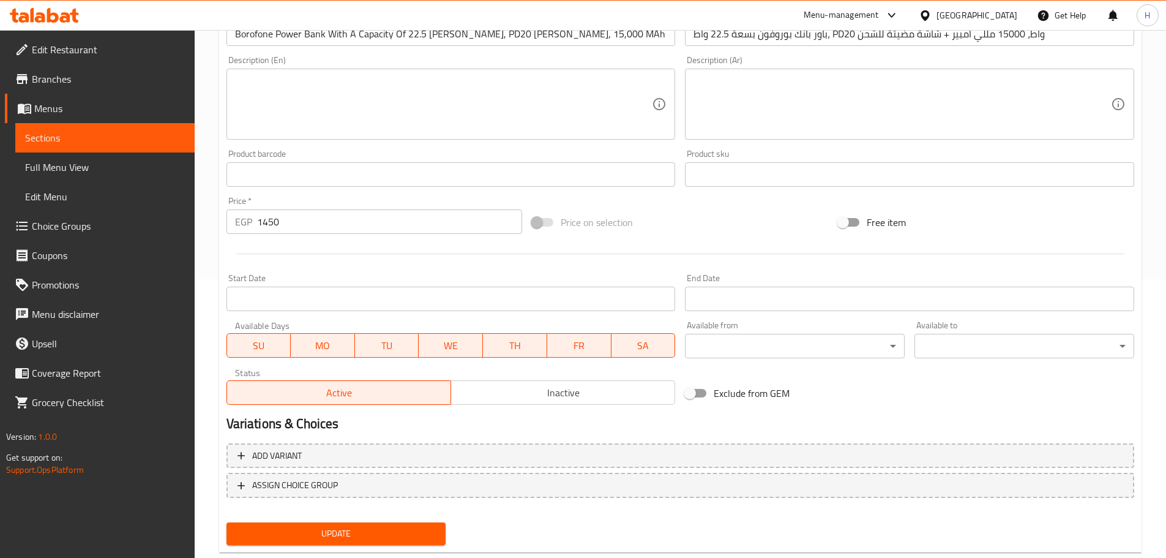
scroll to position [307, 0]
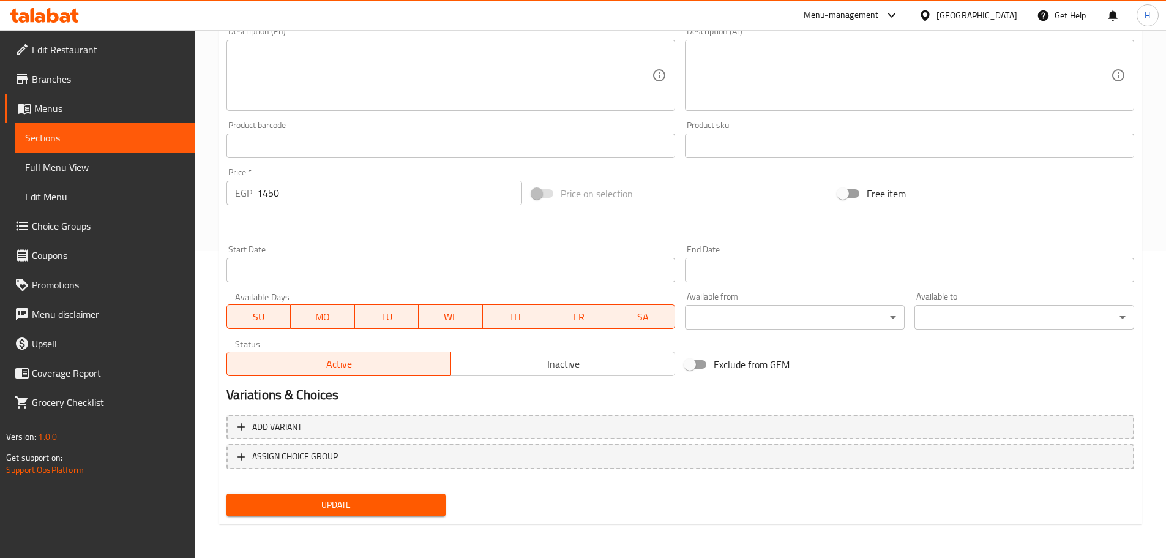
click at [493, 369] on span "Inactive" at bounding box center [563, 364] width 214 height 18
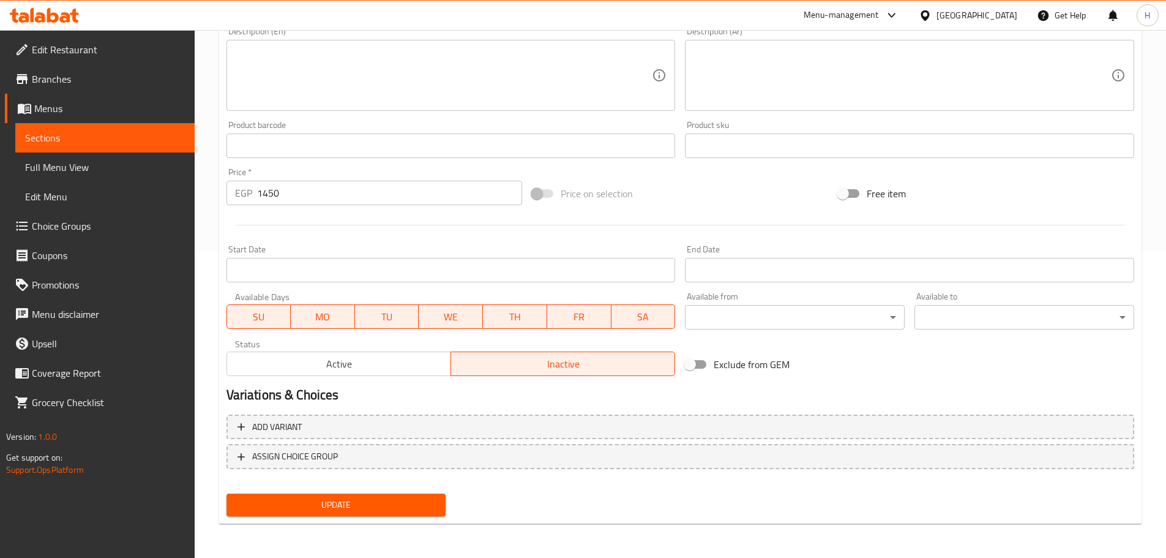
click at [417, 500] on span "Update" at bounding box center [336, 504] width 200 height 15
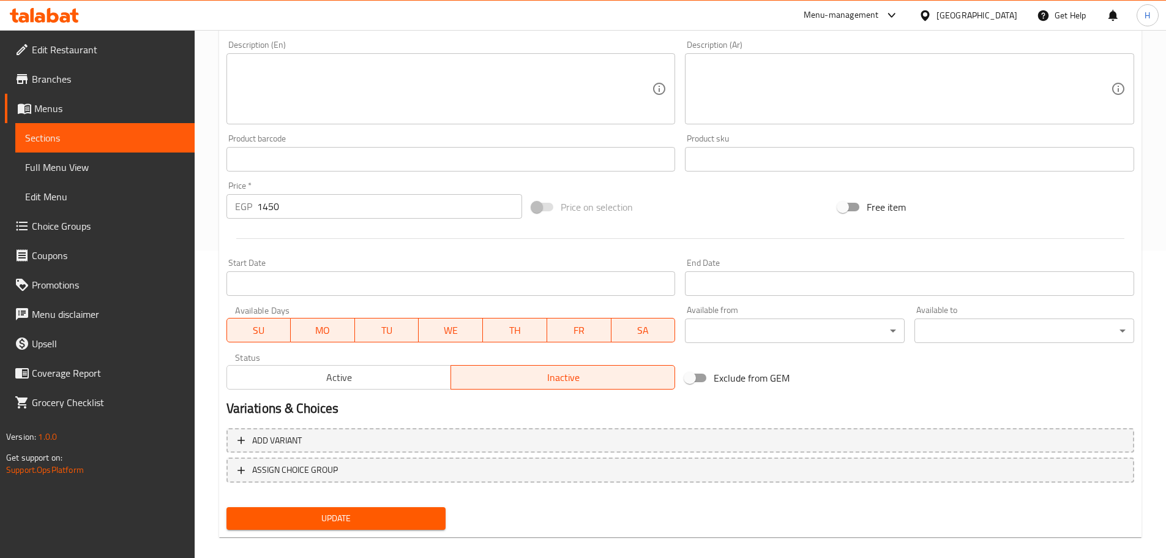
scroll to position [300, 0]
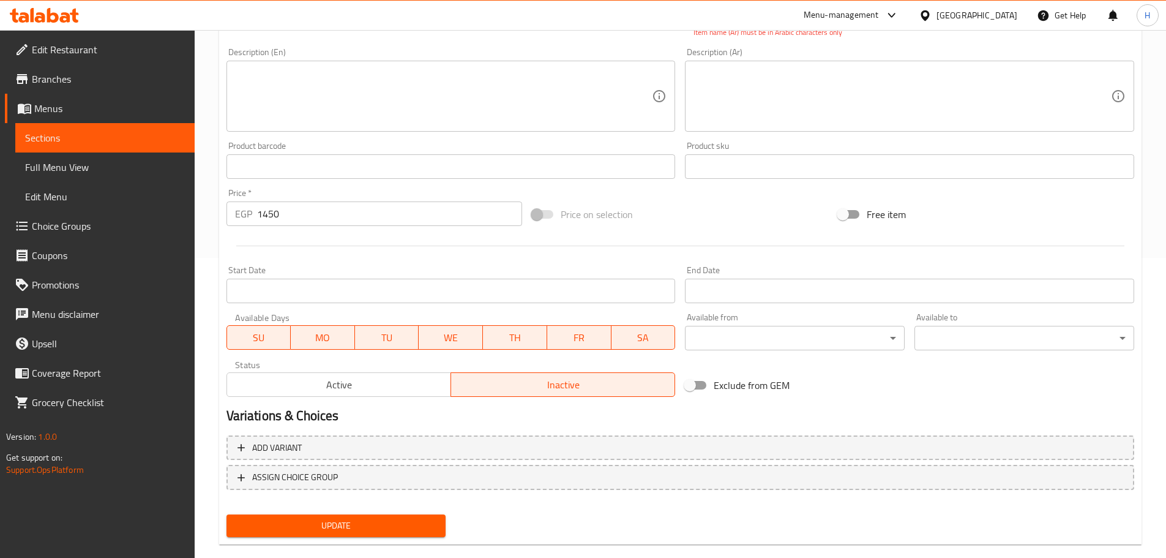
click at [417, 523] on span "Update" at bounding box center [336, 525] width 200 height 15
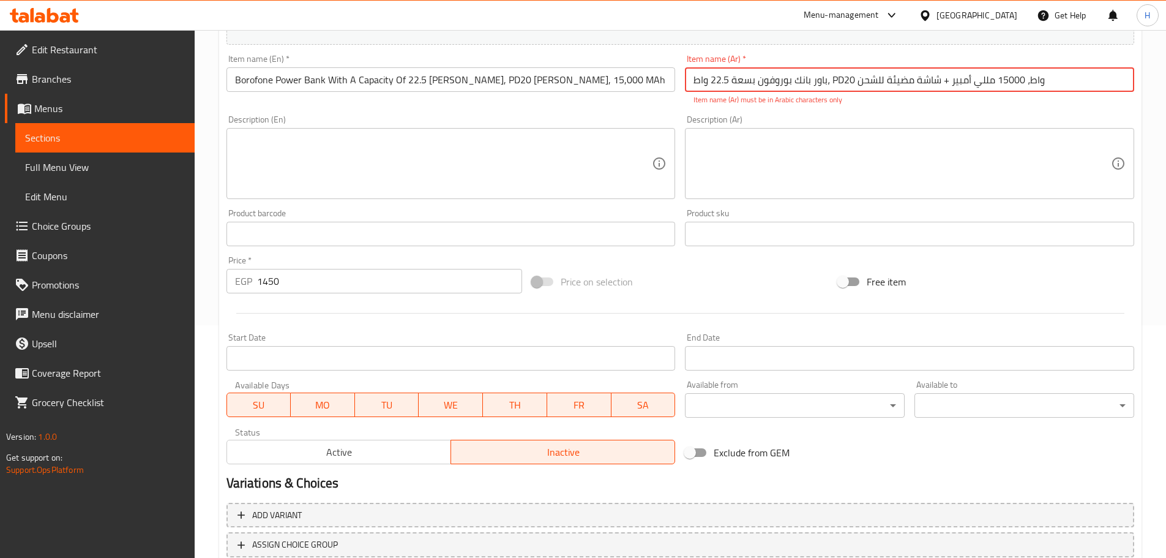
scroll to position [321, 0]
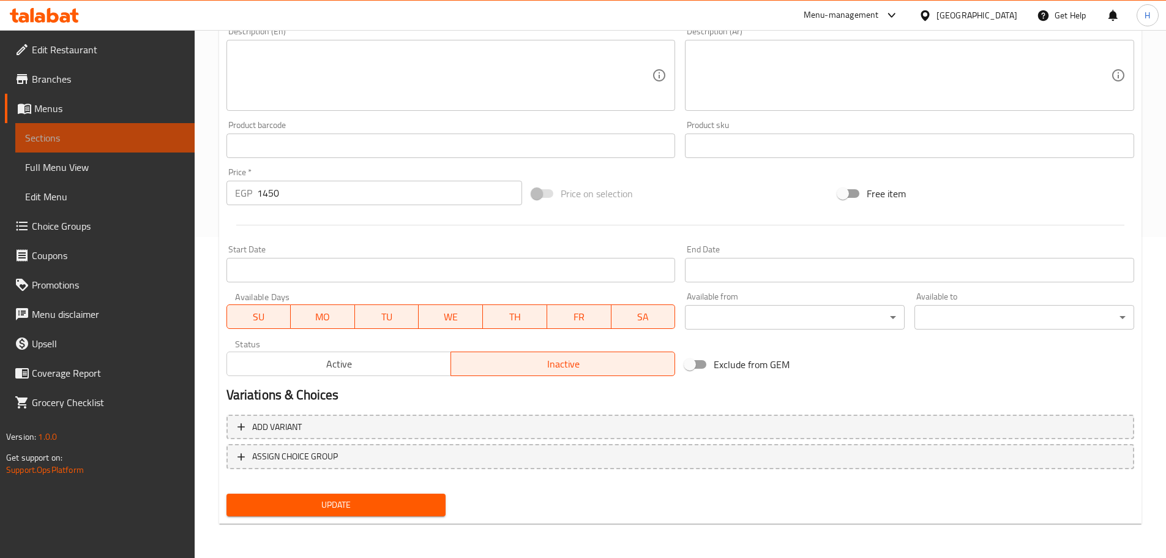
click at [180, 146] on link "Sections" at bounding box center [104, 137] width 179 height 29
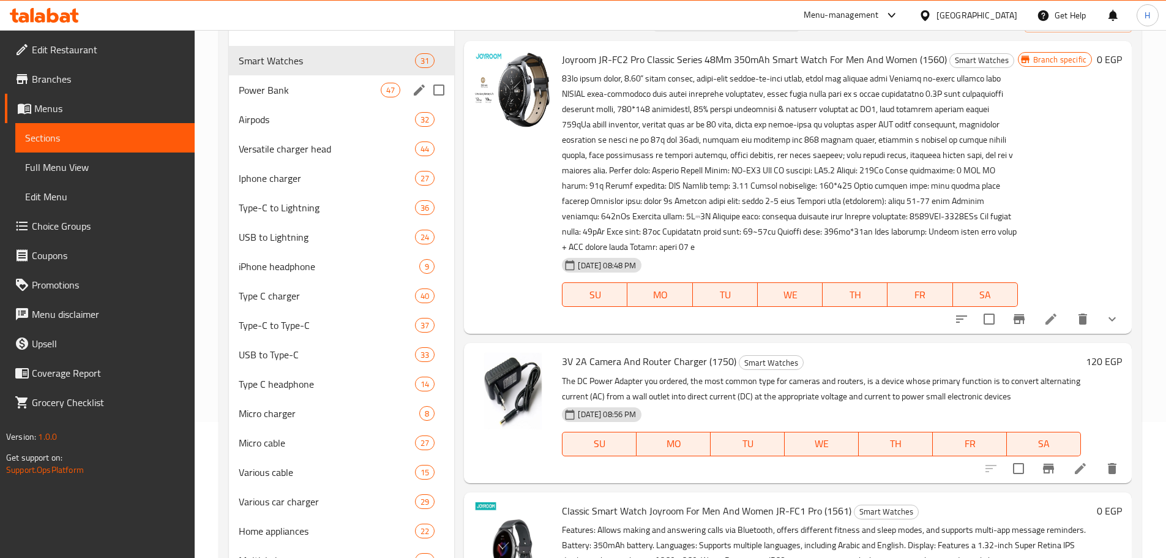
scroll to position [15, 0]
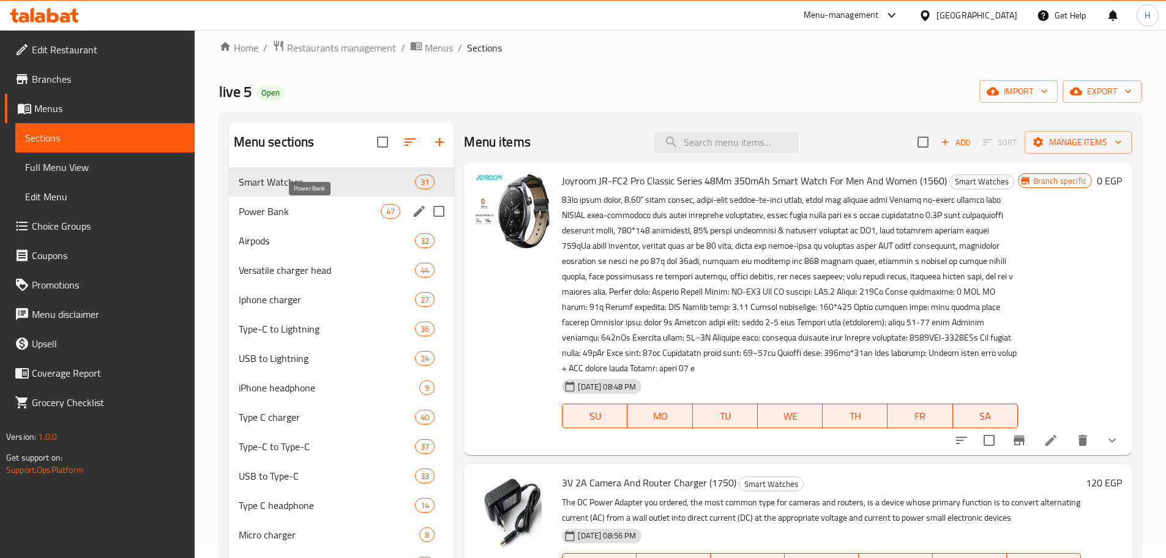
click at [327, 205] on span "Power Bank" at bounding box center [310, 211] width 143 height 15
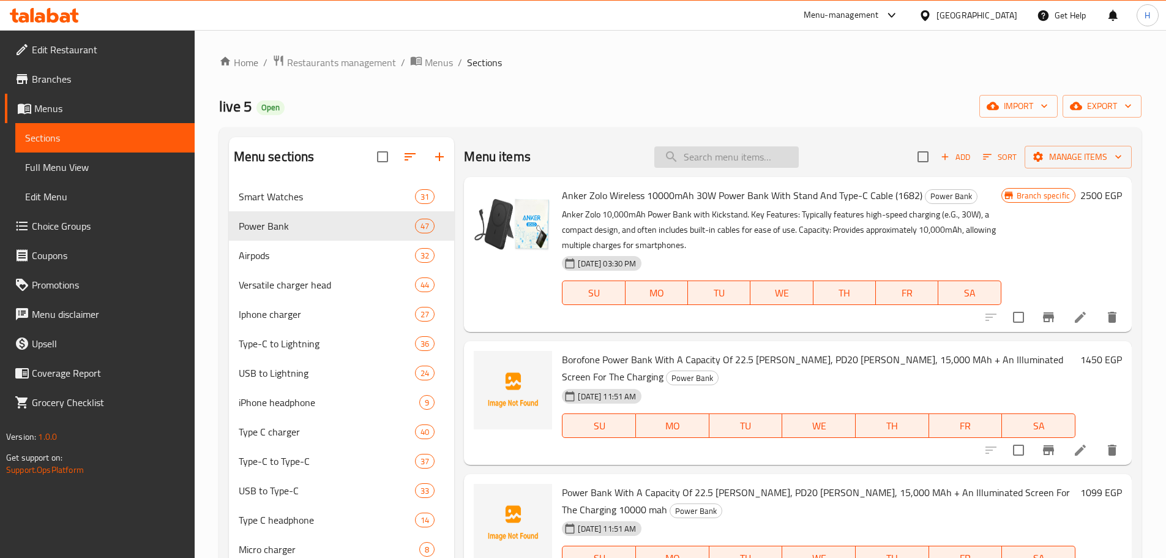
click at [716, 163] on input "search" at bounding box center [726, 156] width 144 height 21
paste input "Borofone Power Bank With A Capacity Of 22.5 Watts, PD20 Watts, 15,000 MAh + An …"
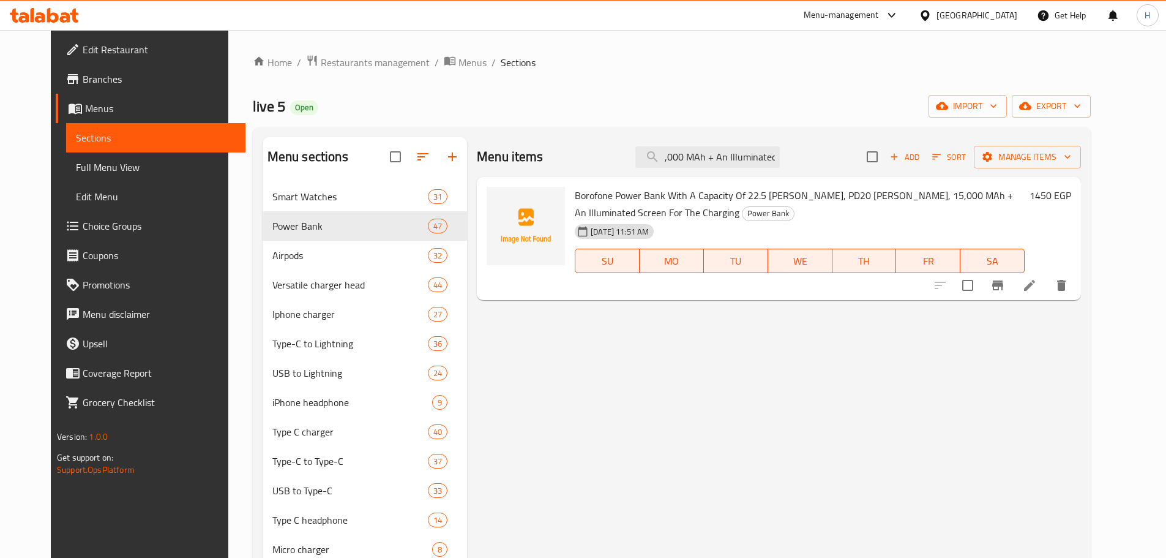
type input "Borofone Power Bank With A Capacity Of 22.5 Watts, PD20 Watts, 15,000 MAh + An …"
click at [1005, 291] on icon "Branch-specific-item" at bounding box center [998, 285] width 15 height 15
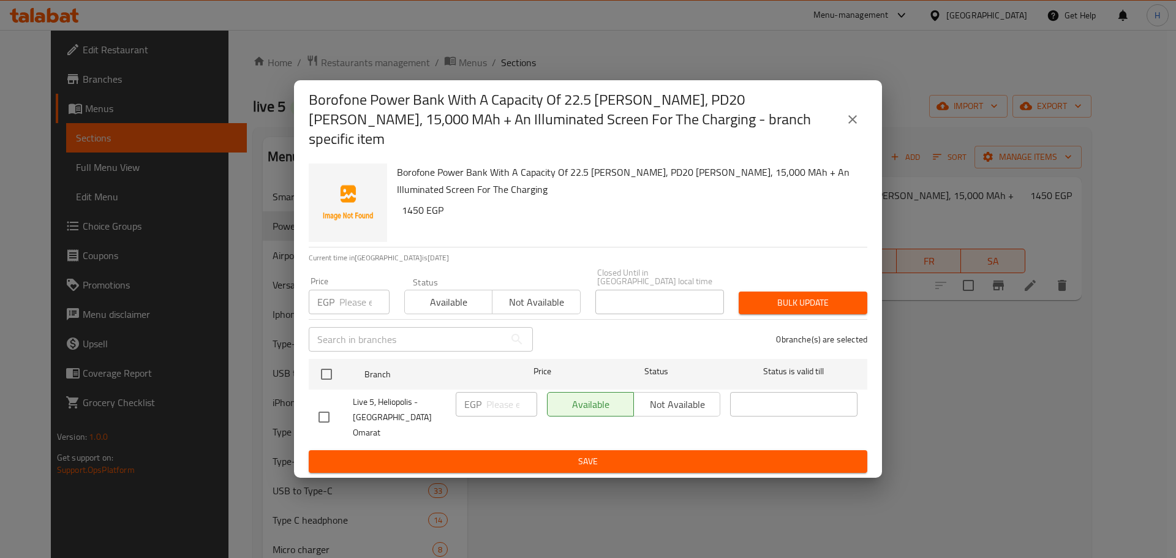
click at [650, 398] on div "Available Not available" at bounding box center [633, 404] width 173 height 24
click at [661, 398] on div "Available Not available" at bounding box center [633, 404] width 173 height 24
click at [310, 400] on li "Live 5, Heliopolis - El Sabaa Omarat EGP ​ Available Not available ​" at bounding box center [588, 417] width 558 height 56
click at [317, 404] on input "checkbox" at bounding box center [324, 417] width 26 height 26
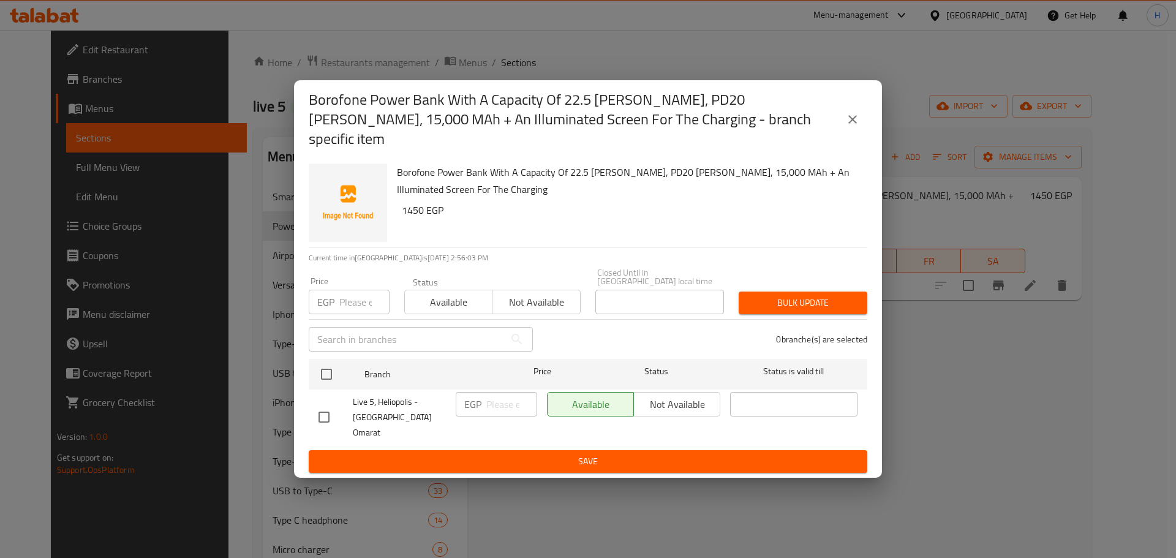
checkbox input "true"
click at [509, 296] on span "Not available" at bounding box center [536, 302] width 78 height 18
click at [667, 408] on button "Not available" at bounding box center [676, 404] width 87 height 24
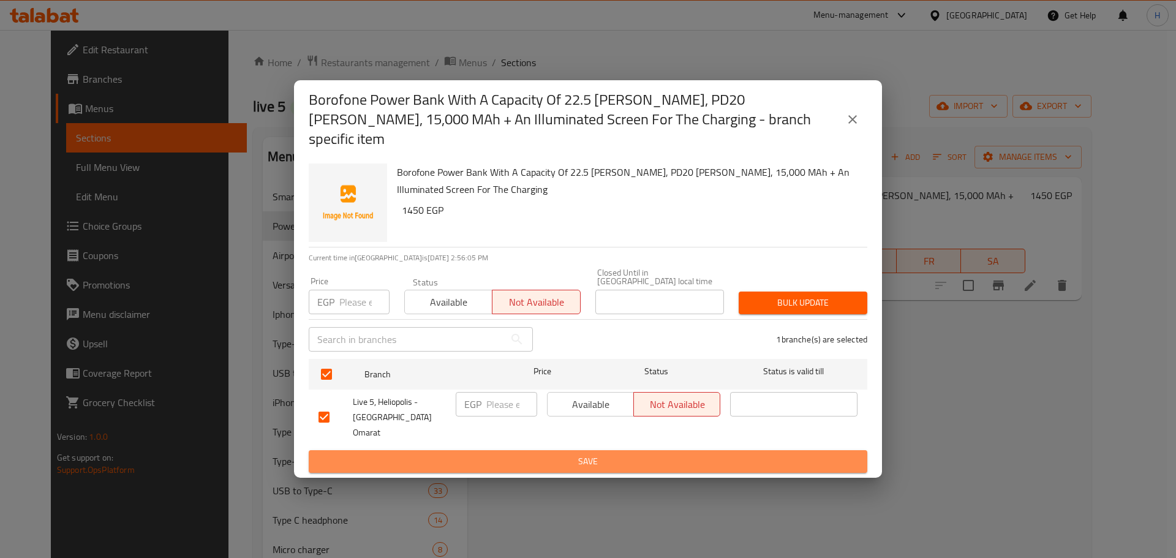
click at [679, 454] on span "Save" at bounding box center [587, 461] width 539 height 15
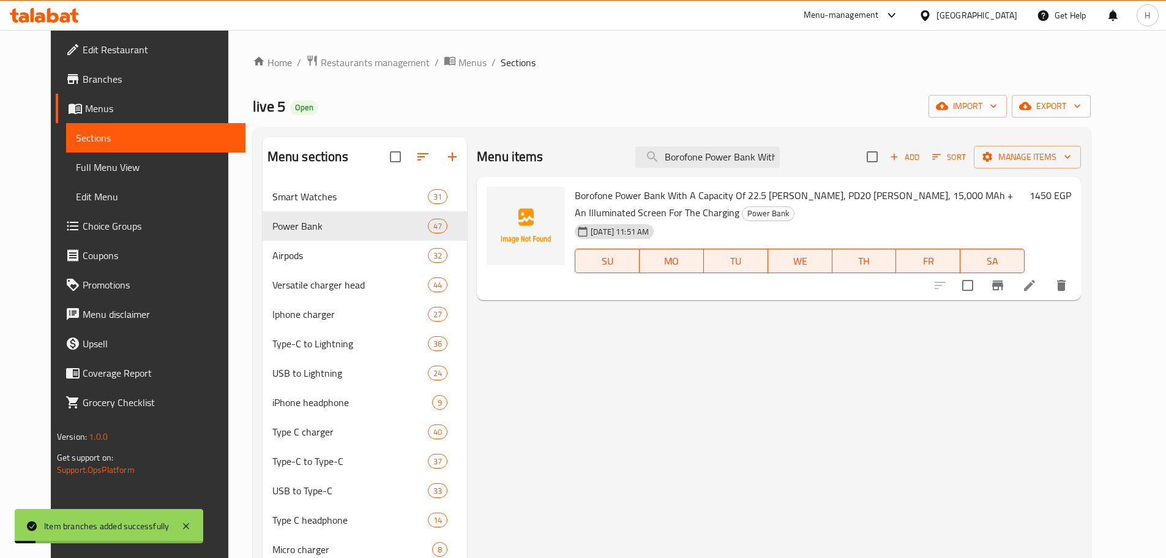
click at [727, 163] on input "Borofone Power Bank With A Capacity Of 22.5 Watts, PD20 Watts, 15,000 MAh + An …" at bounding box center [708, 156] width 144 height 21
paste input "Power Bank With A Capacity Of 22.5 Watts, PD20 Watts, 15,000 MAh + An Illuminat…"
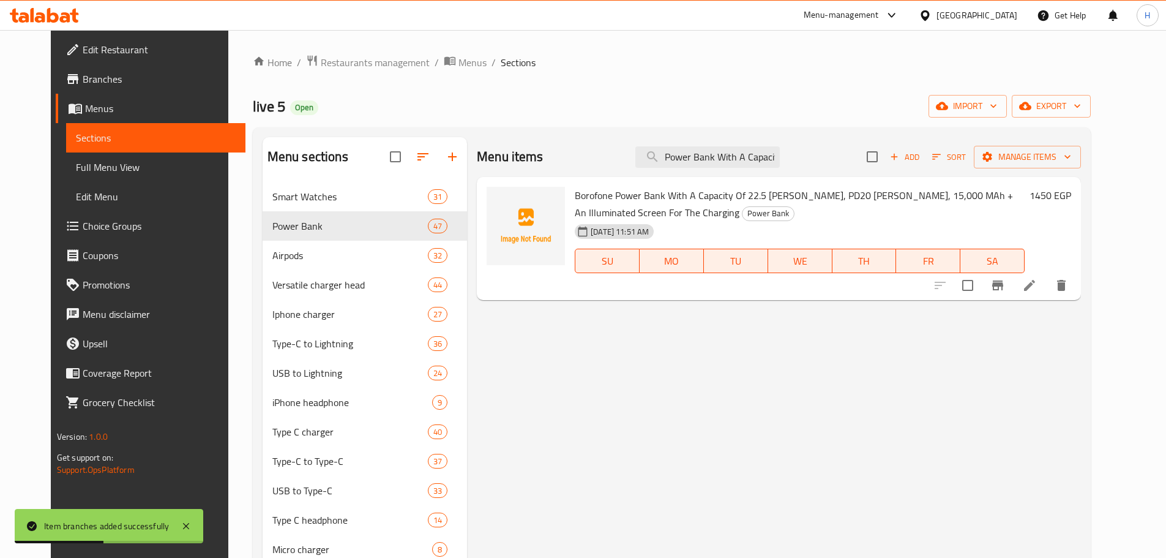
scroll to position [0, 401]
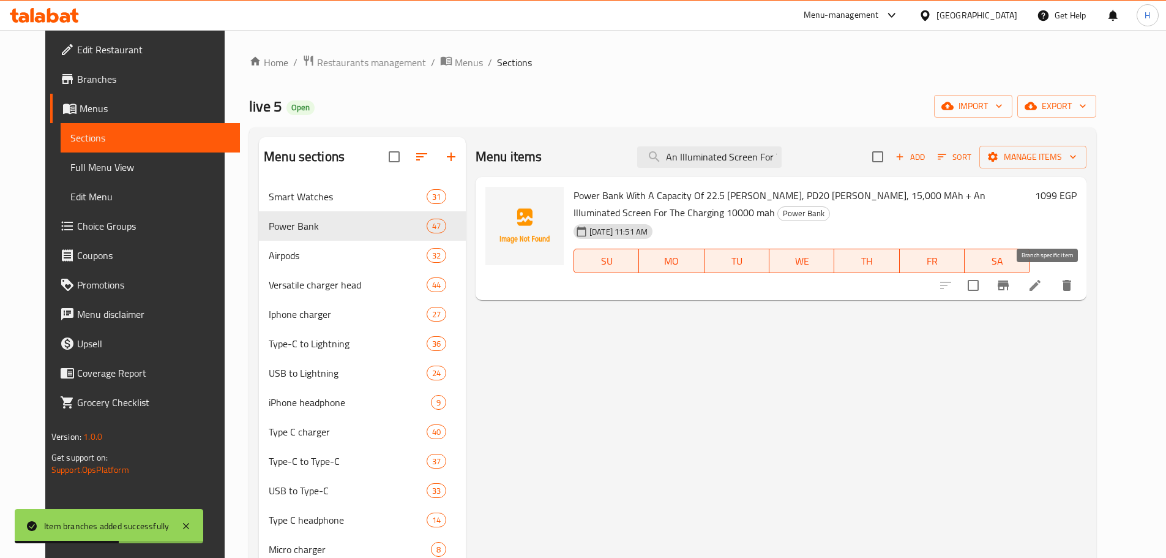
type input "Power Bank With A Capacity Of 22.5 Watts, PD20 Watts, 15,000 MAh + An Illuminat…"
click at [1009, 287] on icon "Branch-specific-item" at bounding box center [1003, 285] width 11 height 10
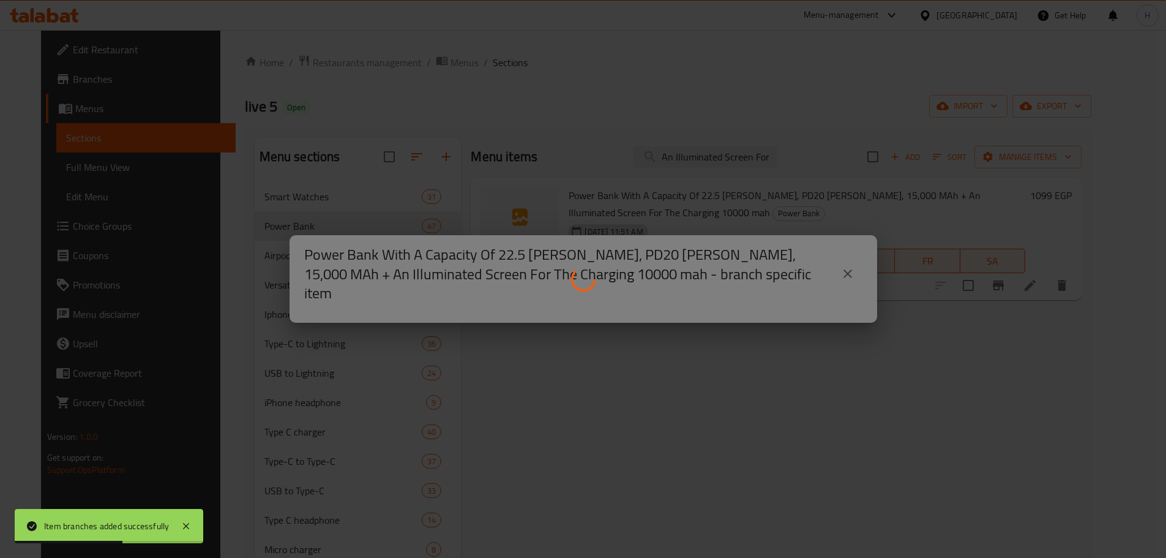
scroll to position [0, 0]
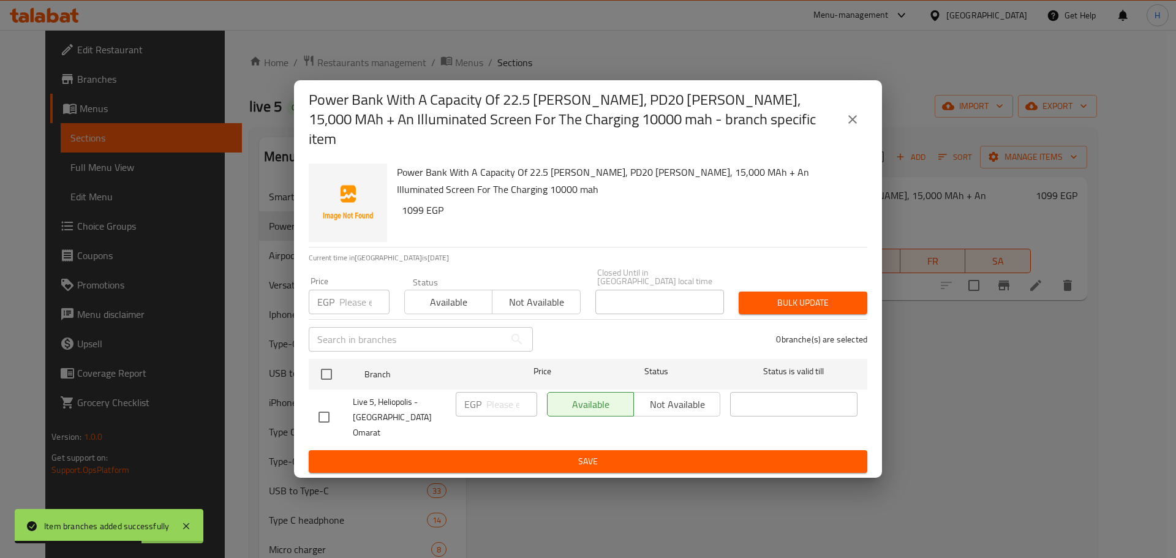
click at [494, 298] on button "Not available" at bounding box center [536, 302] width 88 height 24
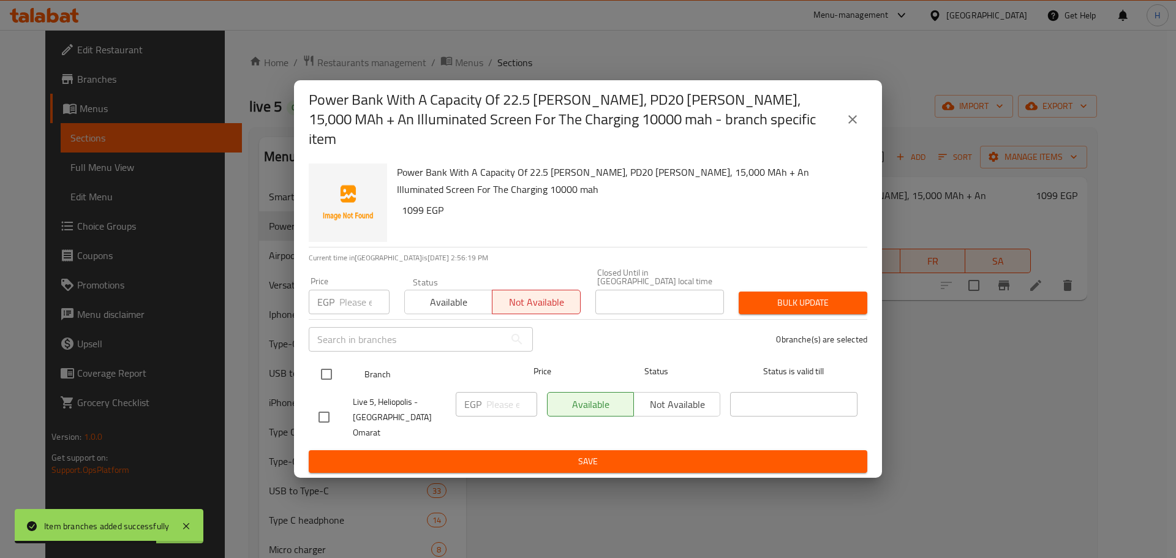
click at [323, 368] on input "checkbox" at bounding box center [326, 374] width 26 height 26
checkbox input "true"
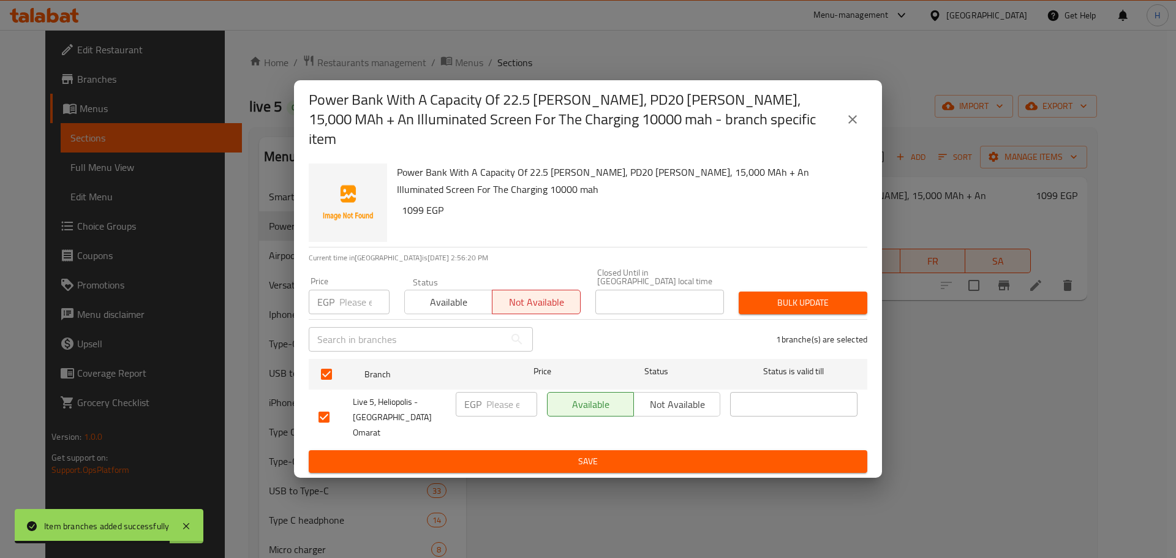
click at [668, 402] on span "Not available" at bounding box center [677, 405] width 77 height 18
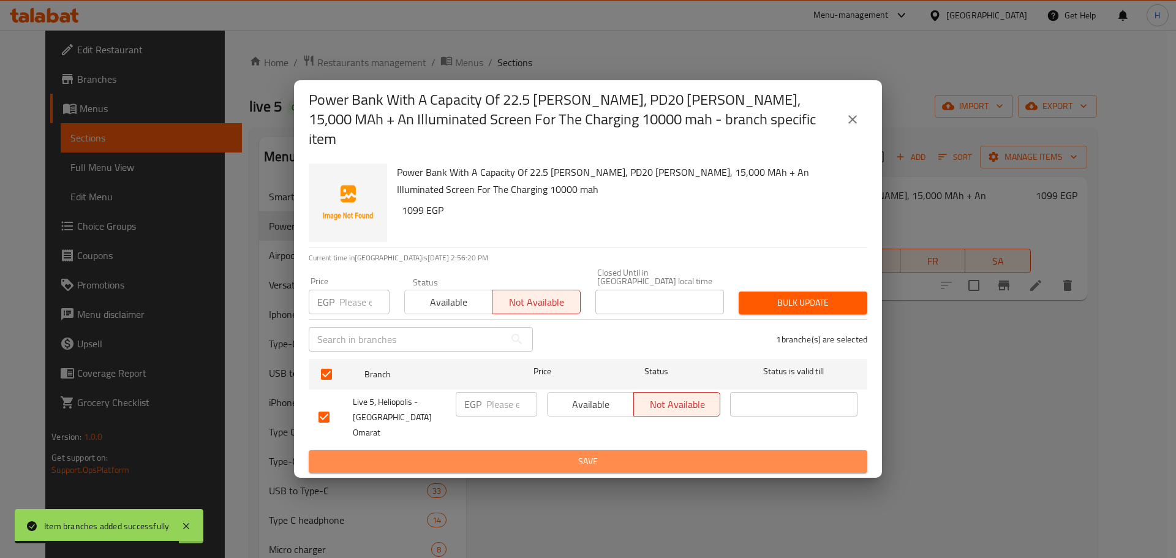
click at [666, 454] on span "Save" at bounding box center [587, 461] width 539 height 15
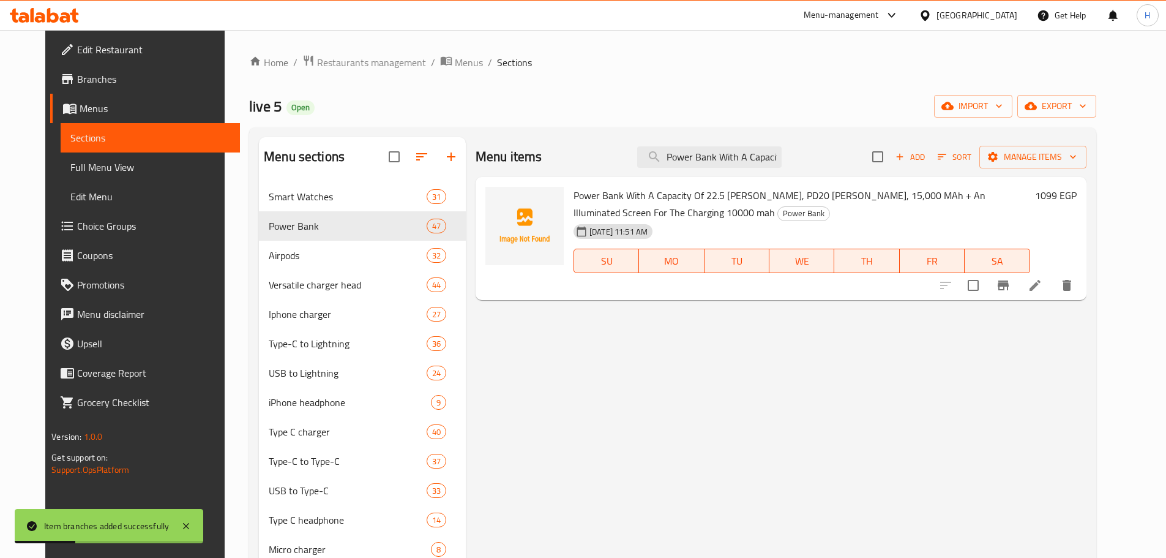
click at [336, 217] on div "Power Bank 47" at bounding box center [362, 225] width 207 height 29
click at [771, 157] on input "Power Bank With A Capacity Of 22.5 Watts, PD20 Watts, 15,000 MAh + An Illuminat…" at bounding box center [709, 156] width 144 height 21
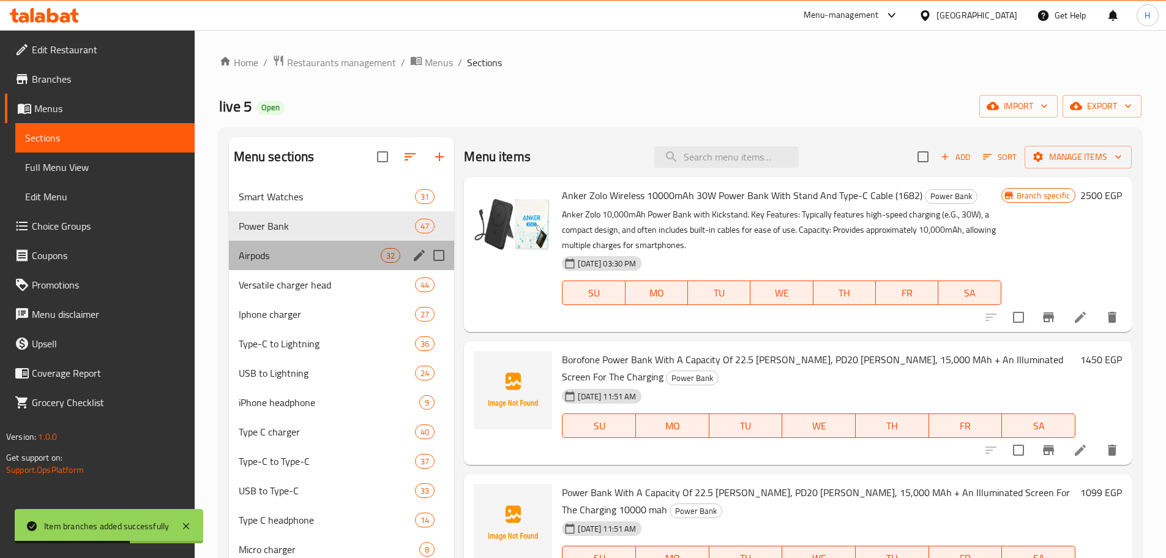
click at [307, 242] on div "Airpods 32" at bounding box center [342, 255] width 226 height 29
click at [728, 157] on input "search" at bounding box center [726, 156] width 144 height 21
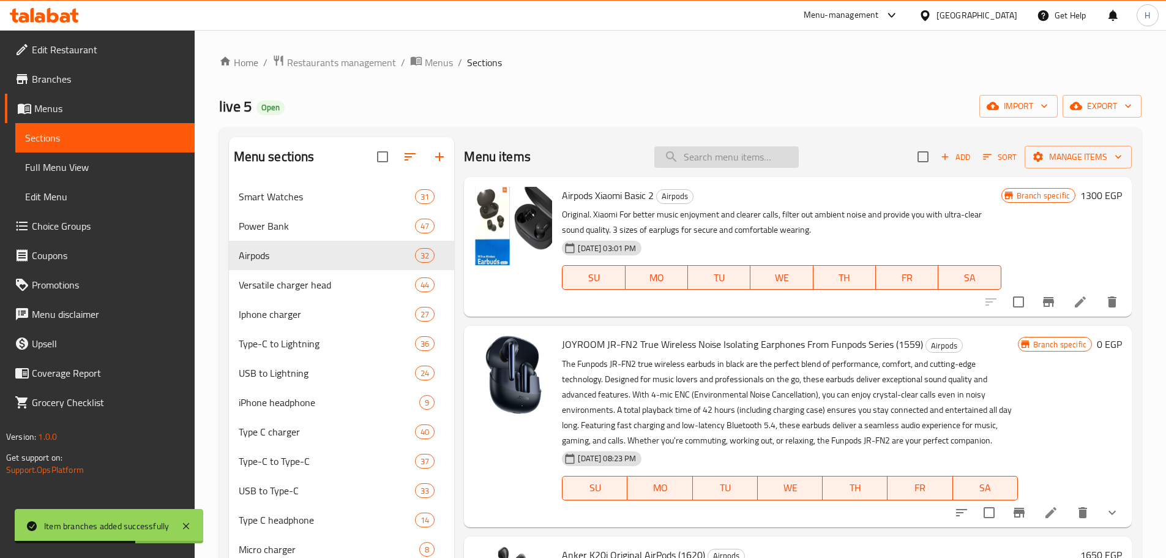
paste input "Power Bank With A Capacity Of 22.5 Watts, PD20 Watts, 15,000 MAh + An Illuminat…"
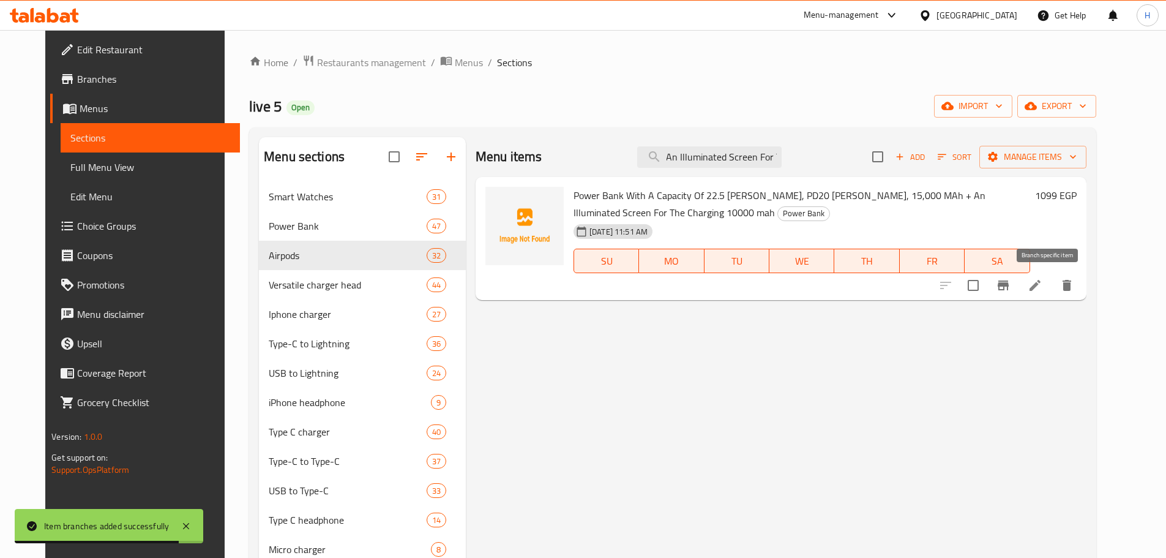
type input "Power Bank With A Capacity Of 22.5 Watts, PD20 Watts, 15,000 MAh + An Illuminat…"
click at [1009, 283] on icon "Branch-specific-item" at bounding box center [1003, 285] width 11 height 10
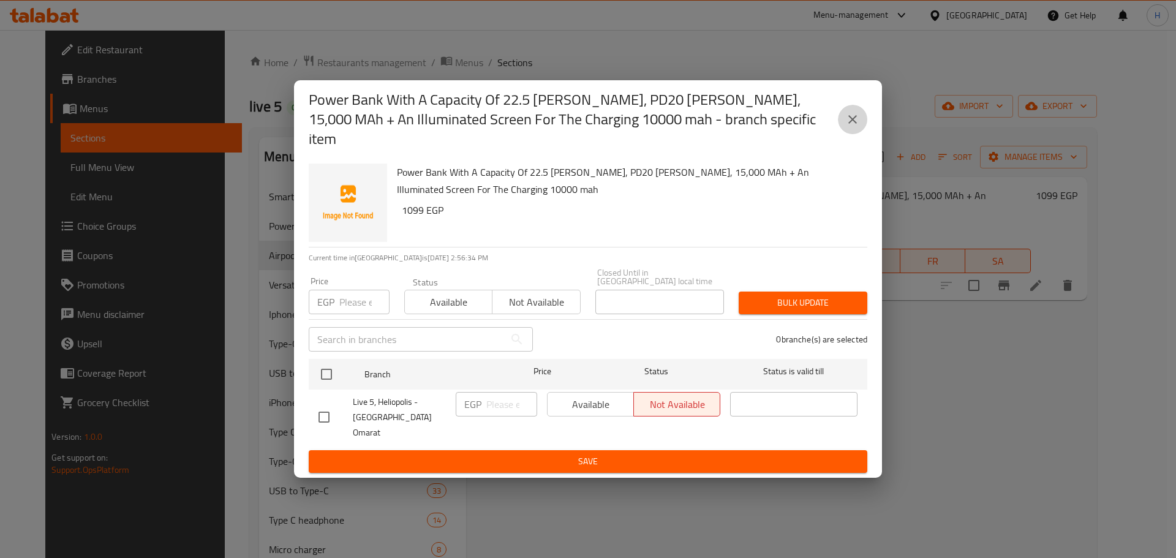
click at [851, 127] on icon "close" at bounding box center [852, 119] width 15 height 15
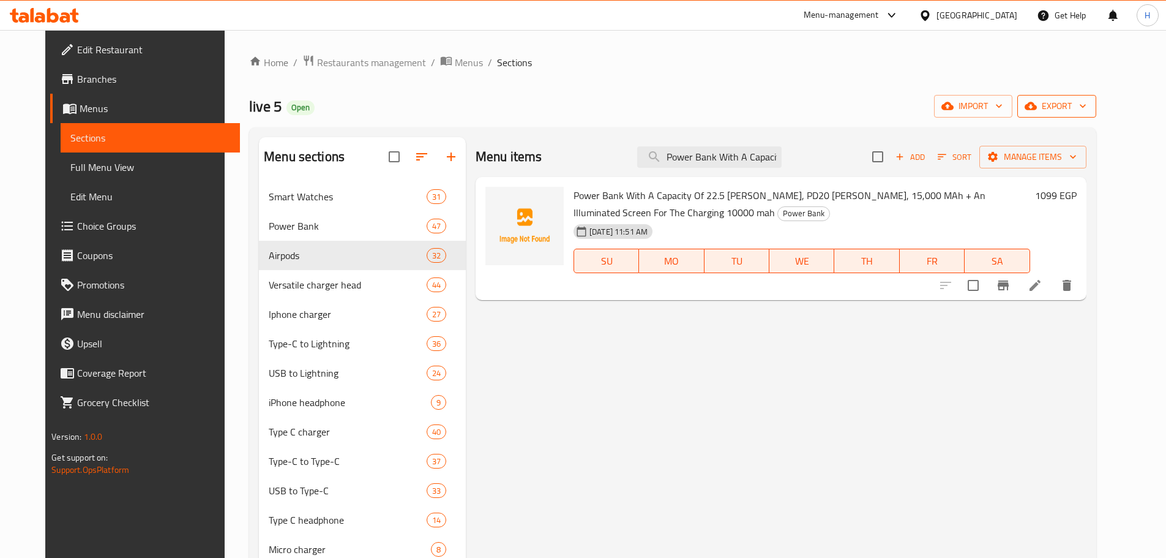
click at [1087, 113] on span "export" at bounding box center [1056, 106] width 59 height 15
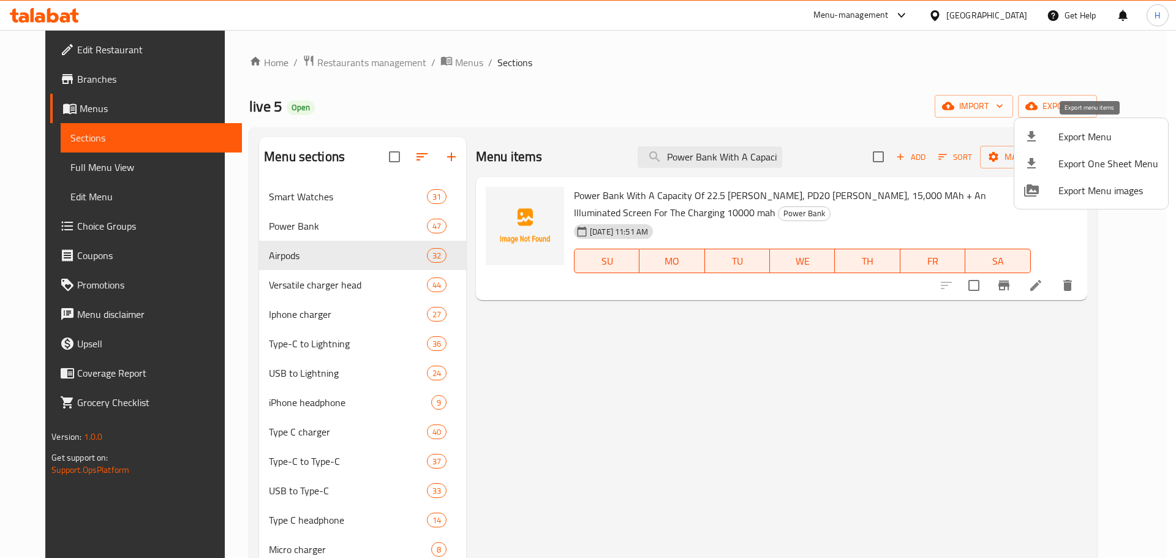
click at [1097, 138] on span "Export Menu" at bounding box center [1108, 136] width 100 height 15
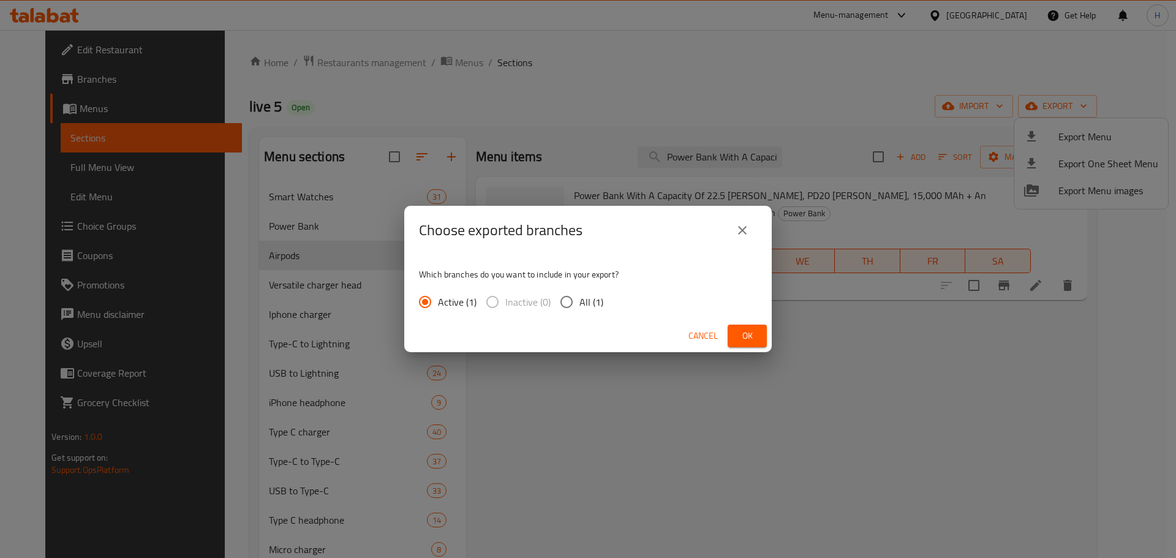
click at [547, 307] on span "Inactive (0)" at bounding box center [527, 301] width 45 height 15
click at [572, 301] on input "All (1)" at bounding box center [566, 302] width 26 height 26
radio input "true"
click at [737, 332] on button "Ok" at bounding box center [746, 335] width 39 height 23
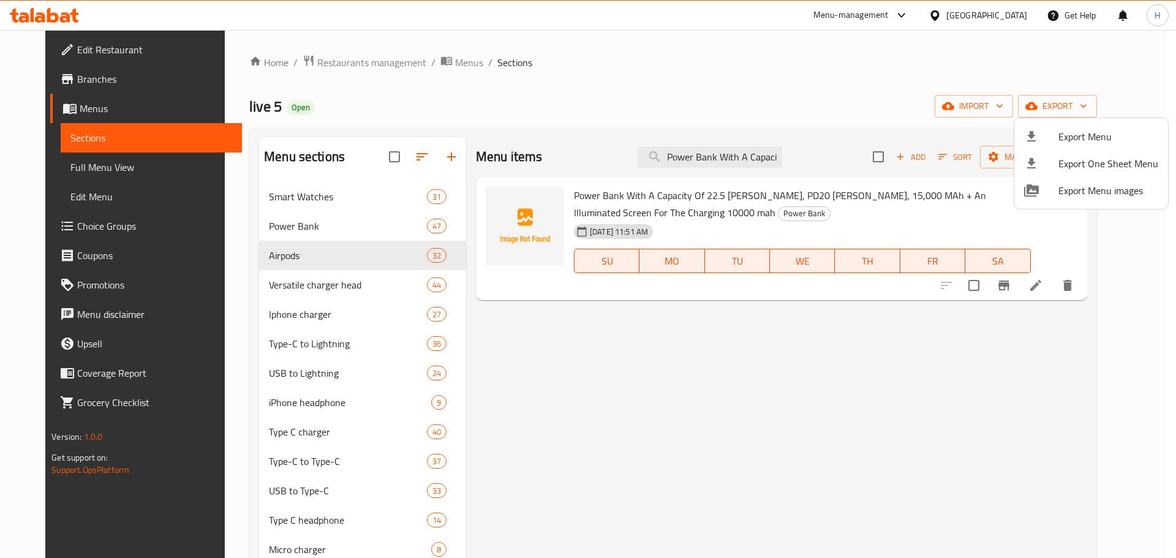
click at [744, 151] on div at bounding box center [588, 279] width 1176 height 558
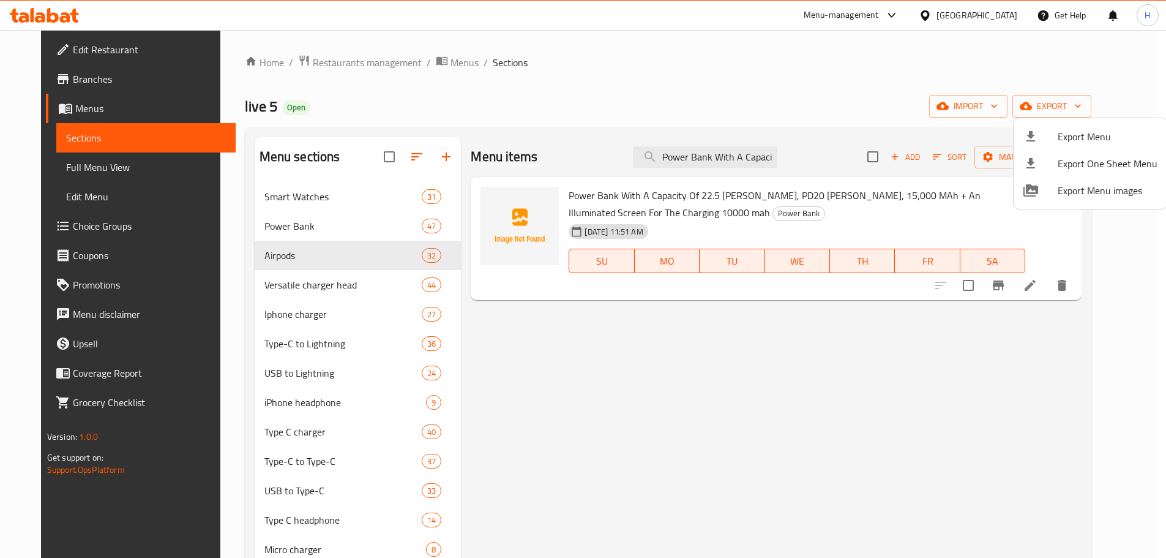
click at [744, 151] on input "Power Bank With A Capacity Of 22.5 Watts, PD20 Watts, 15,000 MAh + An Illuminat…" at bounding box center [705, 156] width 144 height 21
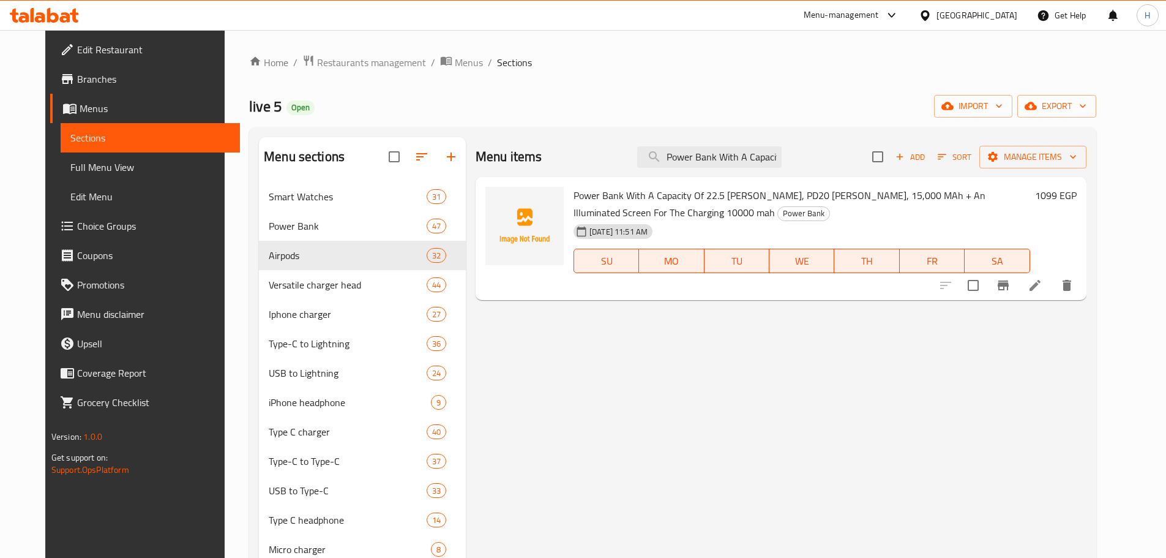
click at [744, 151] on input "Power Bank With A Capacity Of 22.5 Watts, PD20 Watts, 15,000 MAh + An Illuminat…" at bounding box center [709, 156] width 144 height 21
paste input "-Borofone Power Bank With A Capacity Of 22.5W, PD20W, 15,000mAh + An Illuminate…"
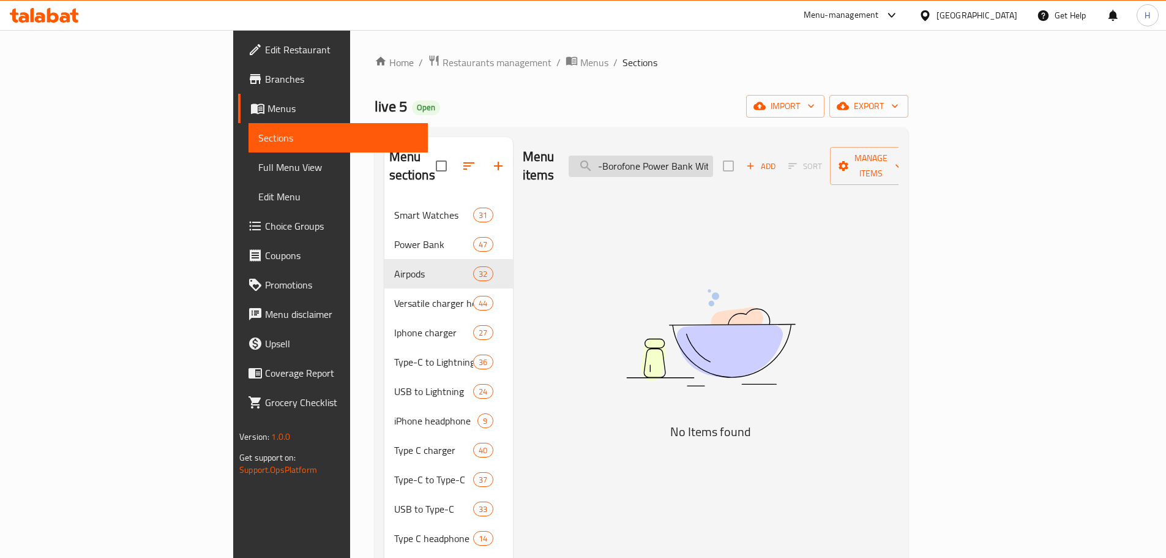
click at [702, 159] on input "-Borofone Power Bank With A Capacity Of 22.5W, PD20W, 15,000mAh + An Illuminate…" at bounding box center [641, 166] width 144 height 21
paste input "Borofone Power Bank With A Capacity Of 22.5 Watts, PD20 Watts, 15,000 MAh + An …"
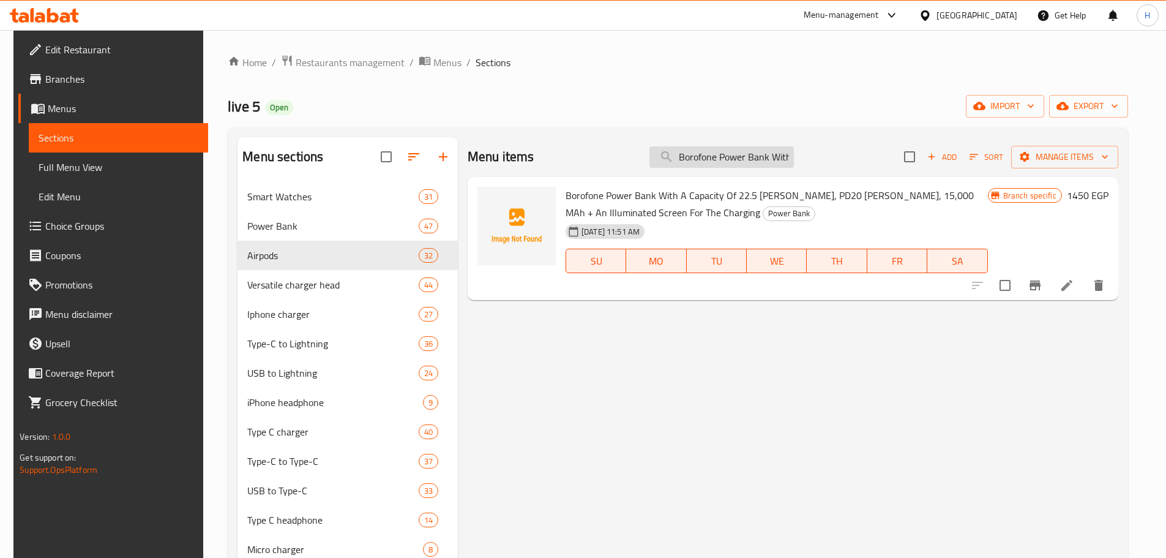
click at [694, 147] on input "Borofone Power Bank With A Capacity Of 22.5 Watts, PD20 Watts, 15,000 MAh + An …" at bounding box center [722, 156] width 144 height 21
paste input "Power Bank With A Capacity Of 22.5 Watts, PD20 Watts, 15,000 MAh + An Illuminat…"
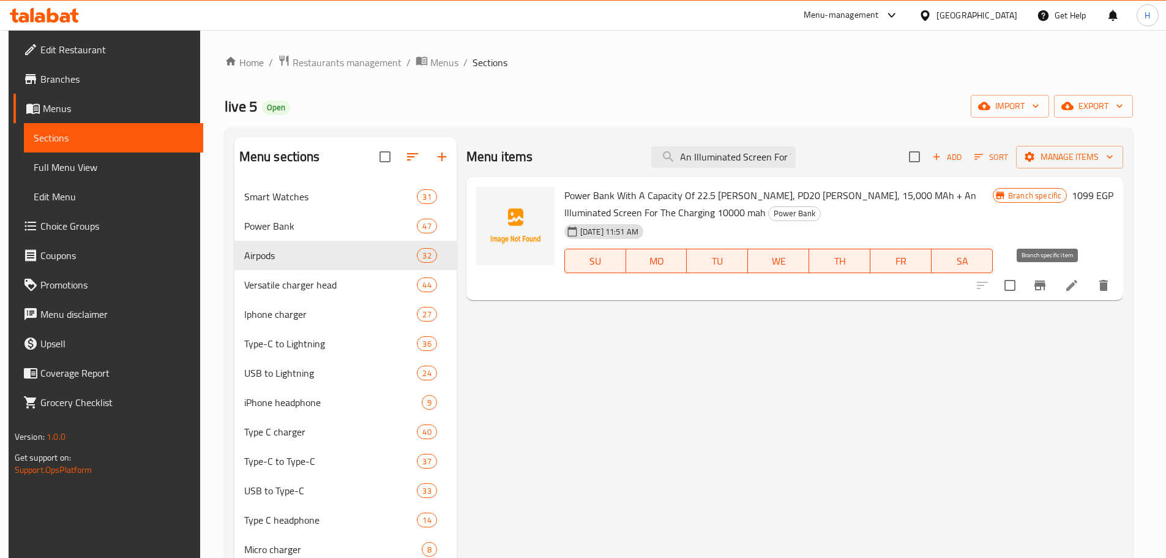
type input "Power Bank With A Capacity Of 22.5 Watts, PD20 Watts, 15,000 MAh + An Illuminat…"
click at [1046, 282] on icon "Branch-specific-item" at bounding box center [1040, 285] width 11 height 10
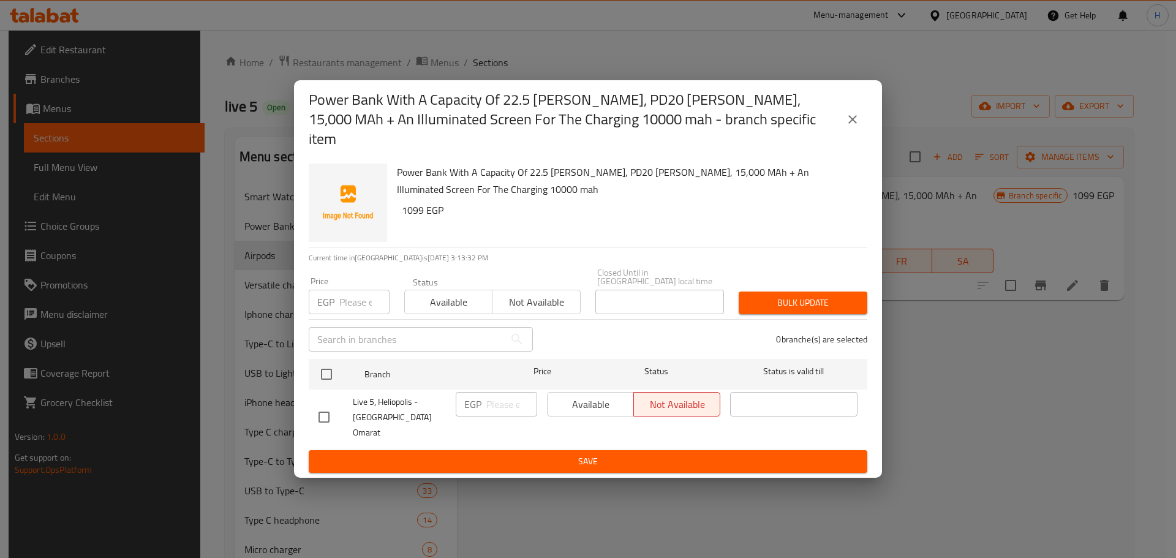
click at [857, 127] on icon "close" at bounding box center [852, 119] width 15 height 15
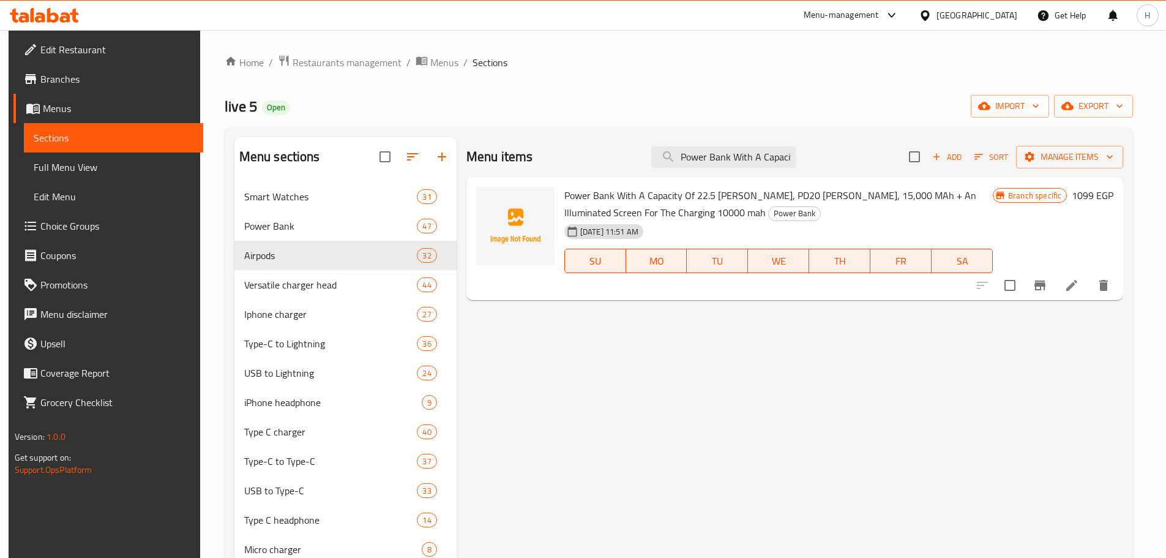
click at [50, 15] on icon at bounding box center [53, 15] width 12 height 15
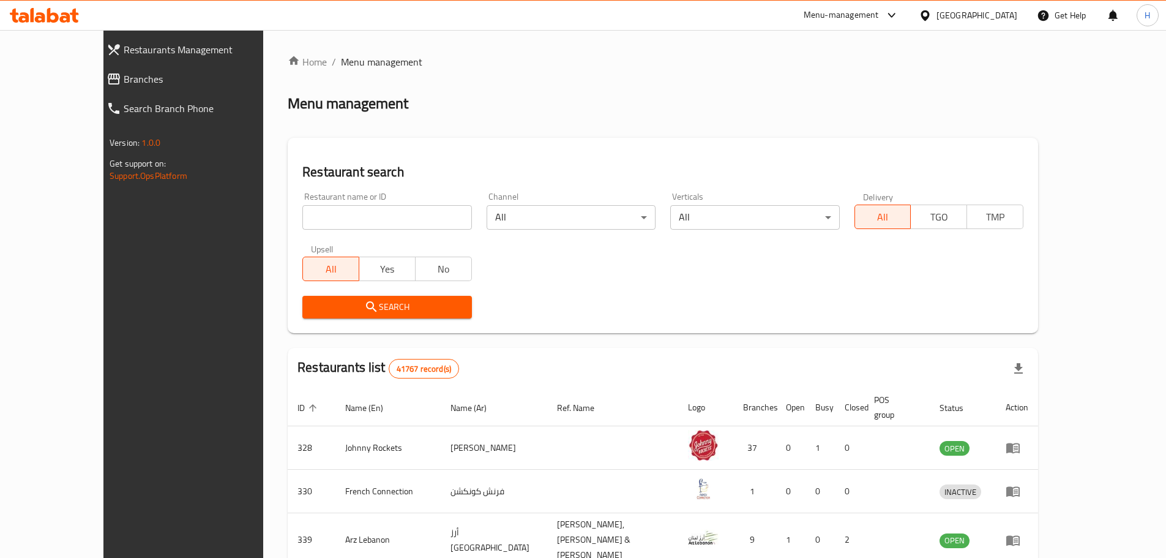
click at [72, 18] on icon at bounding box center [44, 15] width 69 height 15
